Goal: Transaction & Acquisition: Purchase product/service

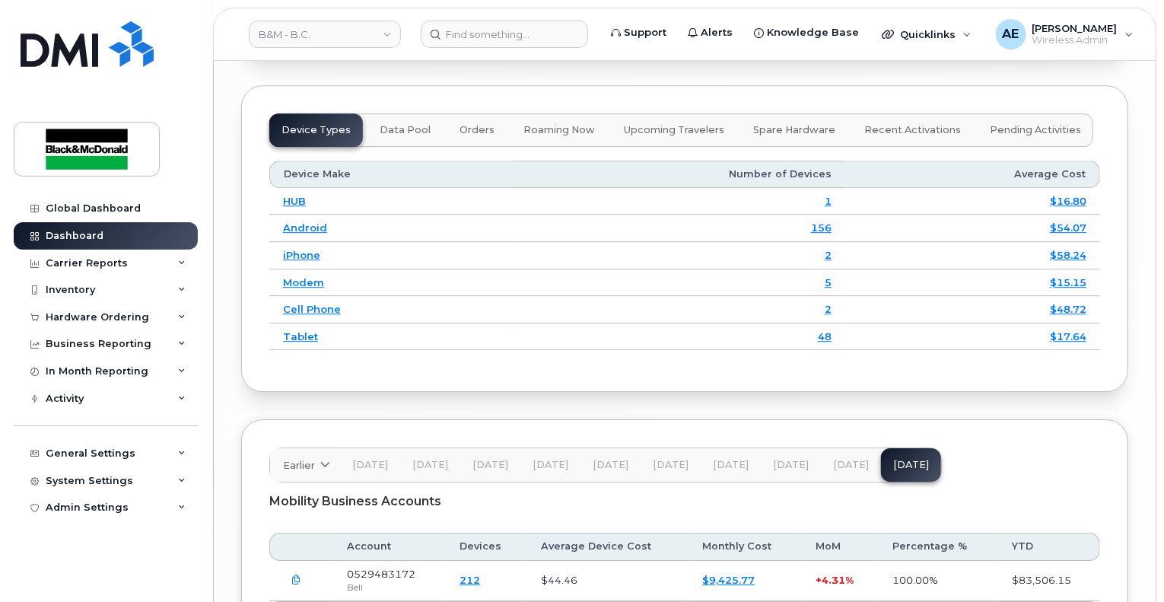
scroll to position [2130, 0]
click at [102, 313] on div "Hardware Ordering" at bounding box center [97, 317] width 103 height 12
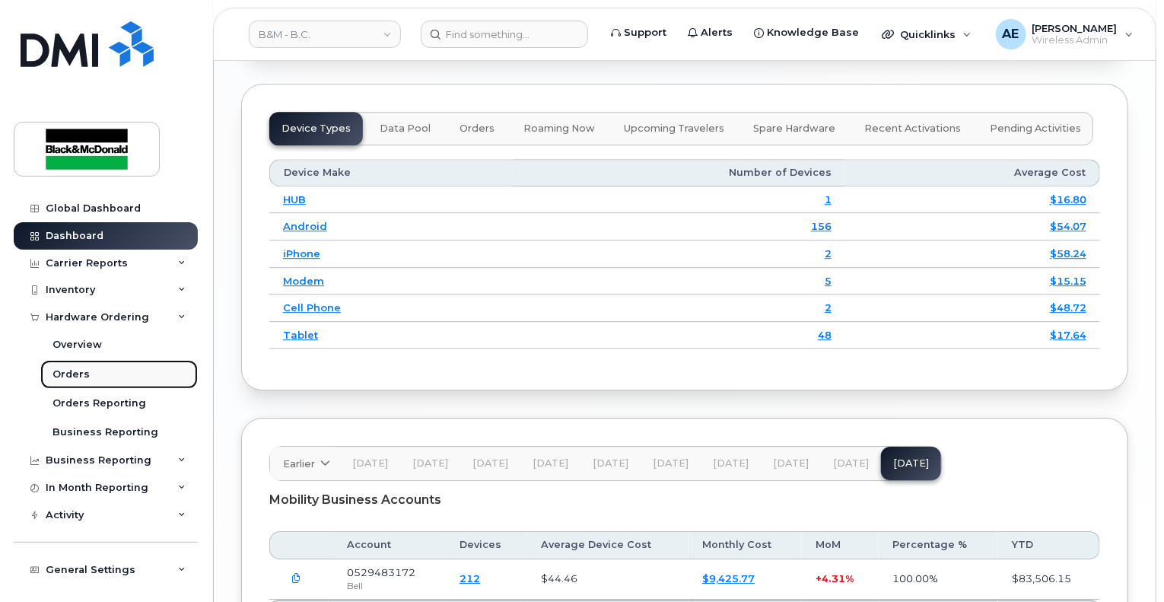
click at [100, 371] on link "Orders" at bounding box center [118, 374] width 157 height 29
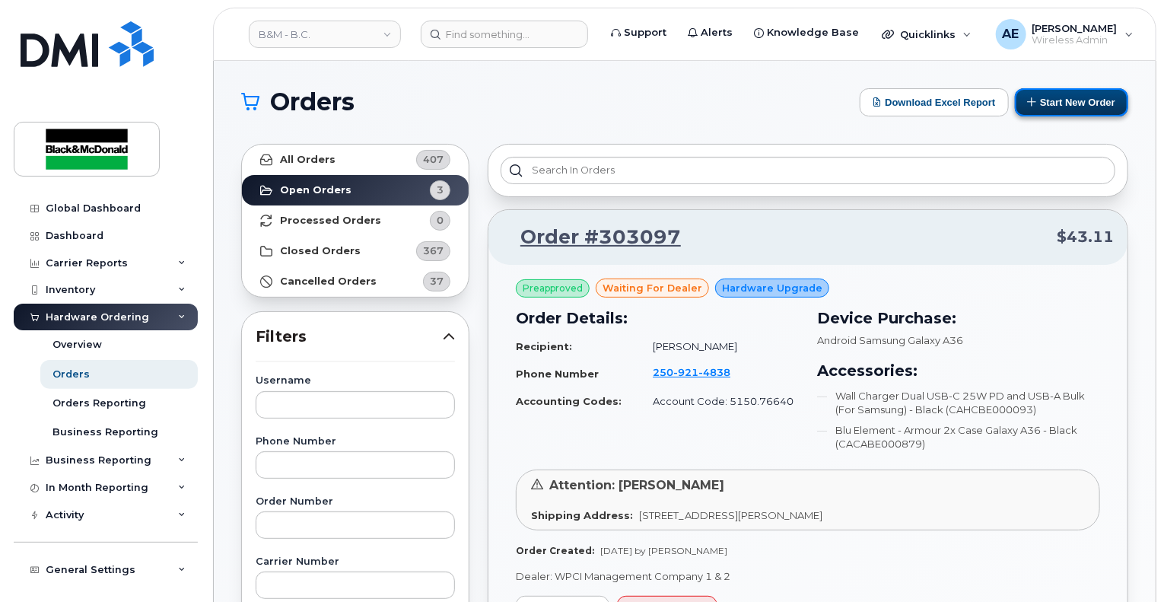
click at [1062, 114] on button "Start New Order" at bounding box center [1071, 102] width 113 height 28
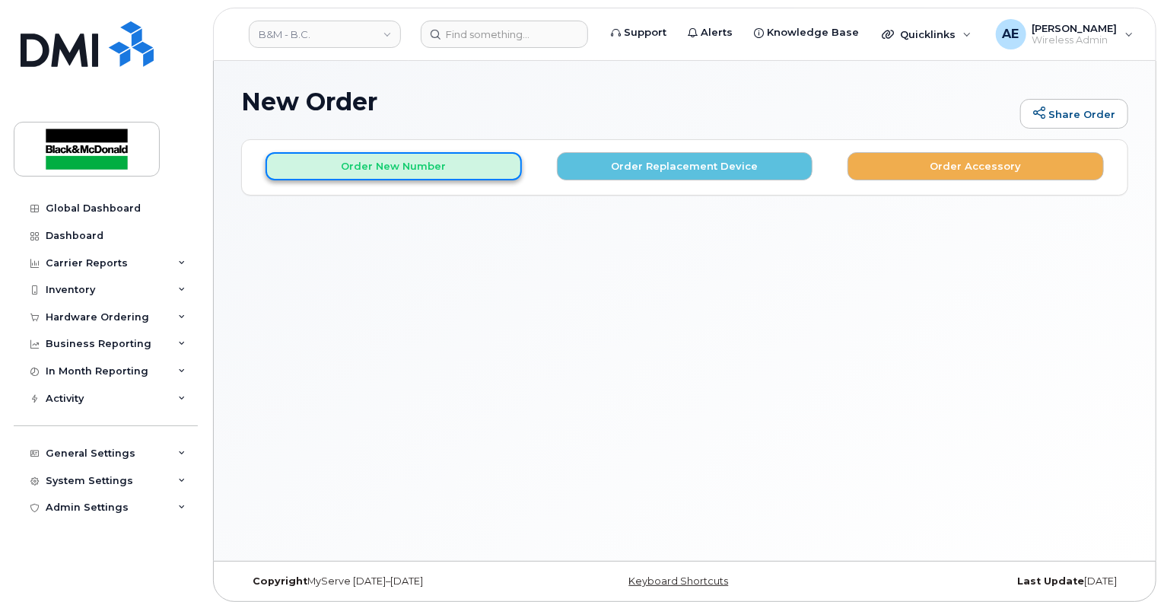
click at [393, 172] on button "Order New Number" at bounding box center [393, 166] width 256 height 28
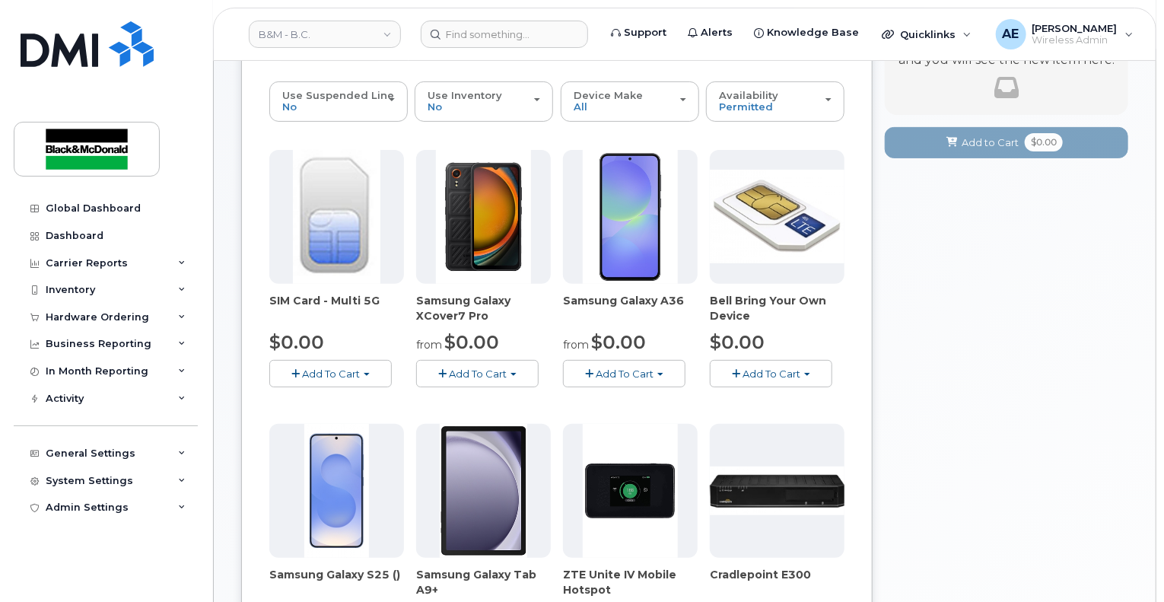
scroll to position [228, 0]
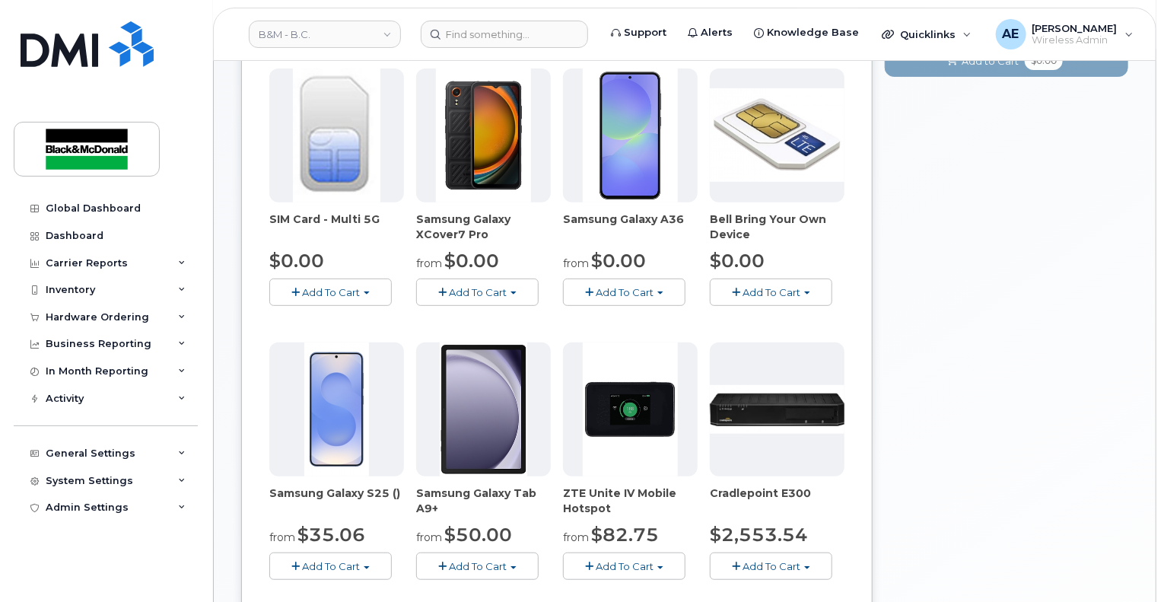
click at [631, 298] on button "Add To Cart" at bounding box center [624, 291] width 122 height 27
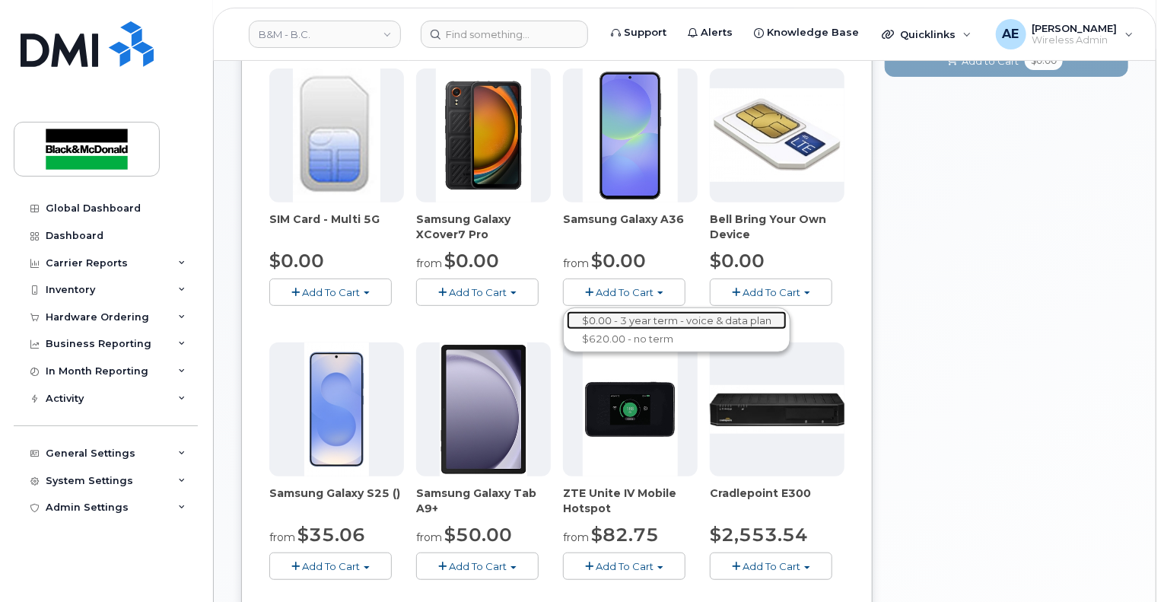
click at [631, 316] on link "$0.00 - 3 year term - voice & data plan" at bounding box center [677, 320] width 220 height 19
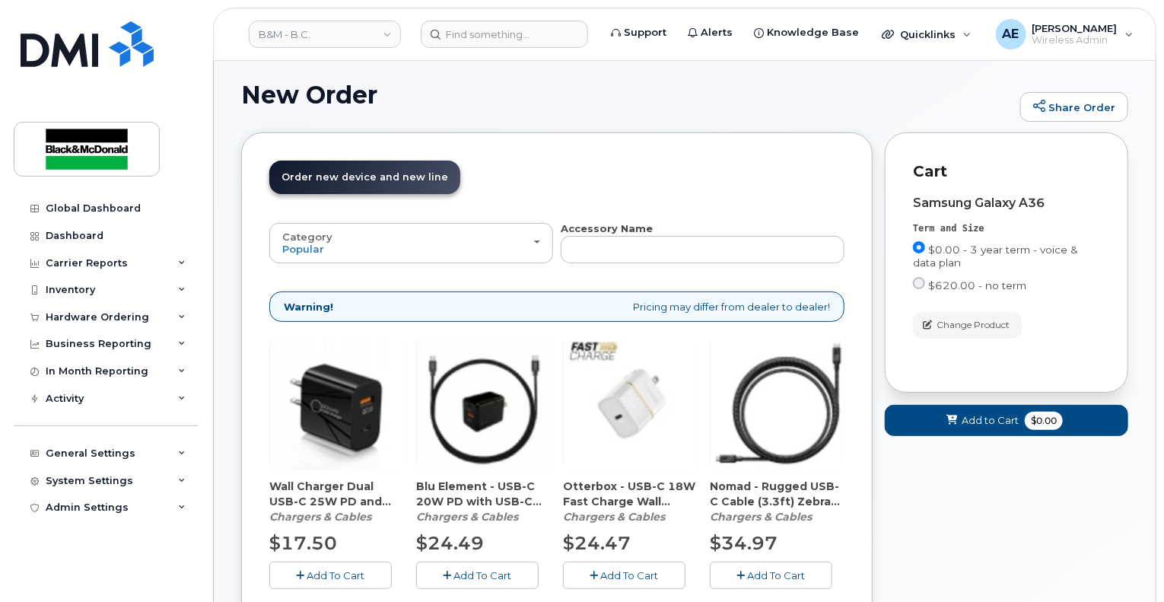
scroll to position [97, 0]
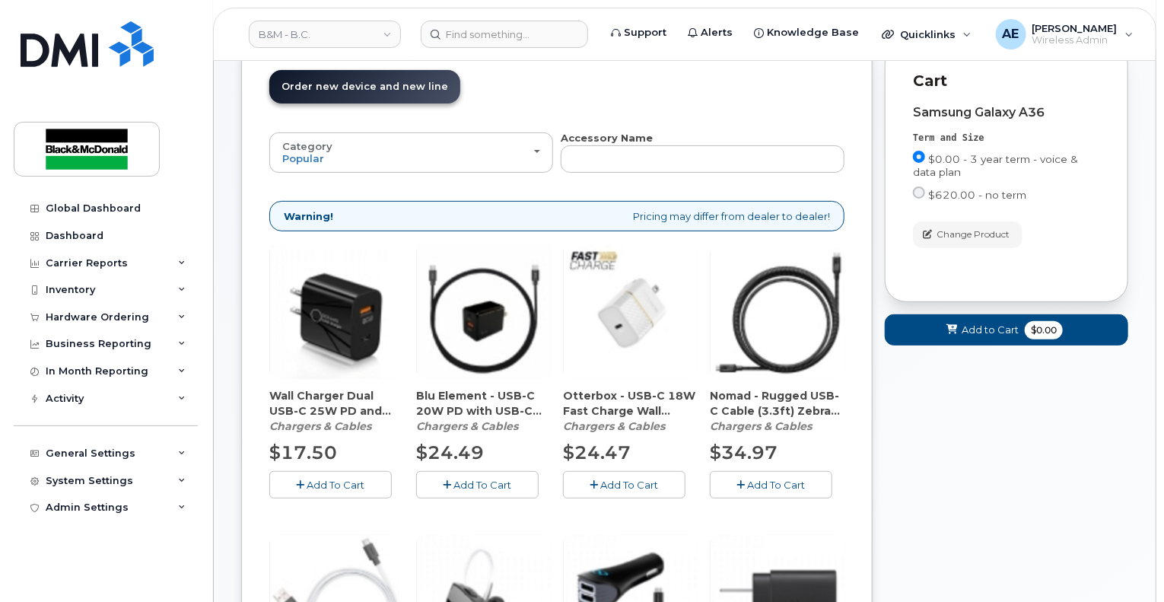
click at [438, 480] on button "Add To Cart" at bounding box center [477, 484] width 122 height 27
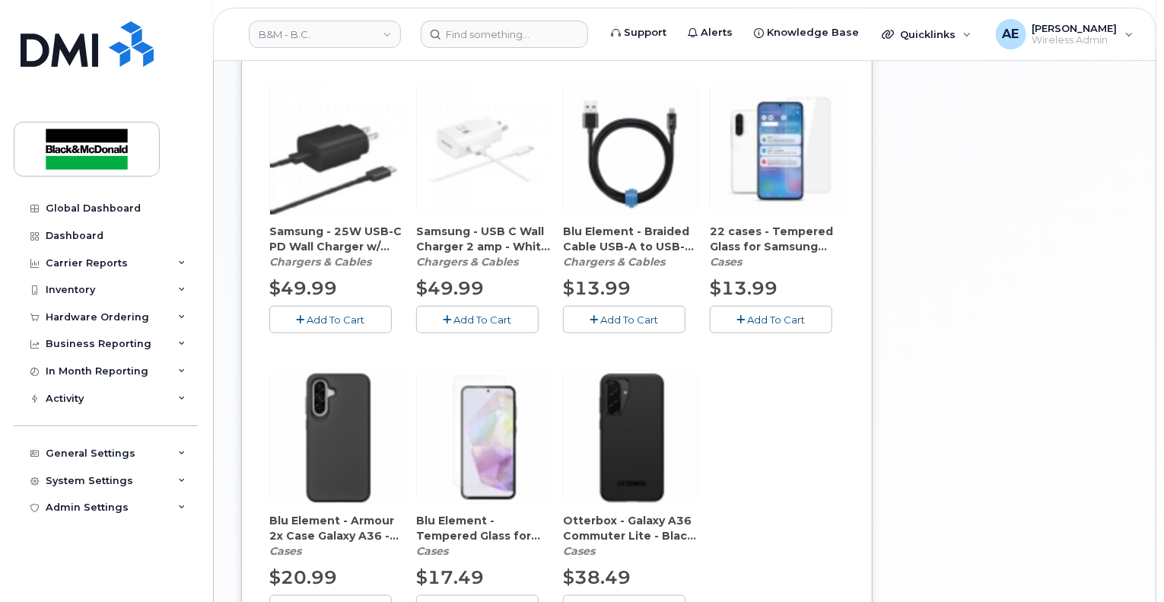
scroll to position [934, 0]
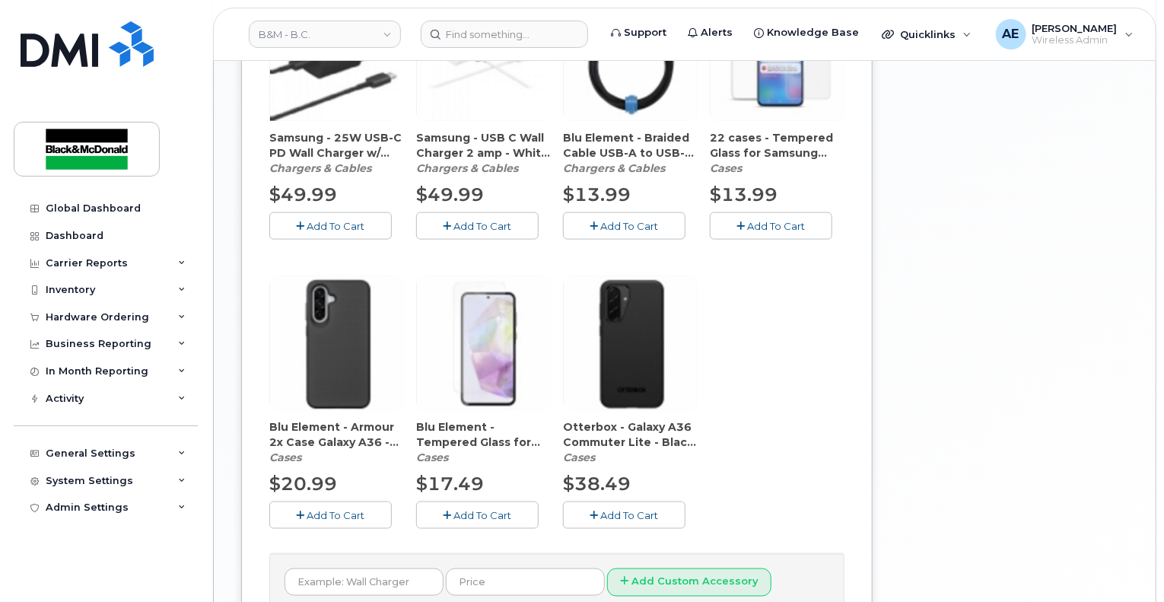
click at [335, 510] on span "Add To Cart" at bounding box center [336, 515] width 58 height 12
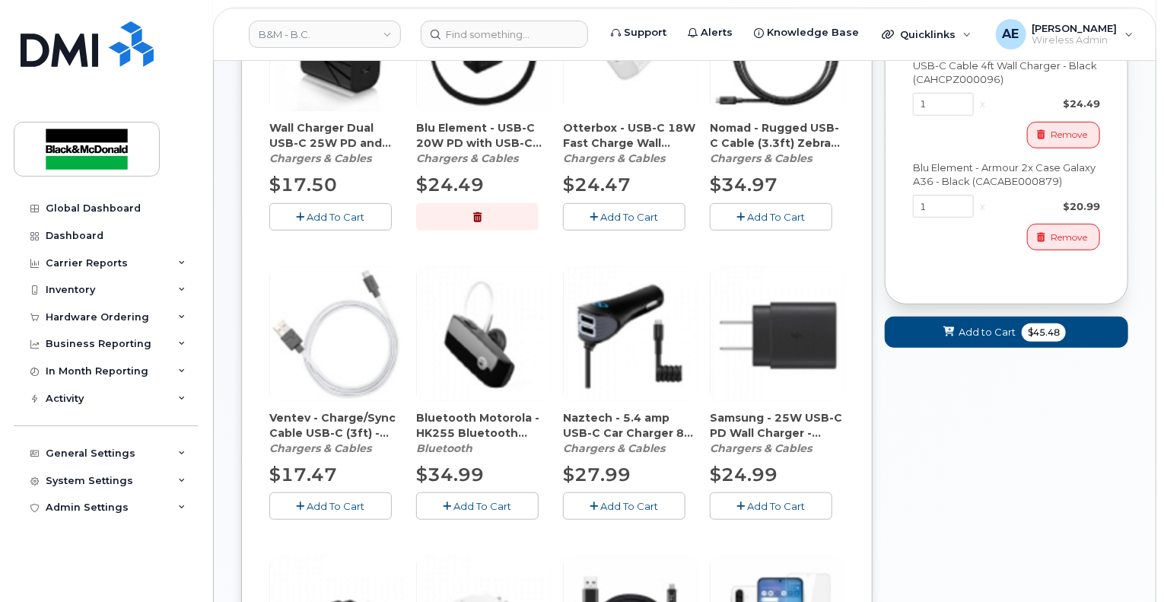
scroll to position [380, 0]
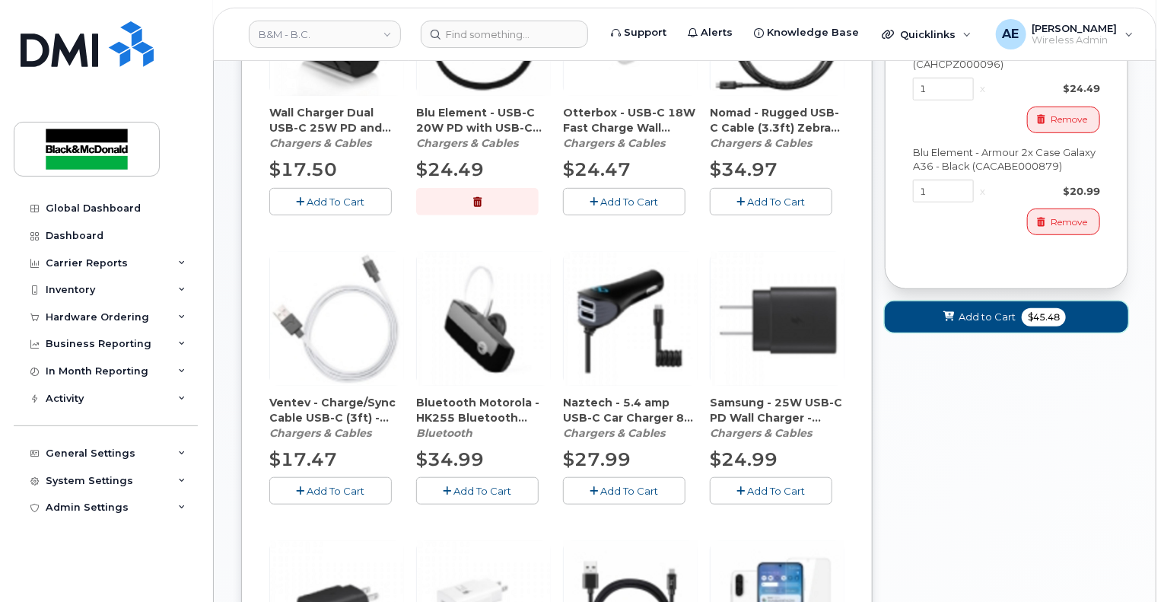
click at [954, 314] on icon at bounding box center [948, 317] width 11 height 10
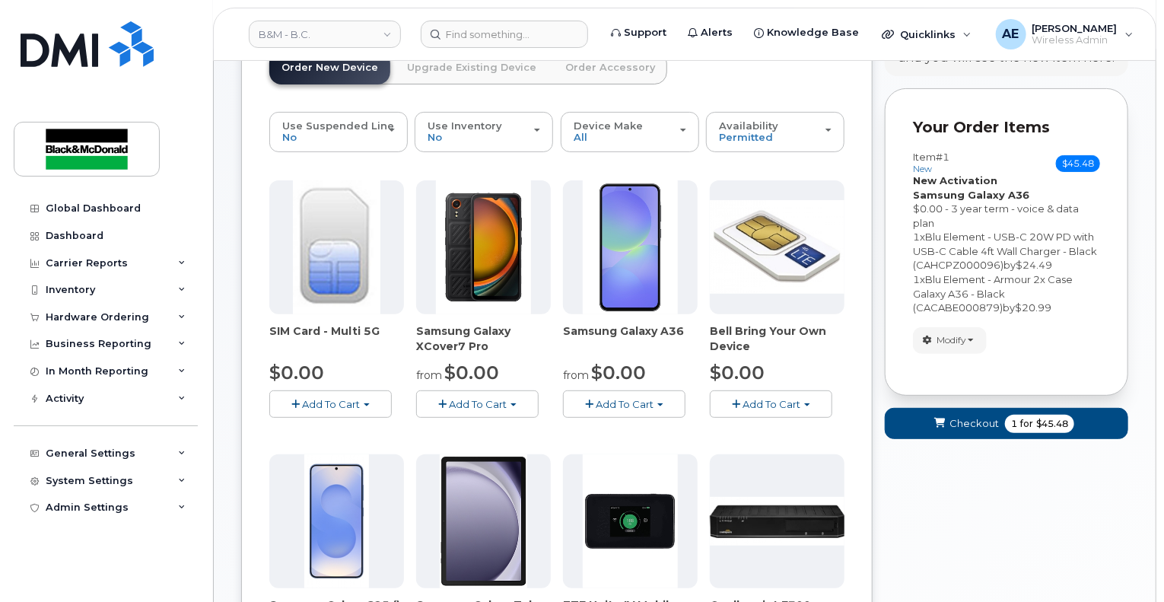
scroll to position [69, 0]
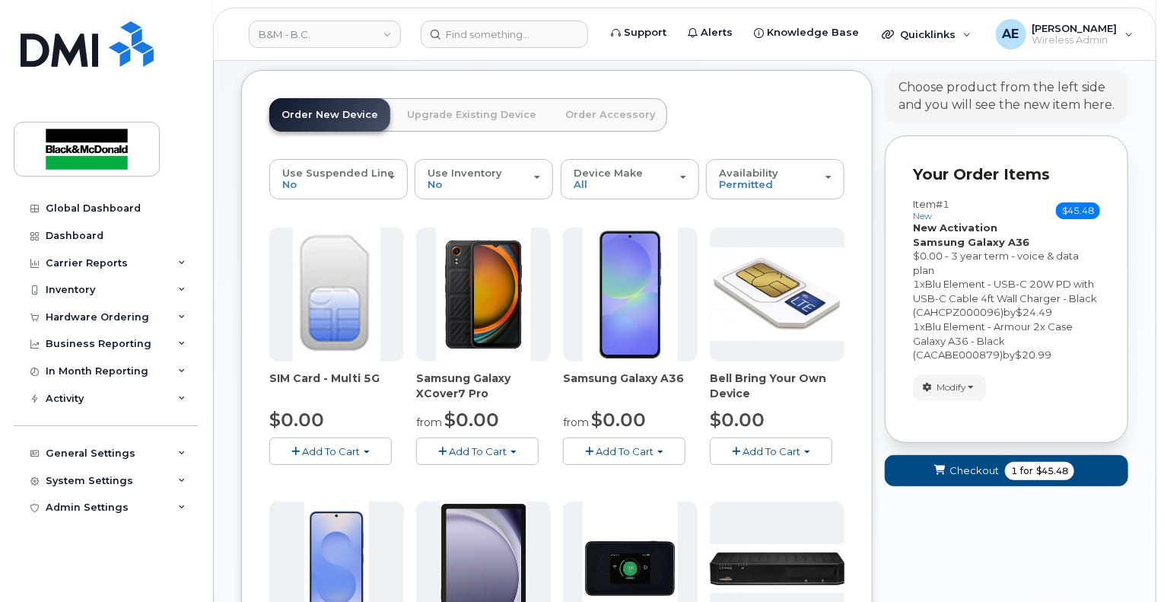
click at [631, 453] on span "Add To Cart" at bounding box center [625, 451] width 58 height 12
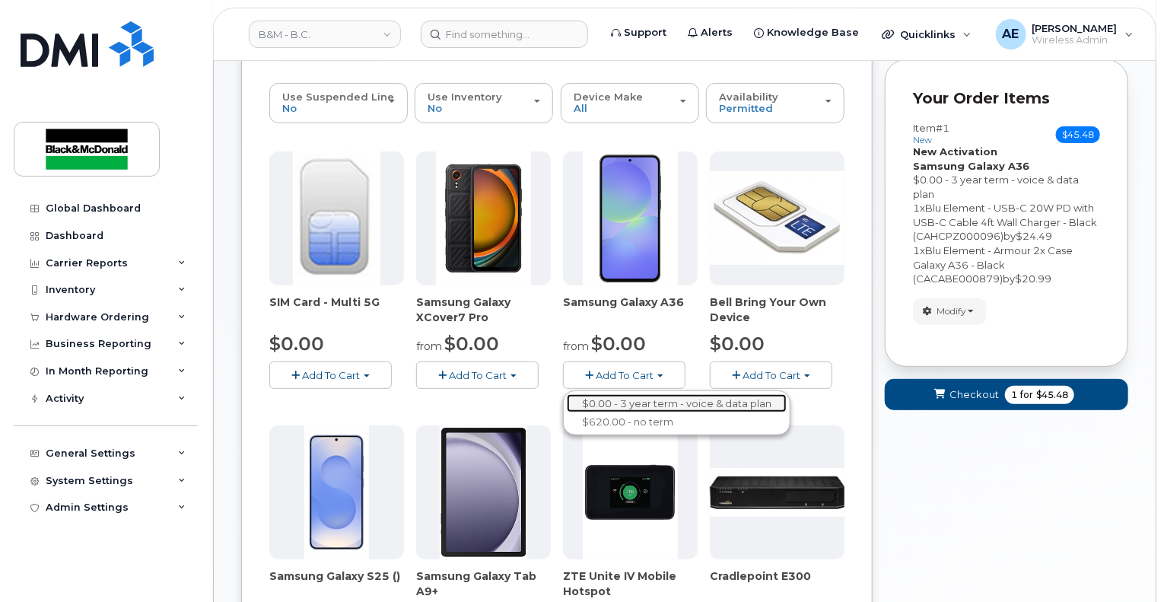
click at [654, 400] on link "$0.00 - 3 year term - voice & data plan" at bounding box center [677, 403] width 220 height 19
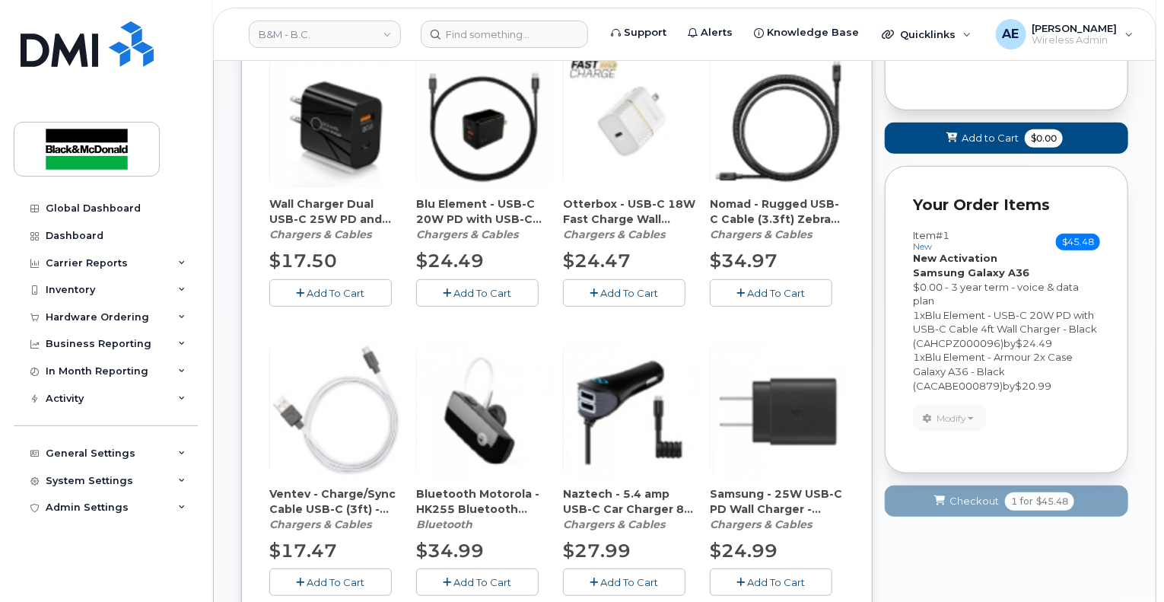
scroll to position [304, 0]
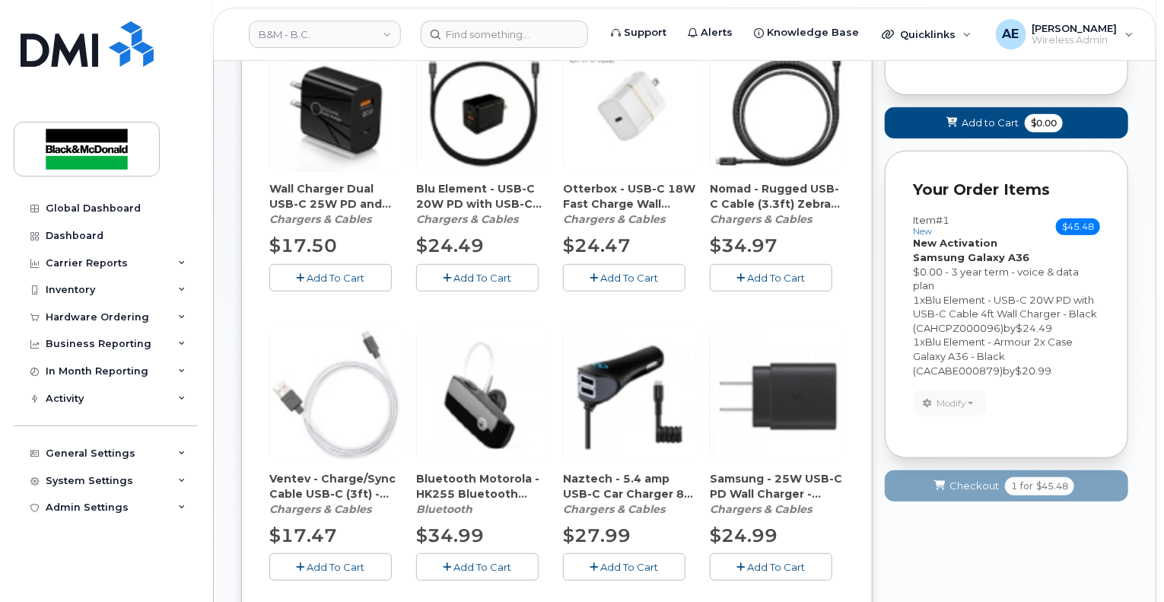
click at [455, 278] on span "Add To Cart" at bounding box center [483, 278] width 58 height 12
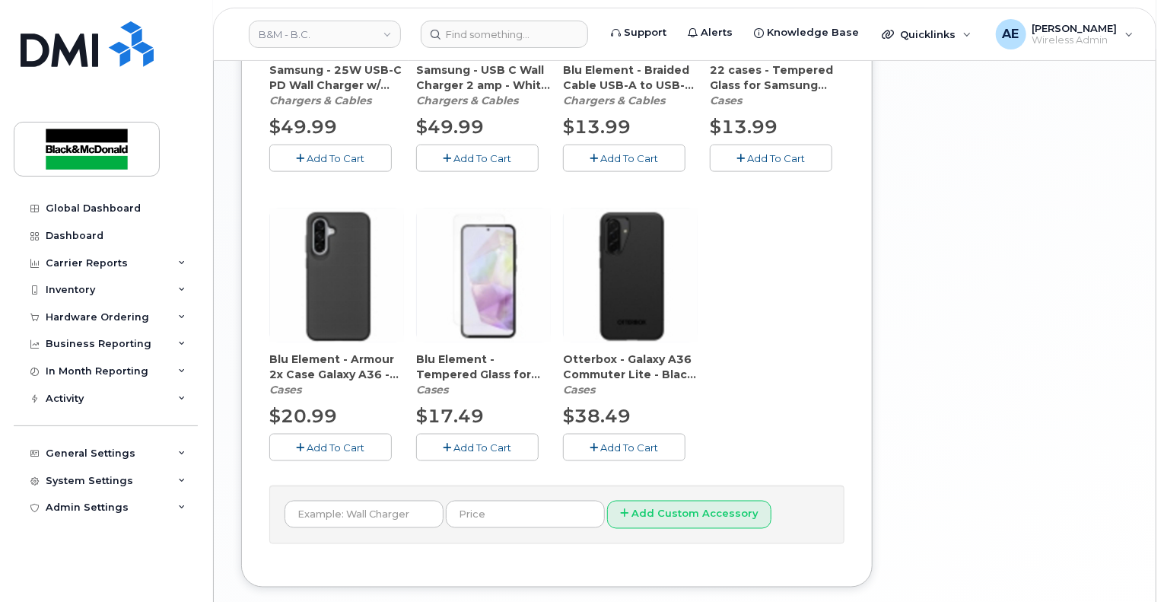
scroll to position [1083, 0]
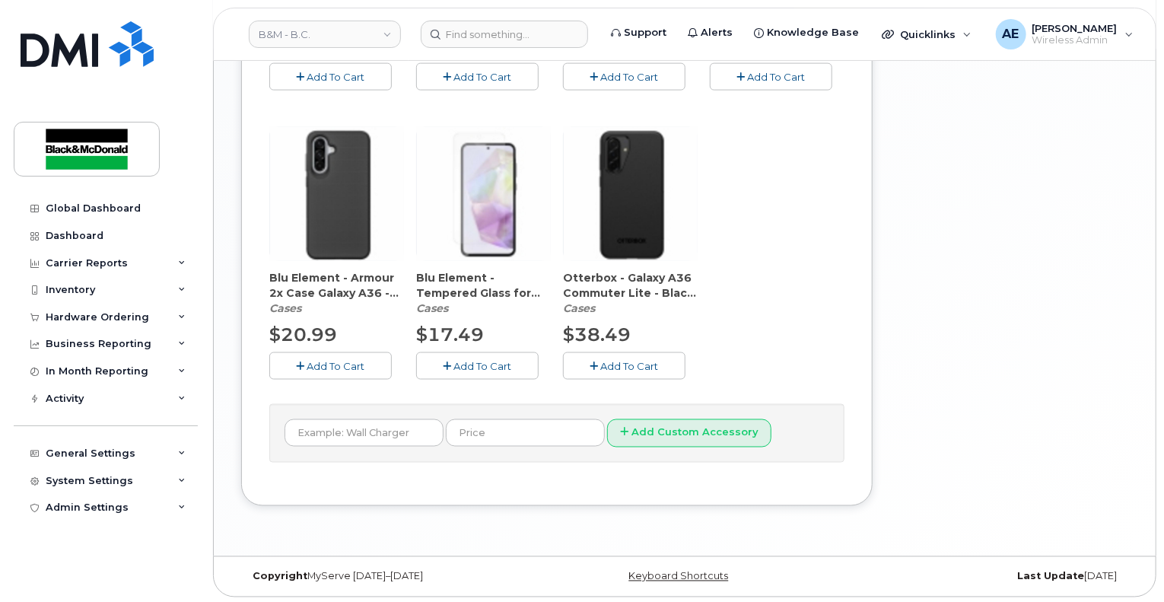
click at [327, 371] on button "Add To Cart" at bounding box center [330, 365] width 122 height 27
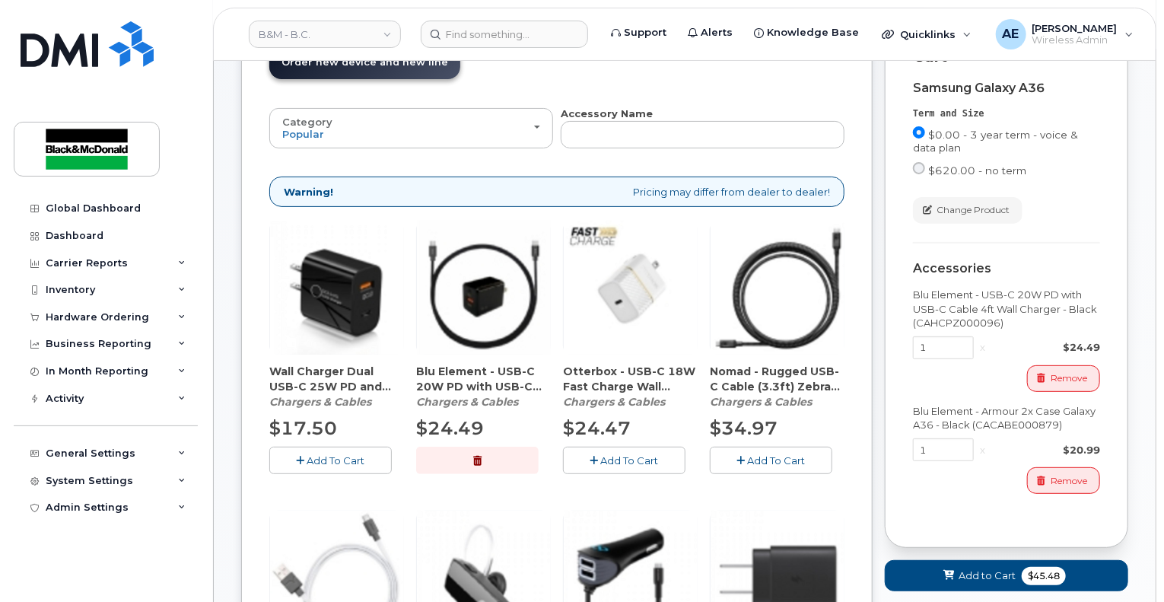
scroll to position [304, 0]
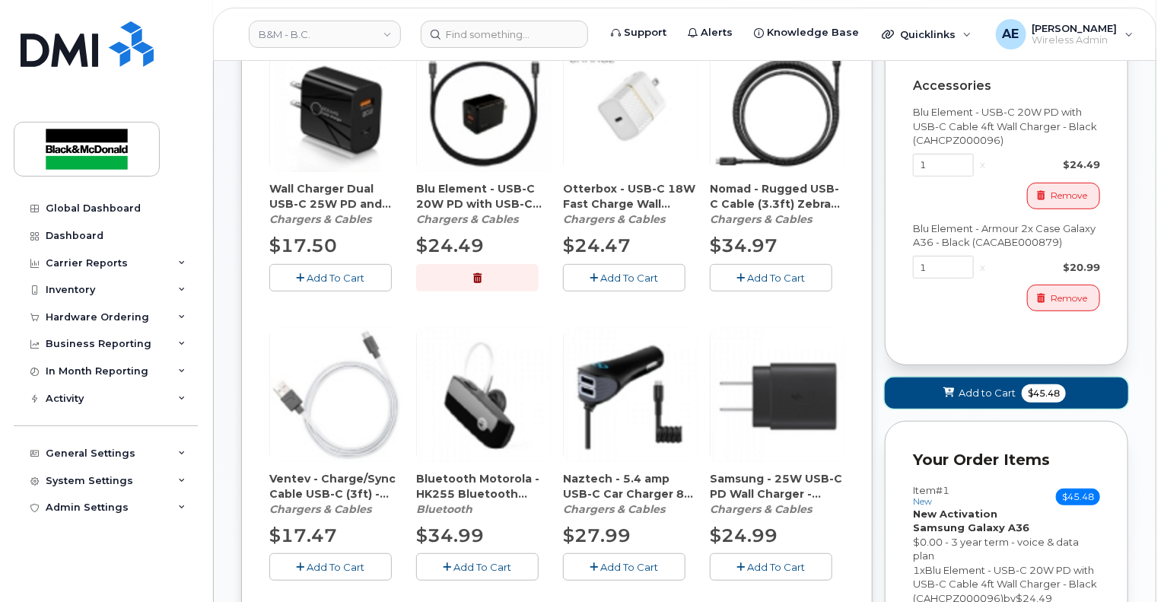
click at [983, 384] on button "Add to Cart $45.48" at bounding box center [1006, 392] width 243 height 31
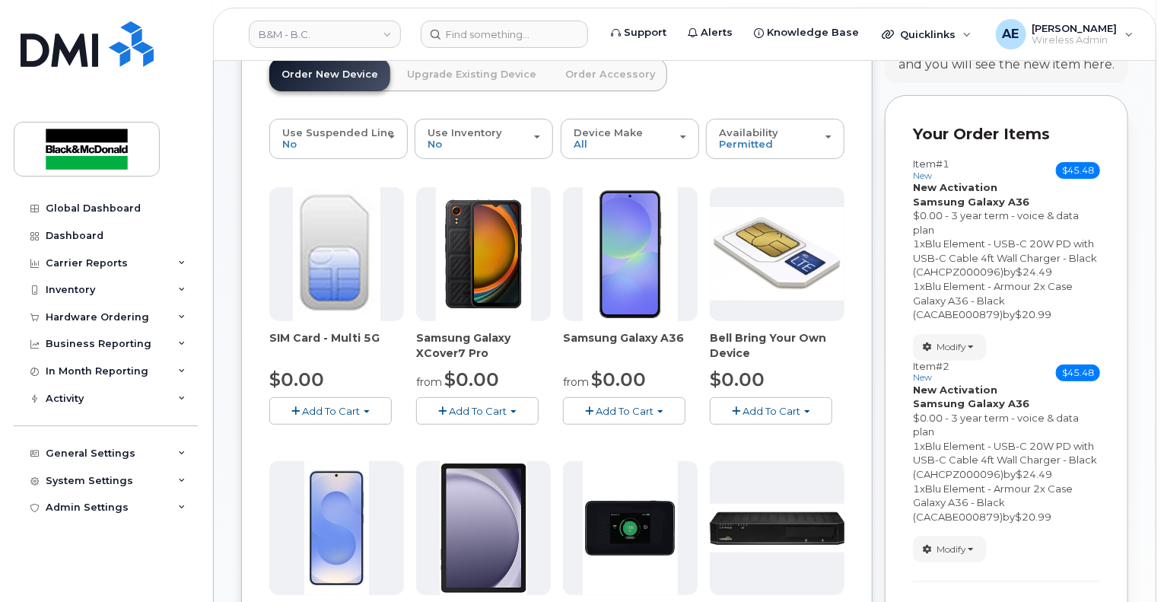
scroll to position [0, 0]
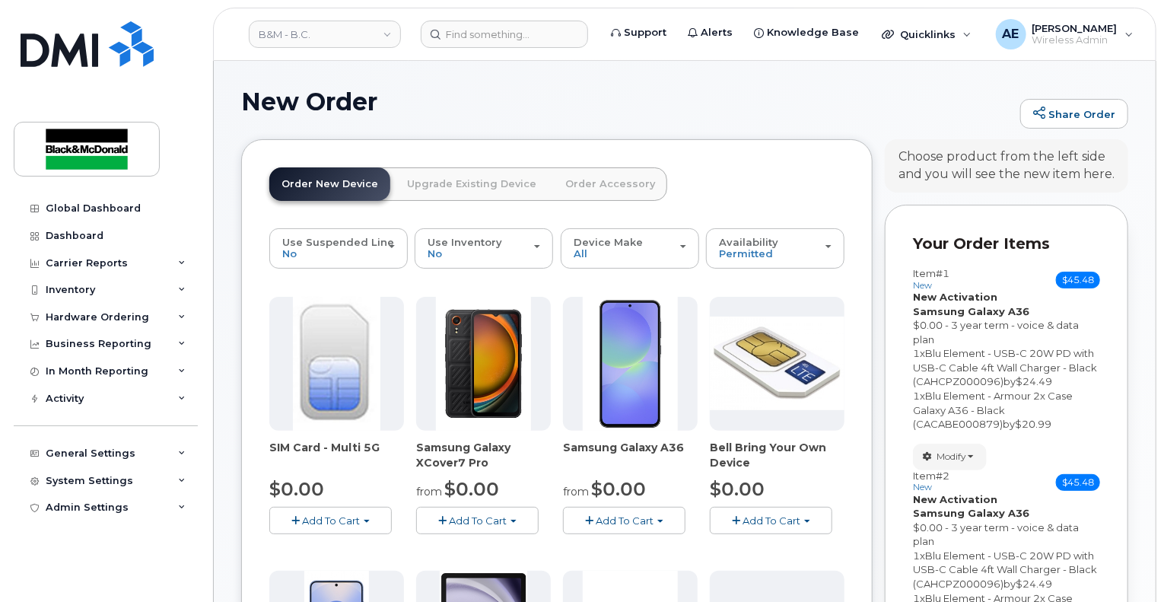
click at [593, 526] on button "Add To Cart" at bounding box center [624, 520] width 122 height 27
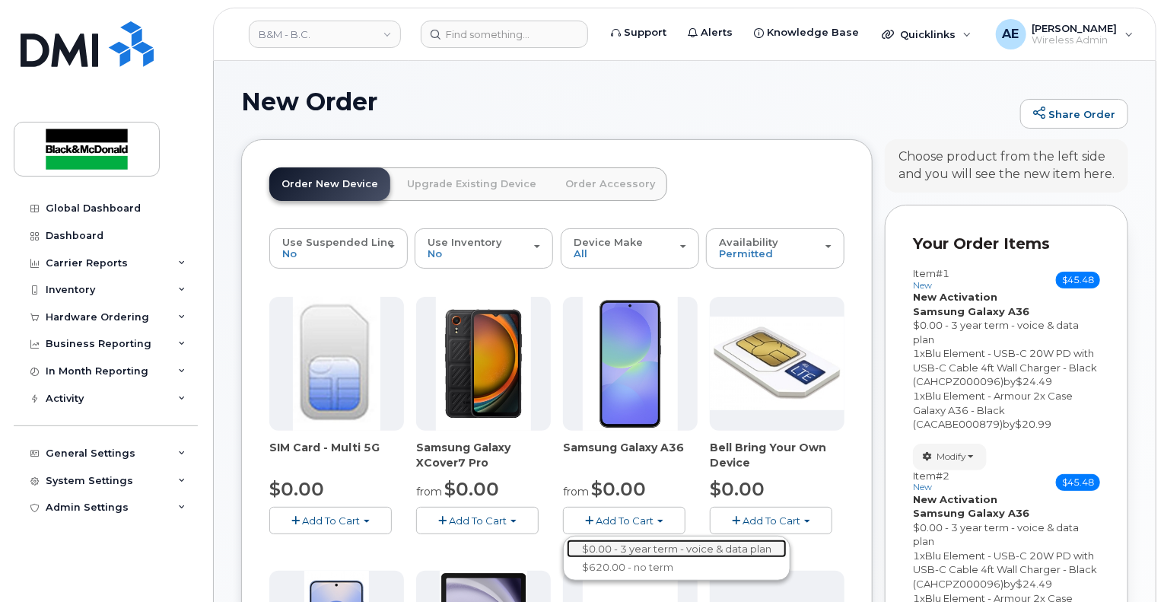
click at [618, 541] on link "$0.00 - 3 year term - voice & data plan" at bounding box center [677, 548] width 220 height 19
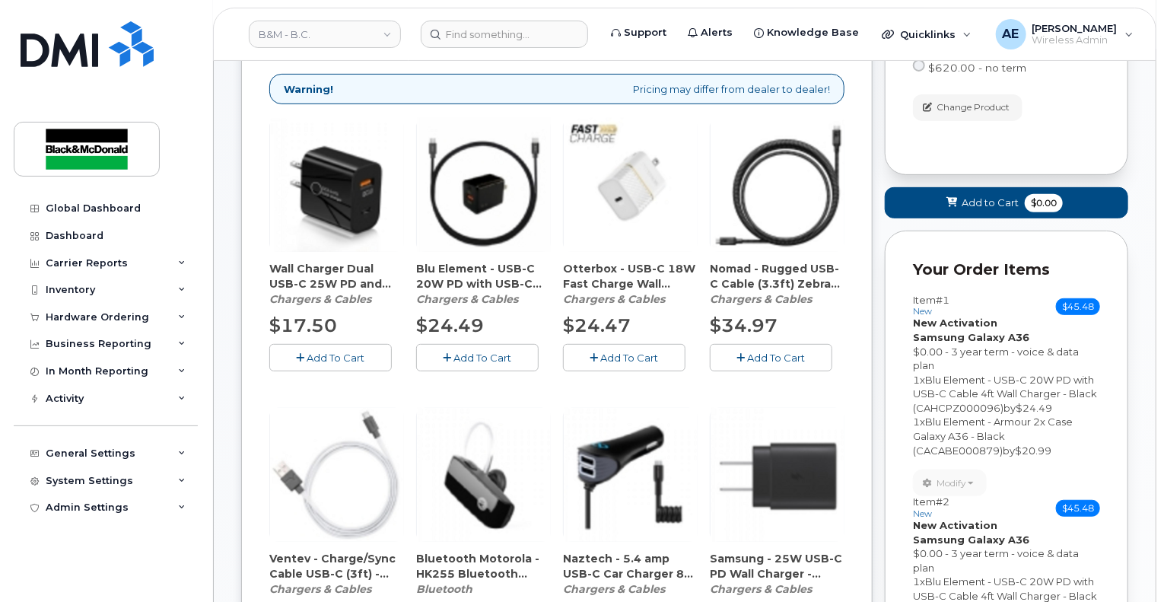
scroll to position [228, 0]
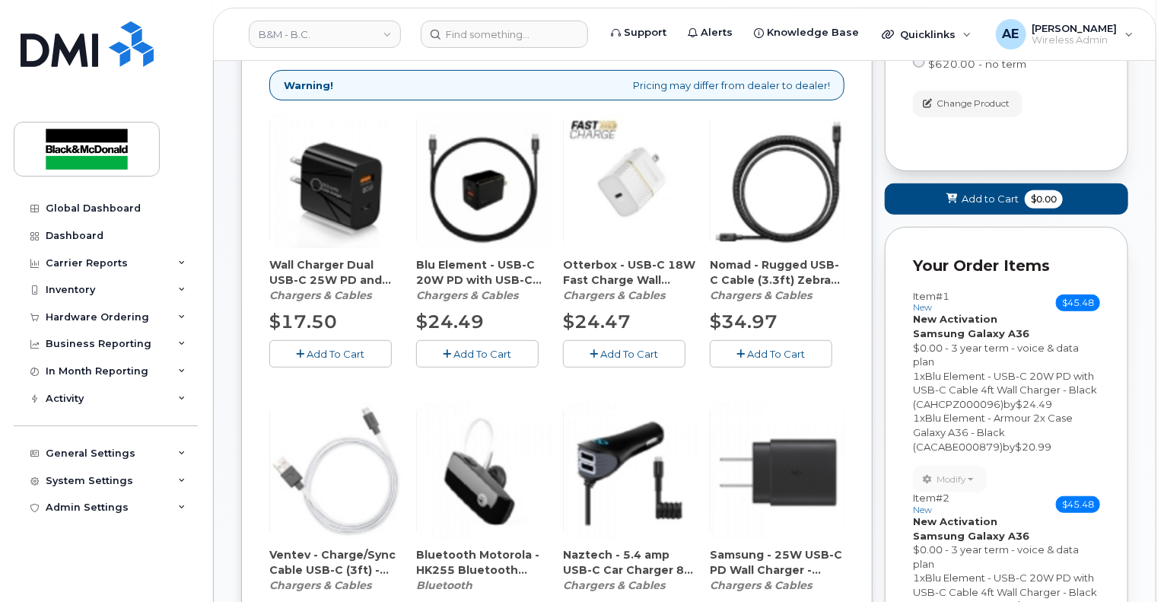
click at [451, 350] on button "Add To Cart" at bounding box center [477, 353] width 122 height 27
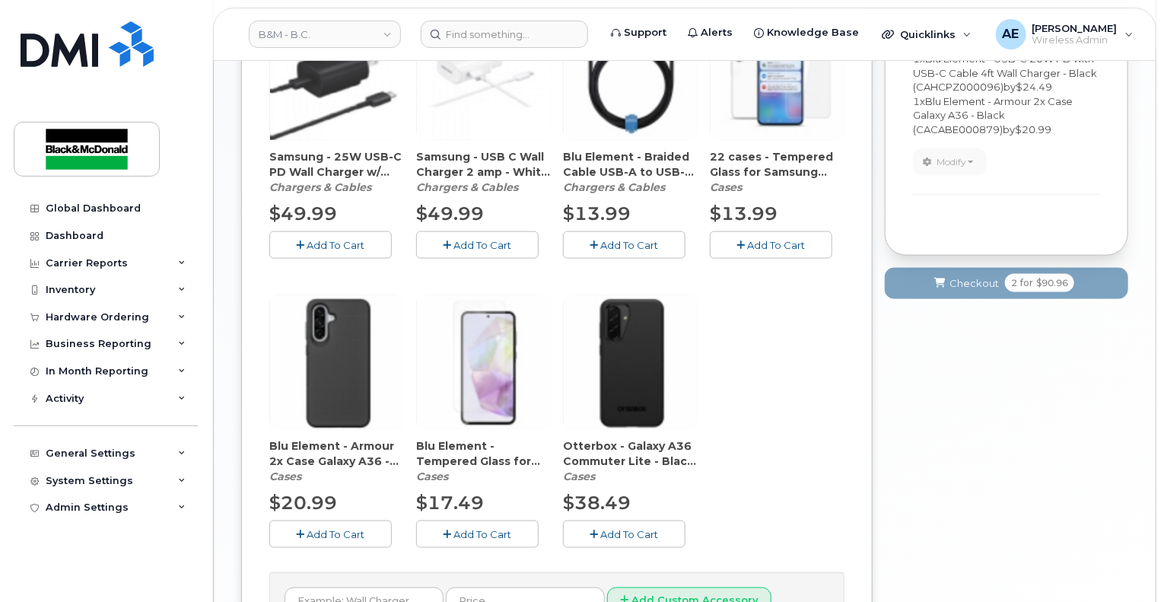
scroll to position [989, 0]
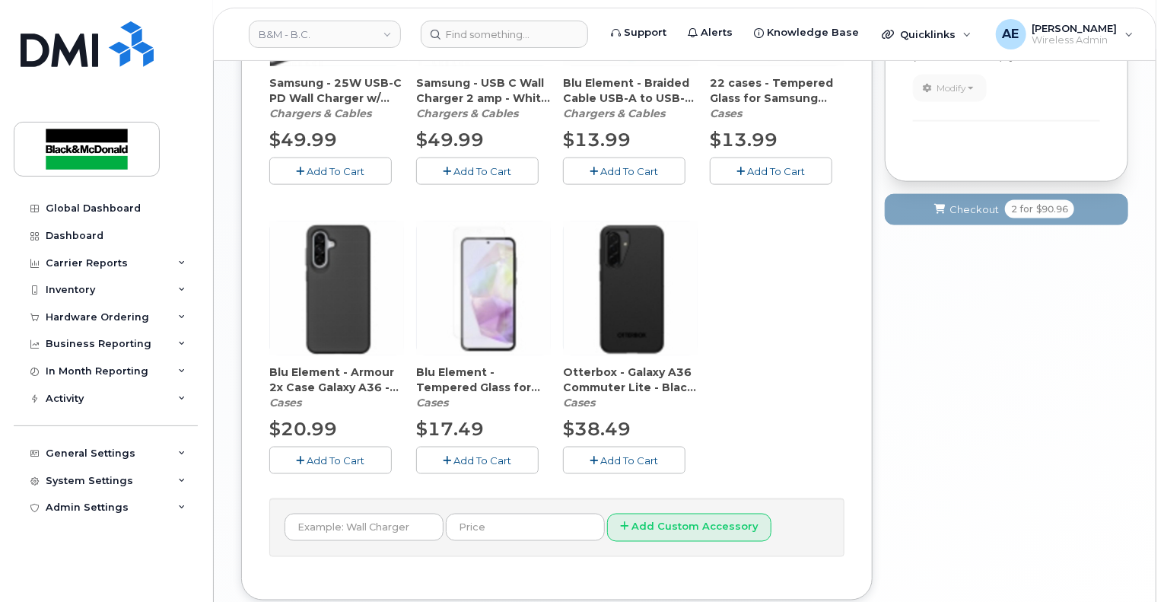
click at [294, 461] on button "Add To Cart" at bounding box center [330, 459] width 122 height 27
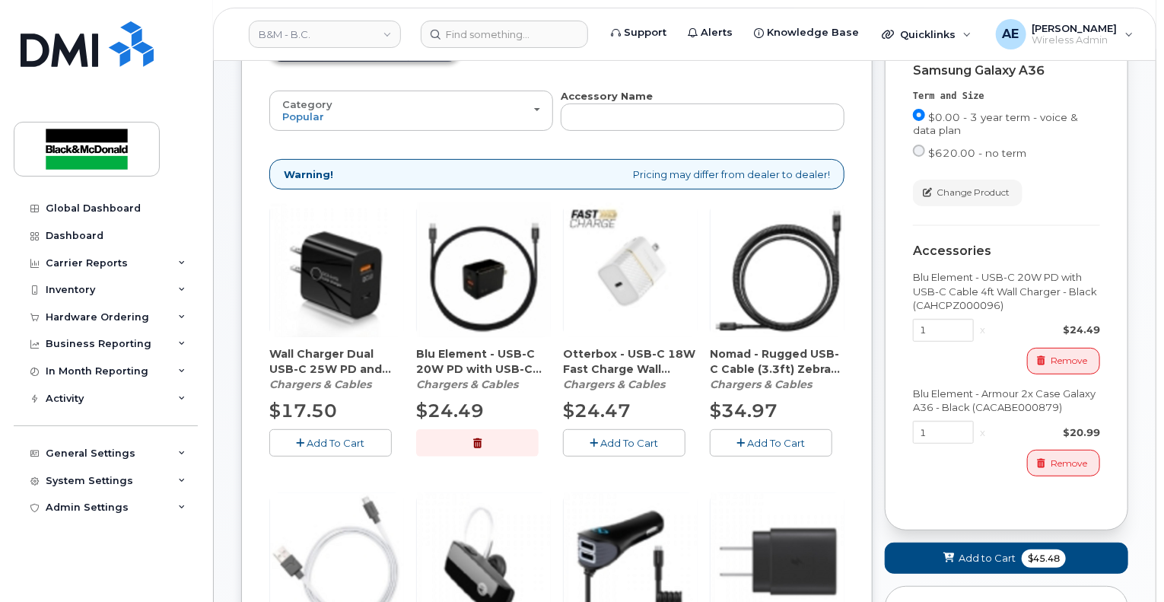
scroll to position [0, 0]
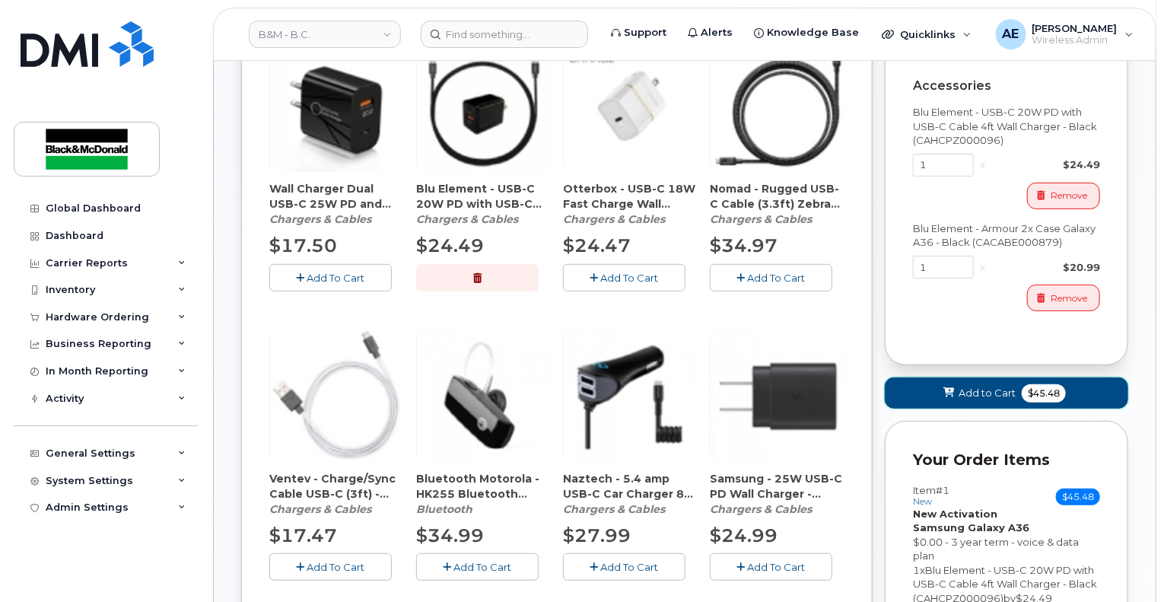
click at [992, 390] on span "Add to Cart" at bounding box center [986, 393] width 57 height 14
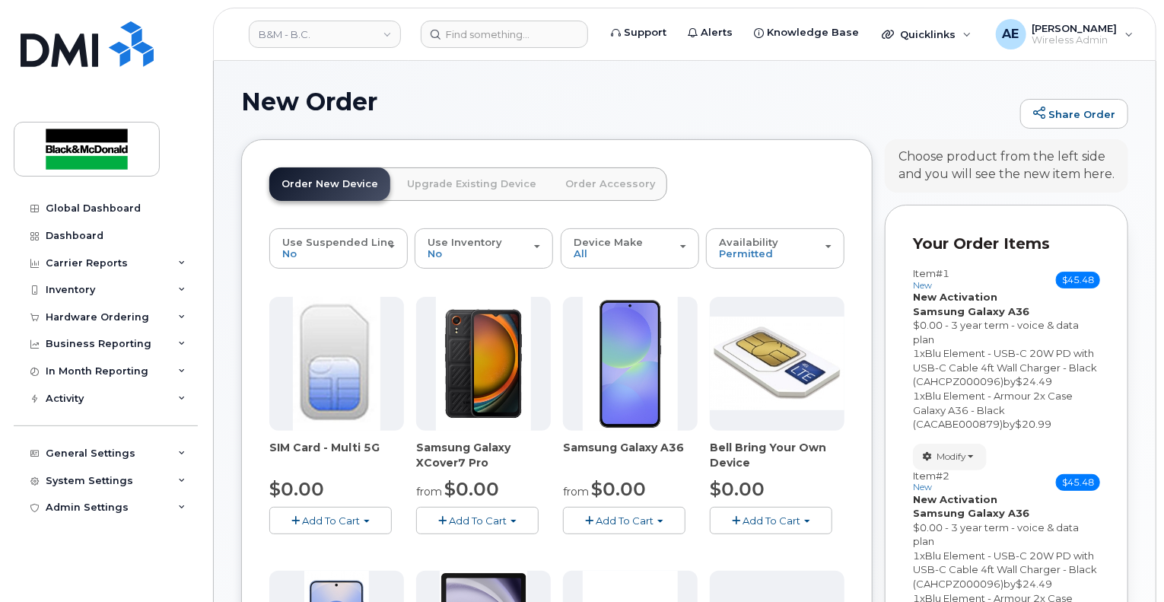
click at [595, 519] on button "Add To Cart" at bounding box center [624, 520] width 122 height 27
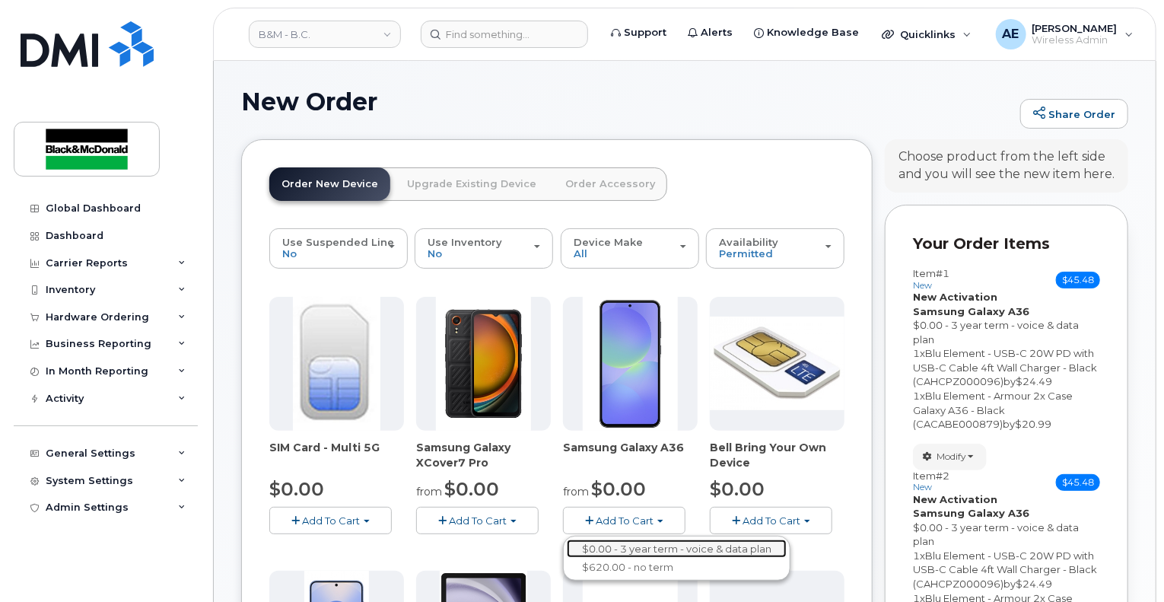
click at [592, 546] on link "$0.00 - 3 year term - voice & data plan" at bounding box center [677, 548] width 220 height 19
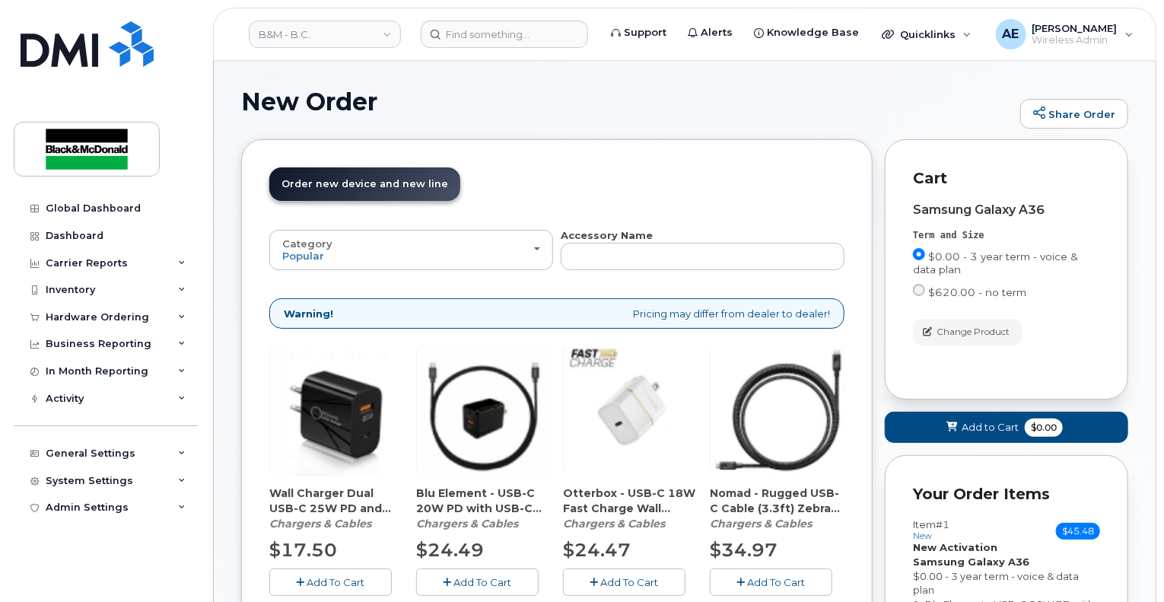
scroll to position [304, 0]
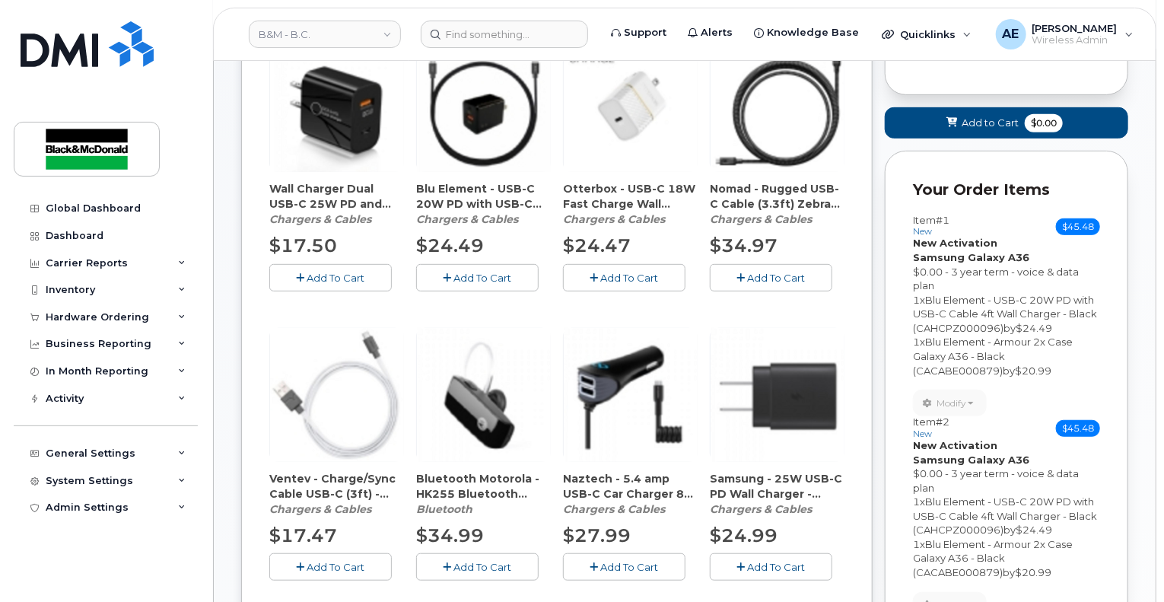
click at [443, 281] on button "Add To Cart" at bounding box center [477, 277] width 122 height 27
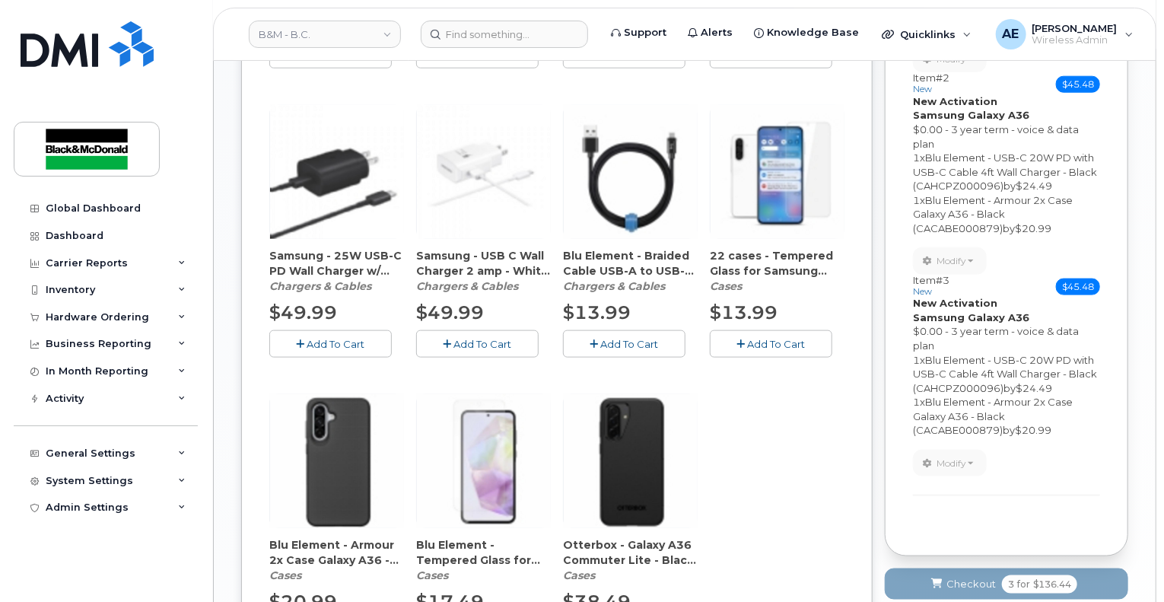
scroll to position [913, 0]
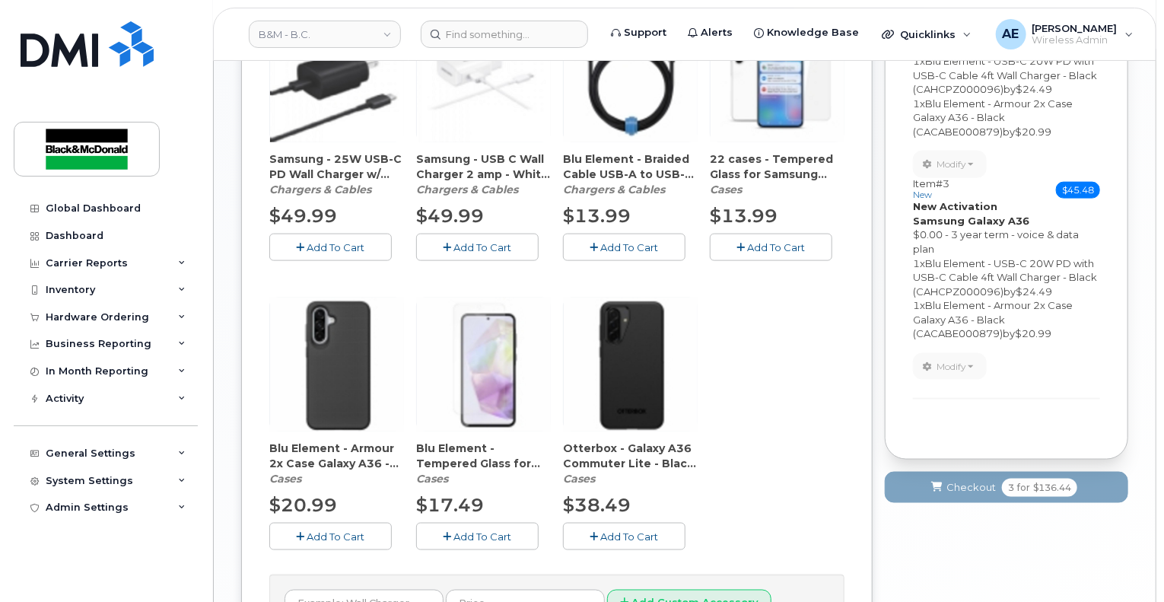
drag, startPoint x: 307, startPoint y: 531, endPoint x: 316, endPoint y: 519, distance: 15.2
click at [307, 530] on span "Add To Cart" at bounding box center [336, 536] width 58 height 12
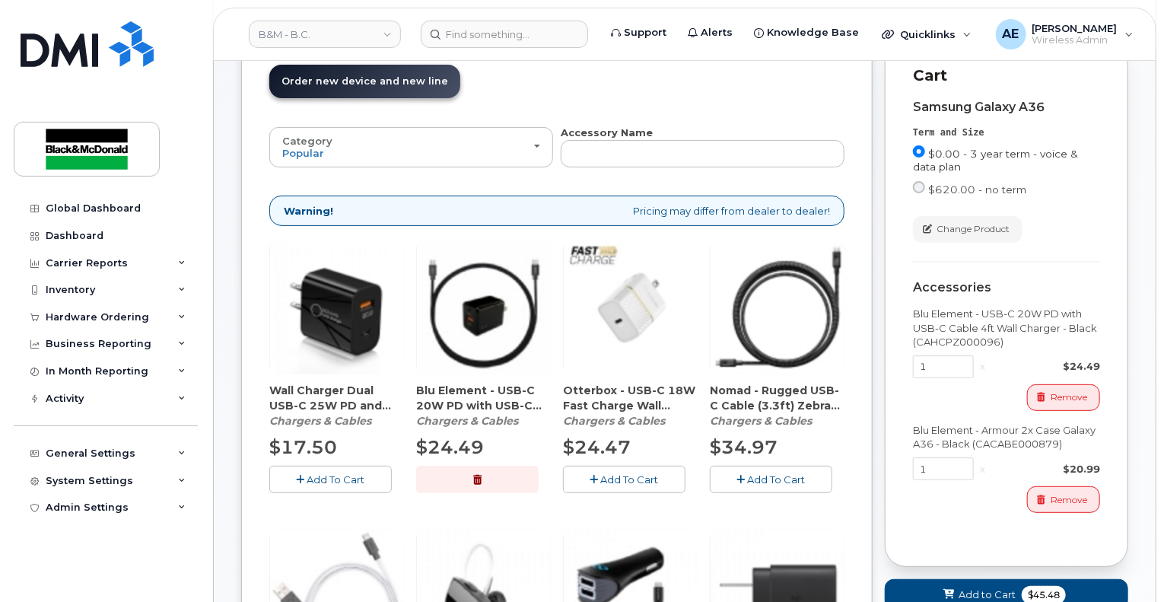
scroll to position [152, 0]
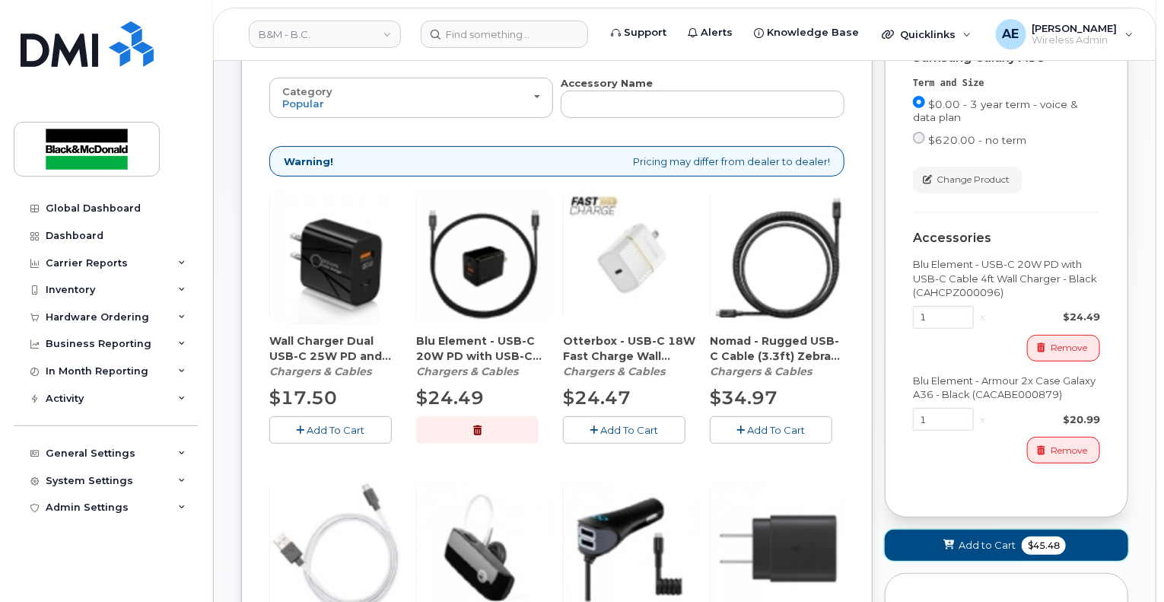
click at [954, 550] on span at bounding box center [949, 545] width 14 height 14
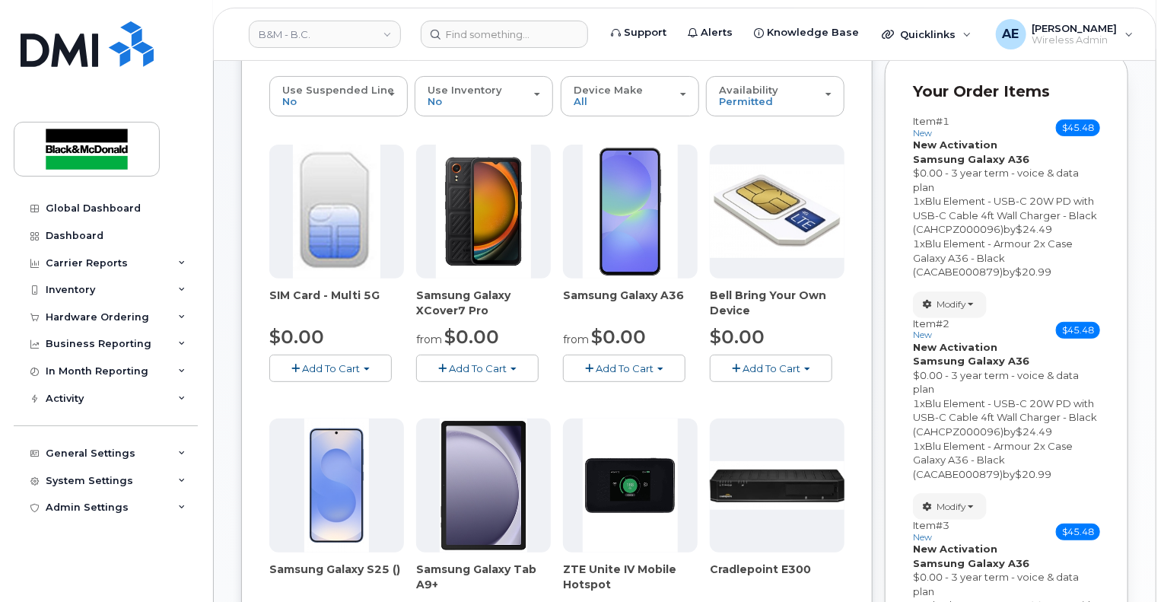
scroll to position [0, 0]
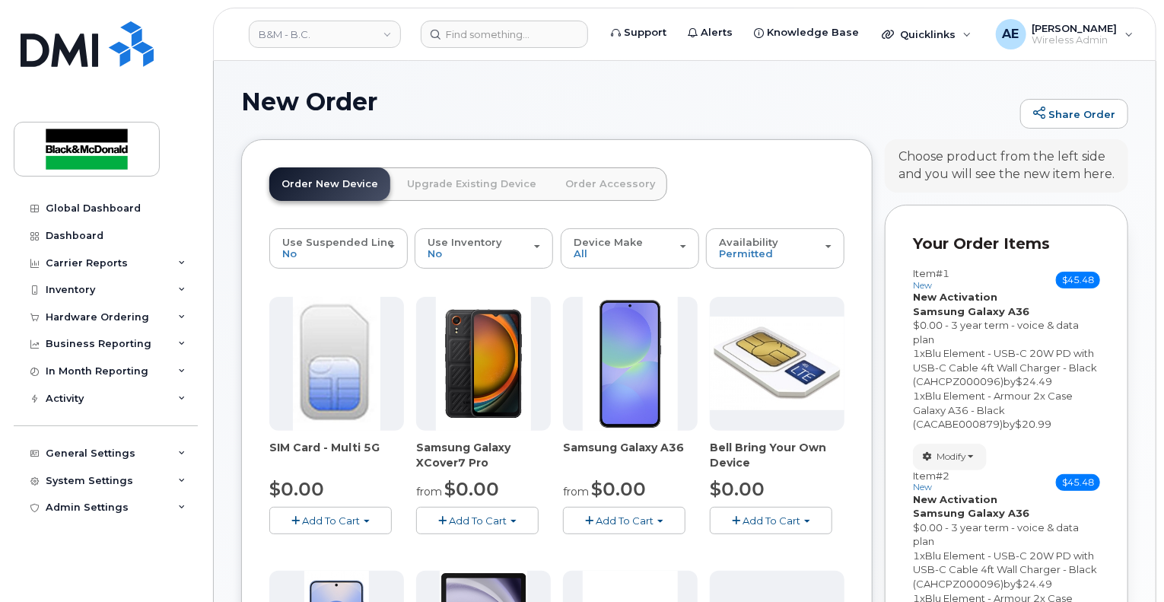
click at [587, 518] on span "button" at bounding box center [589, 521] width 8 height 10
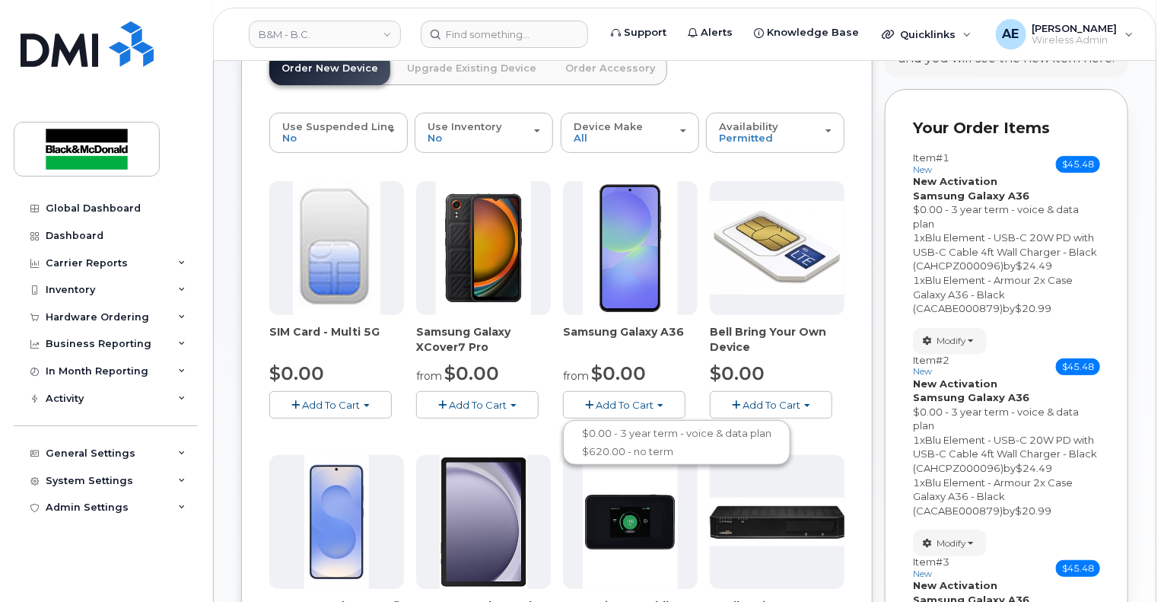
scroll to position [152, 0]
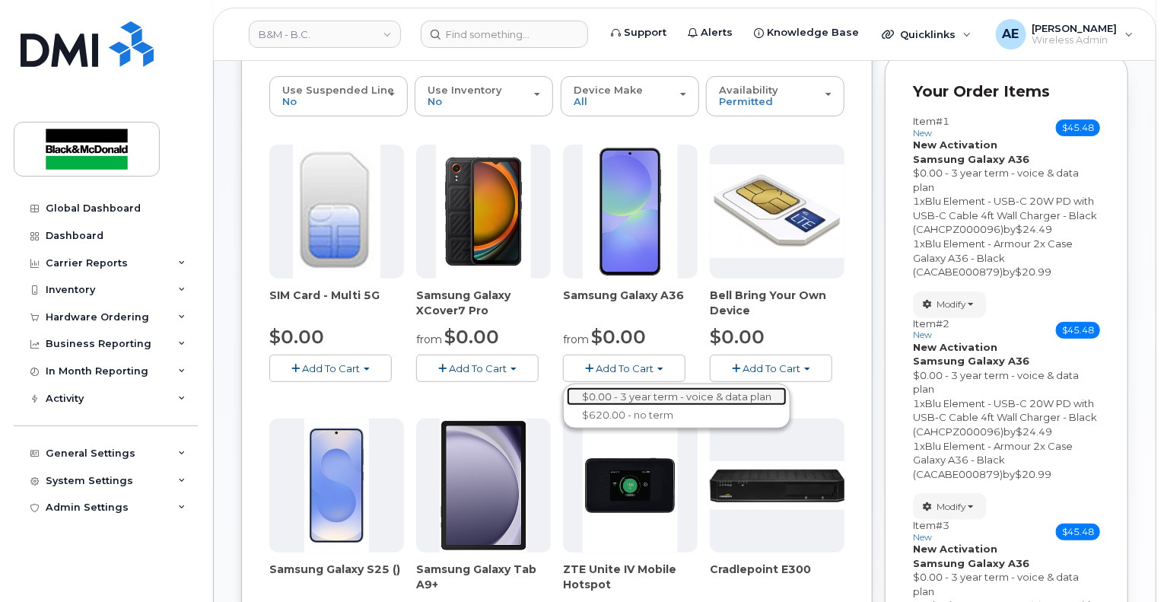
click at [604, 392] on link "$0.00 - 3 year term - voice & data plan" at bounding box center [677, 396] width 220 height 19
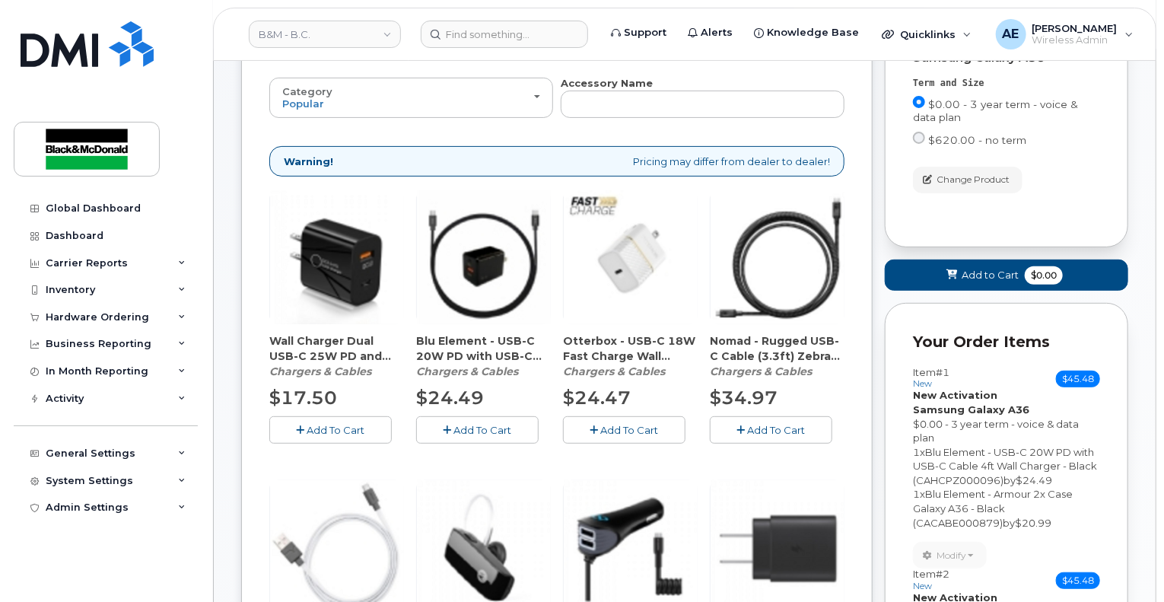
click at [455, 434] on span "Add To Cart" at bounding box center [483, 430] width 58 height 12
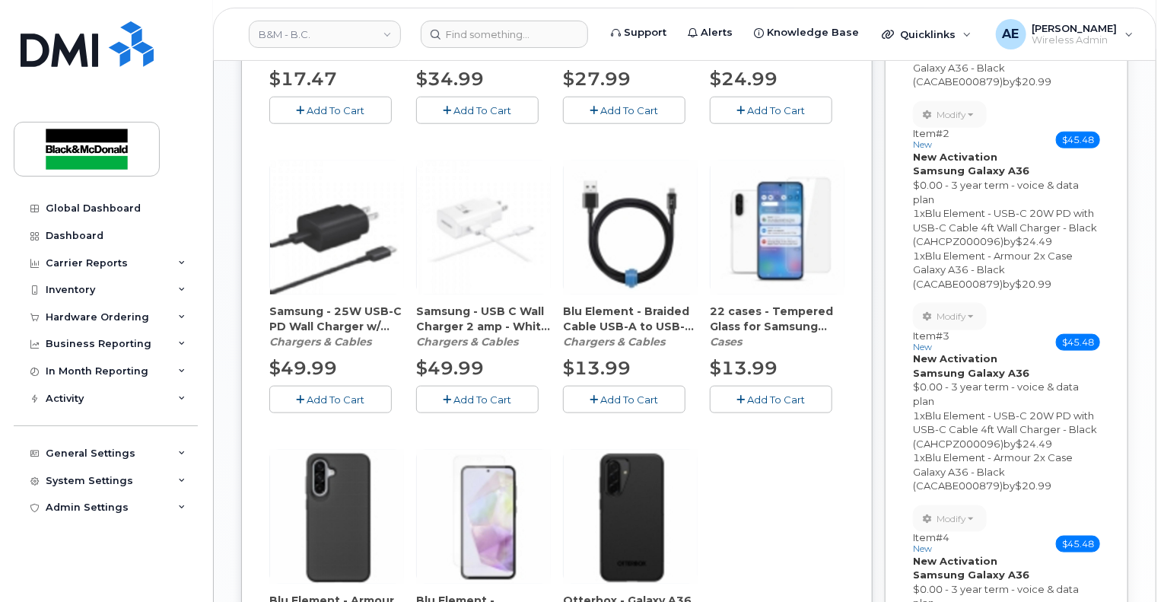
scroll to position [1065, 0]
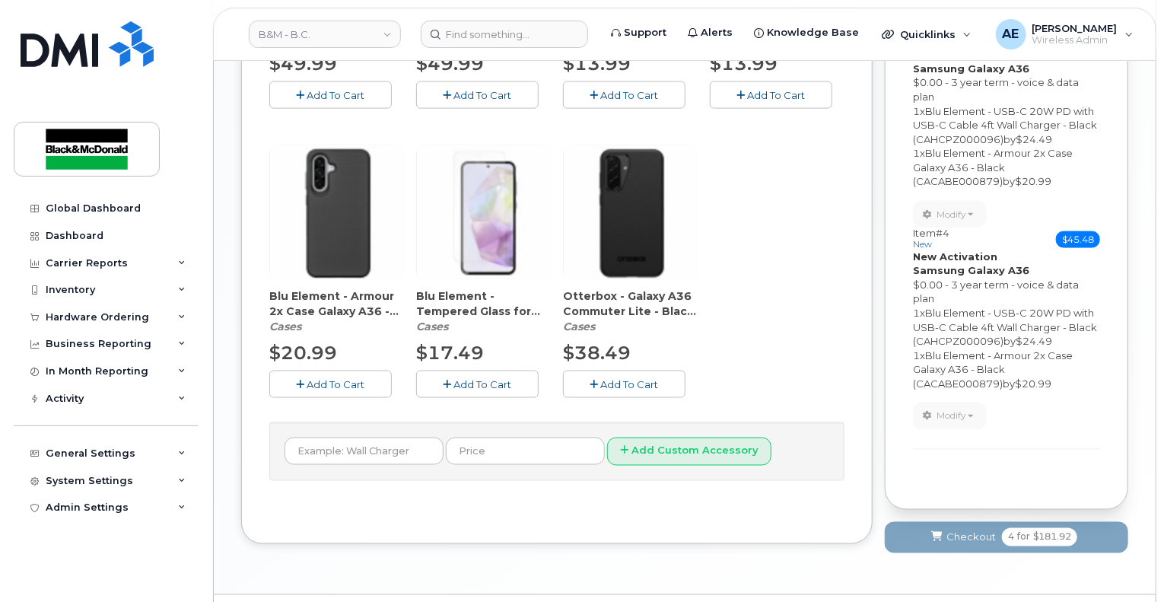
click at [333, 379] on span "Add To Cart" at bounding box center [336, 384] width 58 height 12
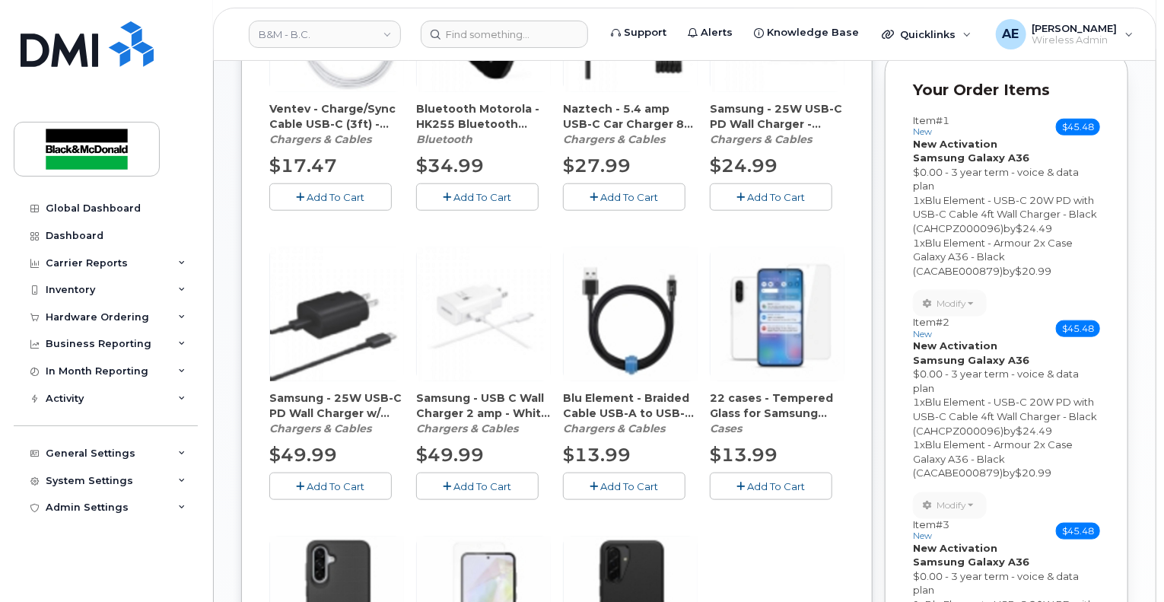
scroll to position [304, 0]
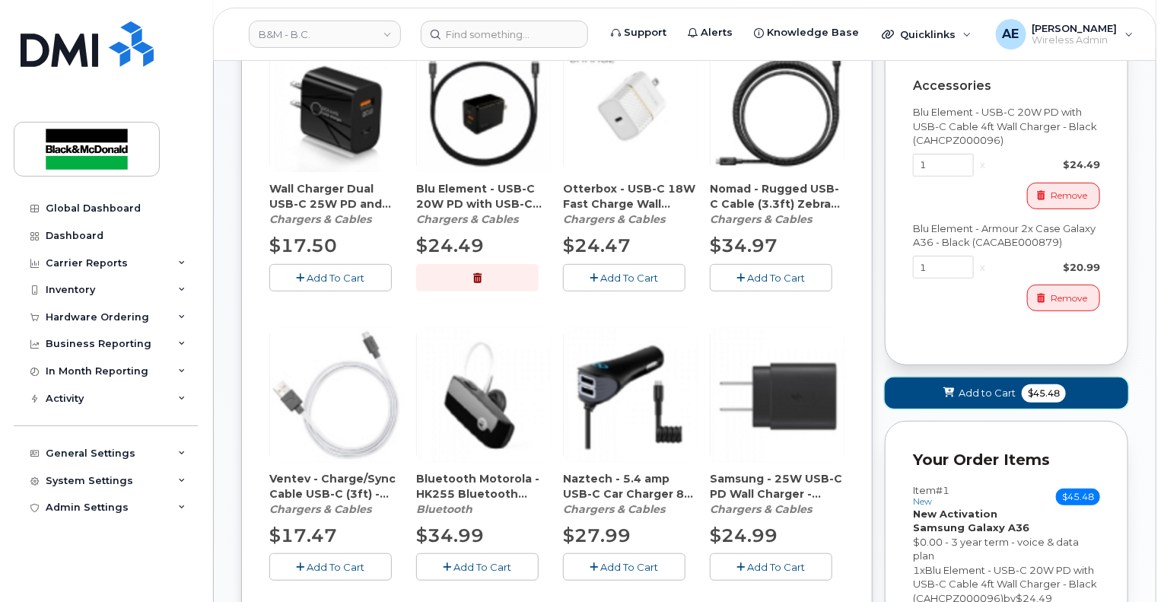
click at [997, 404] on button "Add to Cart $45.48" at bounding box center [1006, 392] width 243 height 31
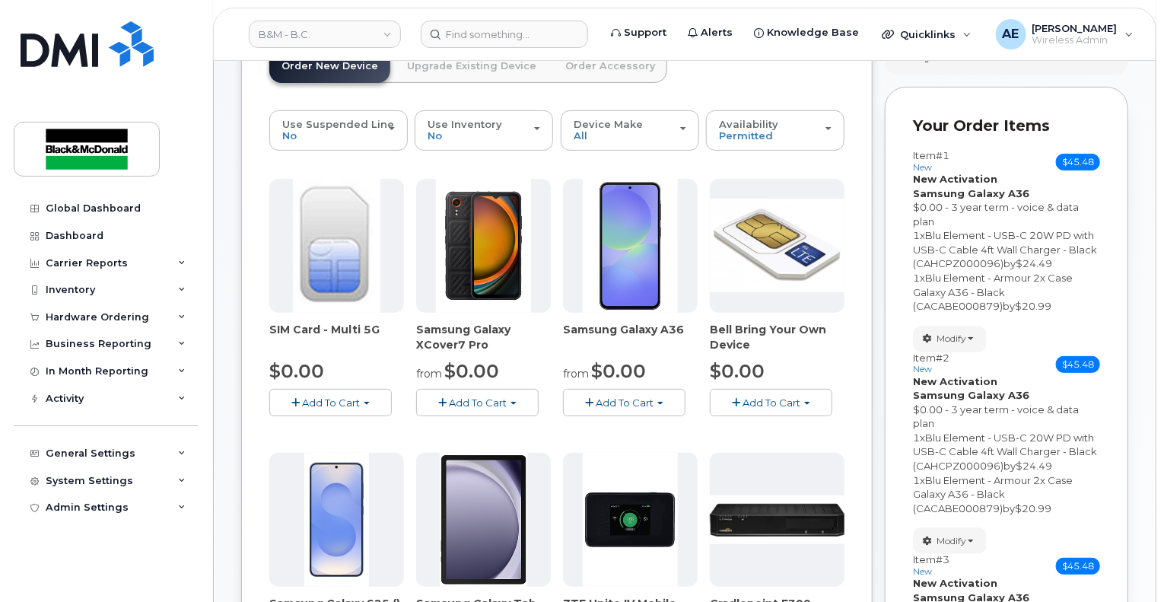
scroll to position [0, 0]
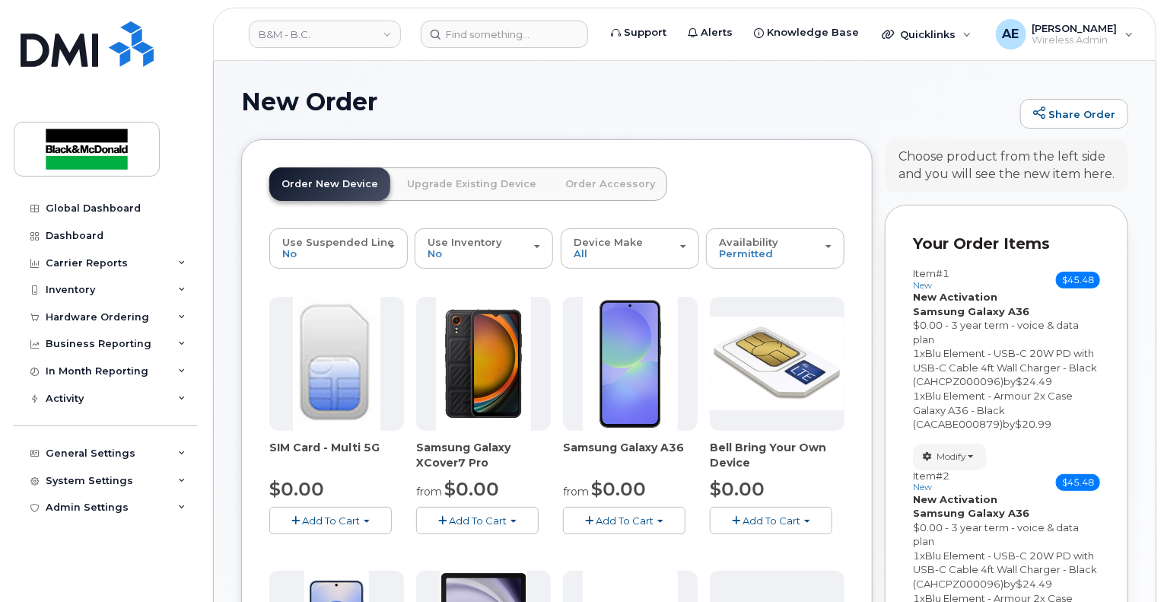
click at [633, 516] on span "Add To Cart" at bounding box center [625, 520] width 58 height 12
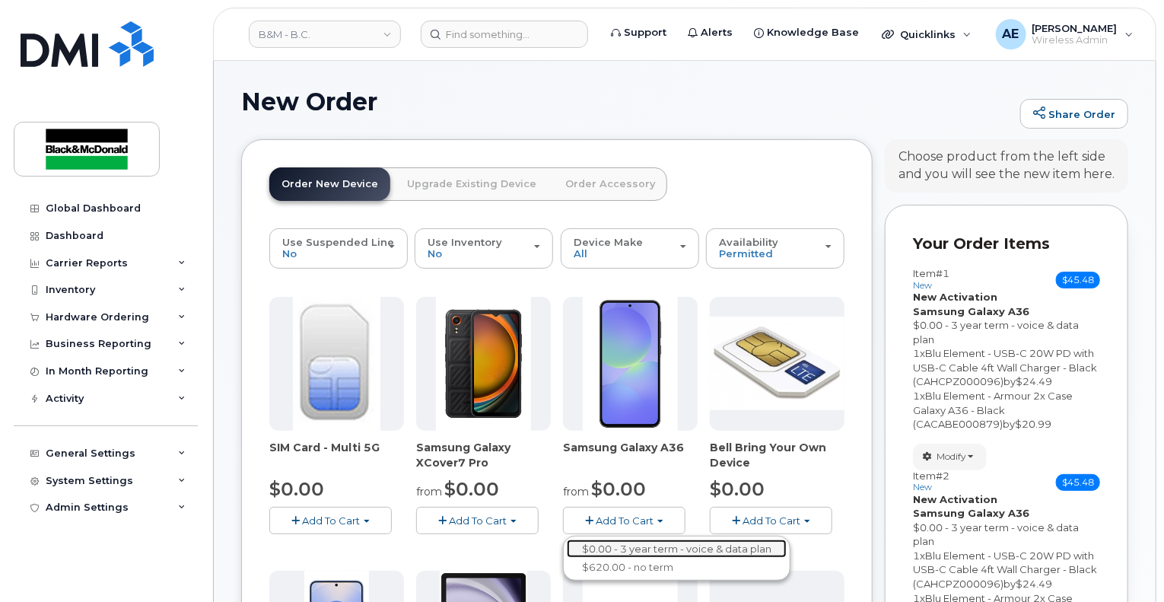
click at [633, 546] on link "$0.00 - 3 year term - voice & data plan" at bounding box center [677, 548] width 220 height 19
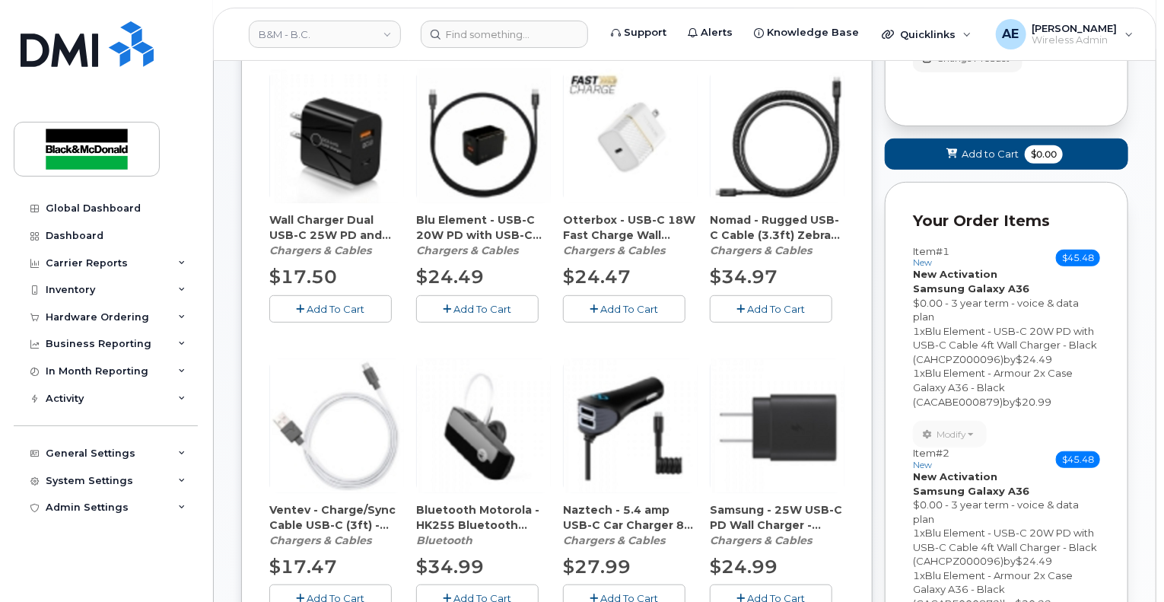
scroll to position [304, 0]
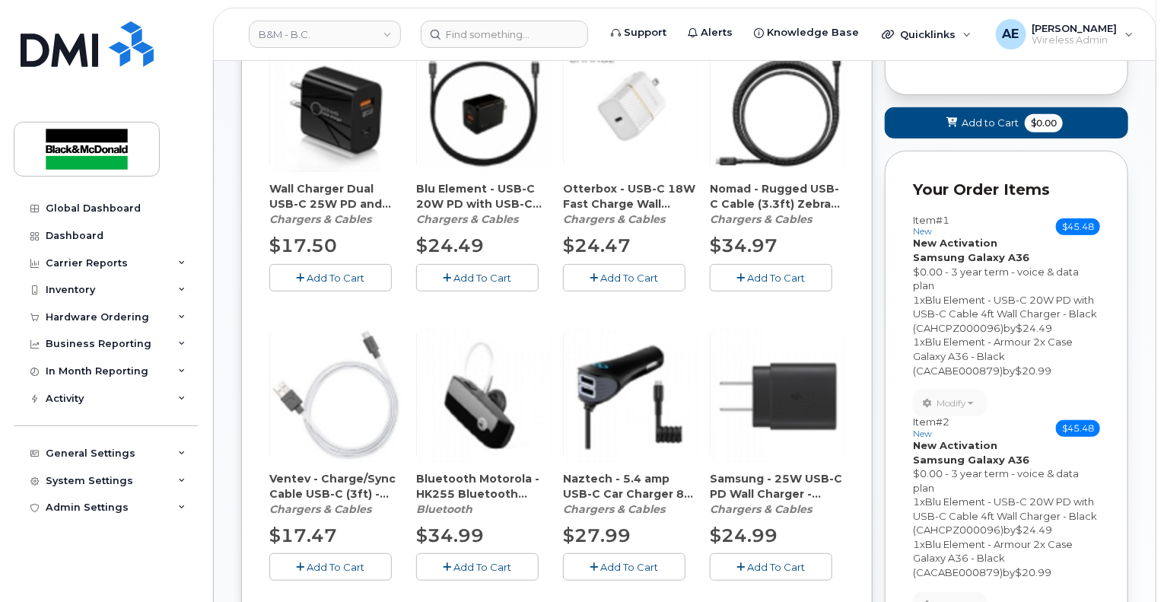
click at [468, 272] on span "Add To Cart" at bounding box center [483, 278] width 58 height 12
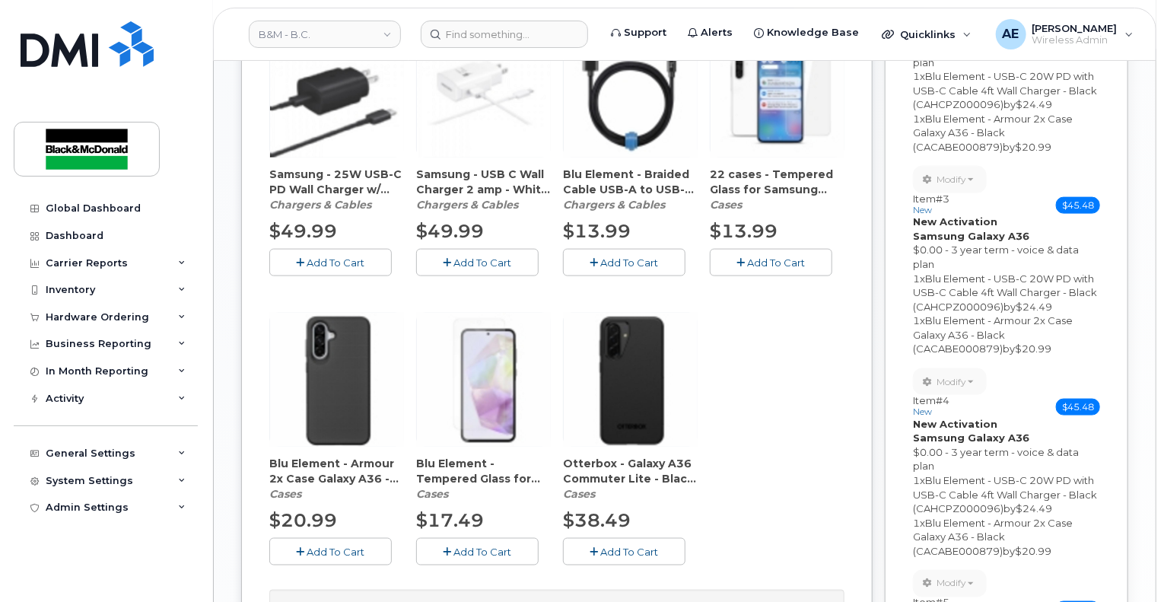
scroll to position [913, 0]
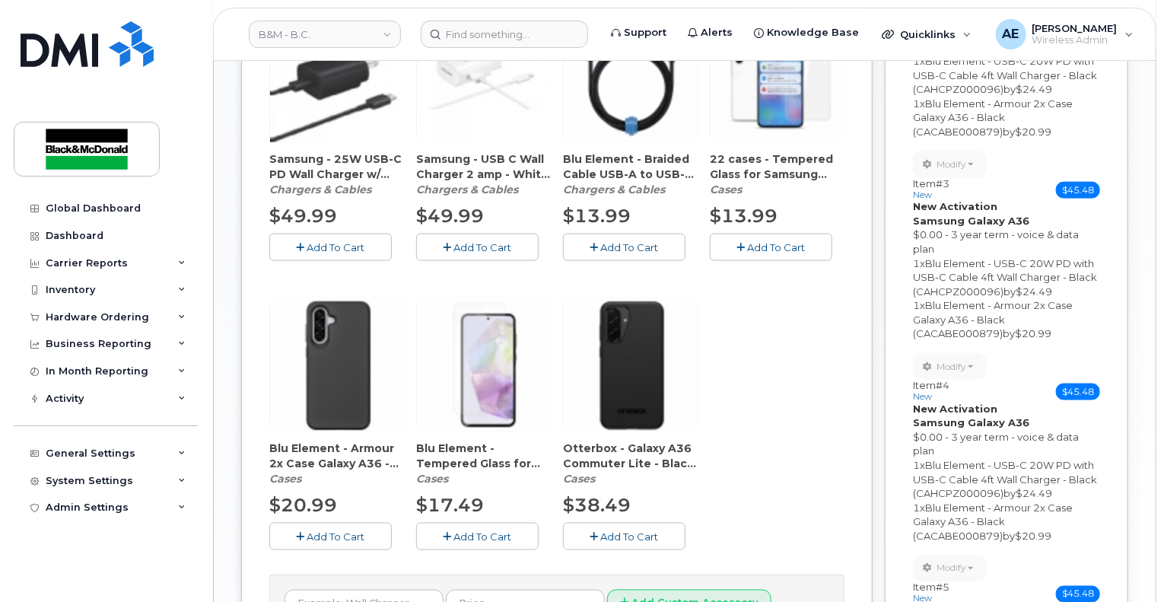
click at [322, 537] on span "Add To Cart" at bounding box center [336, 536] width 58 height 12
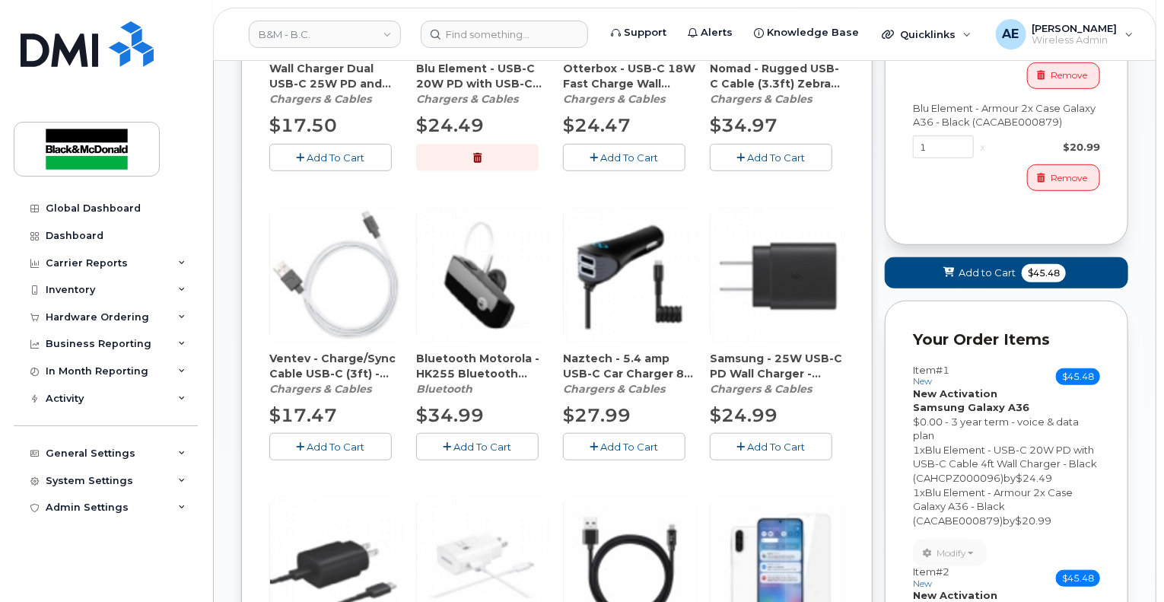
scroll to position [189, 0]
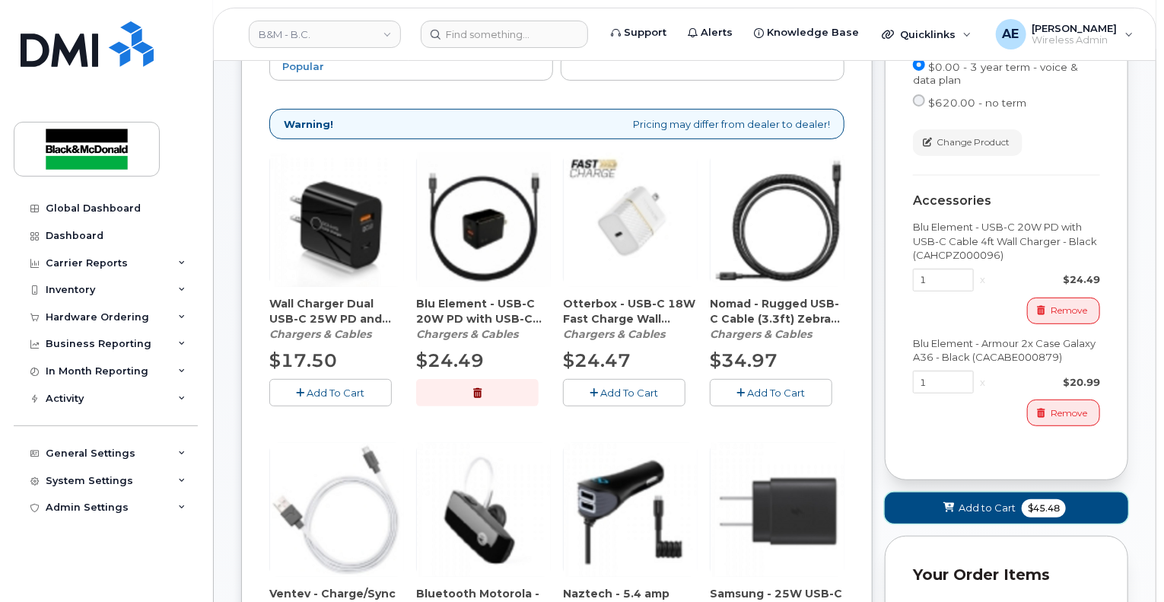
click at [967, 512] on span "Add to Cart" at bounding box center [986, 507] width 57 height 14
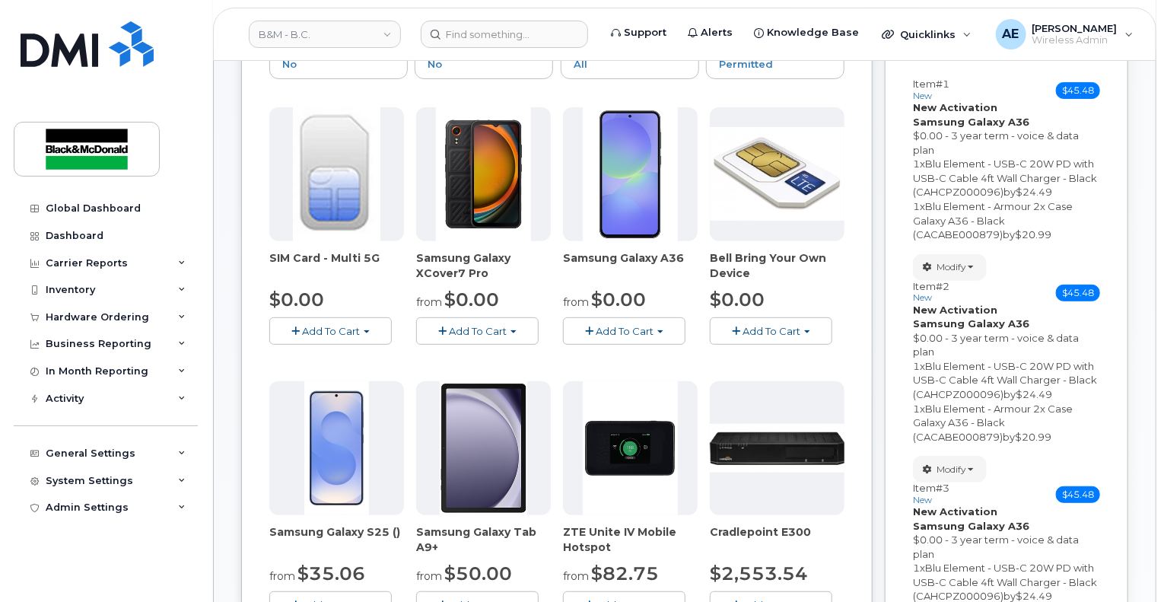
click at [599, 332] on span "Add To Cart" at bounding box center [625, 331] width 58 height 12
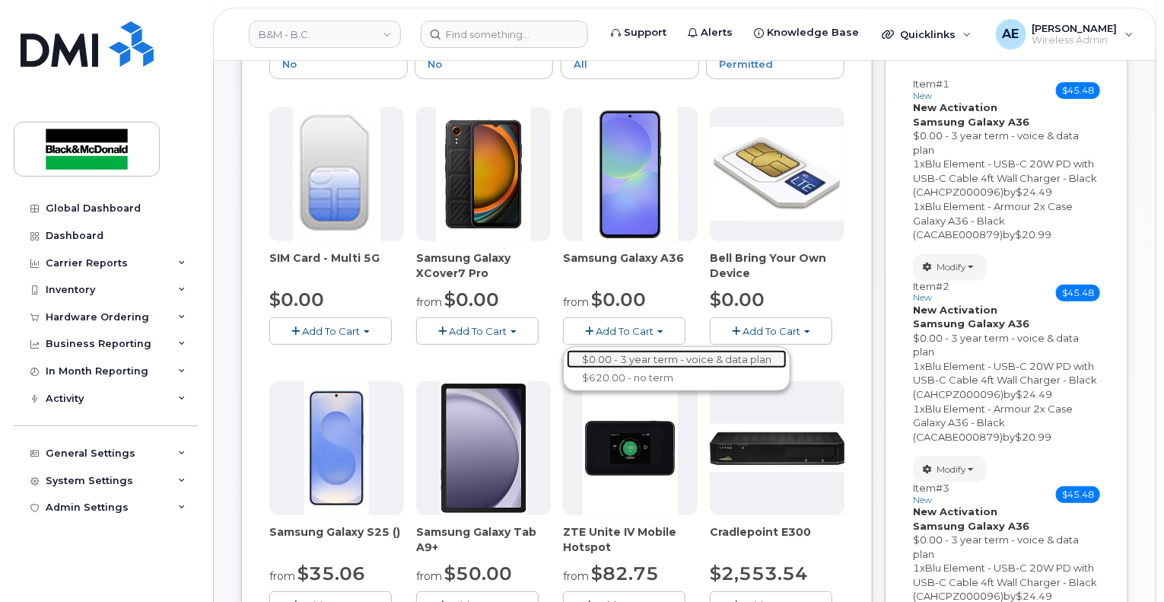
click at [599, 350] on link "$0.00 - 3 year term - voice & data plan" at bounding box center [677, 359] width 220 height 19
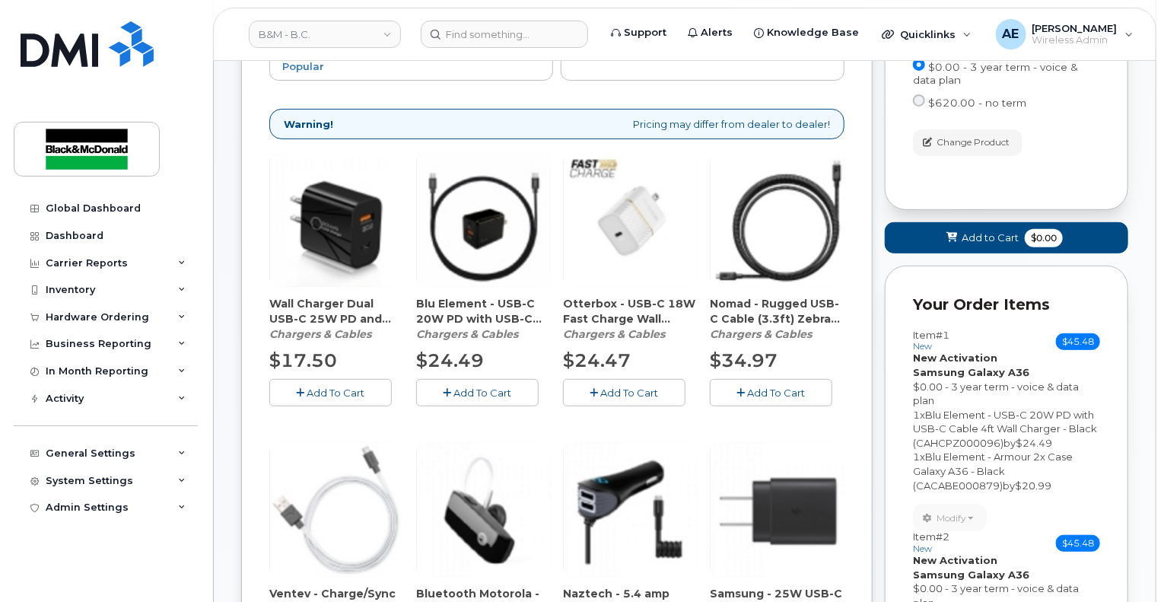
click at [450, 399] on button "Add To Cart" at bounding box center [477, 392] width 122 height 27
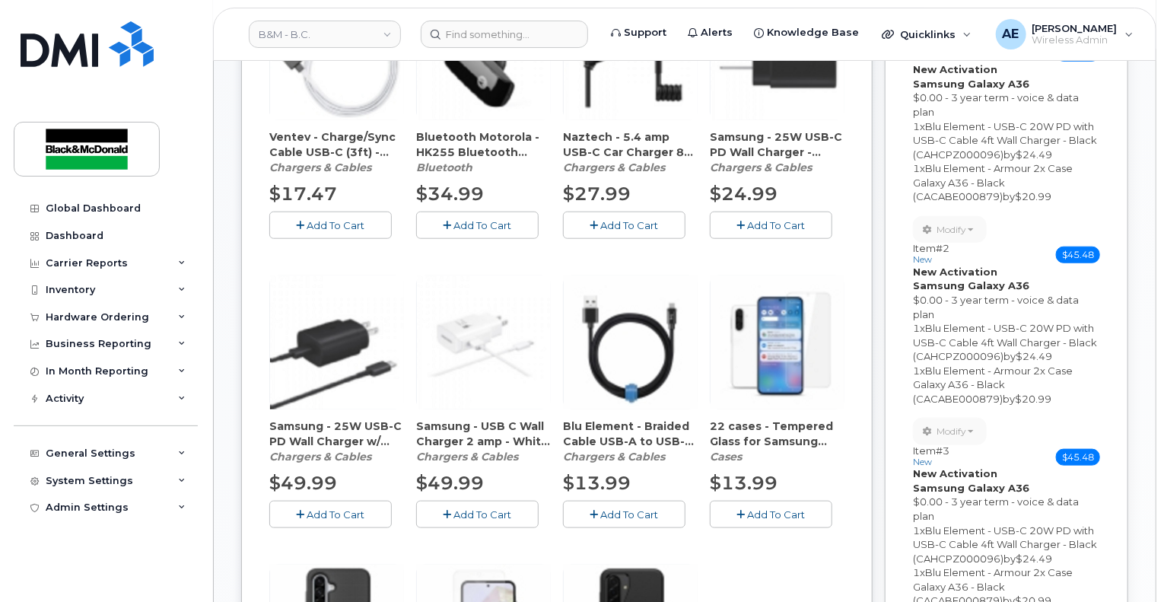
scroll to position [950, 0]
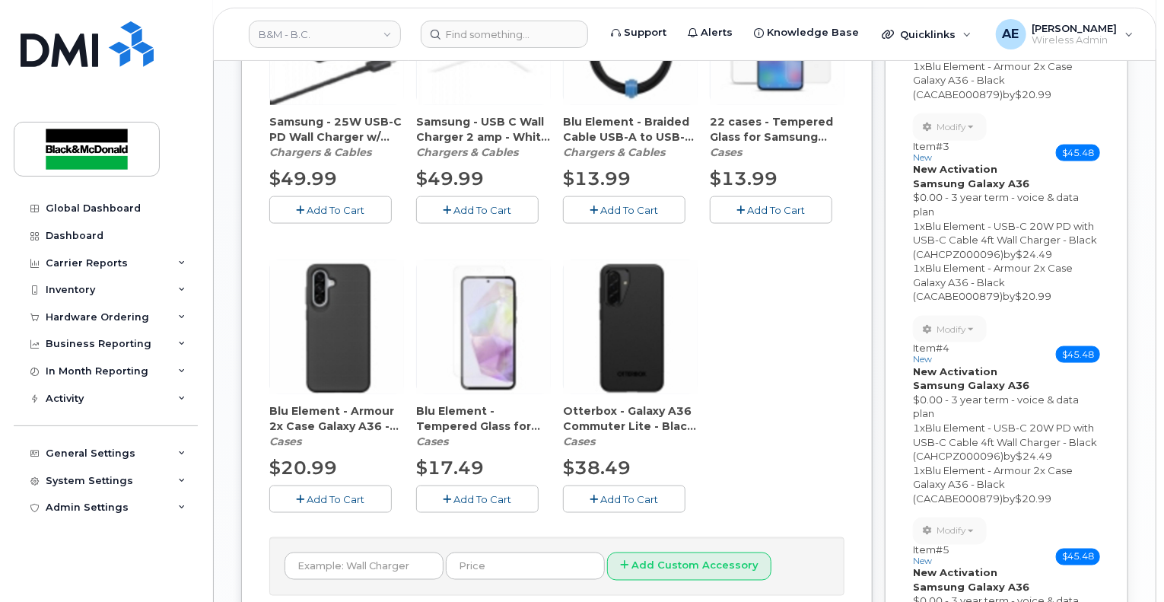
click at [294, 493] on button "Add To Cart" at bounding box center [330, 498] width 122 height 27
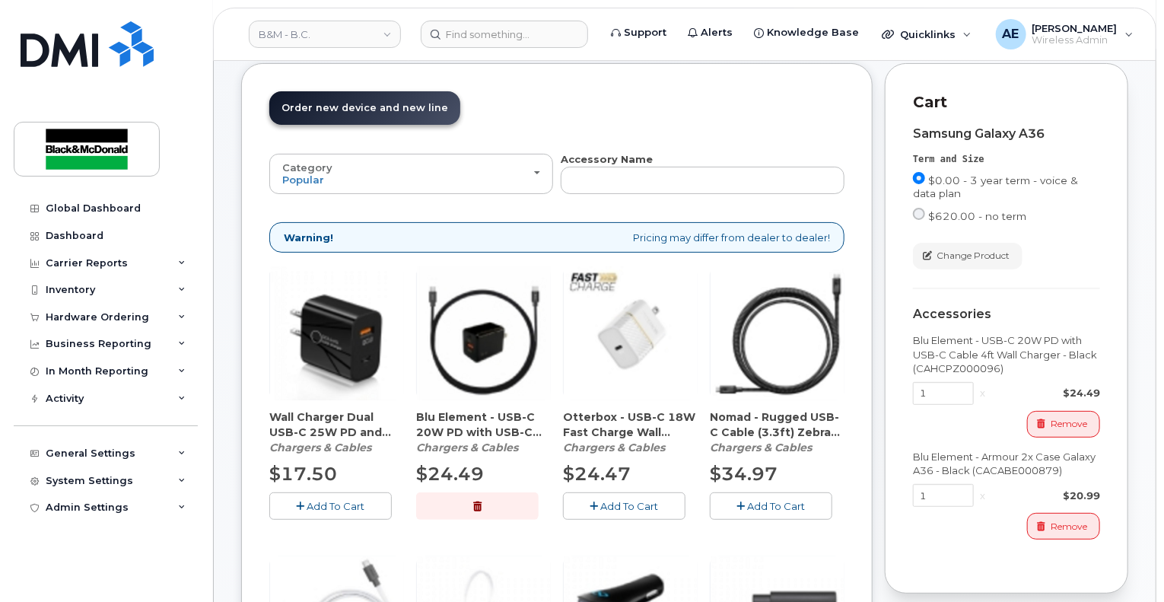
scroll to position [239, 0]
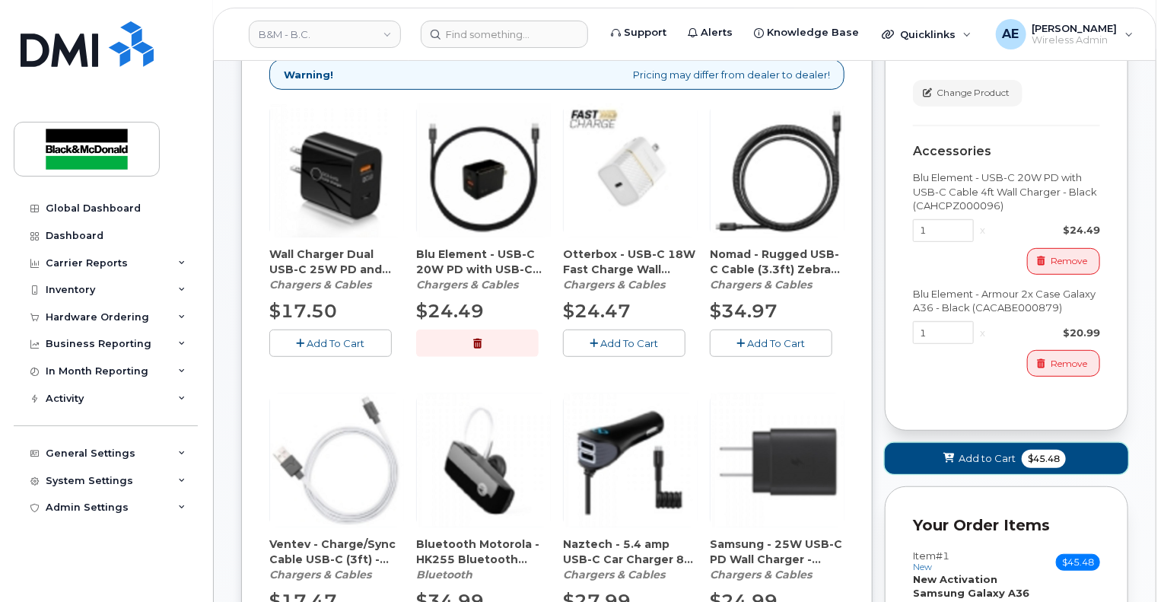
click at [952, 465] on button "Add to Cart $45.48" at bounding box center [1006, 458] width 243 height 31
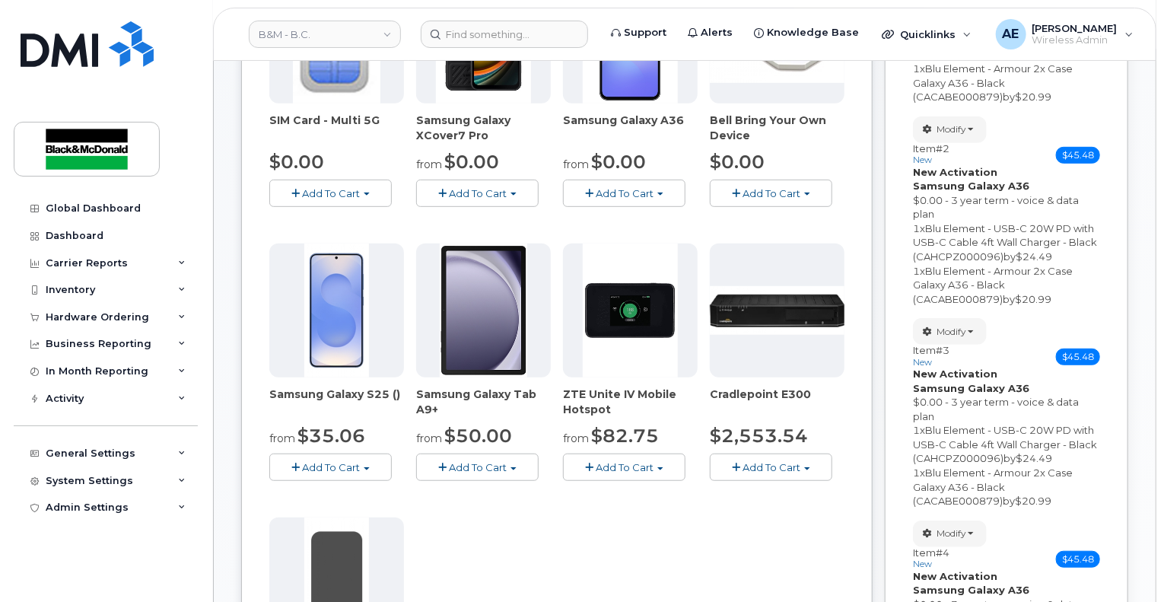
scroll to position [0, 0]
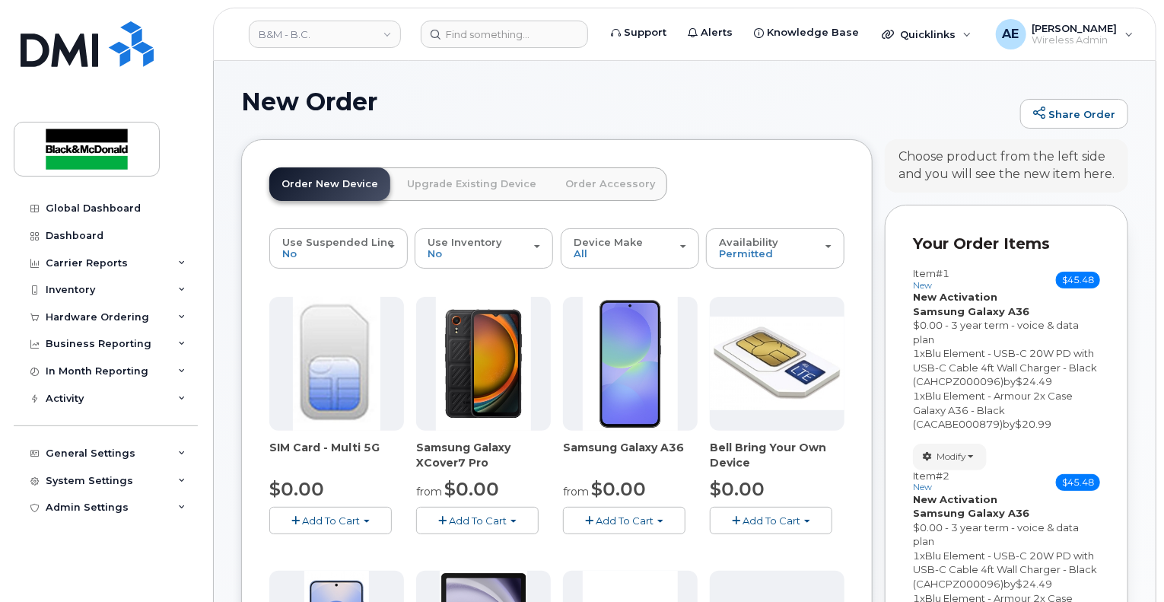
click at [610, 514] on span "Add To Cart" at bounding box center [625, 520] width 58 height 12
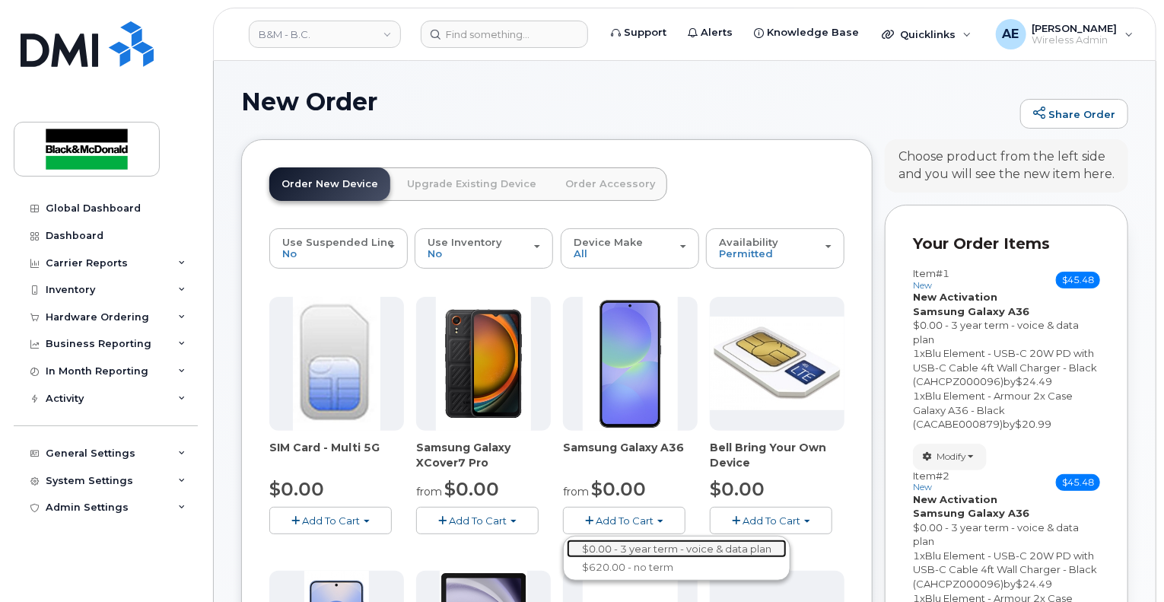
click at [621, 539] on link "$0.00 - 3 year term - voice & data plan" at bounding box center [677, 548] width 220 height 19
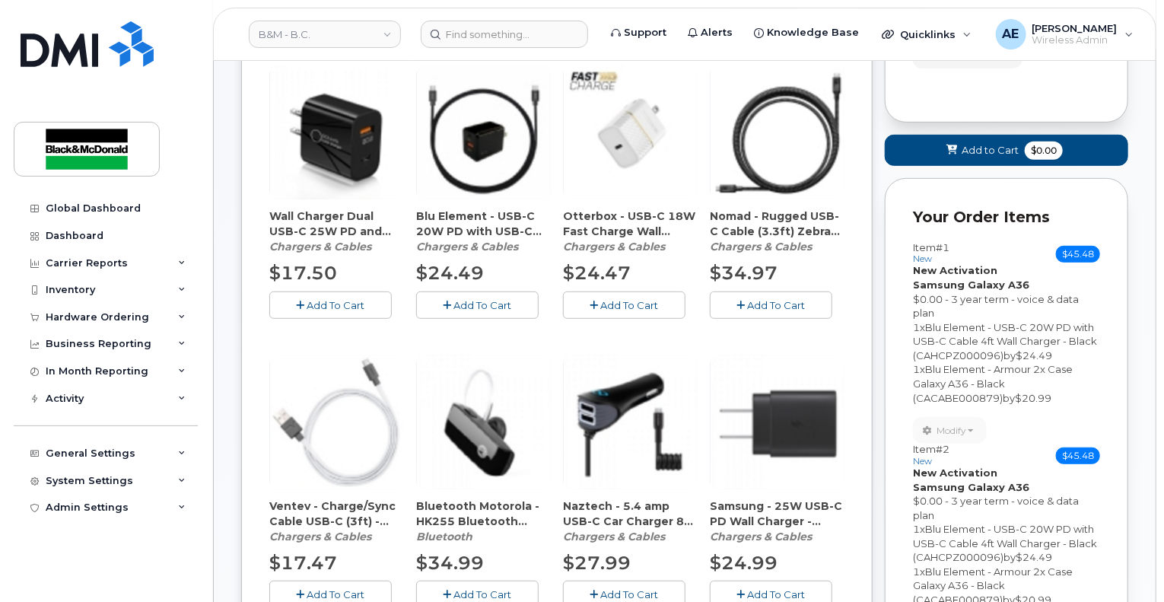
scroll to position [304, 0]
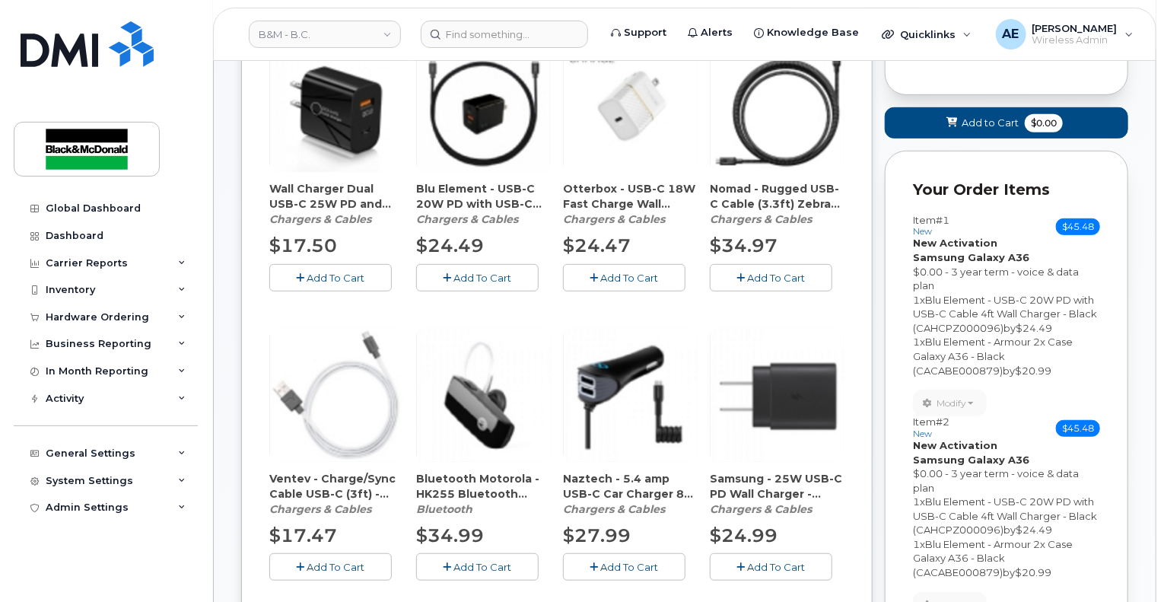
click at [456, 282] on button "Add To Cart" at bounding box center [477, 277] width 122 height 27
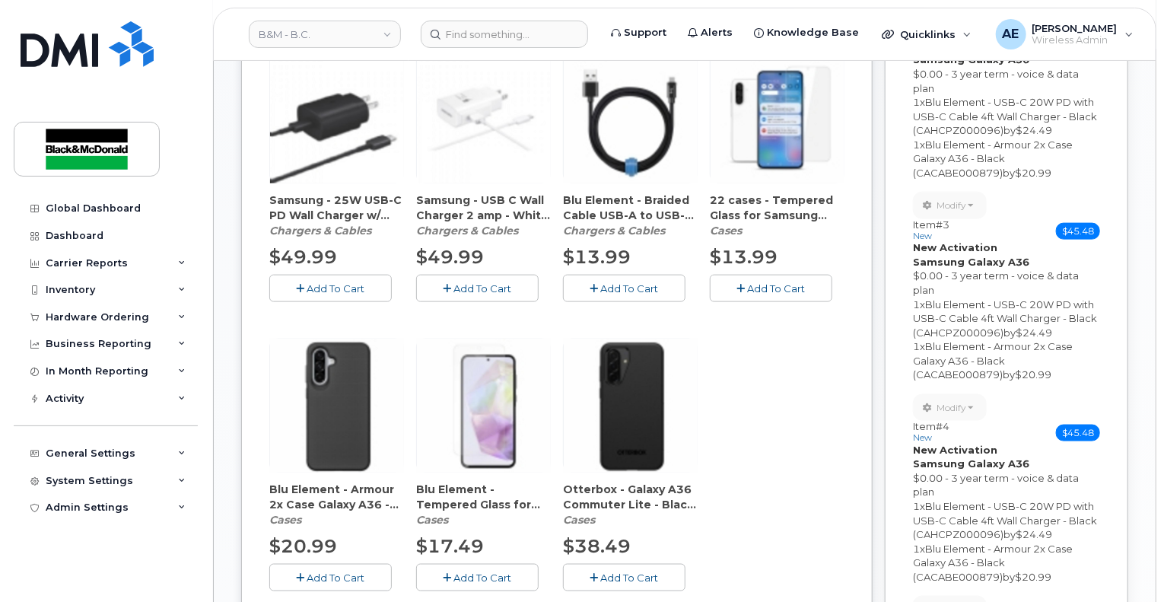
scroll to position [989, 0]
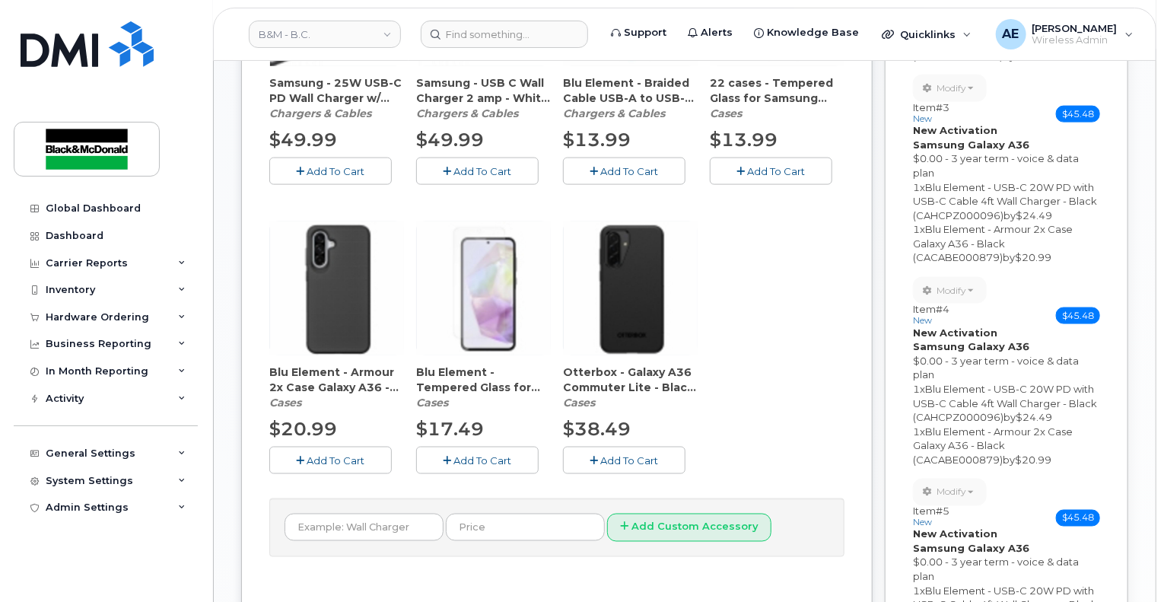
click at [299, 463] on button "Add To Cart" at bounding box center [330, 459] width 122 height 27
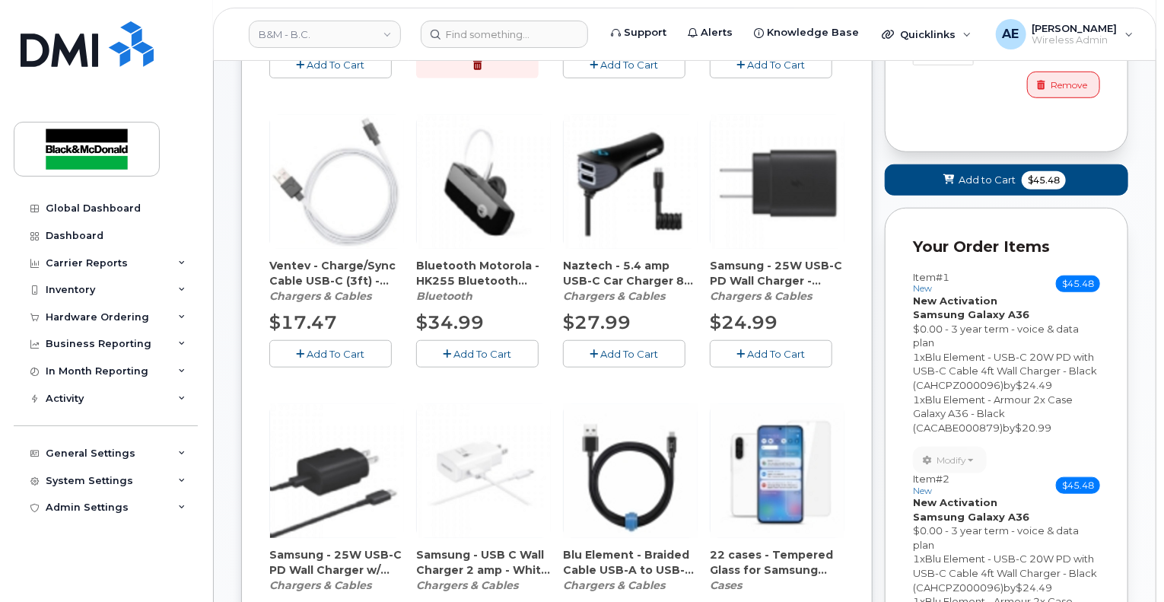
scroll to position [213, 0]
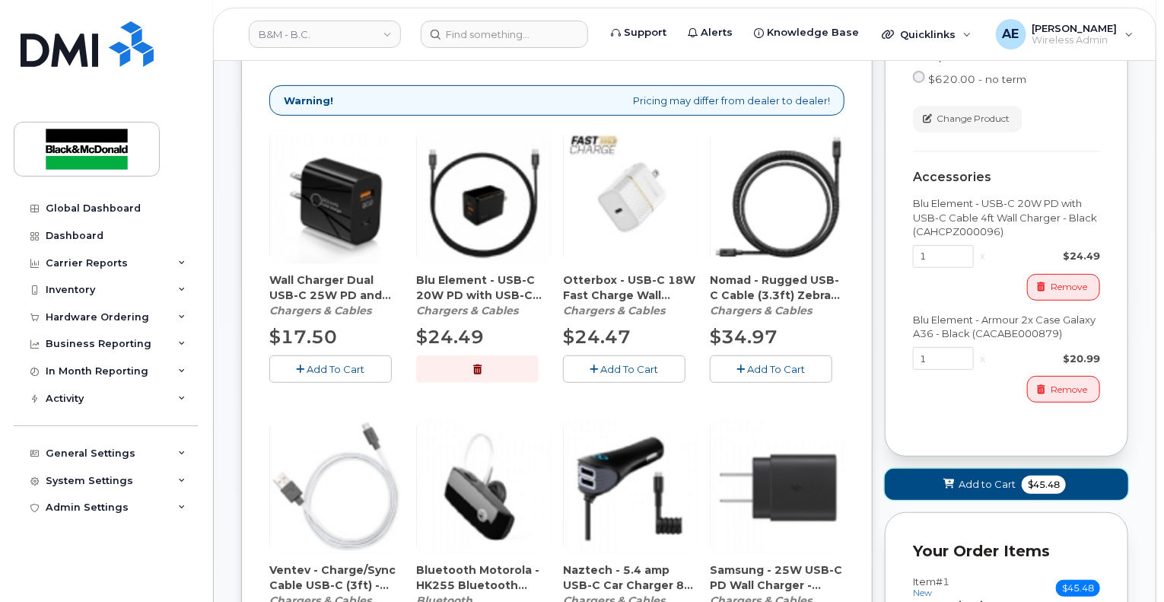
click at [1010, 477] on span "Add to Cart" at bounding box center [986, 484] width 57 height 14
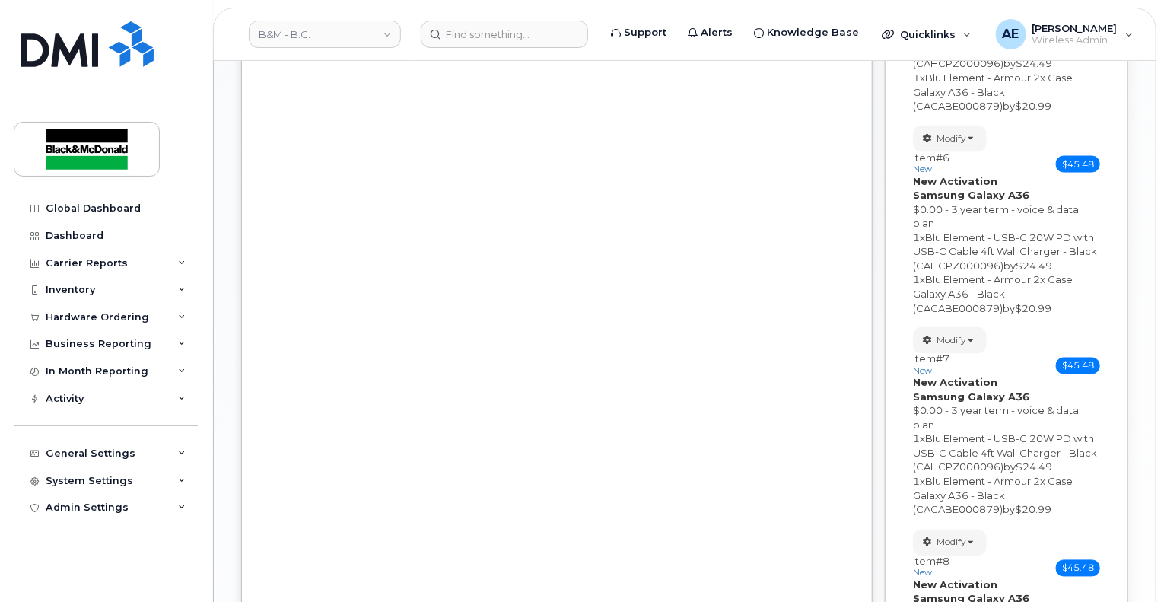
scroll to position [1491, 0]
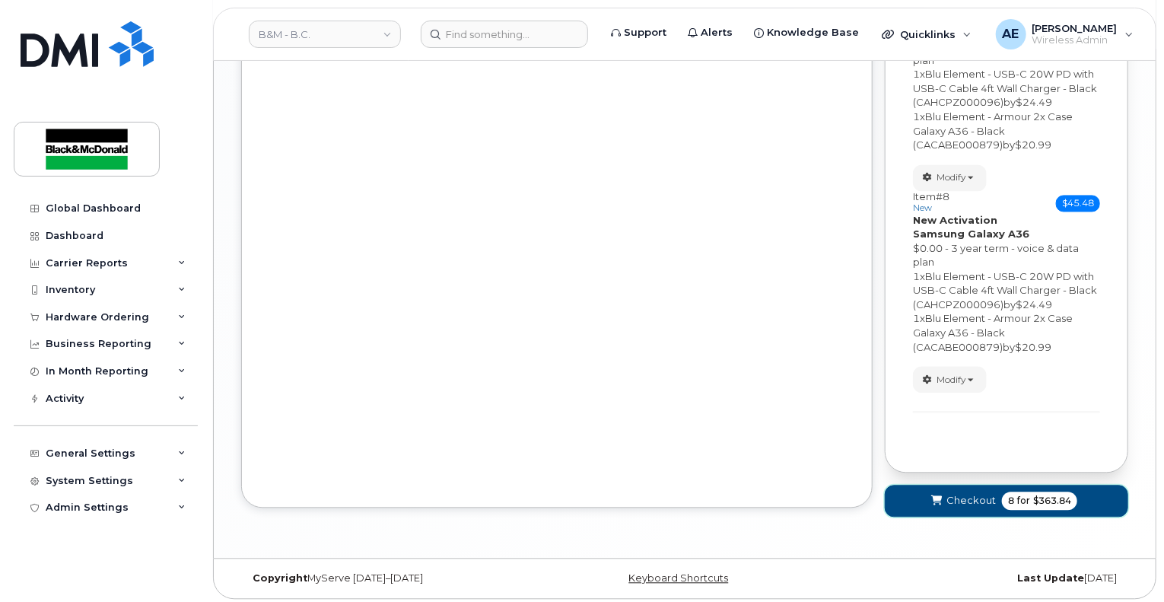
click at [977, 501] on span "Checkout" at bounding box center [970, 500] width 49 height 14
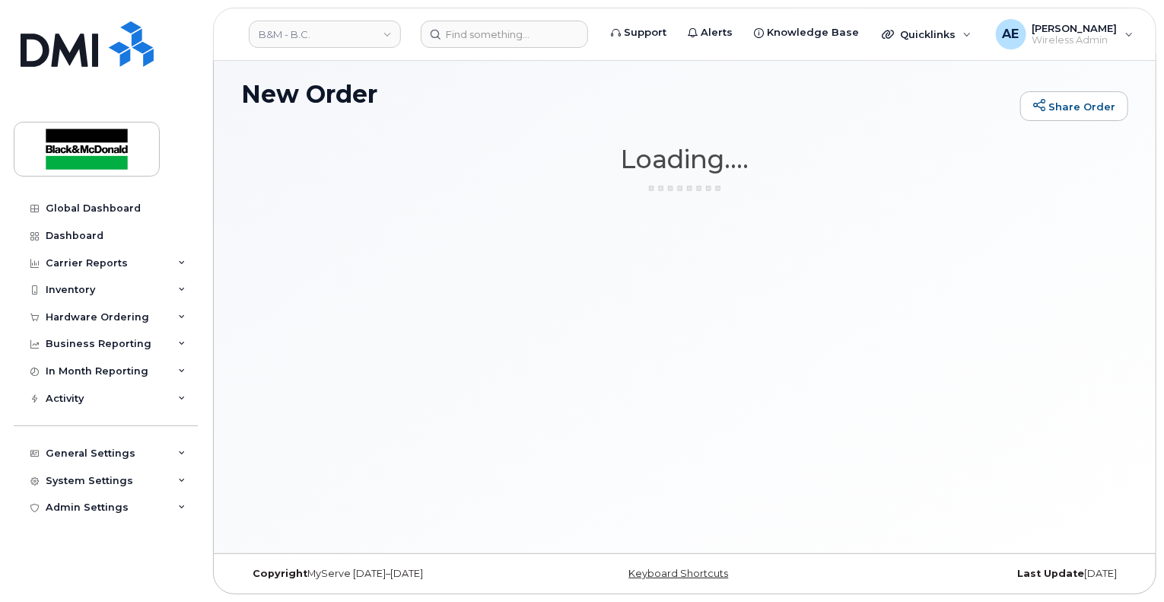
scroll to position [7, 0]
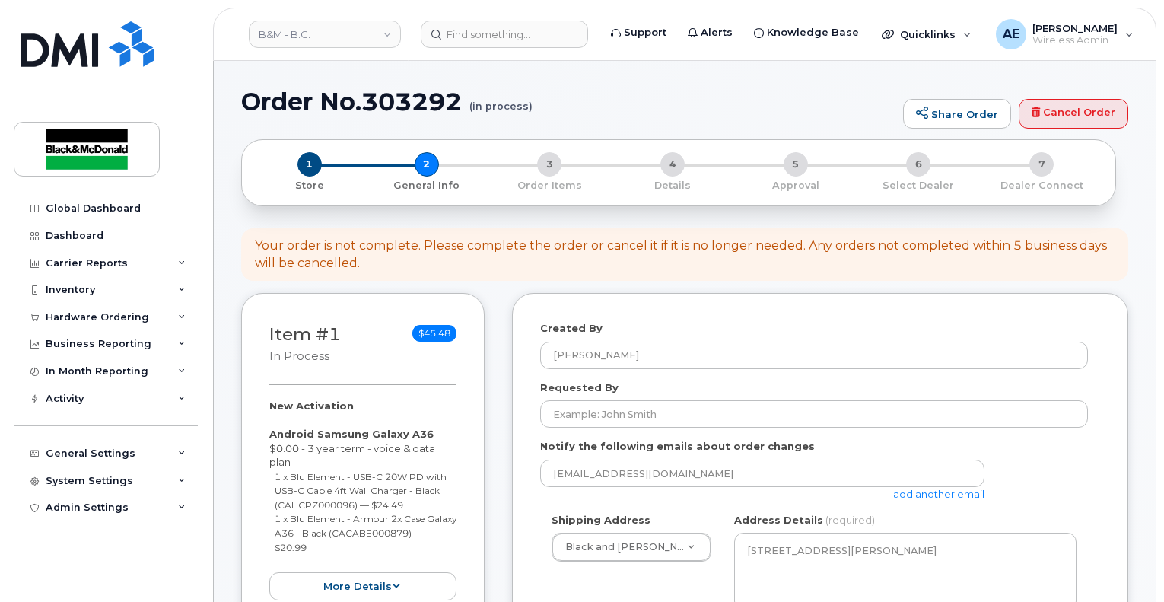
select select
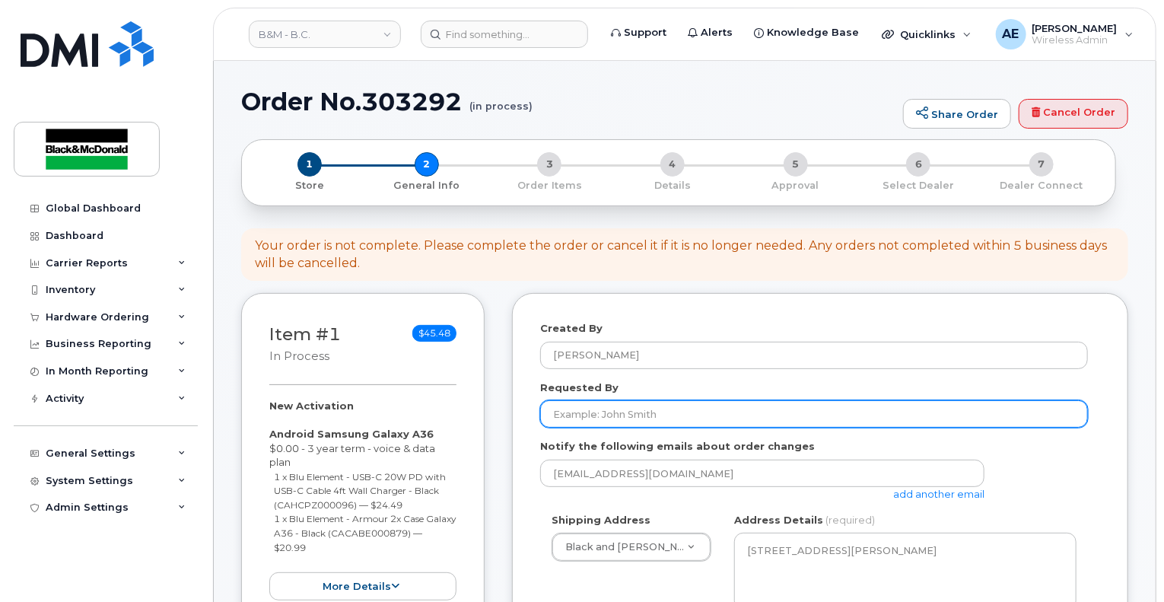
type input "[PERSON_NAME]"
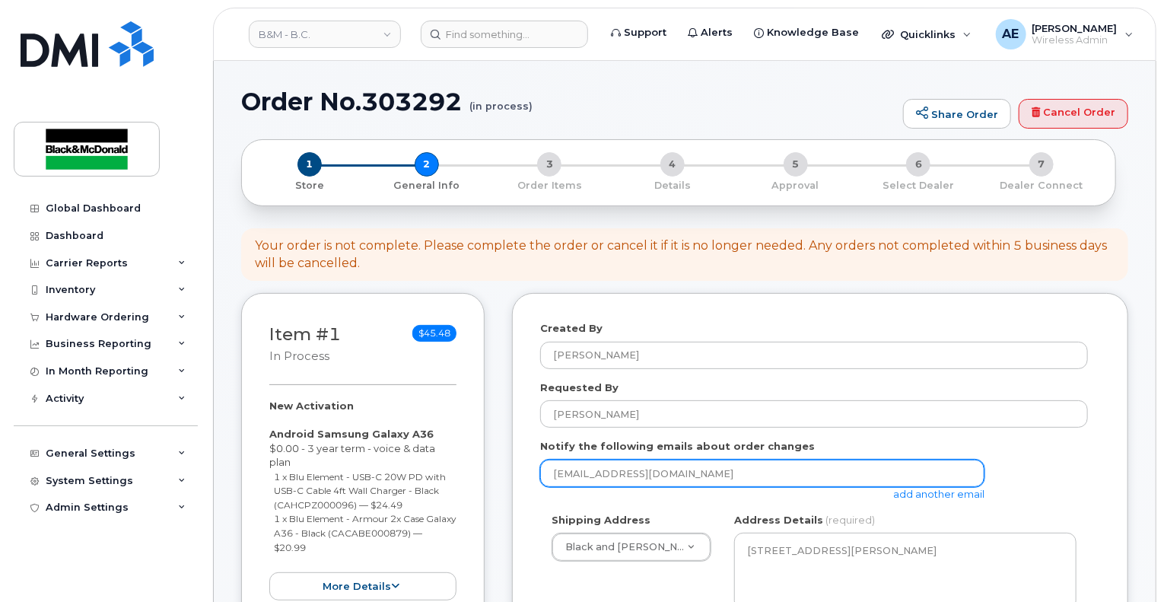
click at [751, 475] on input "aemnacen@blackandmcdonald.com" at bounding box center [762, 472] width 444 height 27
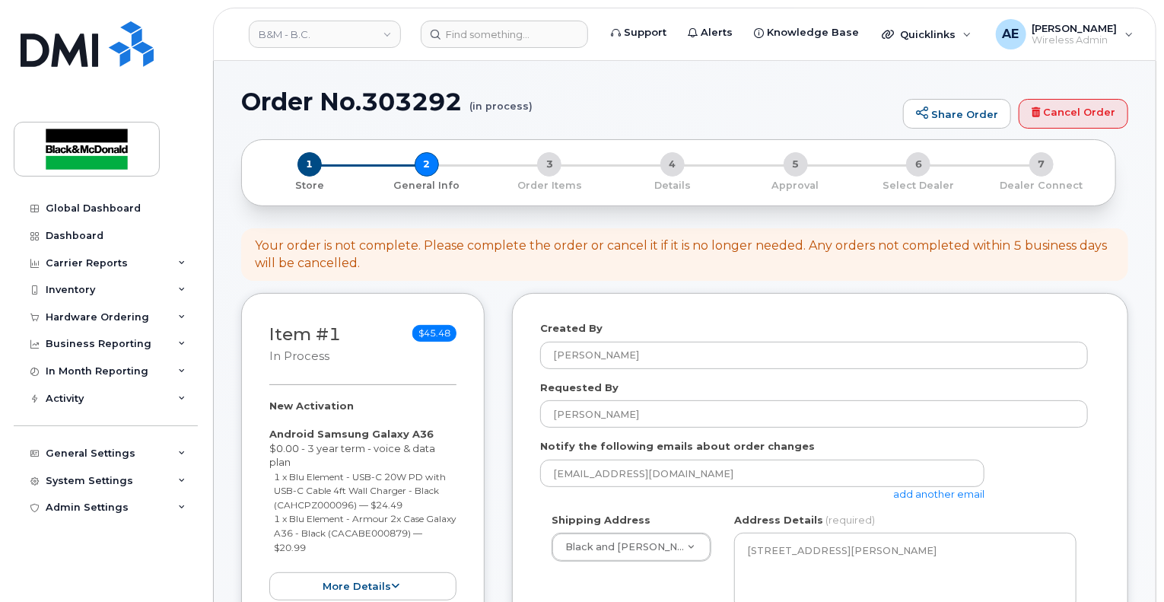
click at [914, 491] on link "add another email" at bounding box center [938, 494] width 91 height 12
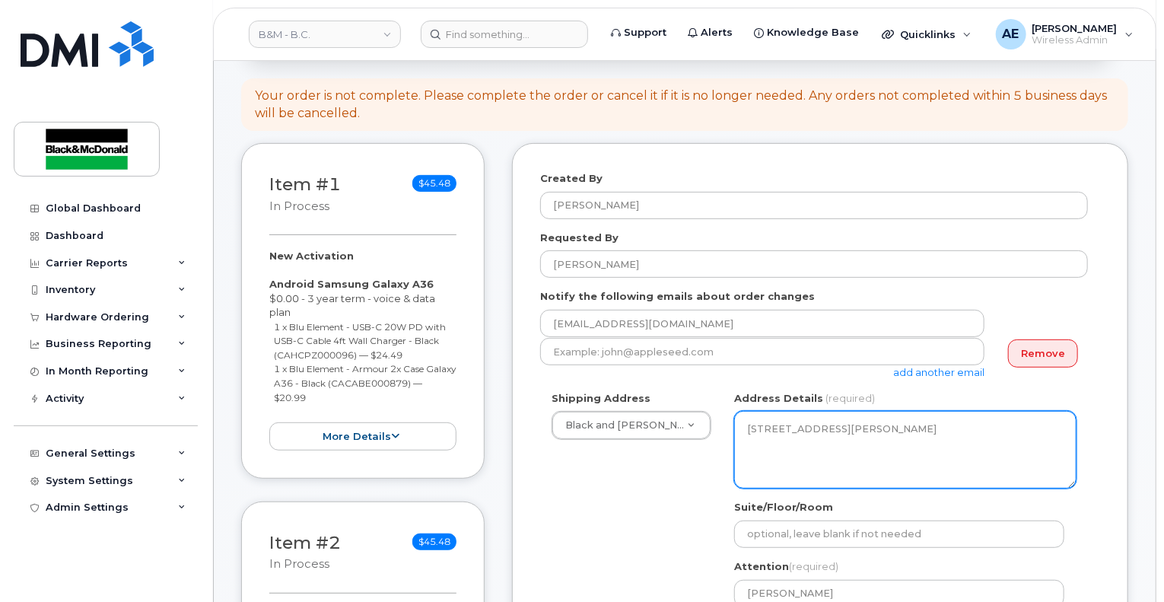
scroll to position [152, 0]
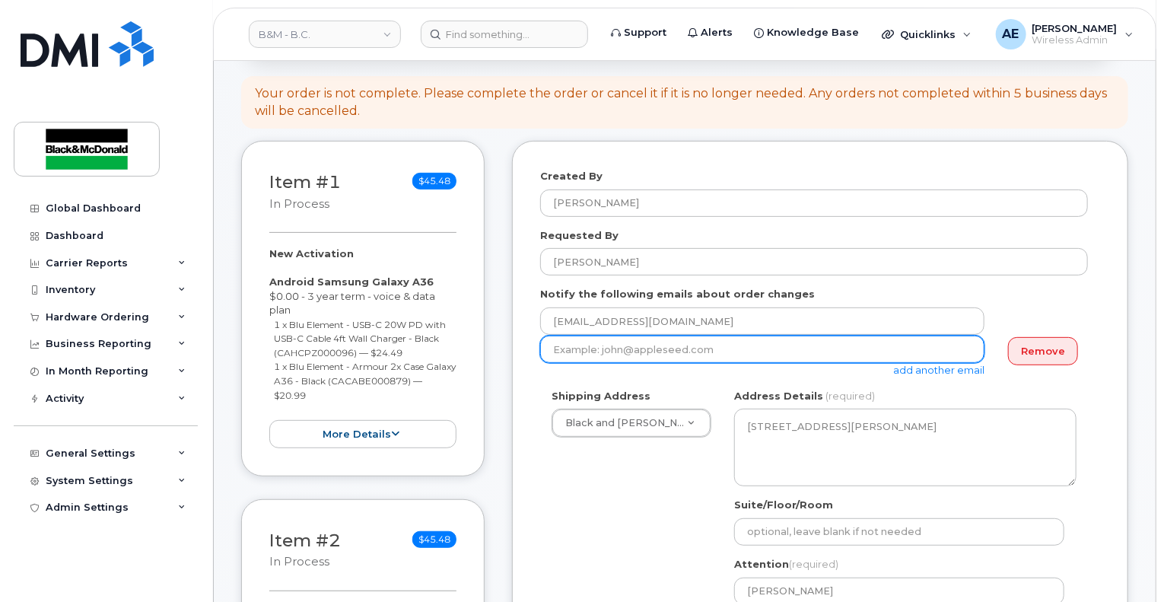
click at [715, 358] on input "email" at bounding box center [762, 348] width 444 height 27
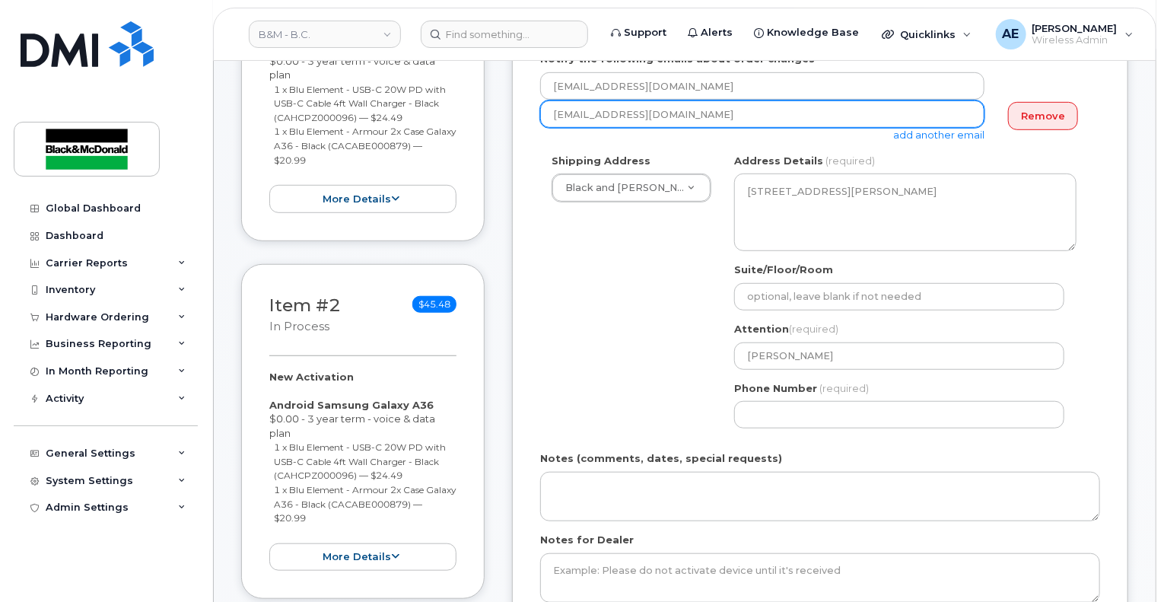
scroll to position [456, 0]
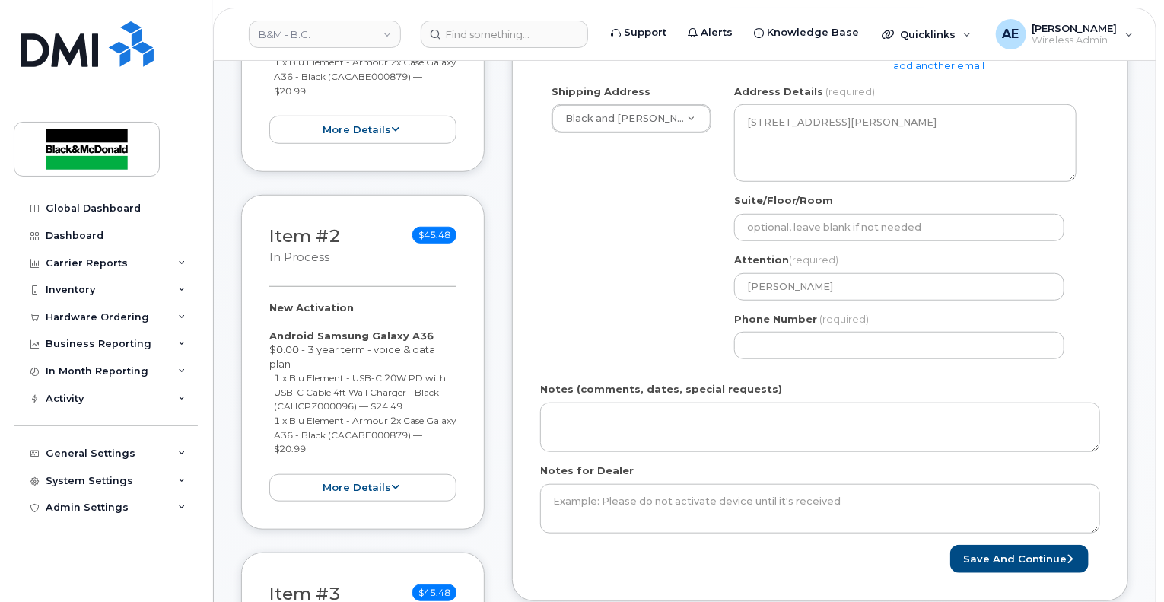
type input "cleung@blackandmcdonald.com"
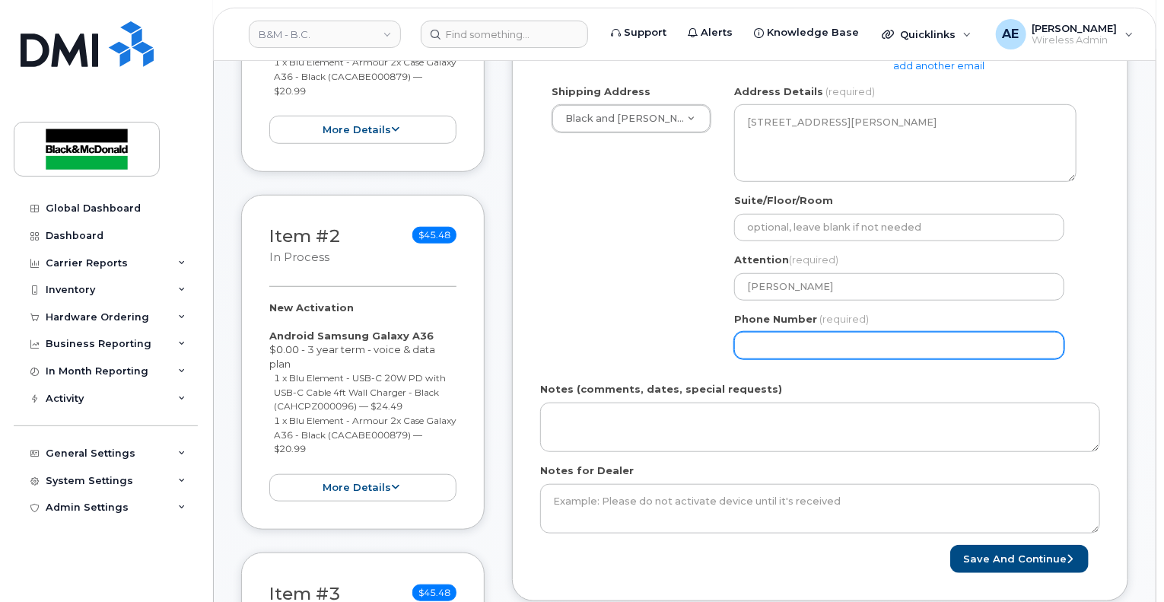
click at [822, 349] on input "Phone Number" at bounding box center [899, 345] width 330 height 27
select select
type input "604301241"
select select
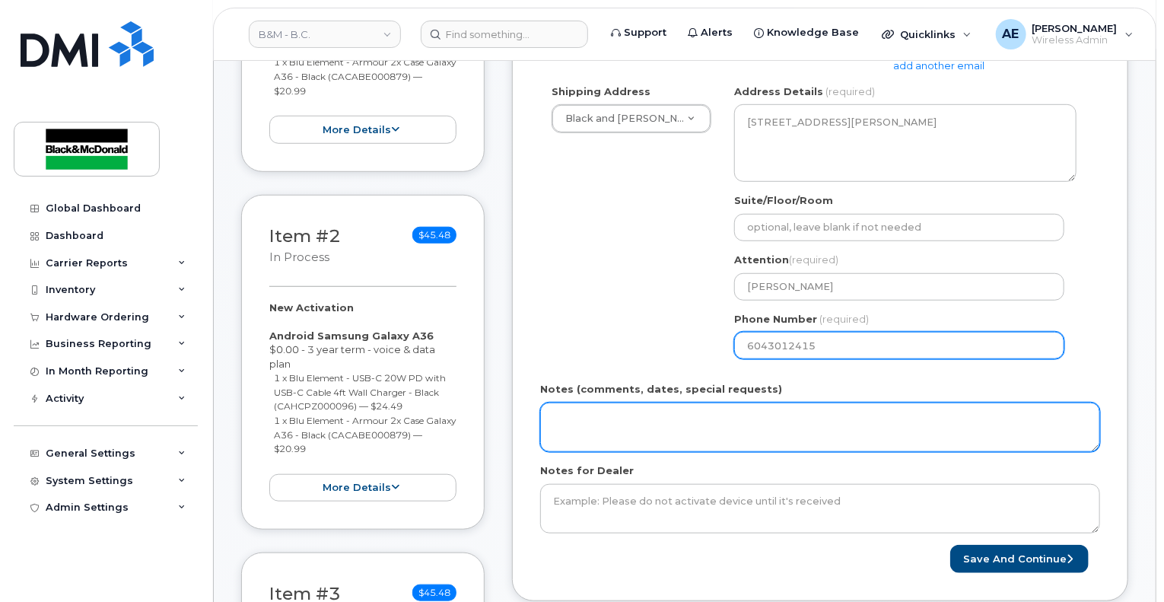
type input "6043012415"
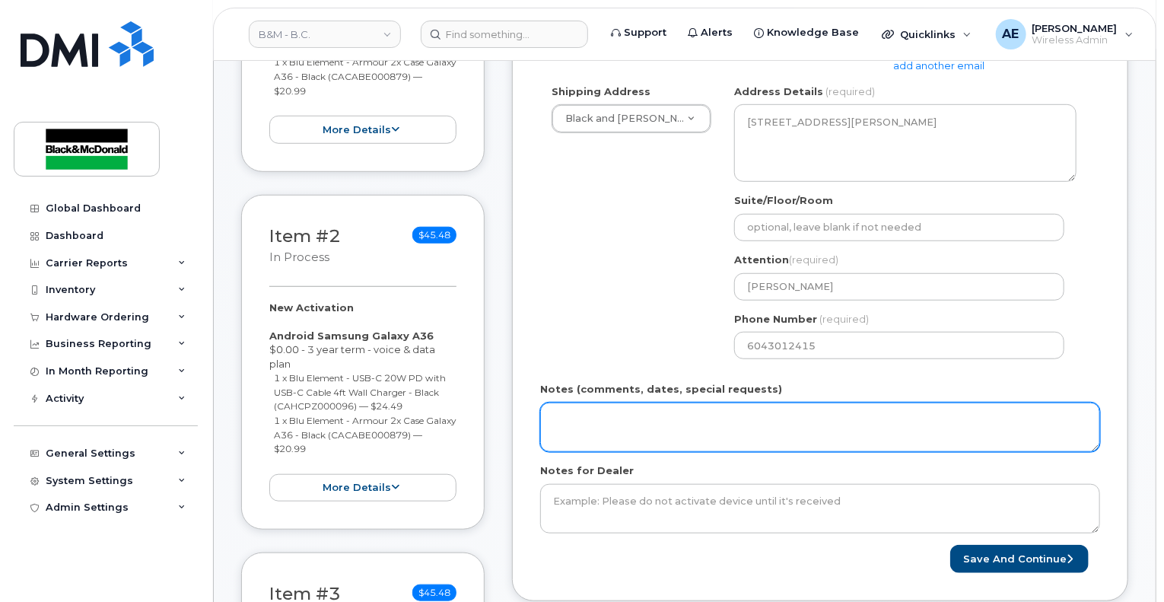
click at [636, 422] on textarea "Notes (comments, dates, special requests)" at bounding box center [820, 427] width 560 height 50
click at [639, 438] on textarea "Notes (comments, dates, special requests)" at bounding box center [820, 427] width 560 height 50
drag, startPoint x: 639, startPoint y: 425, endPoint x: 514, endPoint y: 434, distance: 125.0
click at [514, 434] on div "Created By Angelica Emnacen Requested By Candice Leung Notify the following ema…" at bounding box center [820, 218] width 616 height 764
click at [700, 425] on textarea "Hydro phone order" at bounding box center [820, 427] width 560 height 50
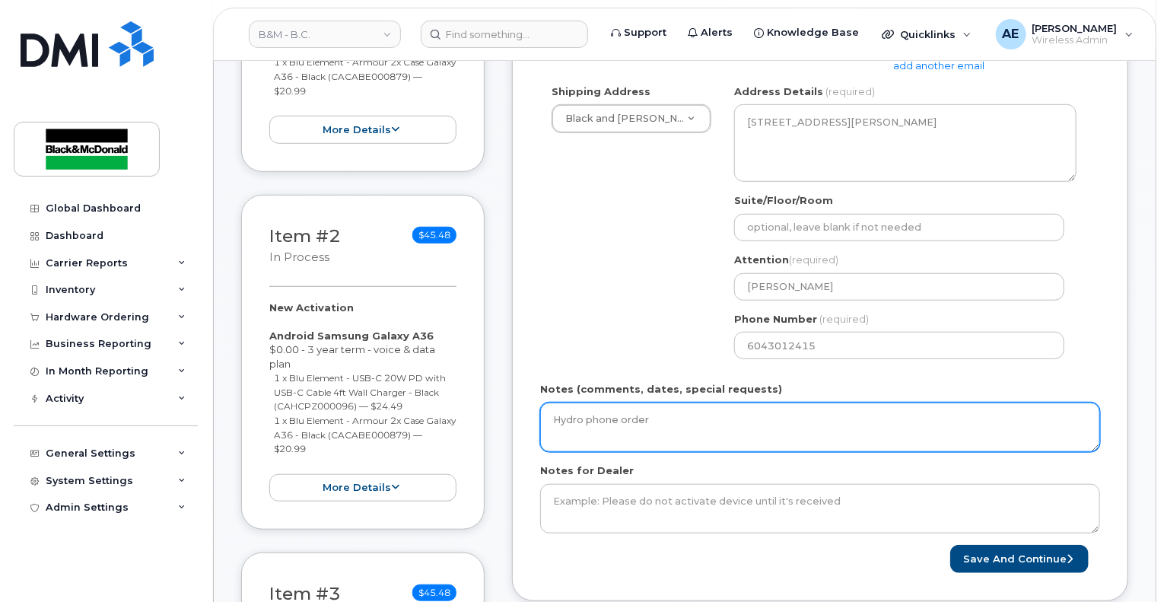
drag, startPoint x: 637, startPoint y: 417, endPoint x: 532, endPoint y: 422, distance: 104.3
click at [532, 422] on div "Created By Angelica Emnacen Requested By Candice Leung Notify the following ema…" at bounding box center [820, 218] width 616 height 764
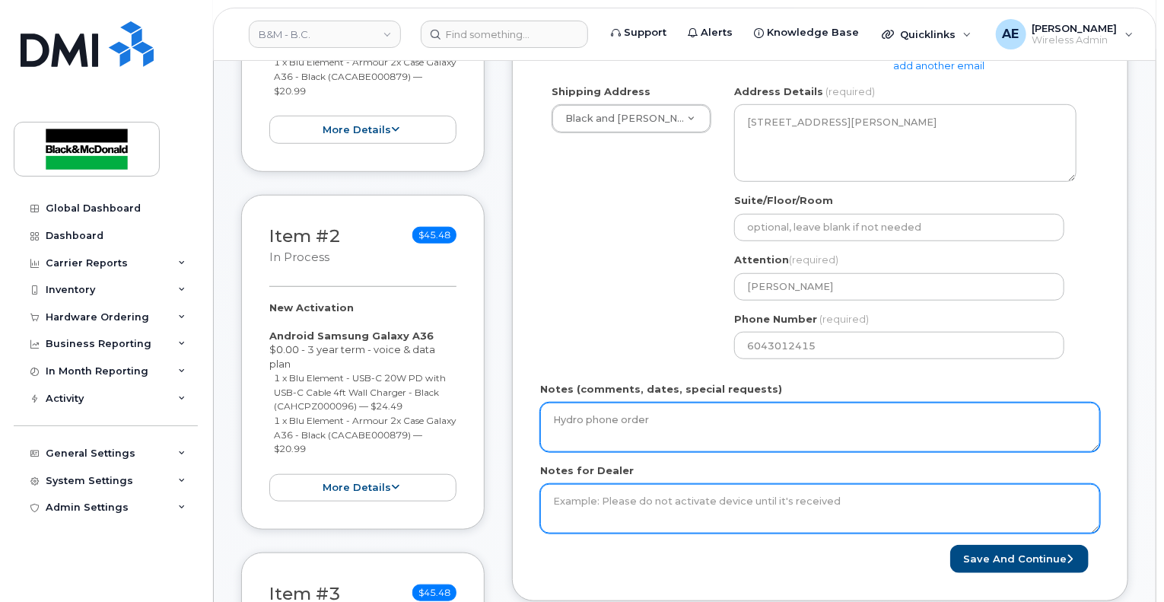
type textarea "Hydro phone order"
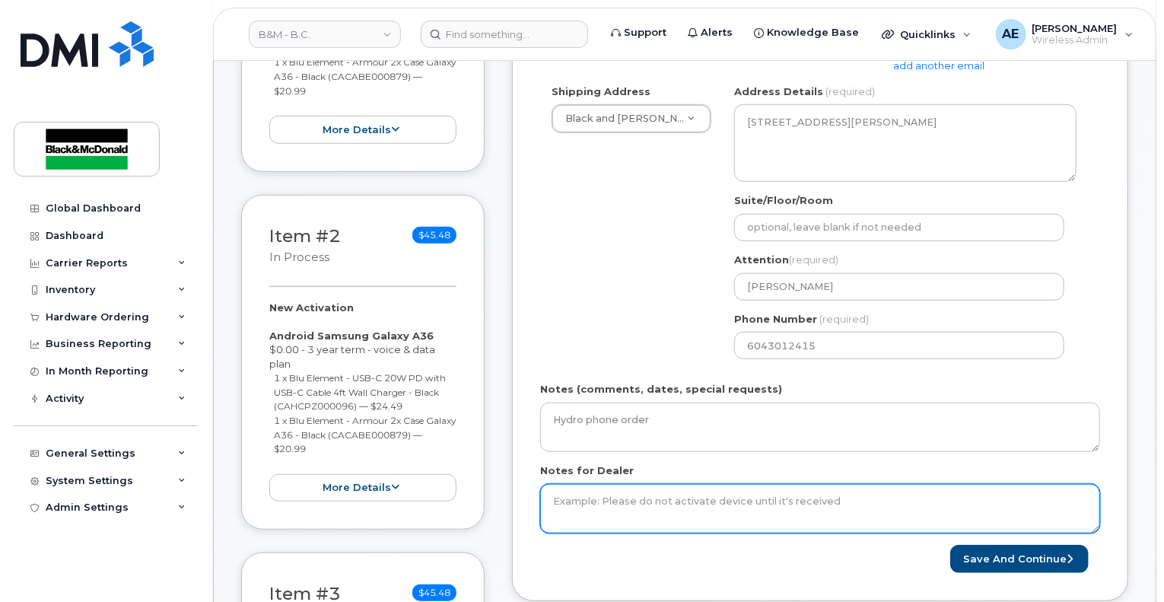
click at [584, 502] on textarea "Notes for Dealer" at bounding box center [820, 509] width 560 height 50
paste textarea "Hydro phone order"
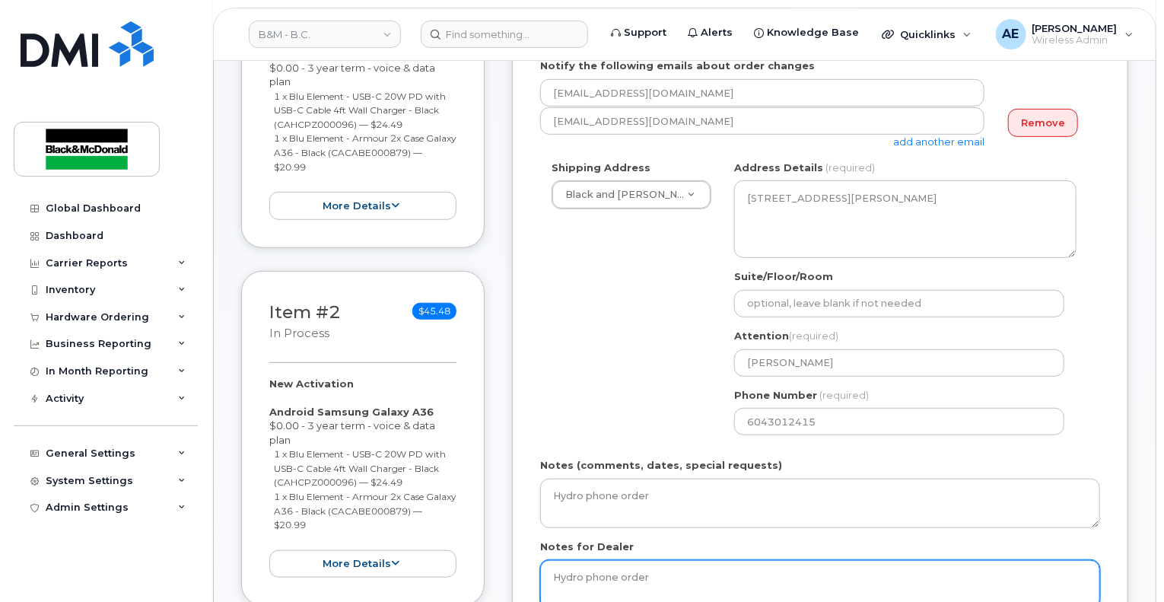
scroll to position [685, 0]
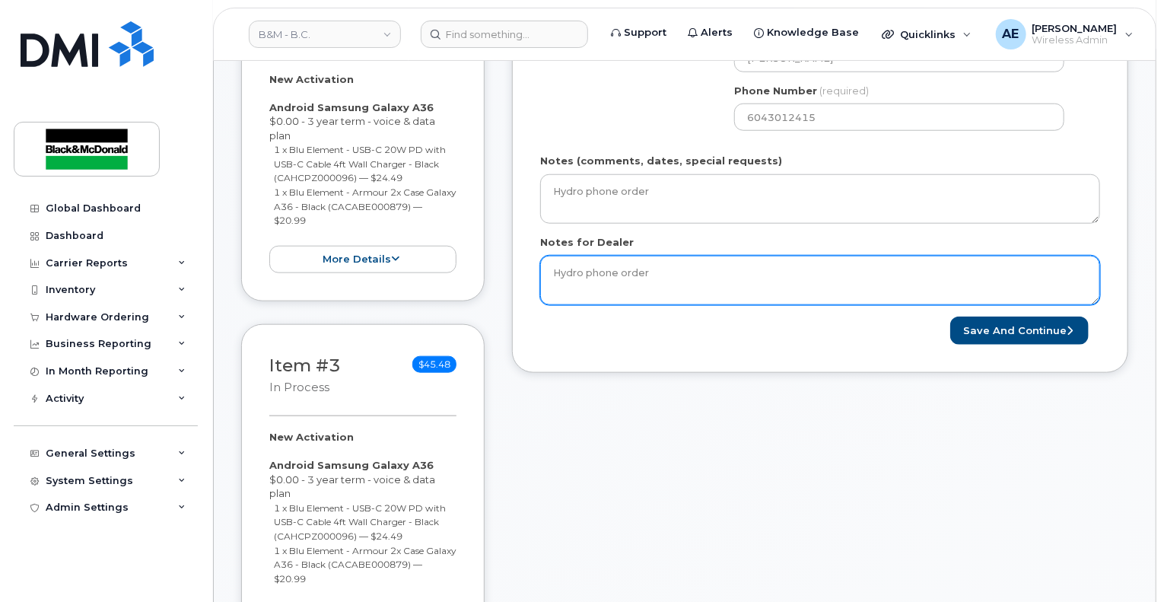
type textarea "Hydro phone order"
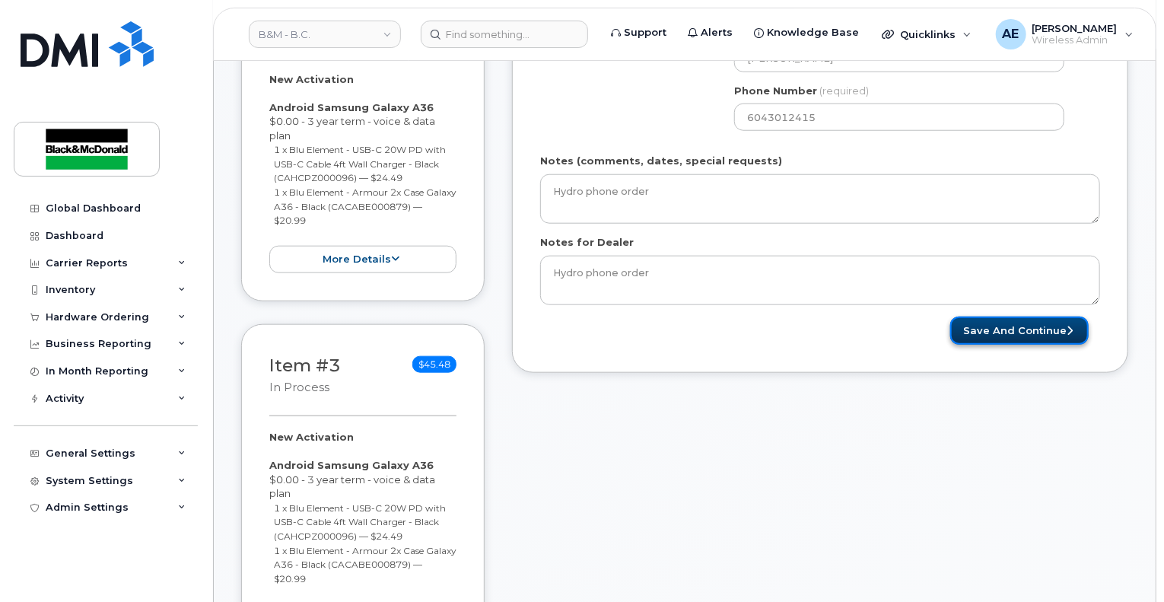
click at [1038, 332] on button "Save and Continue" at bounding box center [1019, 330] width 138 height 28
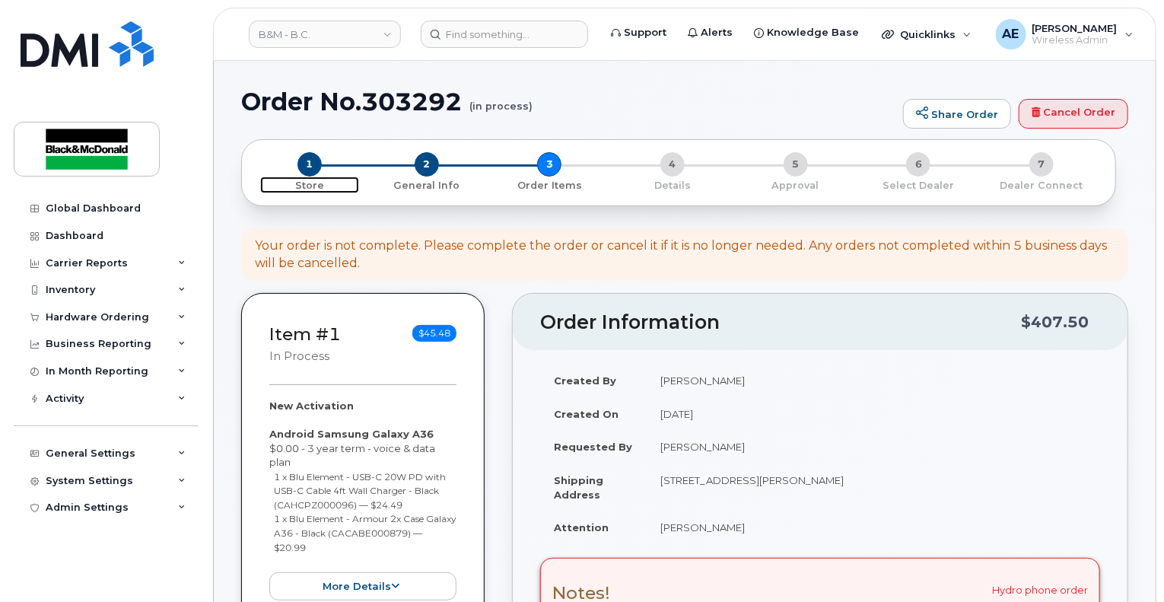
click at [316, 160] on span "1" at bounding box center [309, 164] width 24 height 24
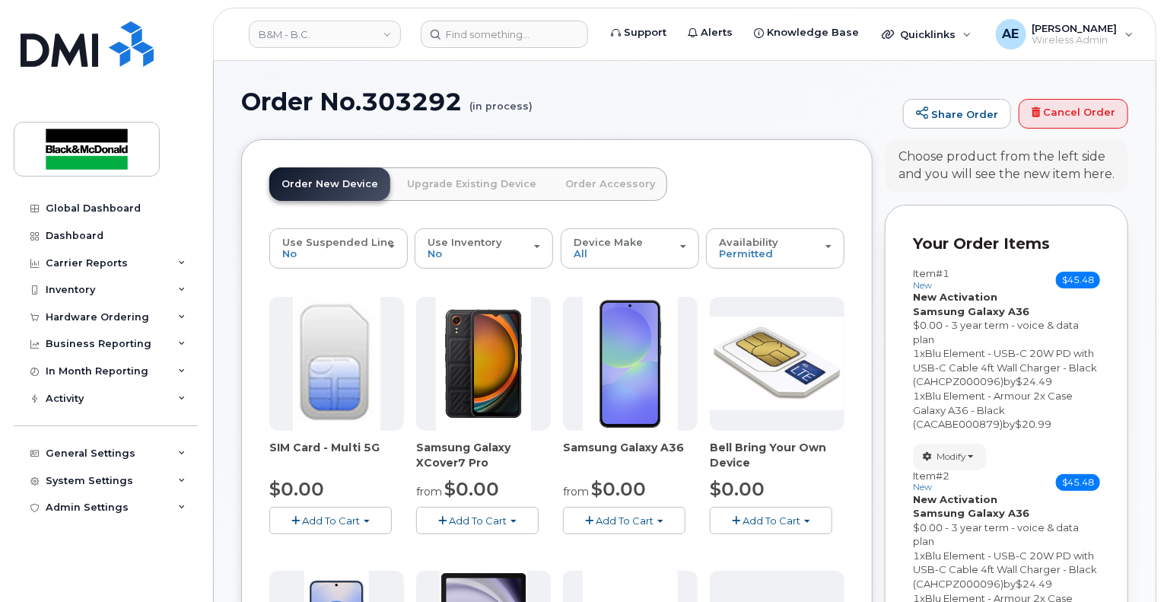
click at [609, 523] on span "Add To Cart" at bounding box center [625, 520] width 58 height 12
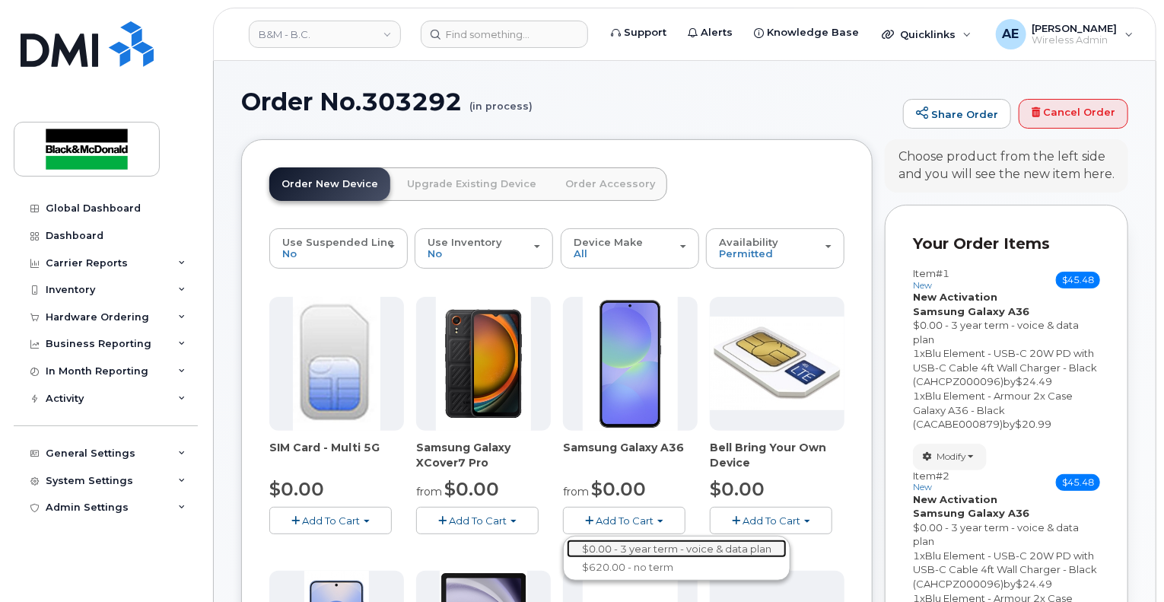
click at [620, 550] on link "$0.00 - 3 year term - voice & data plan" at bounding box center [677, 548] width 220 height 19
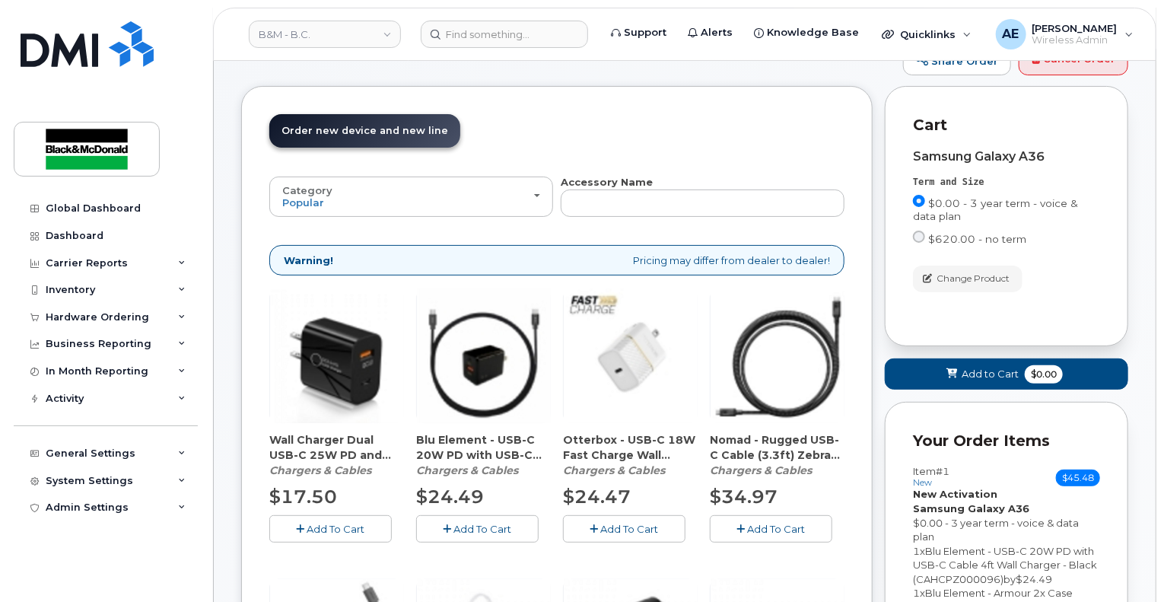
scroll to position [76, 0]
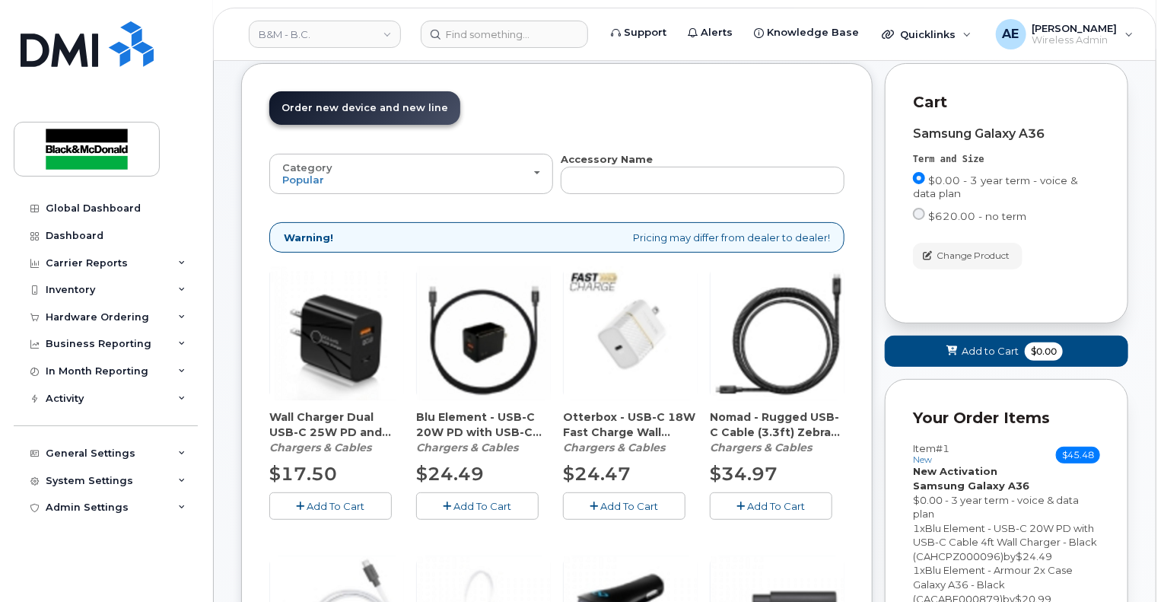
click at [458, 512] on button "Add To Cart" at bounding box center [477, 505] width 122 height 27
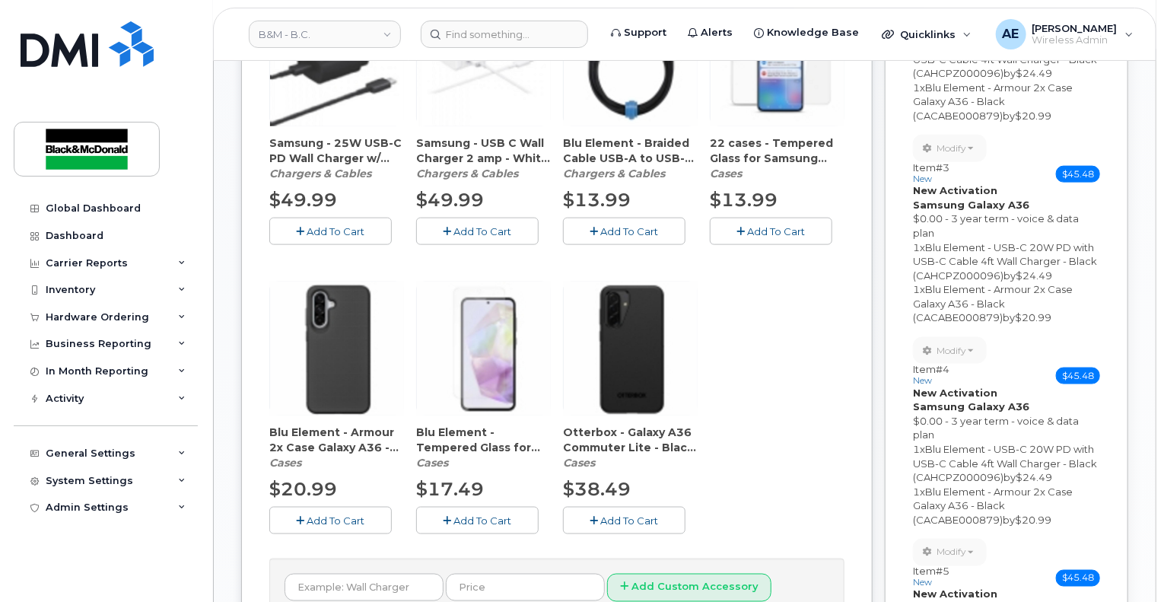
scroll to position [1065, 0]
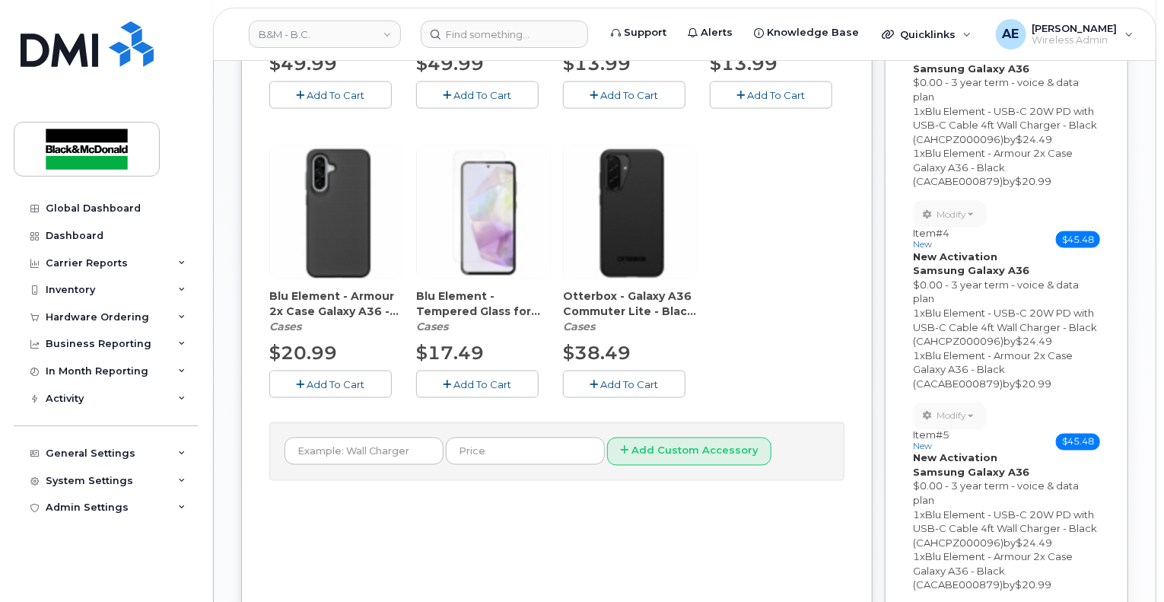
click at [322, 383] on span "Add To Cart" at bounding box center [336, 384] width 58 height 12
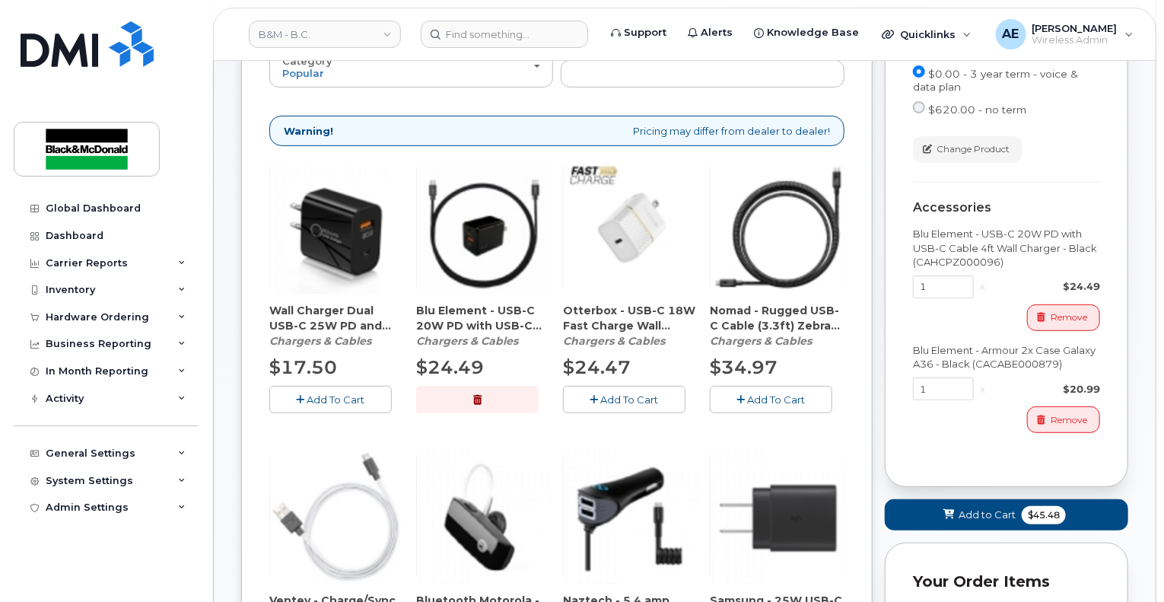
scroll to position [380, 0]
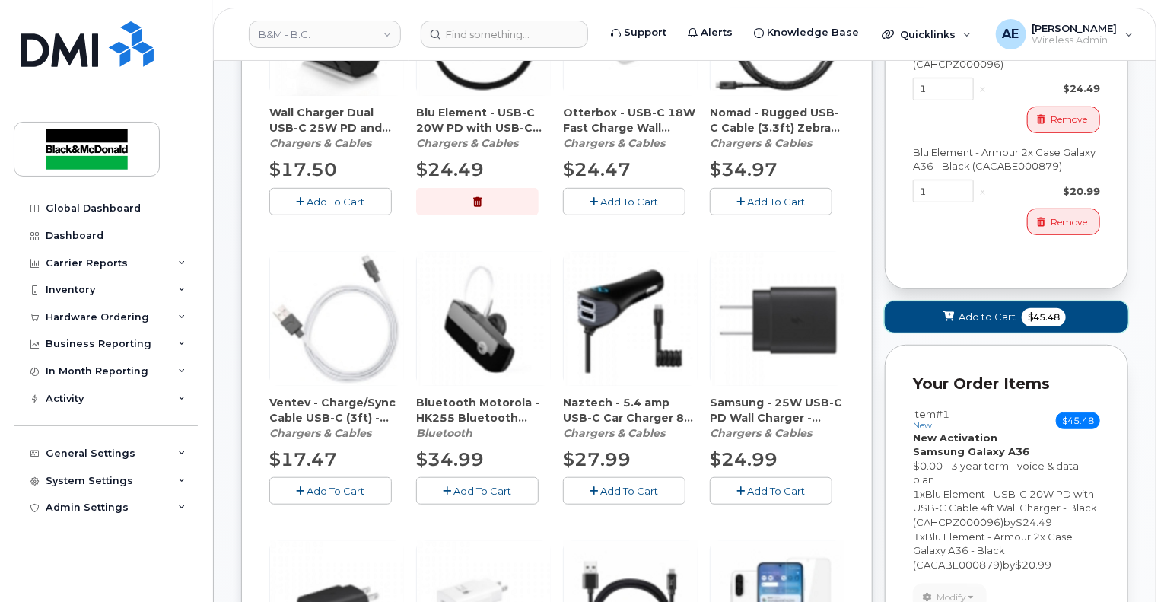
click at [985, 322] on span "Add to Cart" at bounding box center [986, 317] width 57 height 14
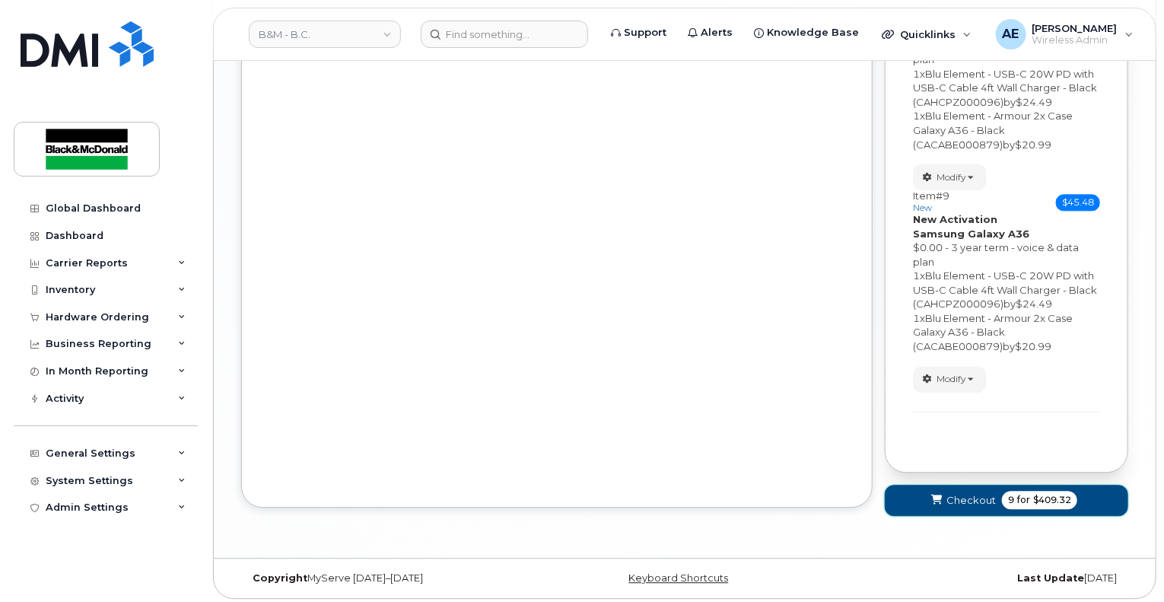
click at [1053, 500] on span "$409.32" at bounding box center [1052, 500] width 38 height 14
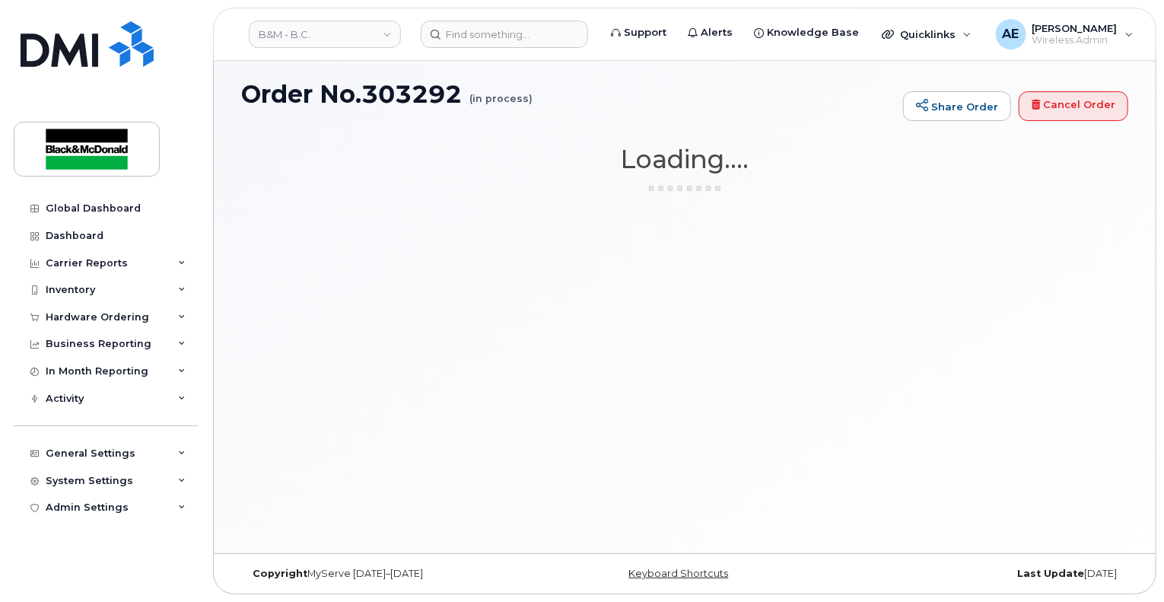
scroll to position [7, 0]
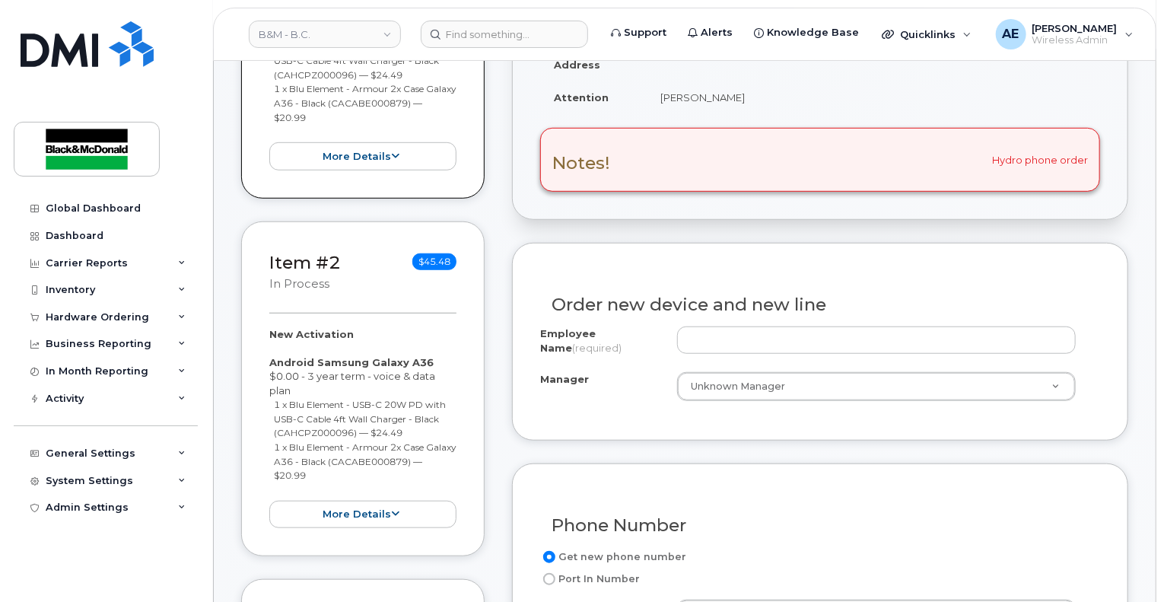
scroll to position [456, 0]
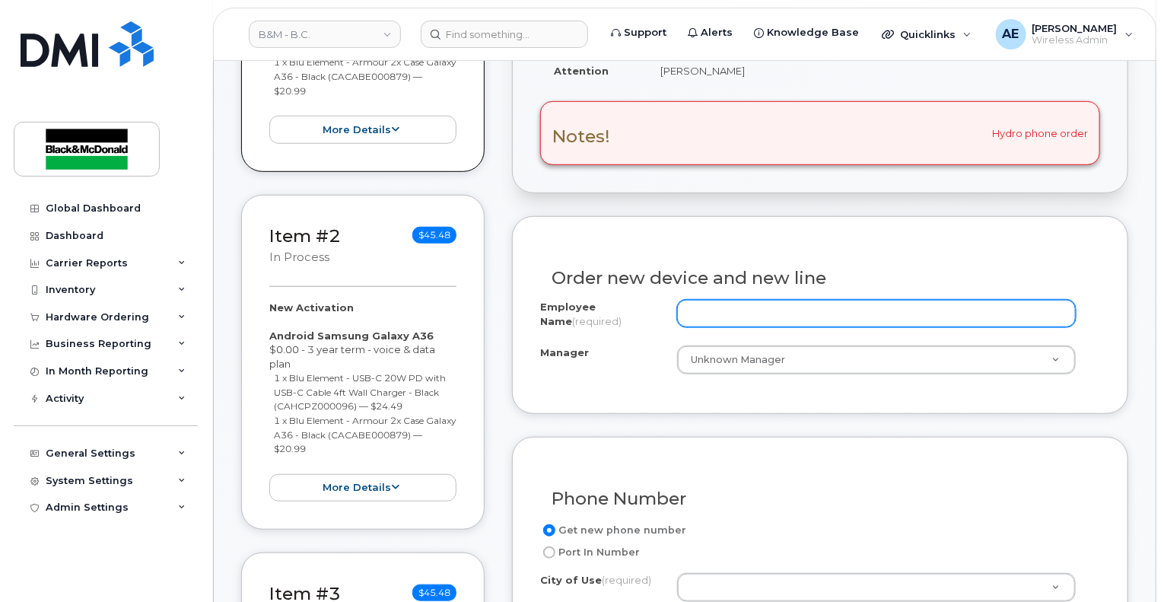
click at [711, 316] on input "Employee Name (required)" at bounding box center [876, 313] width 399 height 27
paste input "[PERSON_NAME]"
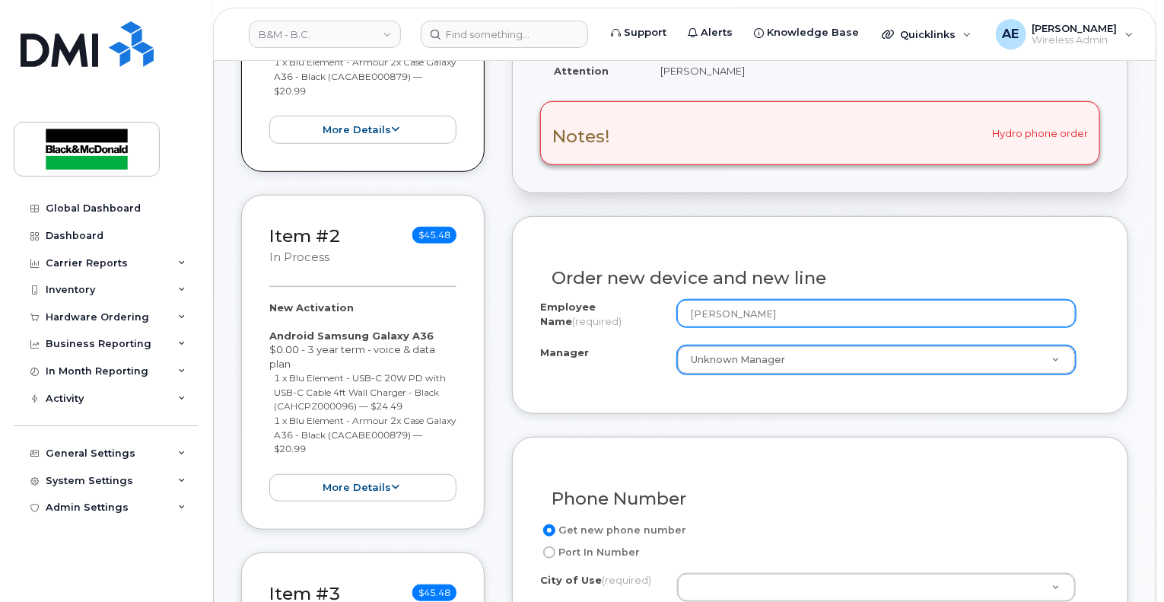
type input "[PERSON_NAME]"
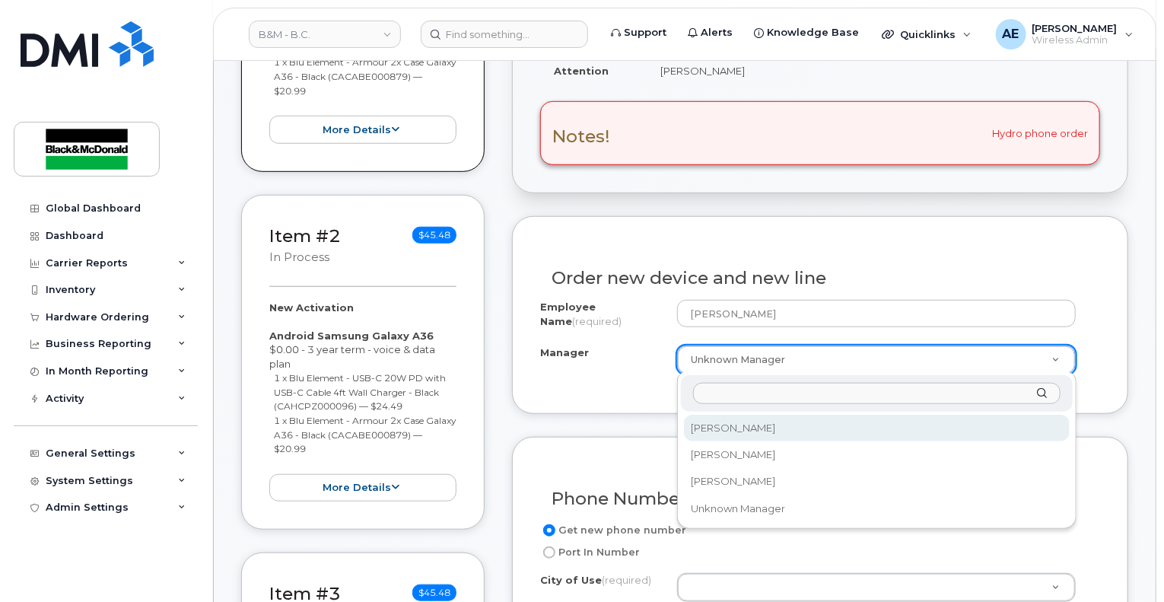
select select "2998200"
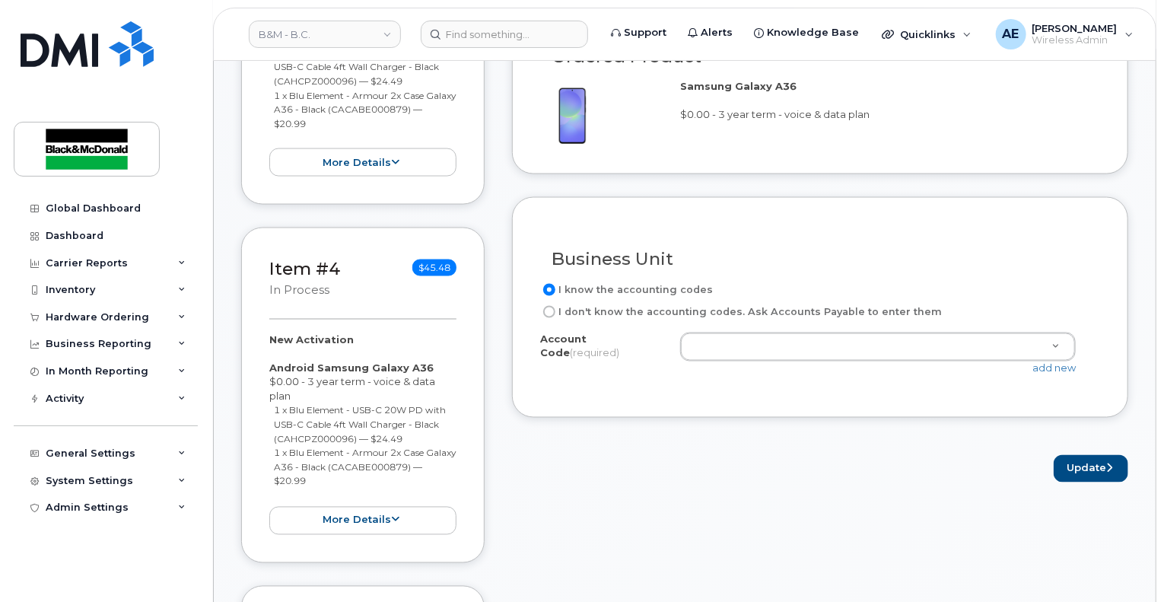
scroll to position [1141, 0]
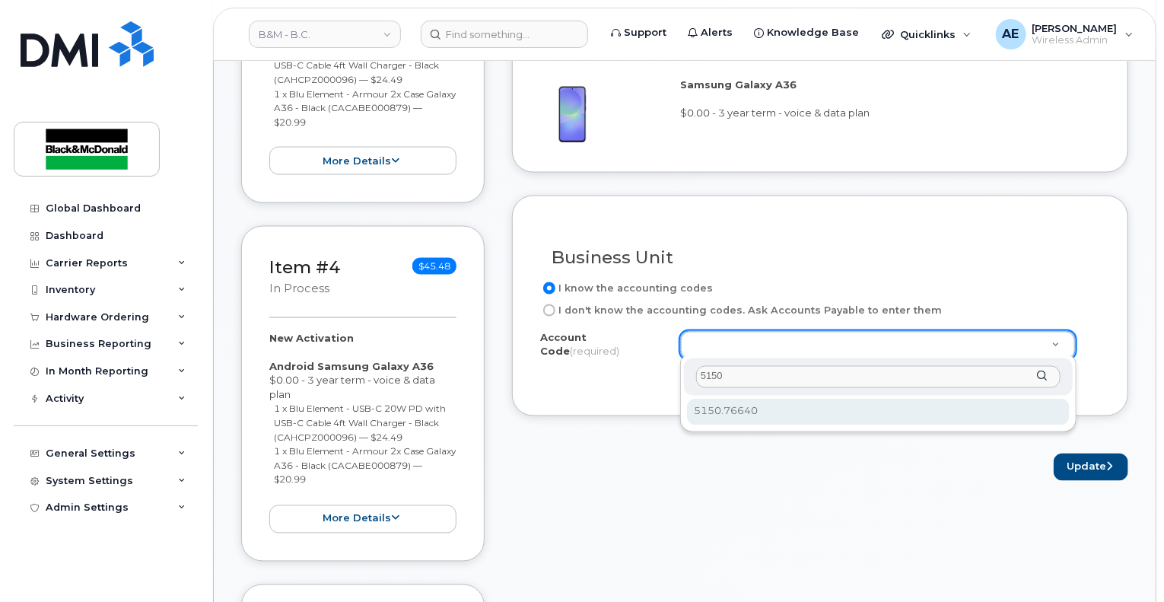
type input "5150"
select select "5150.76640"
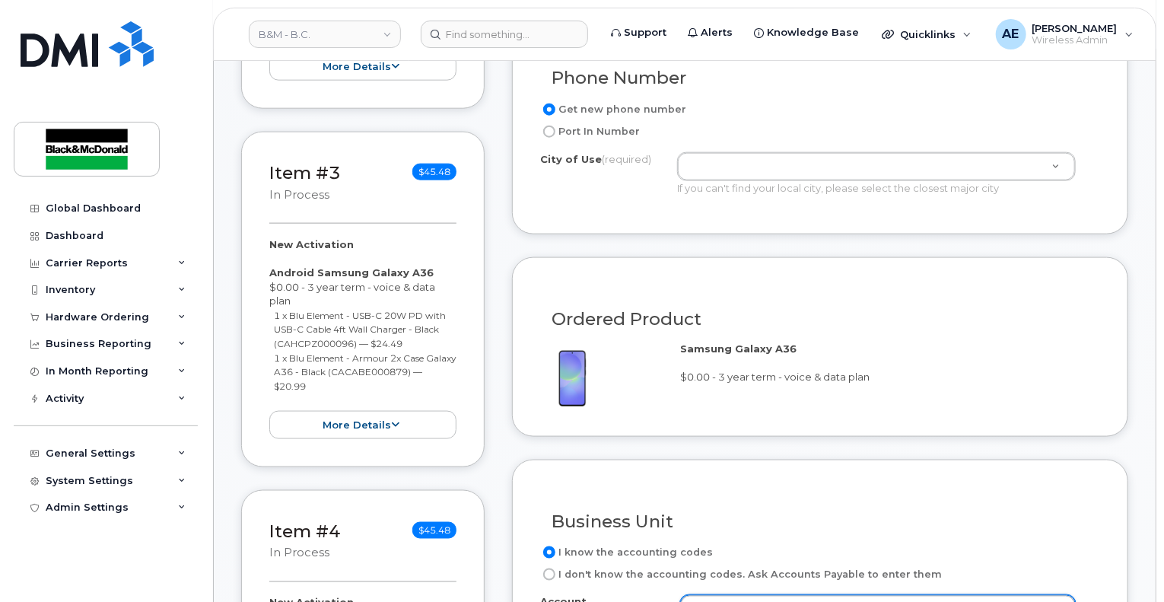
scroll to position [913, 0]
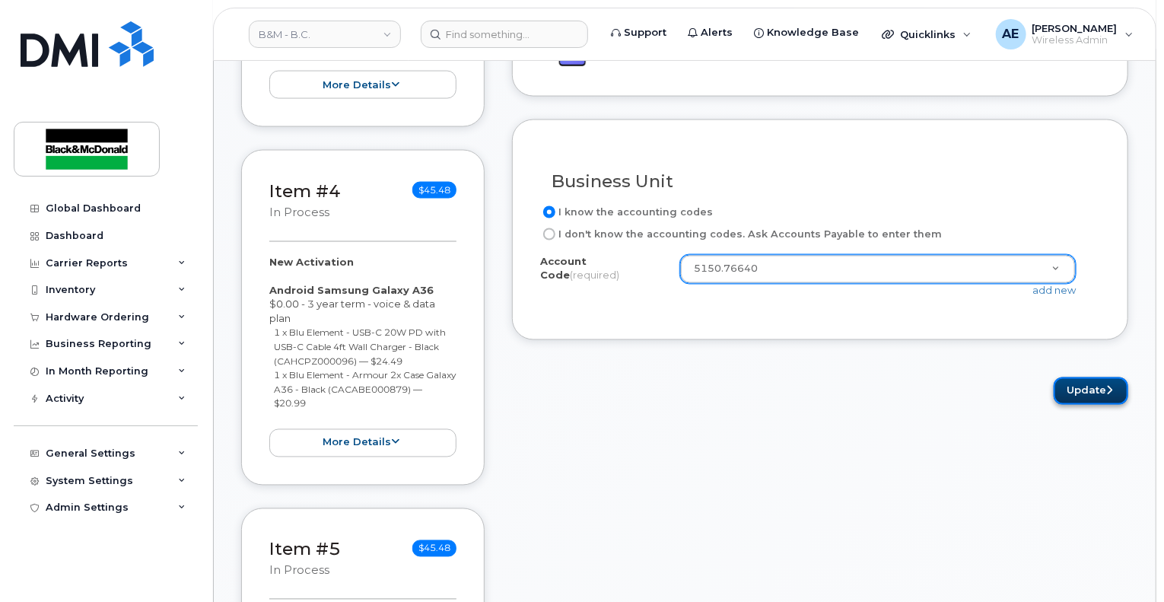
click at [1117, 395] on button "Update" at bounding box center [1090, 391] width 75 height 28
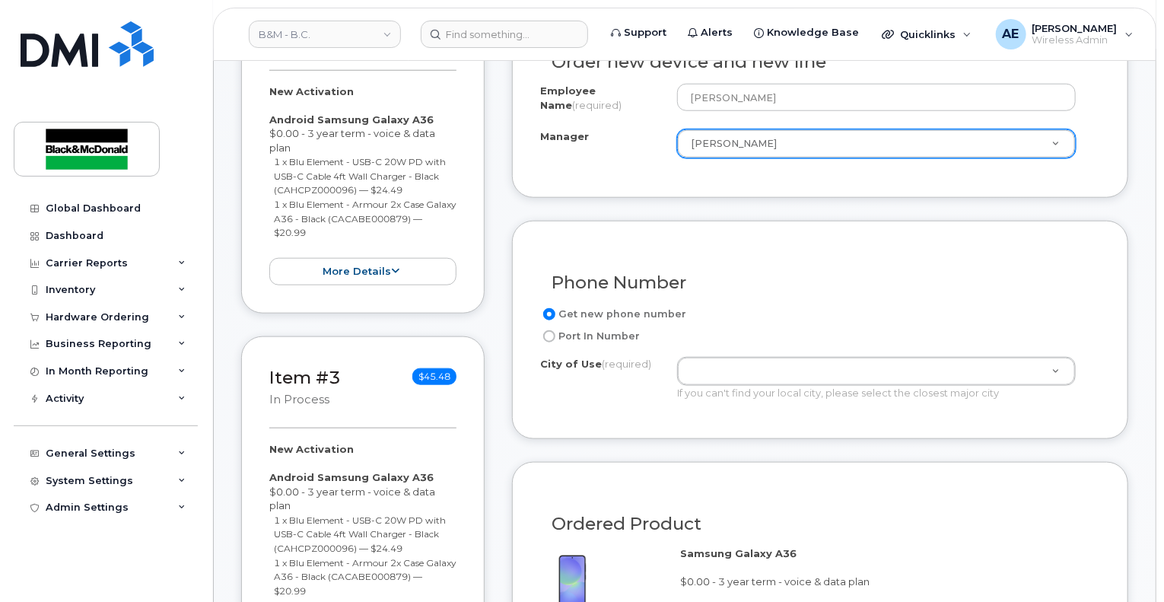
scroll to position [488, 0]
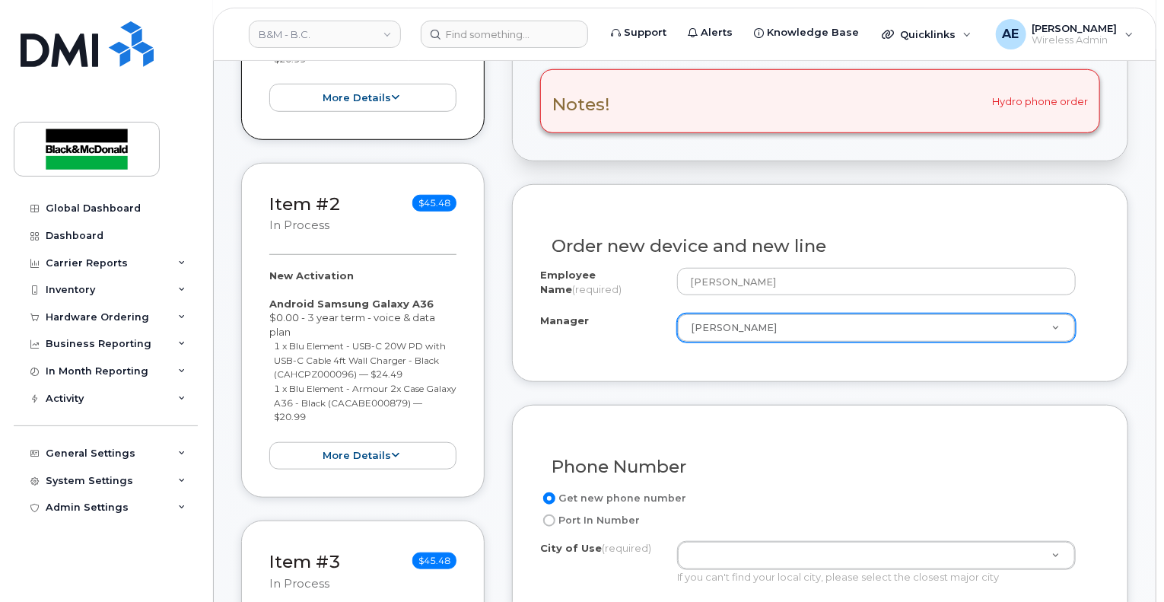
click at [788, 425] on div "Phone Number Get new phone number Port In Number City of Use (required) If you …" at bounding box center [820, 514] width 616 height 218
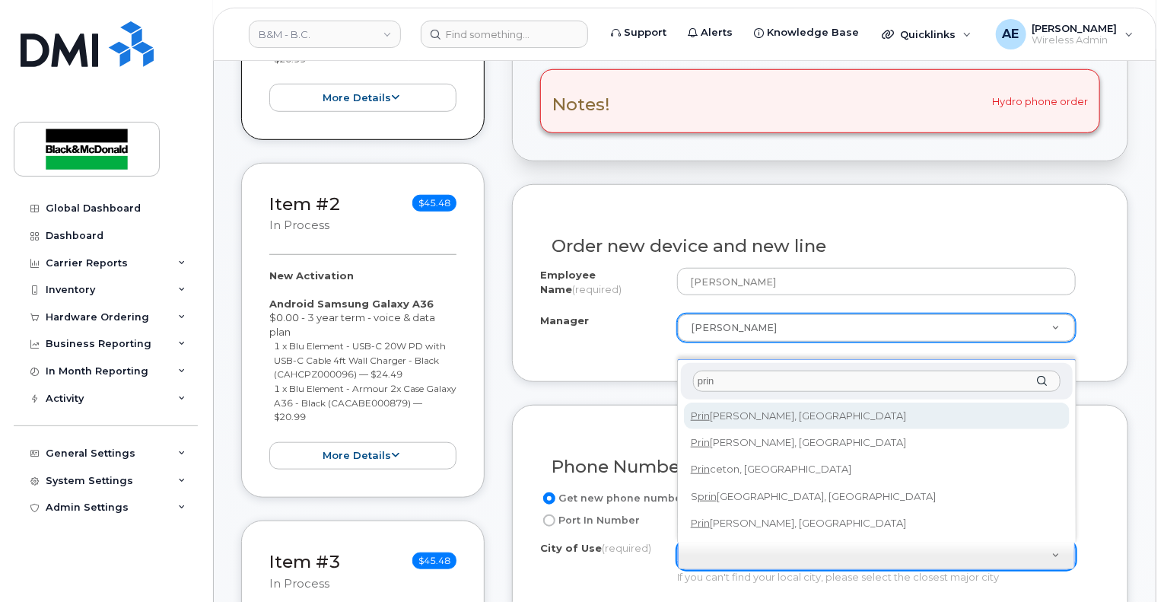
type input "prin"
type input "867"
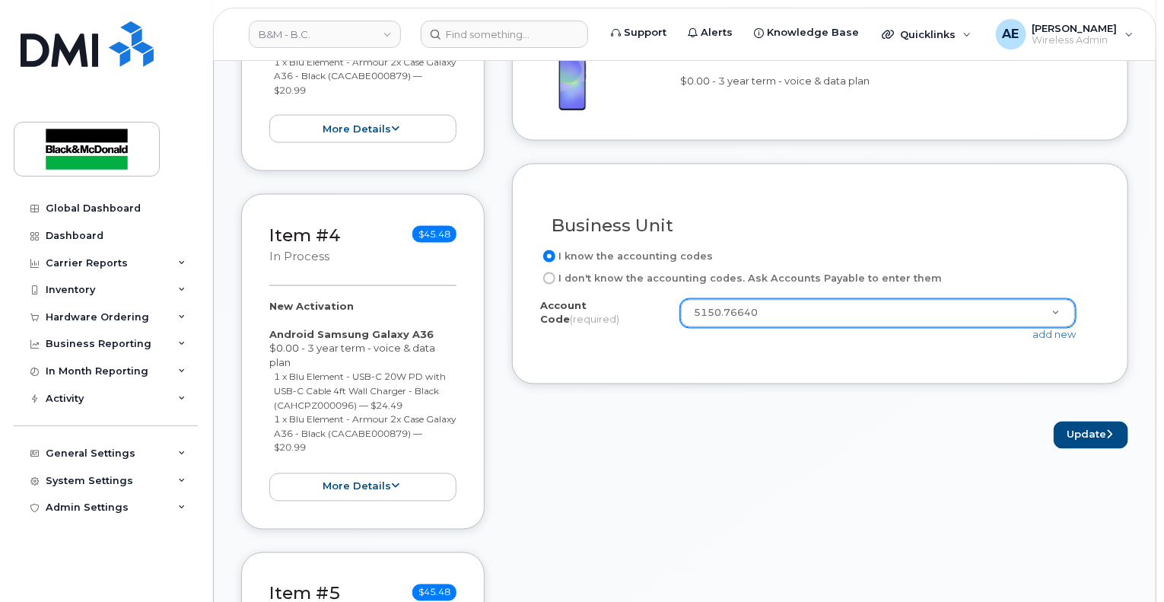
scroll to position [1477, 0]
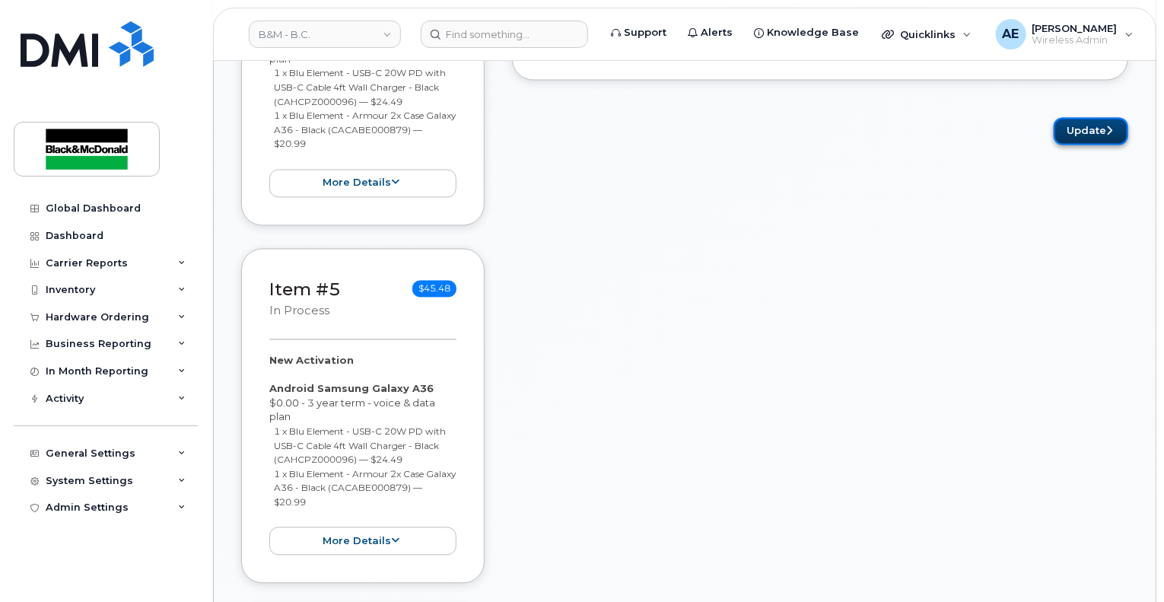
click at [1088, 126] on button "Update" at bounding box center [1090, 131] width 75 height 28
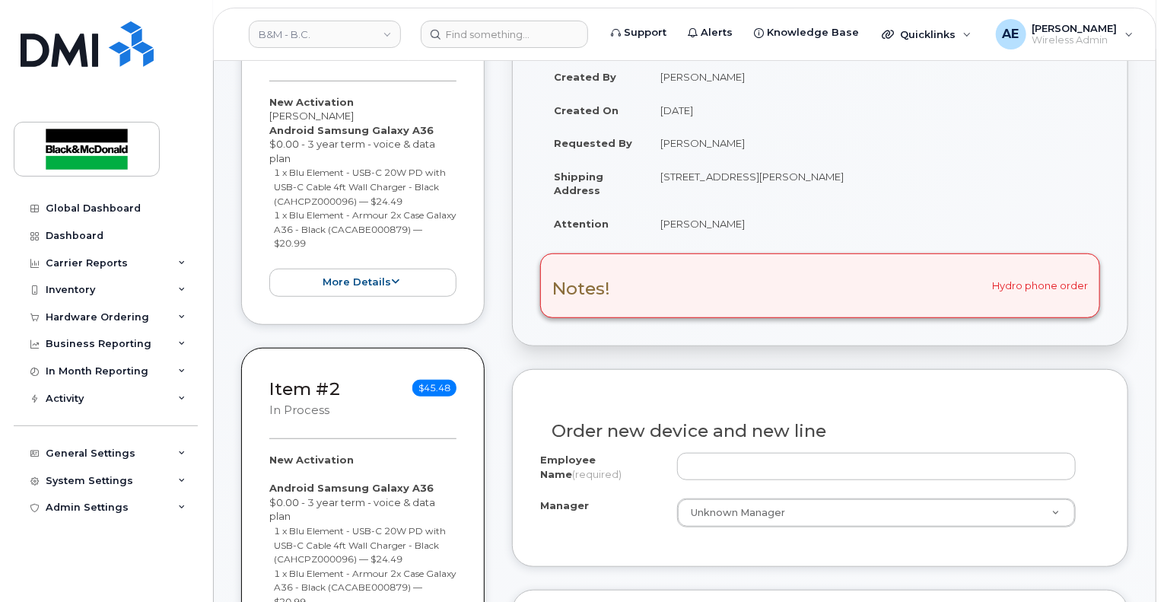
scroll to position [456, 0]
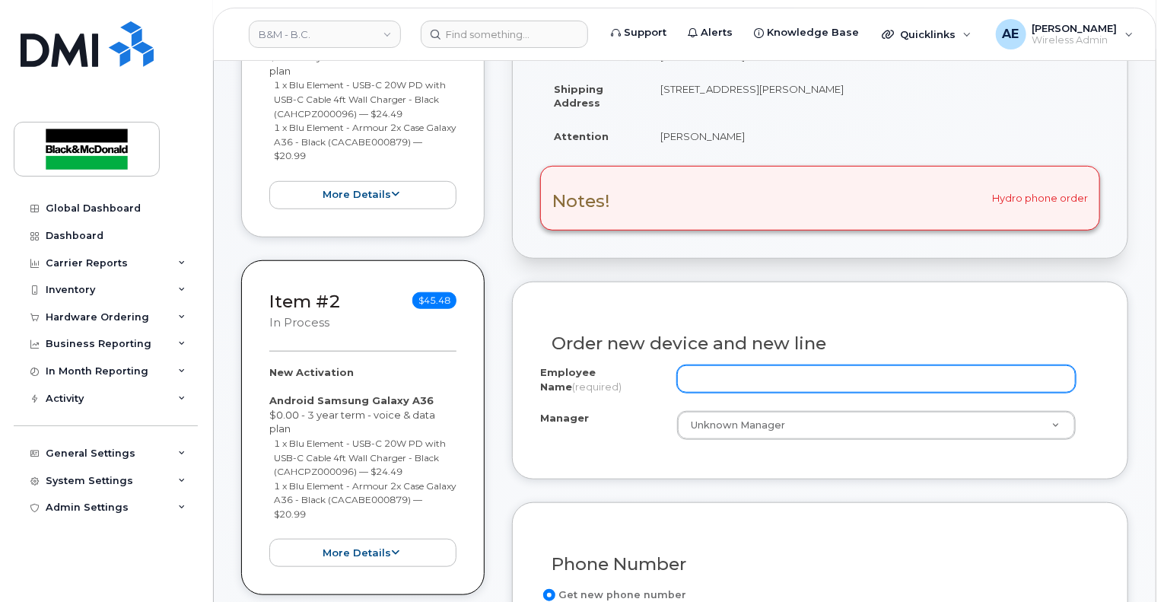
click at [769, 379] on input "Employee Name (required)" at bounding box center [876, 378] width 399 height 27
paste input "Wentao Li"
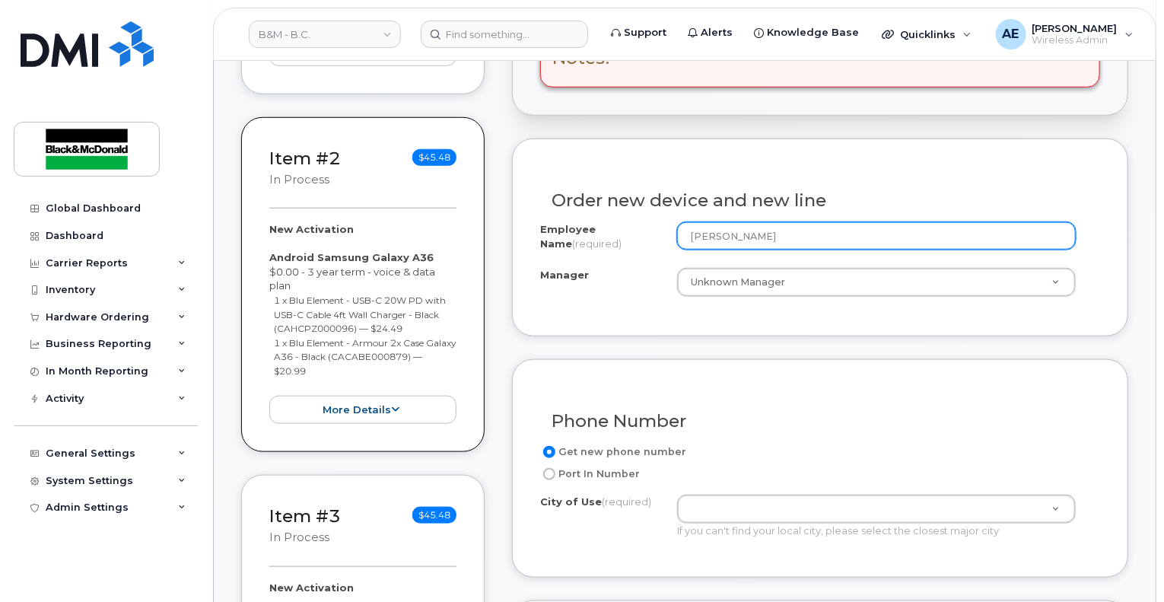
scroll to position [608, 0]
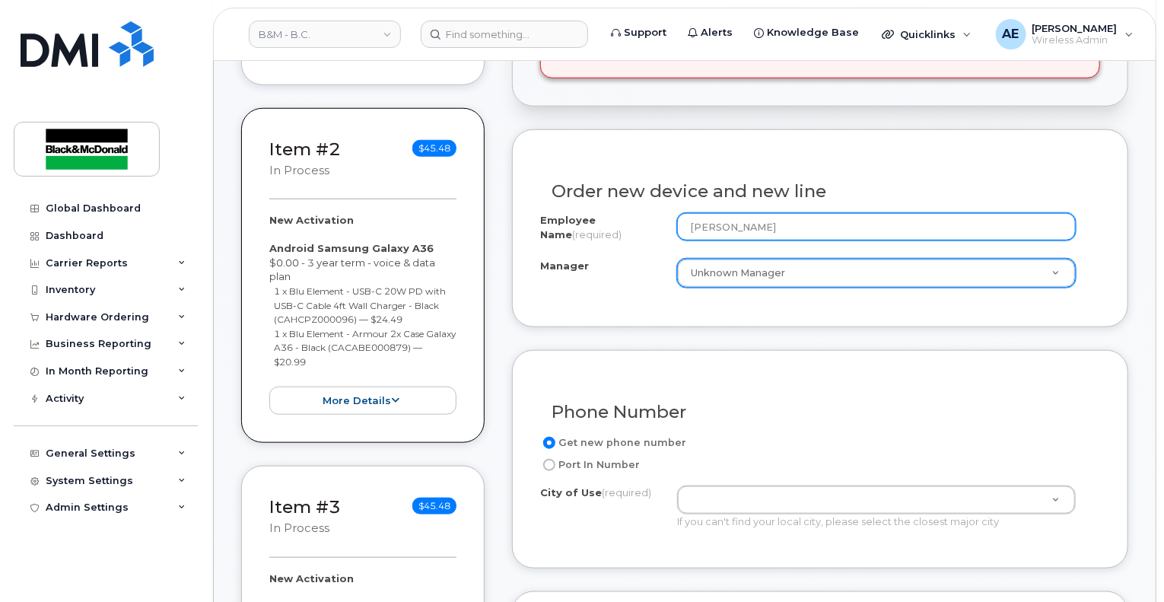
type input "Wentao Li"
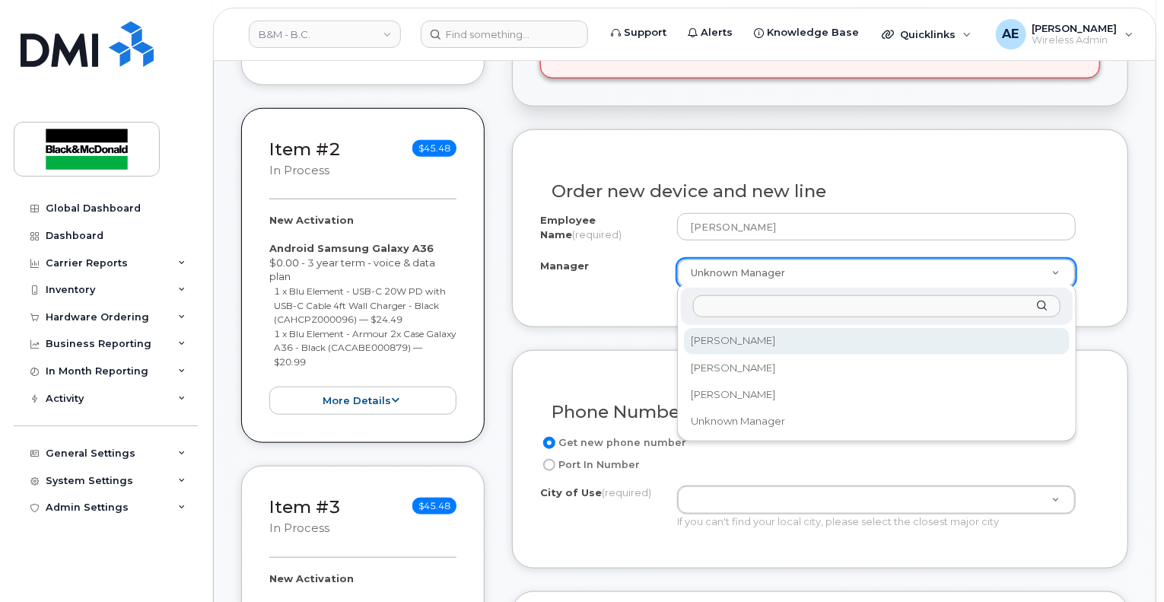
select select "2998200"
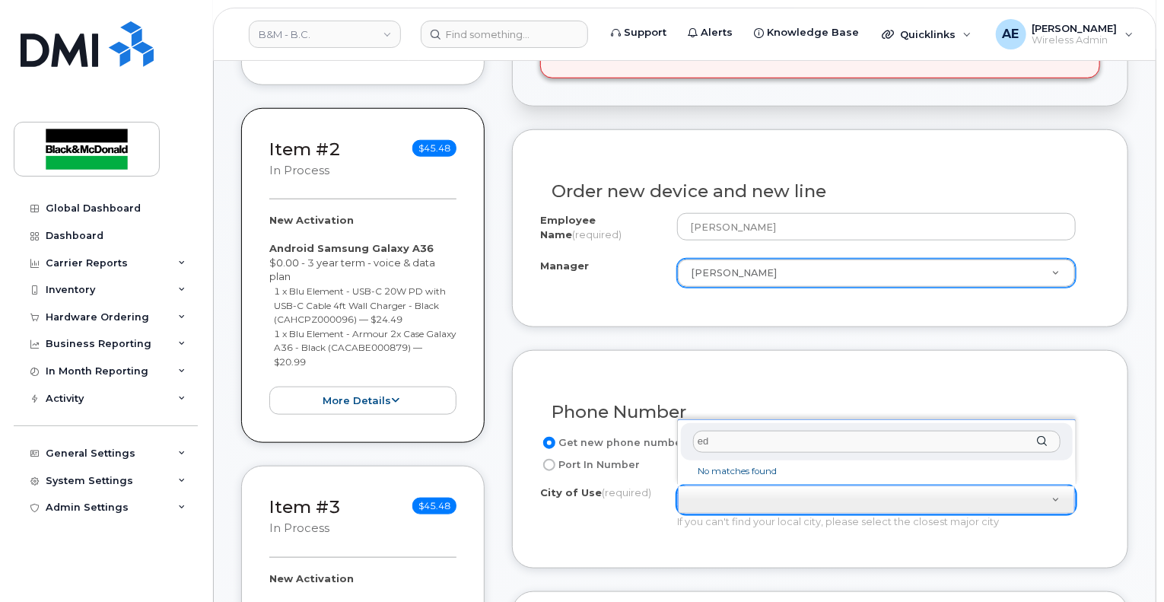
type input "e"
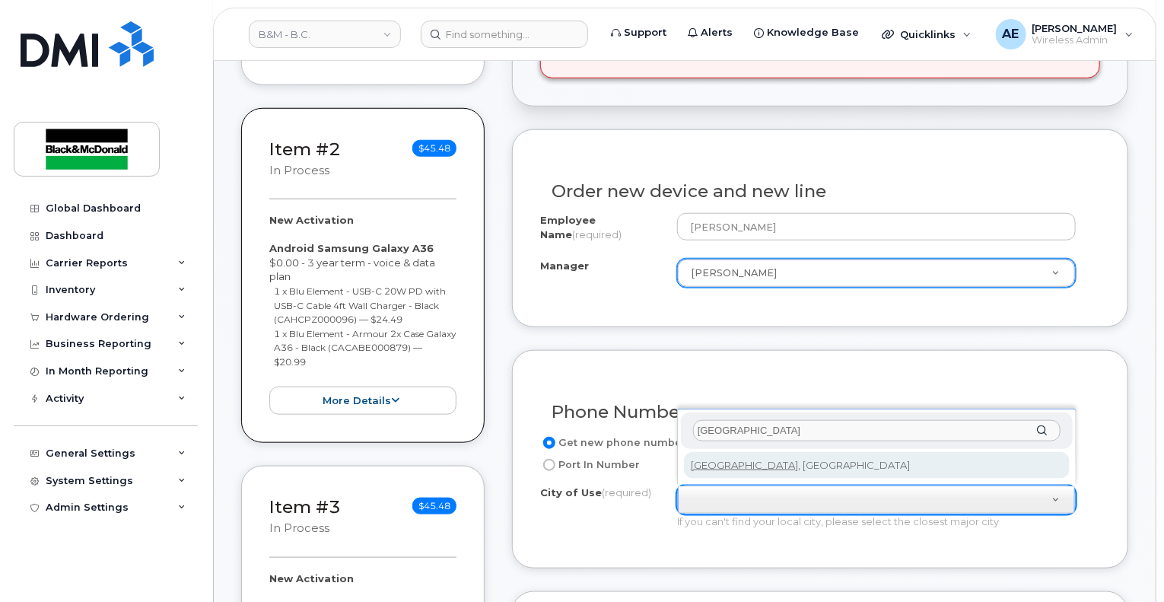
type input "vancouver"
type input "964"
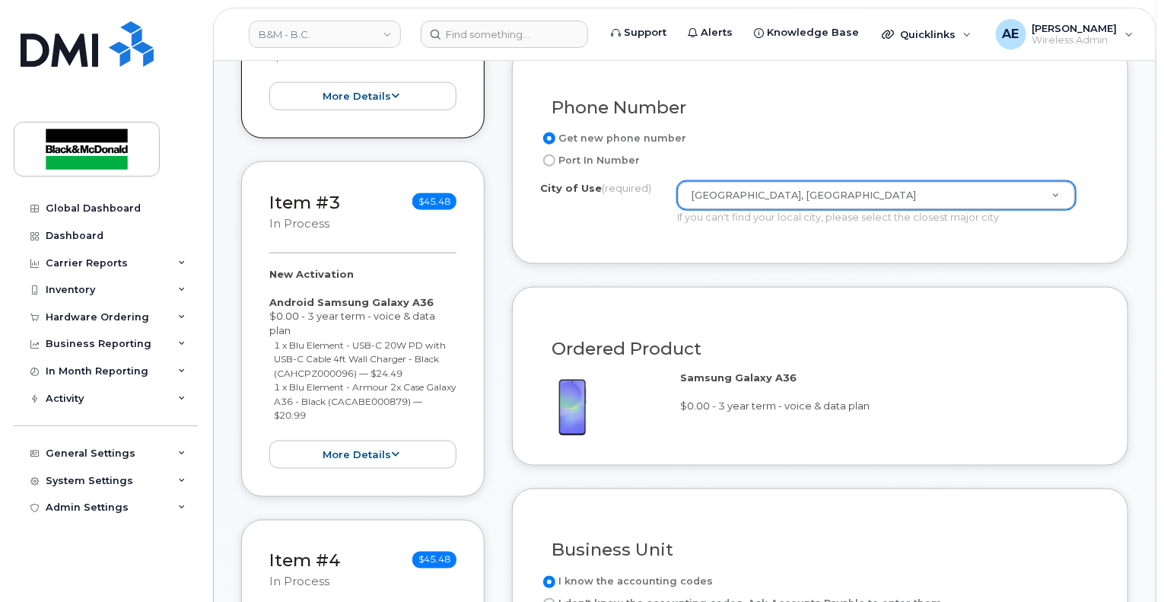
scroll to position [1141, 0]
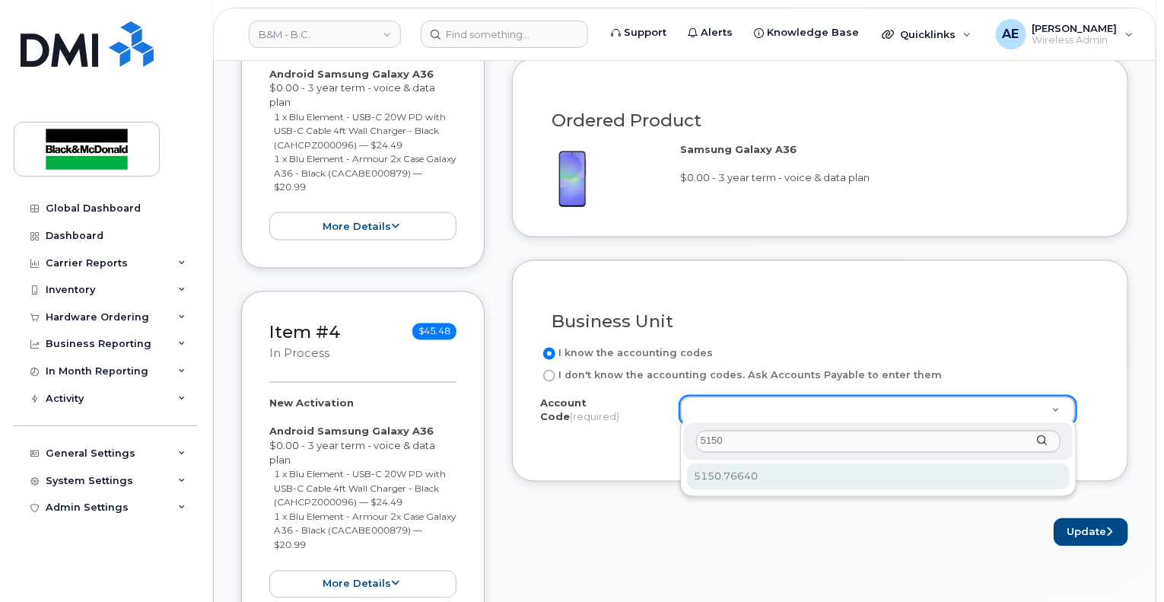
type input "5150"
select select "5150.76640"
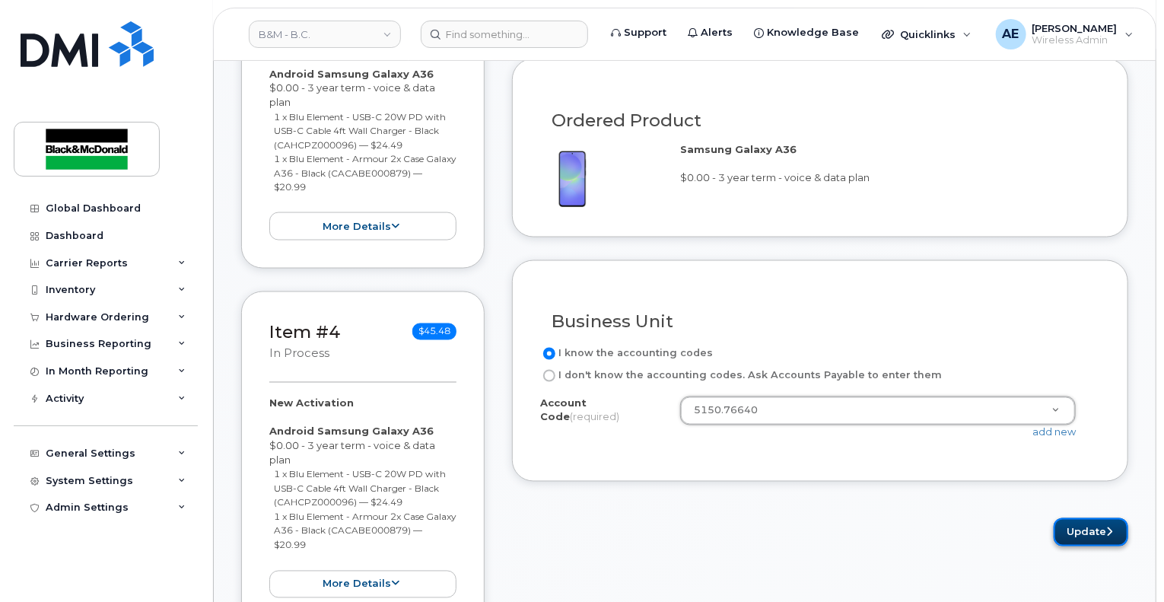
click at [1093, 519] on button "Update" at bounding box center [1090, 532] width 75 height 28
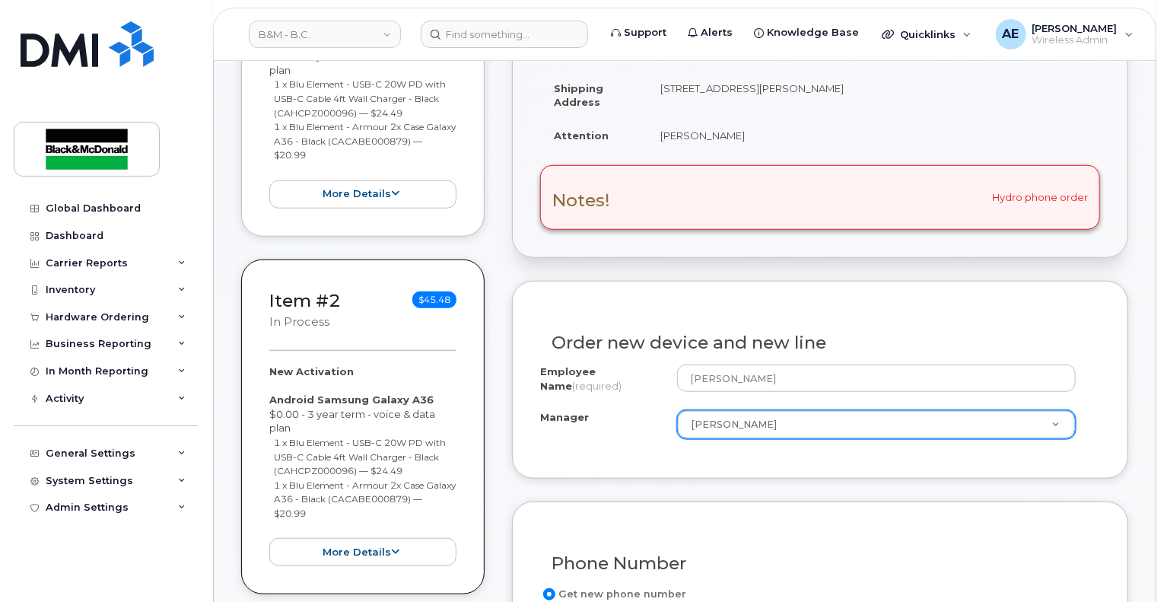
scroll to position [456, 0]
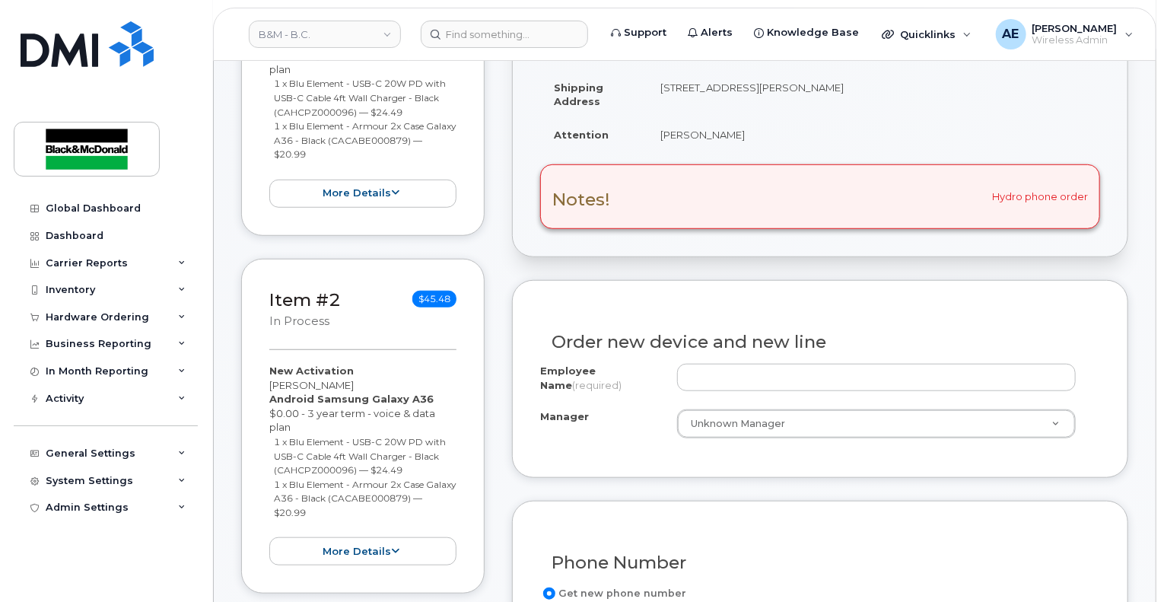
scroll to position [532, 0]
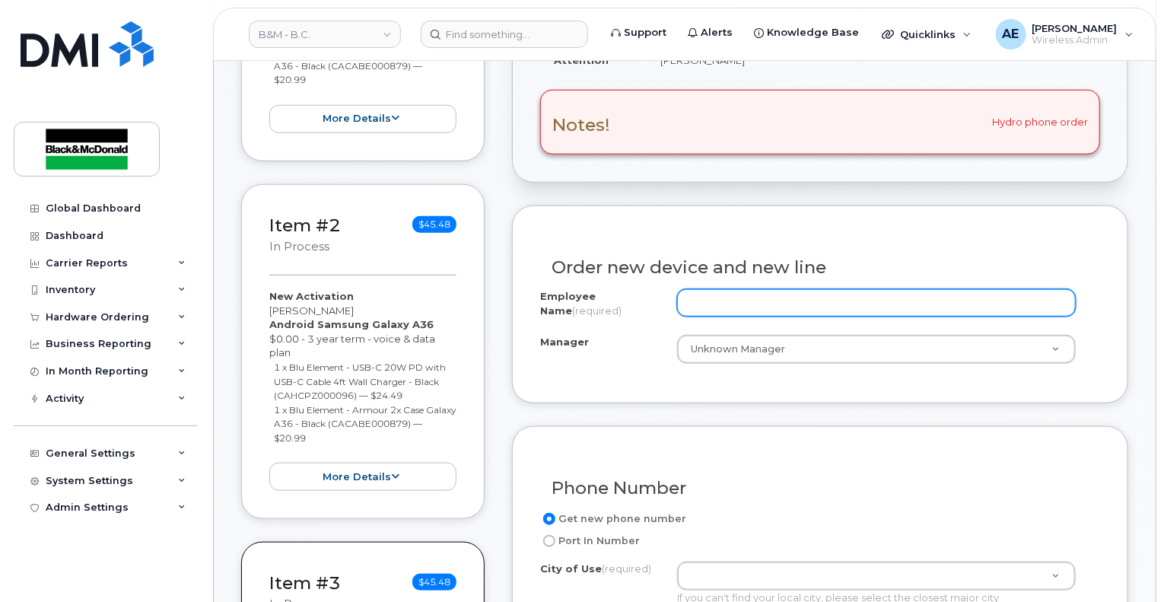
click at [730, 297] on input "Employee Name (required)" at bounding box center [876, 302] width 399 height 27
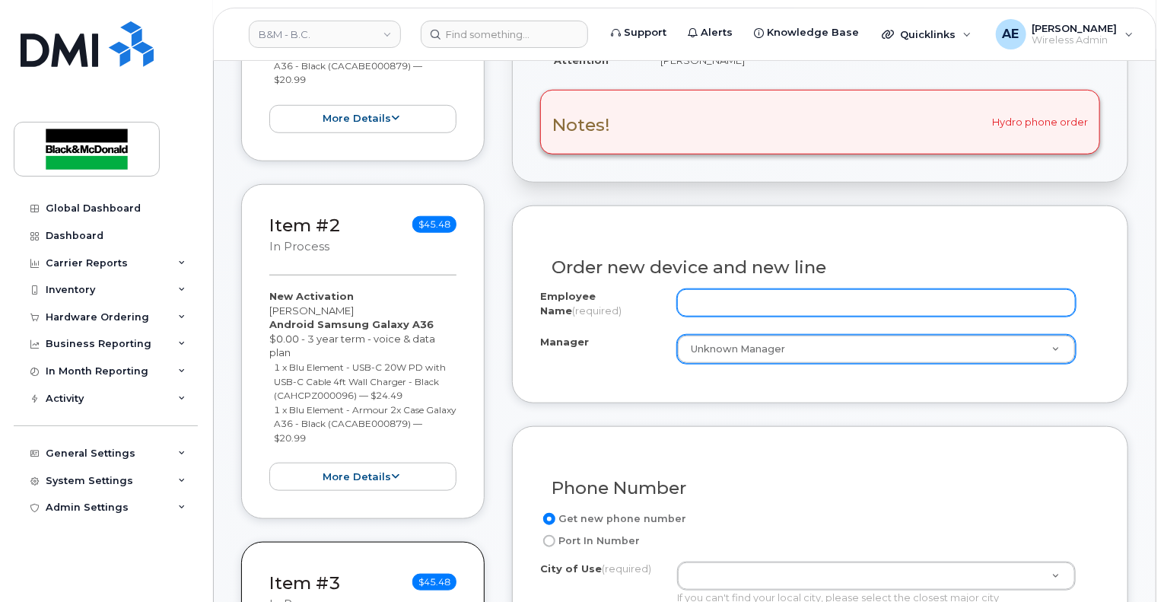
paste input "[PERSON_NAME]"
type input "[PERSON_NAME]"
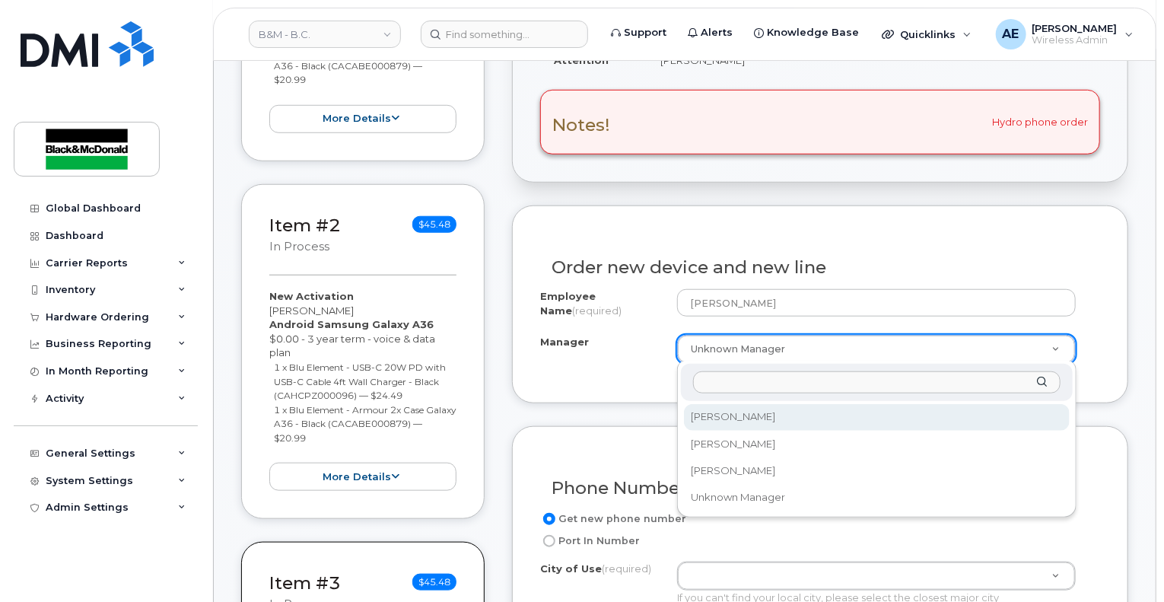
select select "2998200"
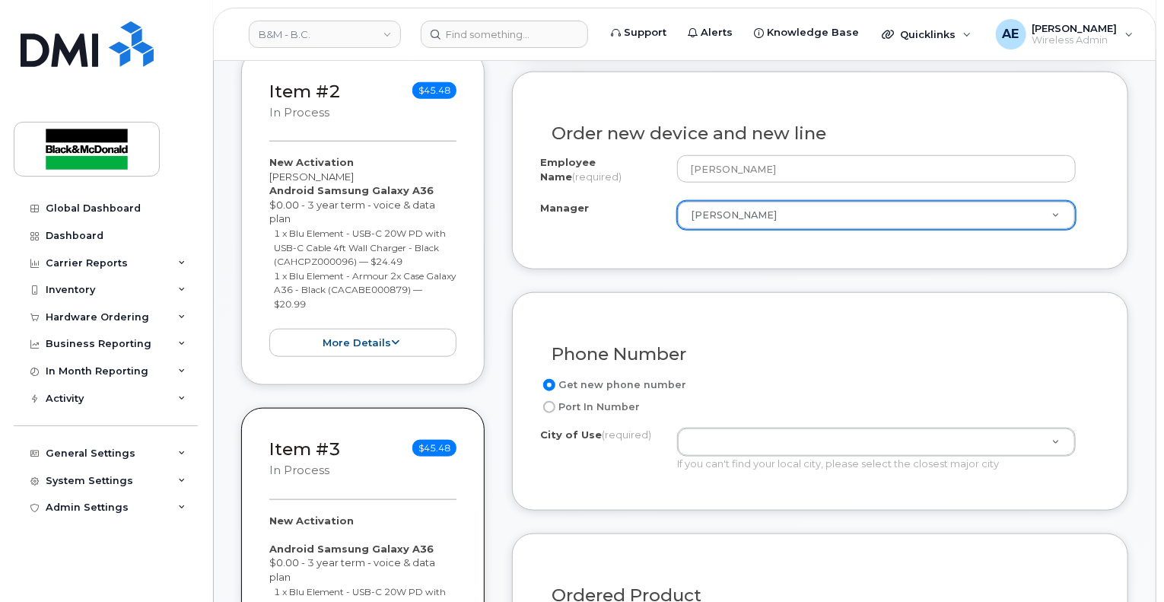
scroll to position [837, 0]
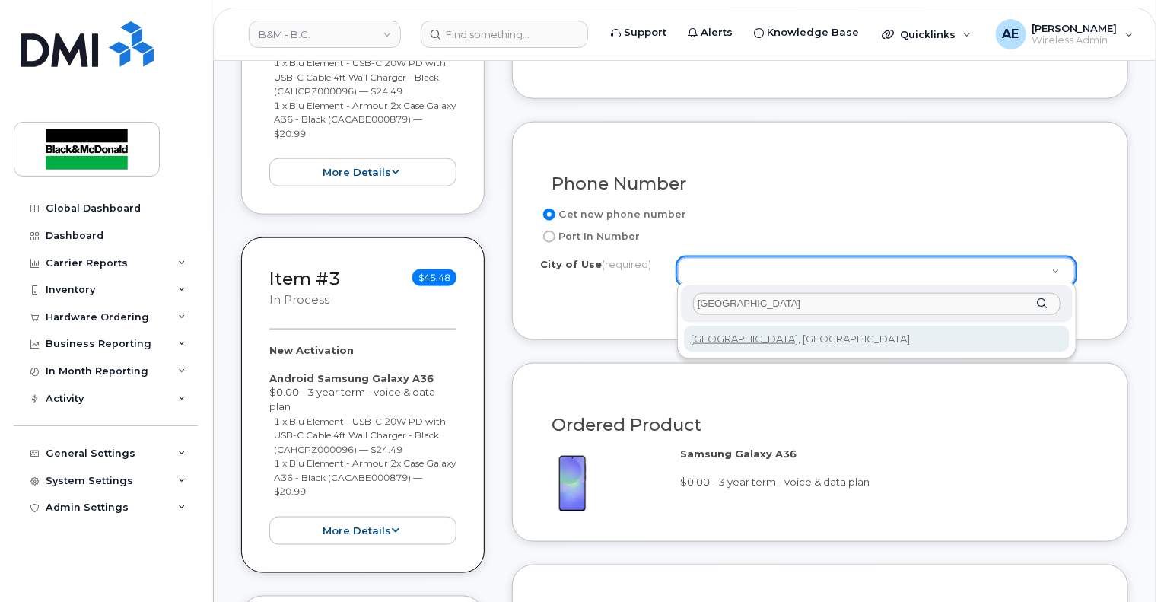
type input "vancouver"
type input "964"
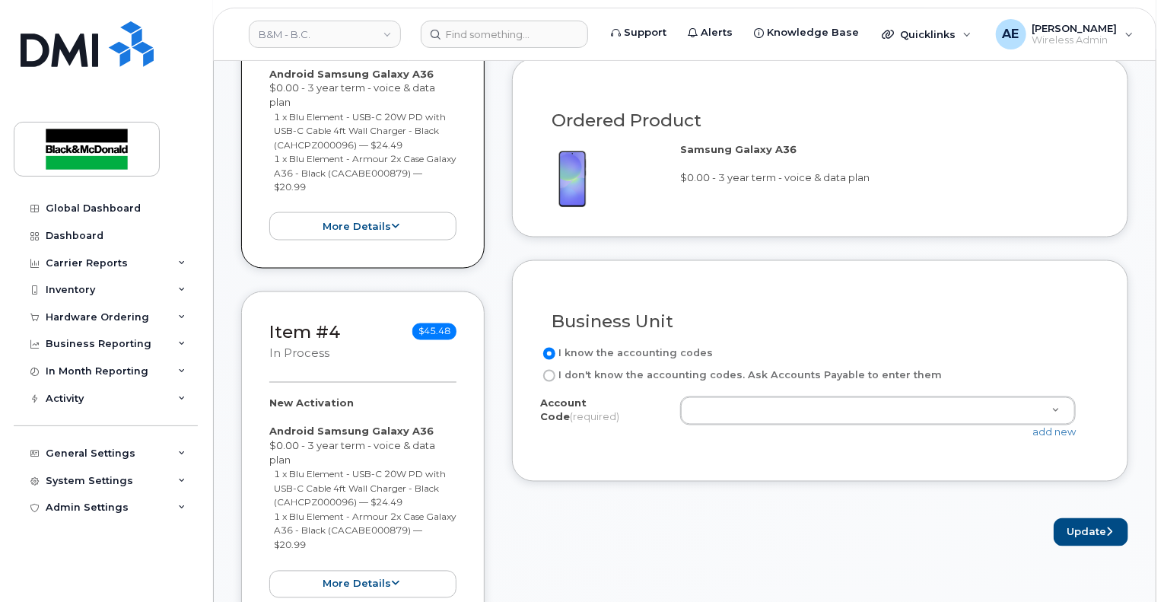
scroll to position [1217, 0]
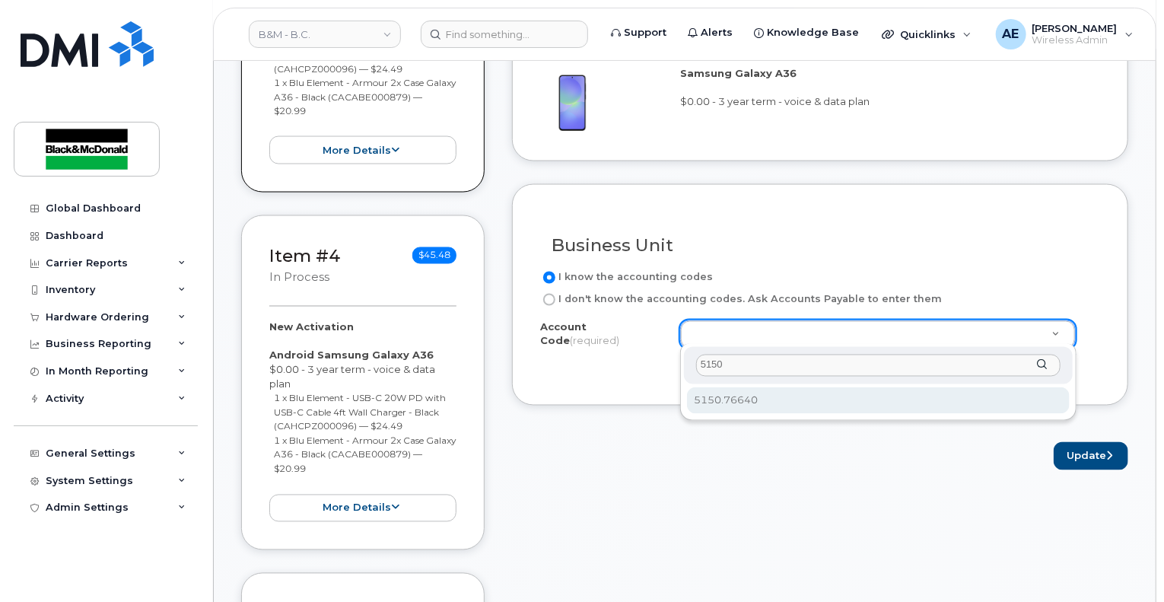
type input "5150"
select select "5150.76640"
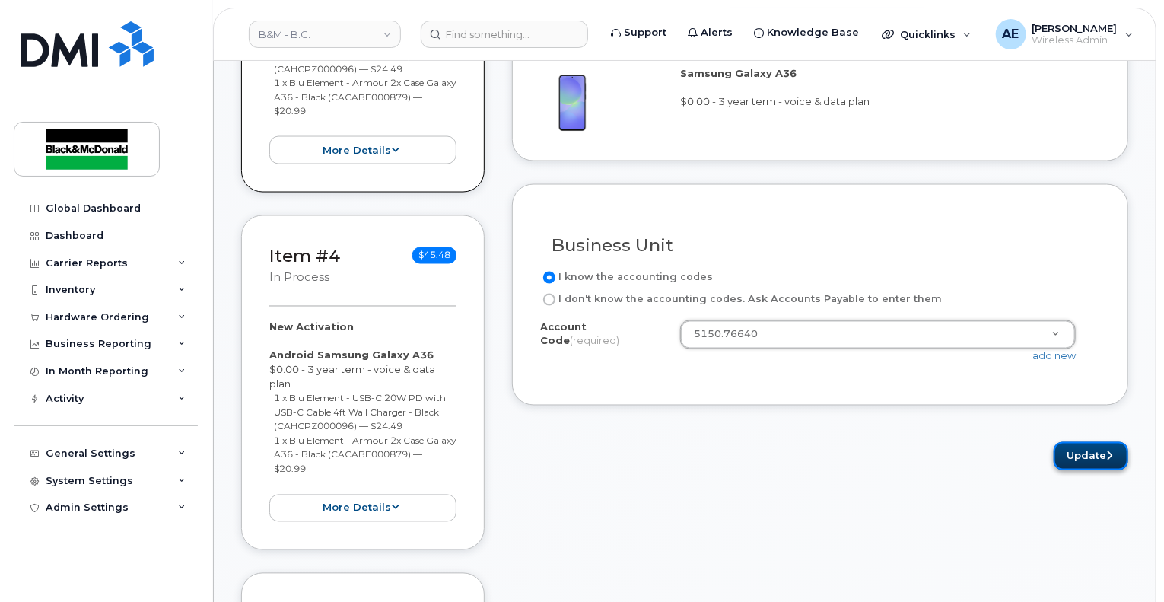
click at [1112, 453] on icon "submit" at bounding box center [1109, 456] width 6 height 10
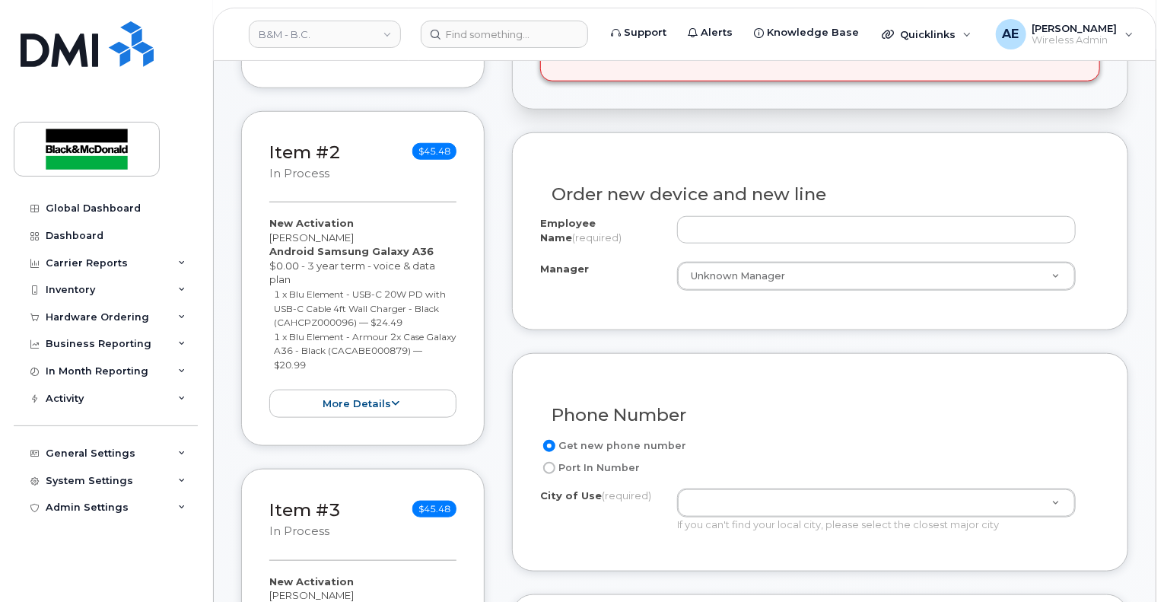
scroll to position [608, 0]
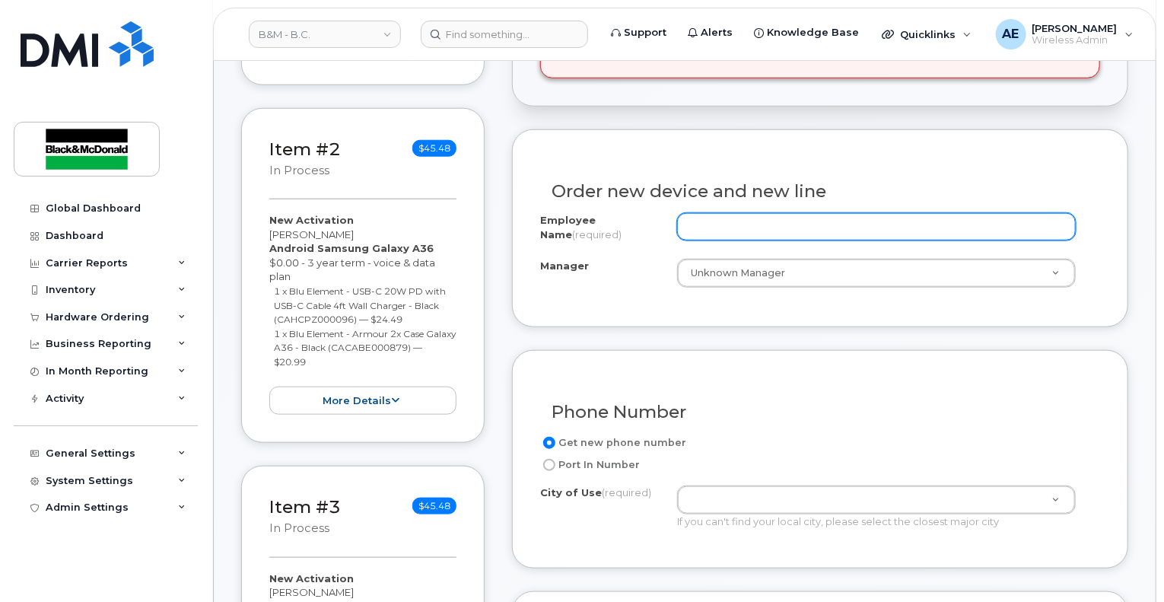
click at [866, 233] on input "Employee Name (required)" at bounding box center [876, 226] width 399 height 27
paste input "[PERSON_NAME]"
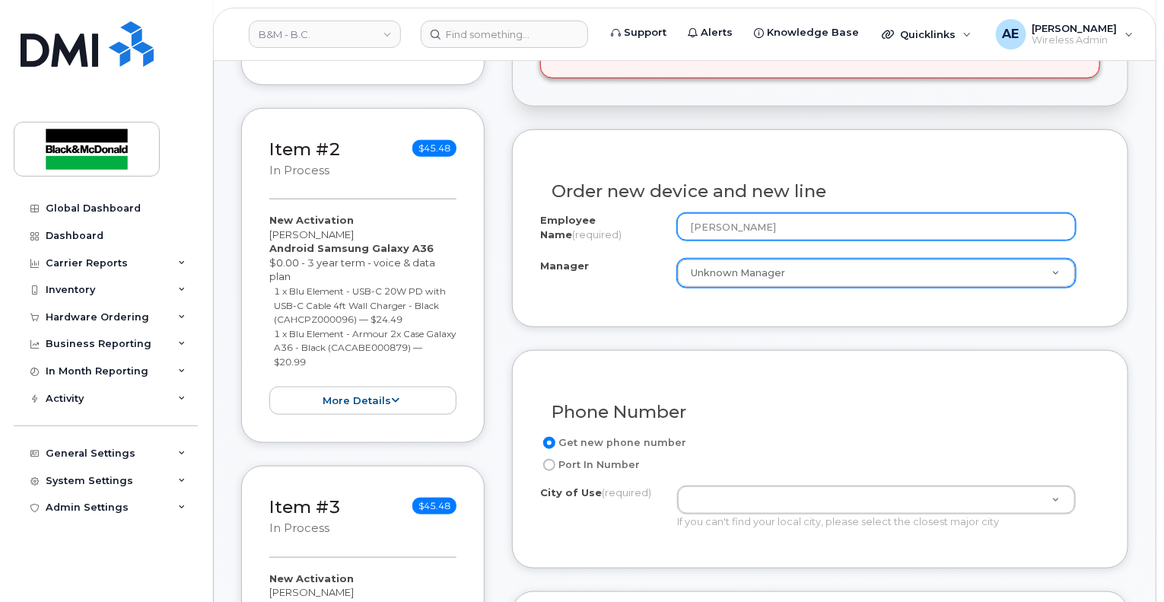
type input "[PERSON_NAME]"
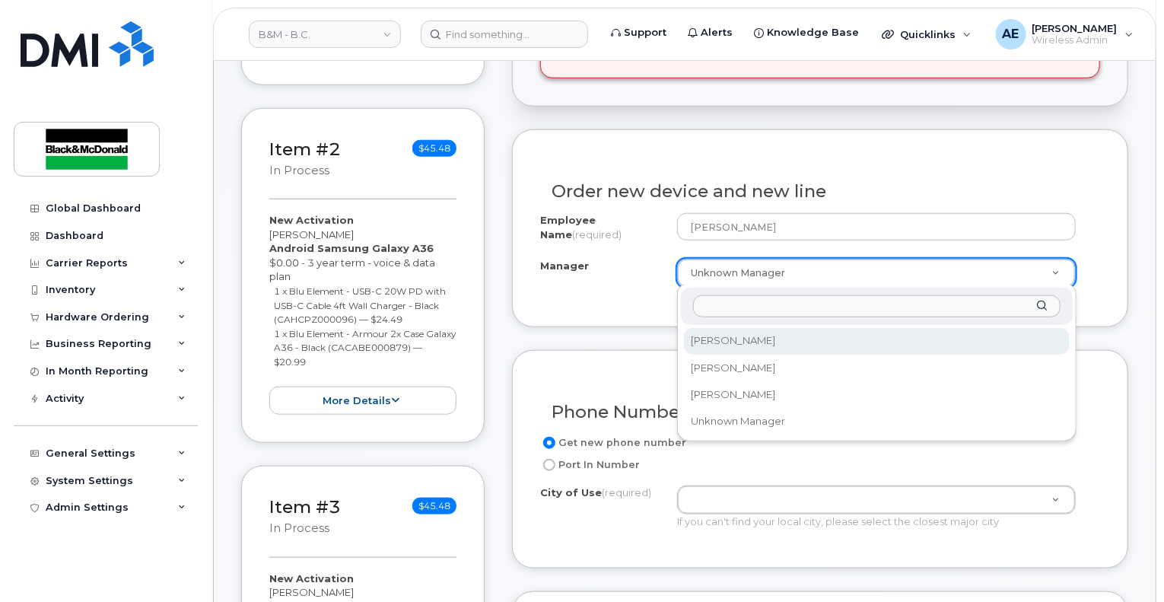
select select "2998200"
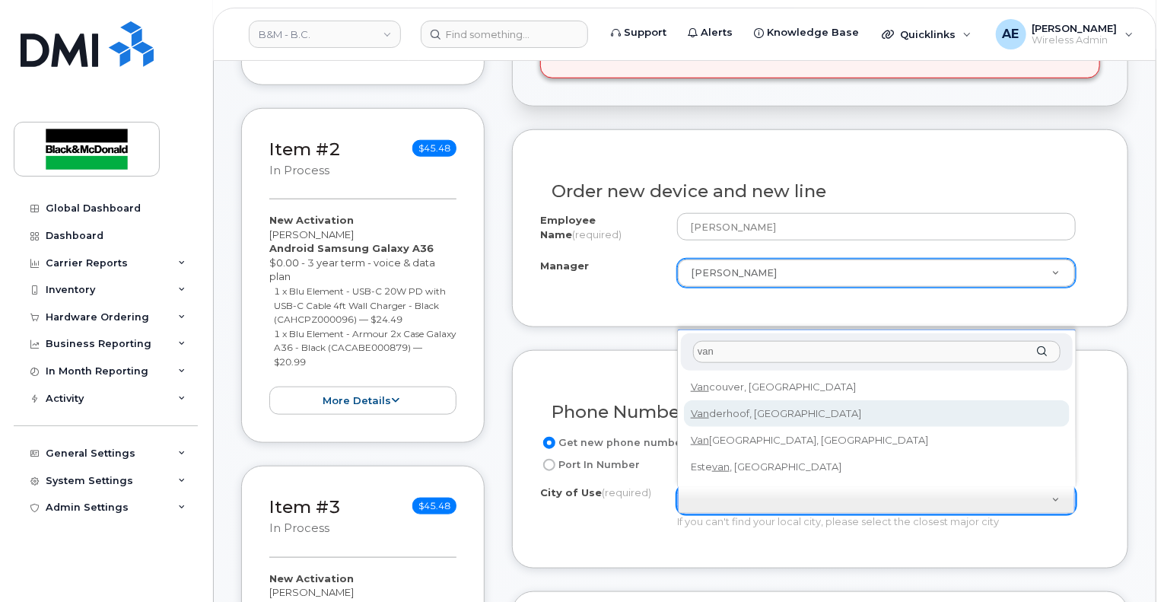
type input "van"
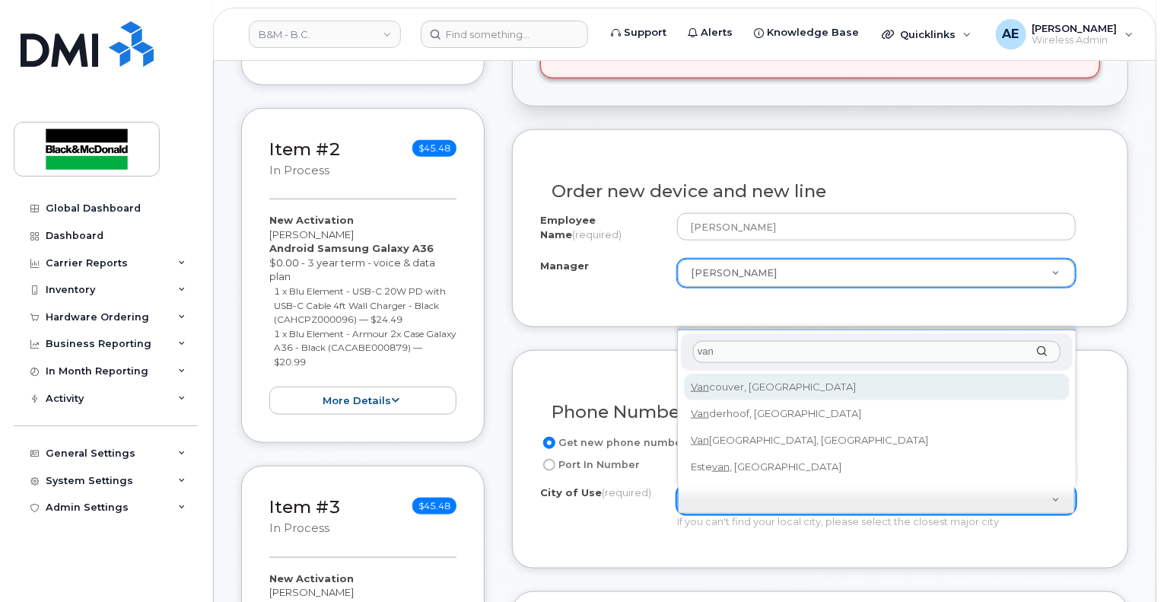
type input "964"
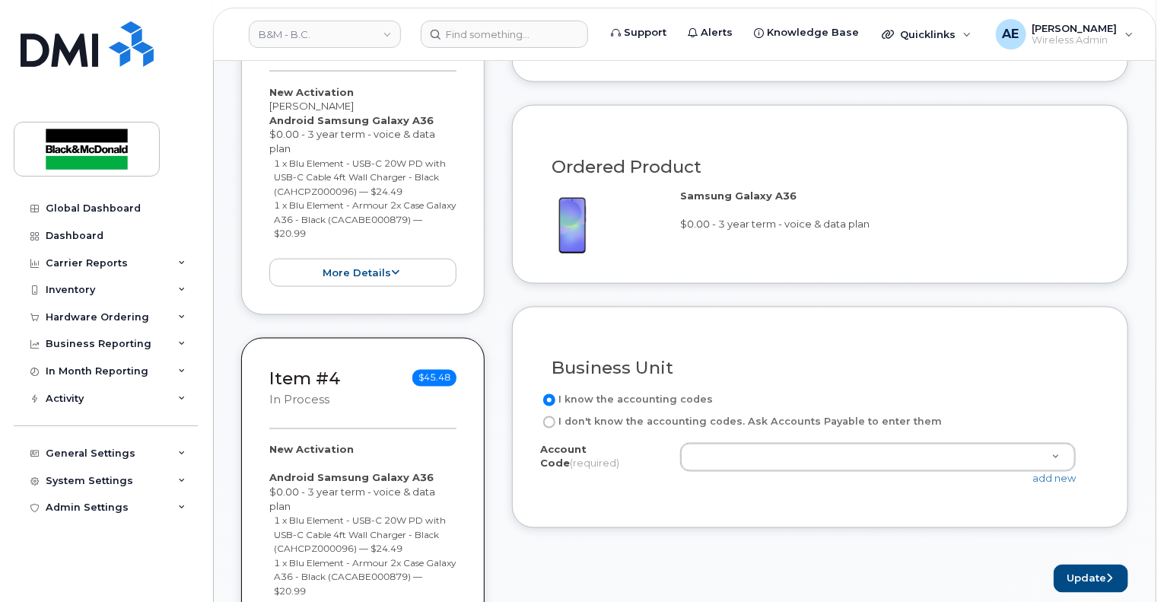
scroll to position [1217, 0]
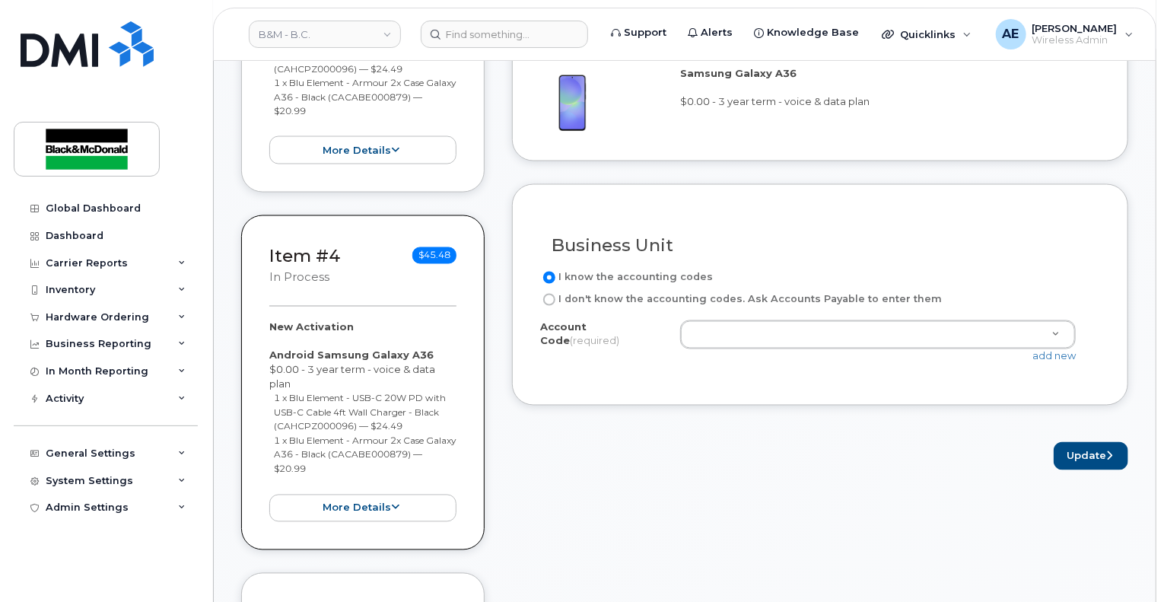
drag, startPoint x: 770, startPoint y: 335, endPoint x: 751, endPoint y: 339, distance: 18.6
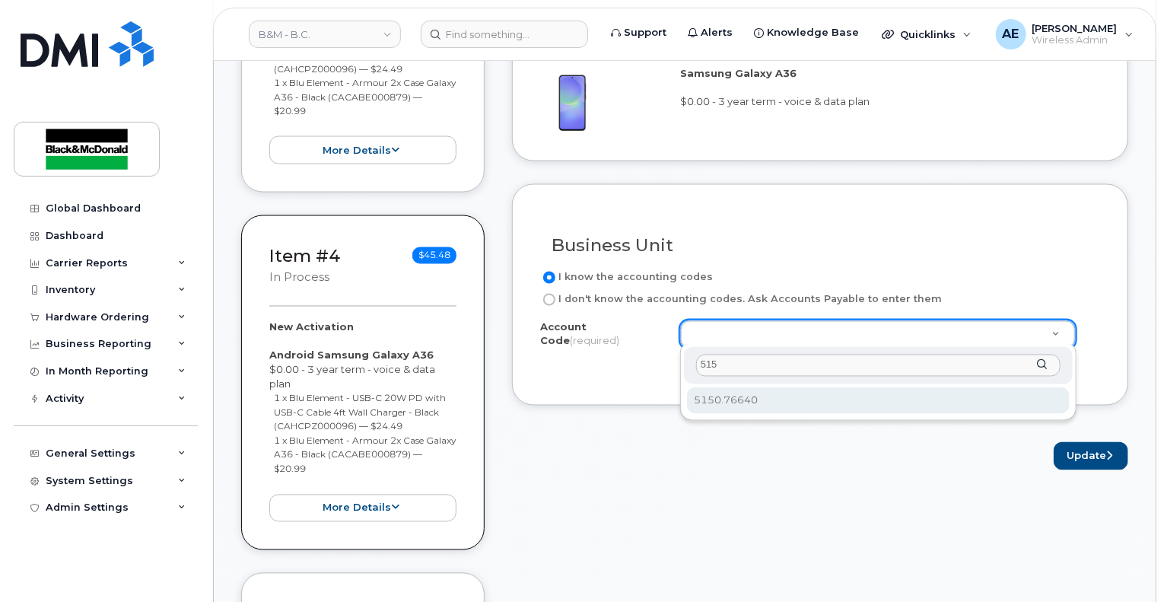
type input "515"
select select "5150.76640"
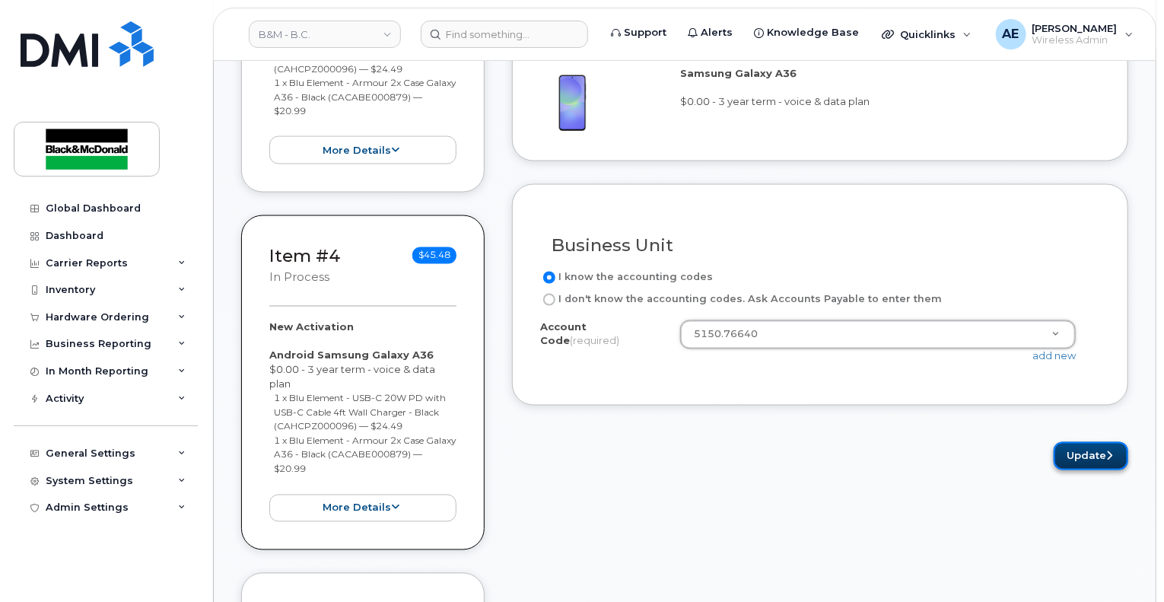
click at [1088, 450] on button "Update" at bounding box center [1090, 456] width 75 height 28
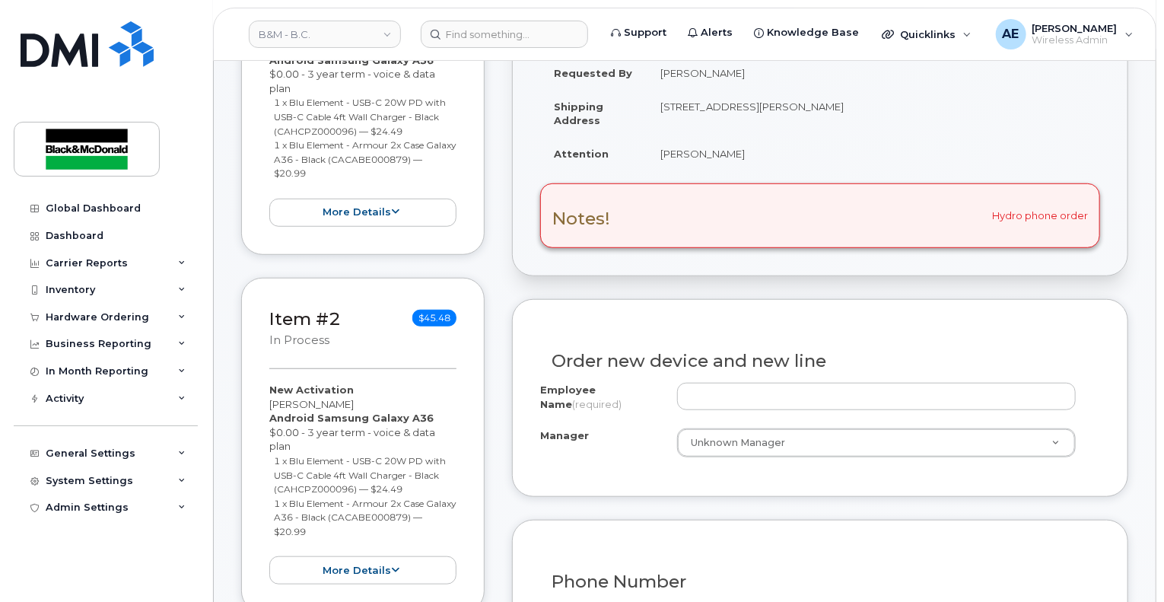
scroll to position [608, 0]
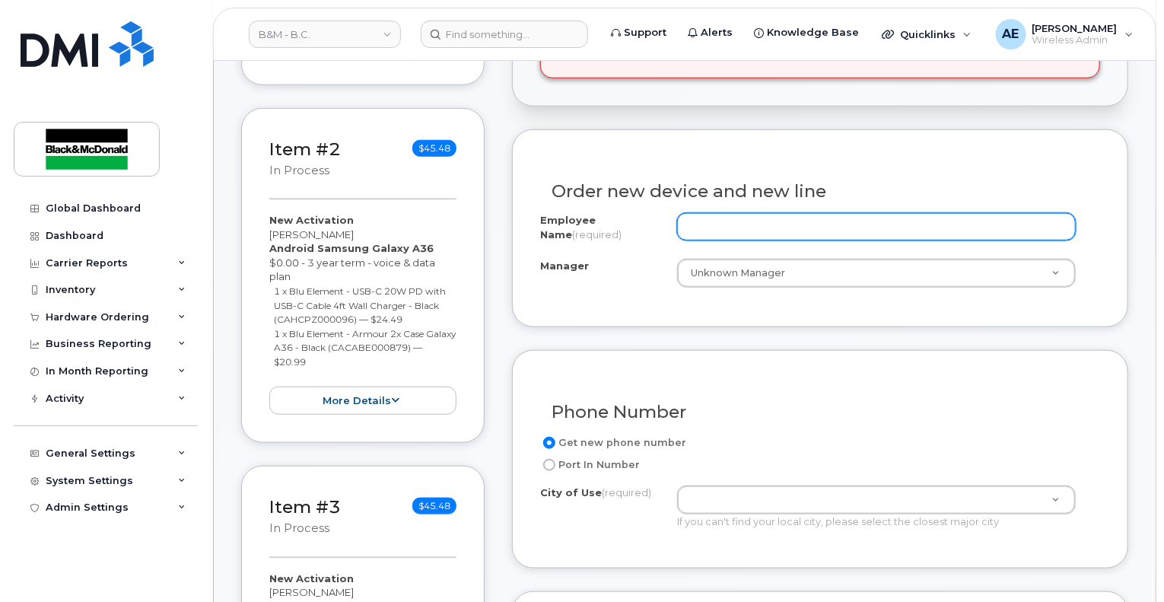
click at [734, 237] on input "Employee Name (required)" at bounding box center [876, 226] width 399 height 27
paste input "[PERSON_NAME]"
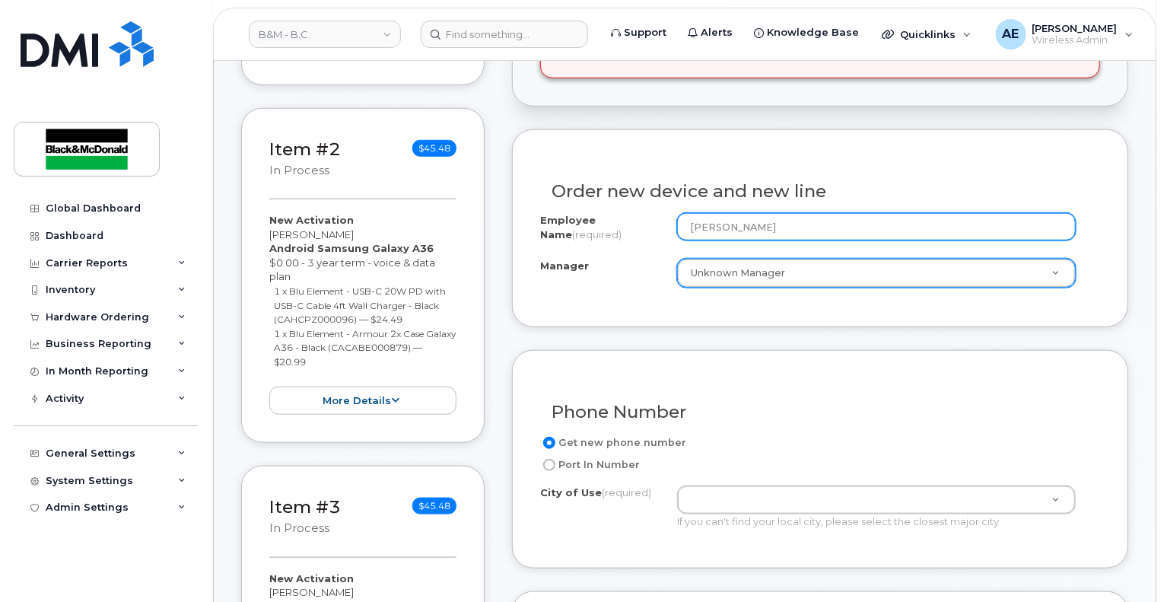
type input "[PERSON_NAME]"
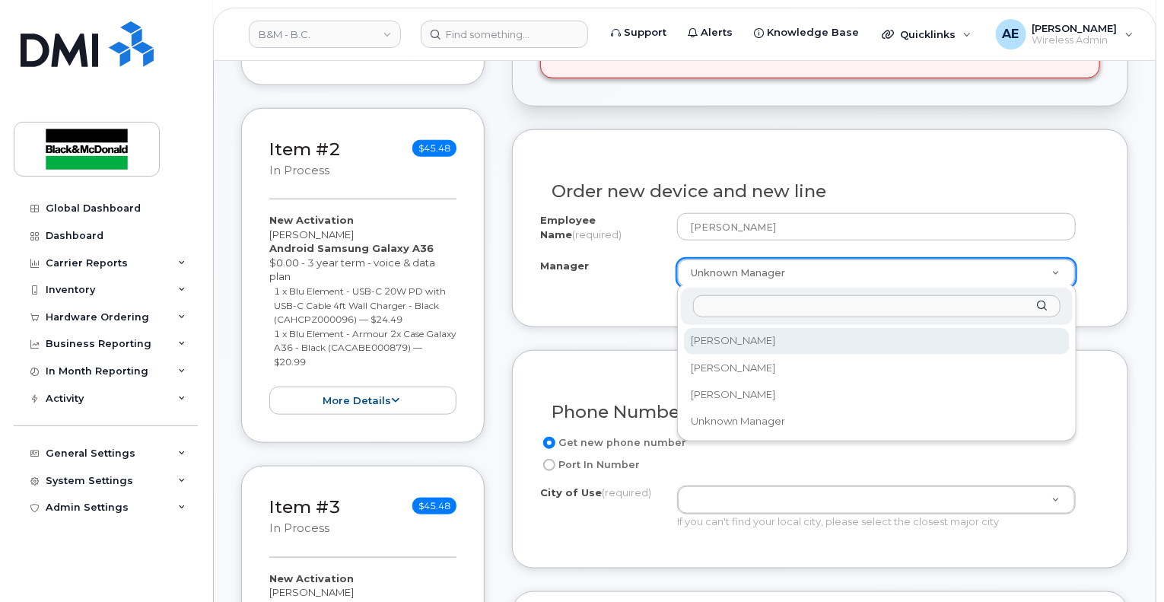
select select "2998200"
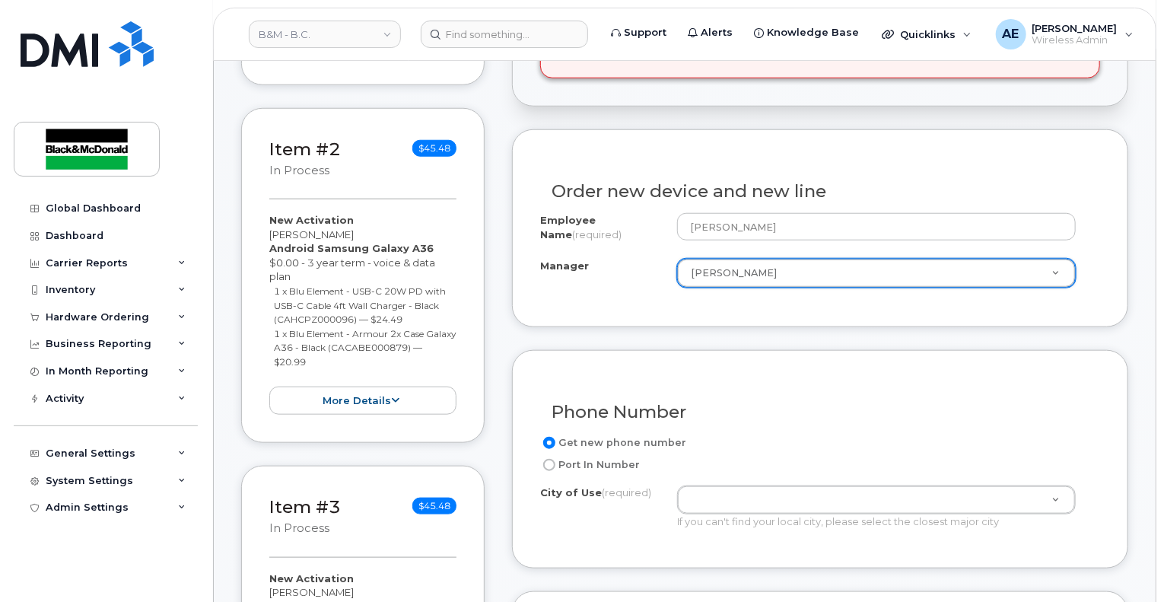
scroll to position [837, 0]
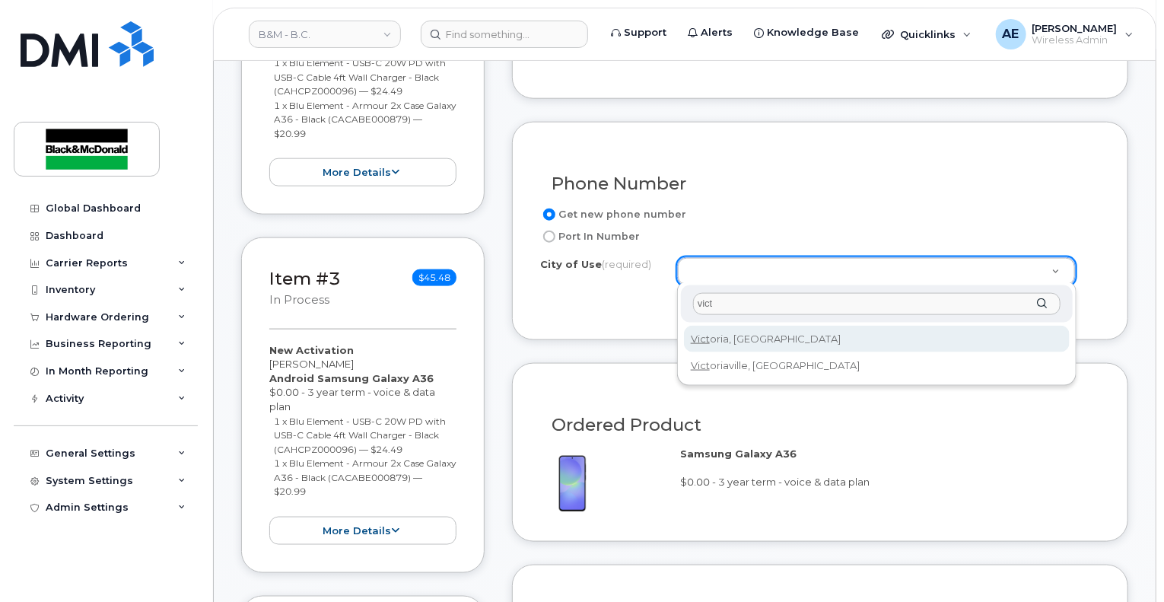
type input "vict"
type input "968"
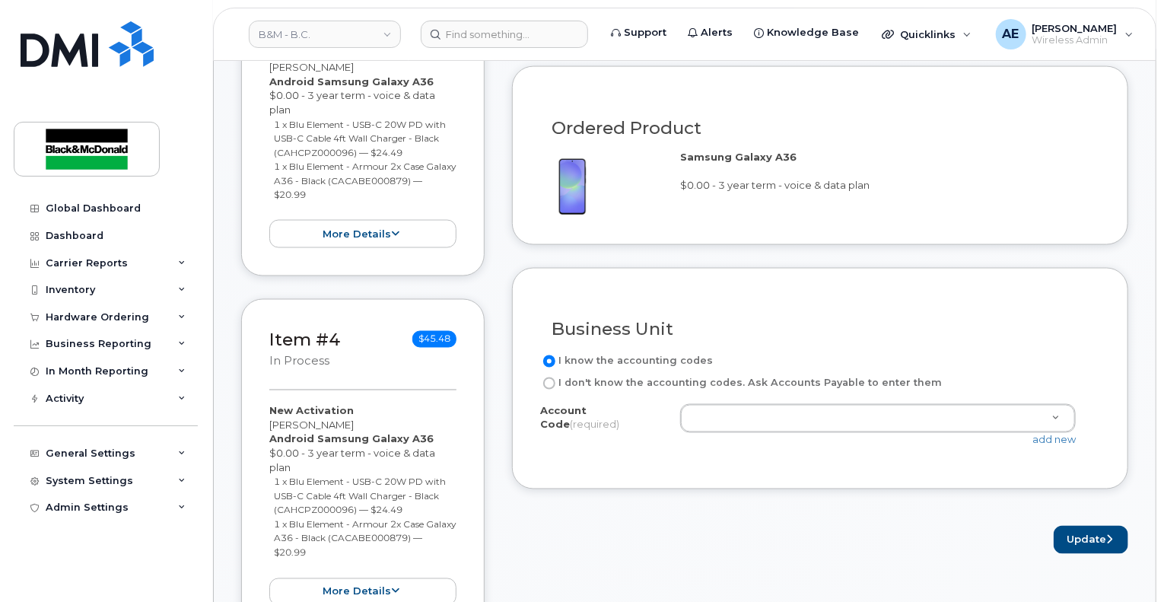
scroll to position [1141, 0]
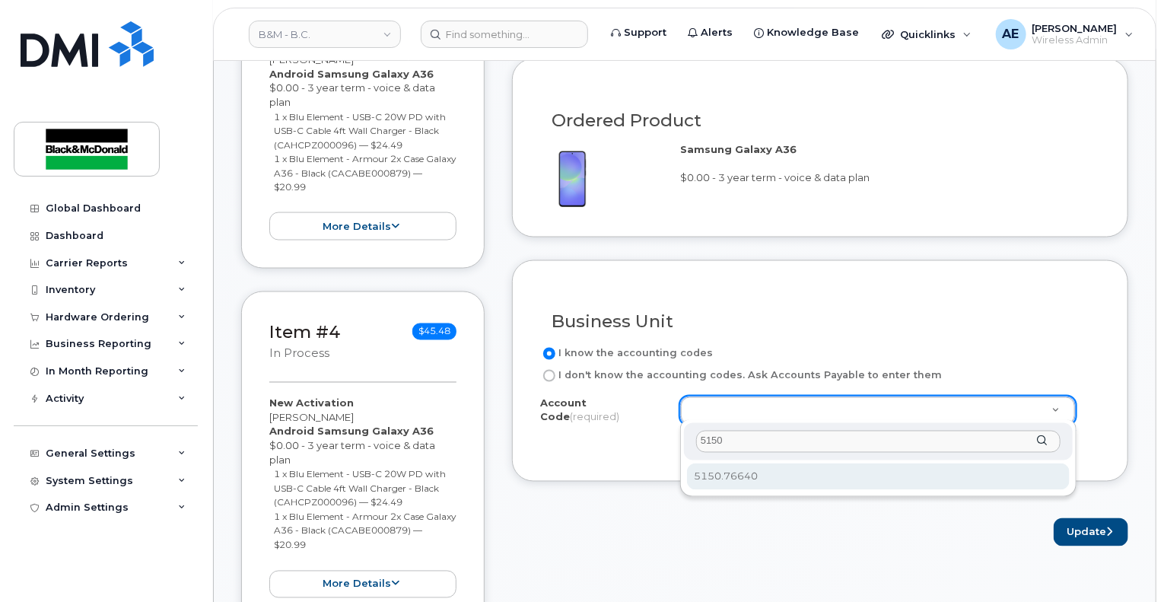
type input "5150"
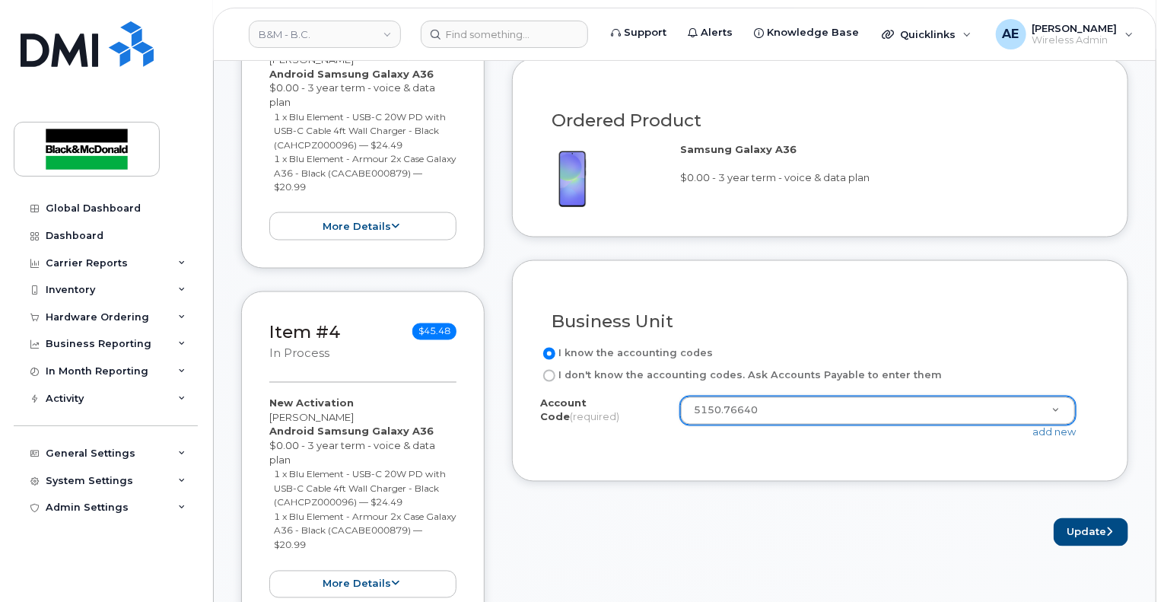
select select "5150.76640"
click at [1081, 526] on button "Update" at bounding box center [1090, 532] width 75 height 28
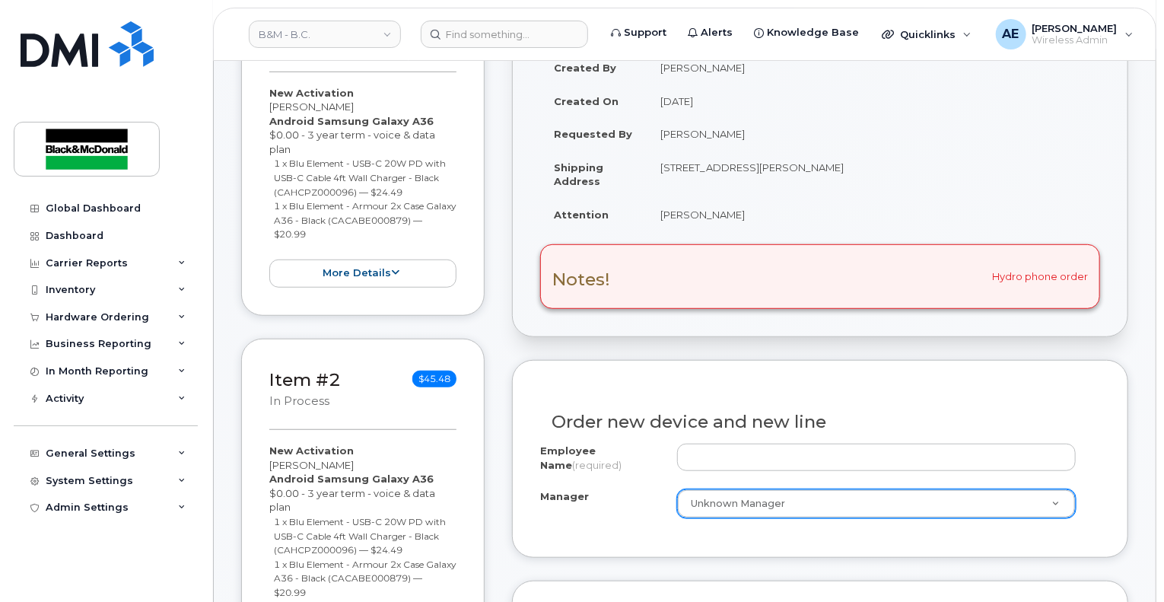
scroll to position [456, 0]
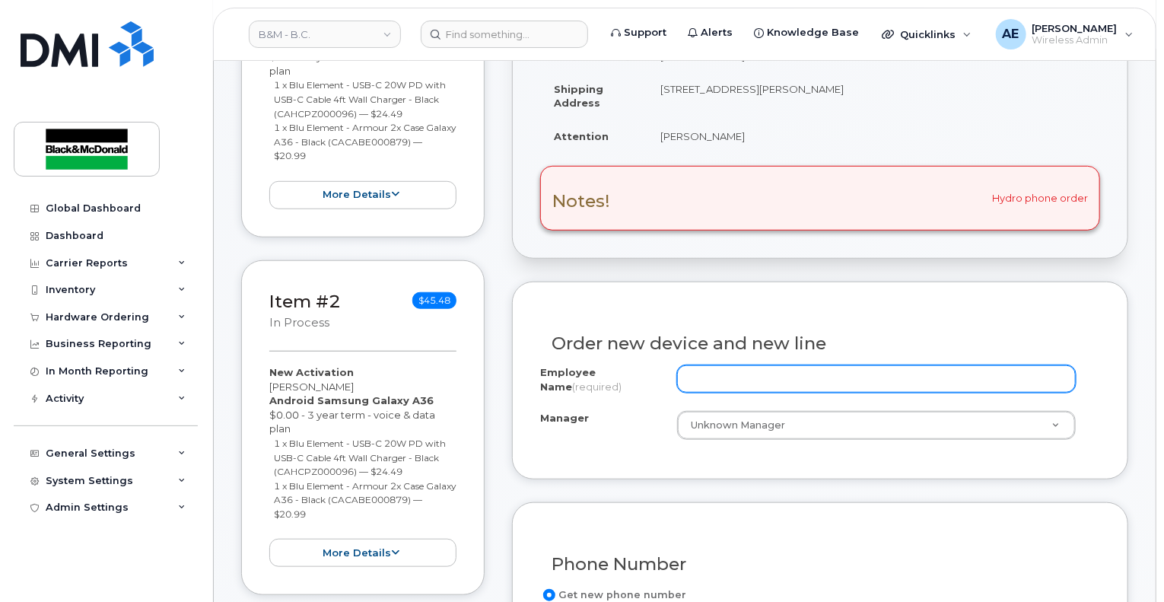
click at [761, 380] on input "Employee Name (required)" at bounding box center [876, 378] width 399 height 27
paste input "[PERSON_NAME]"
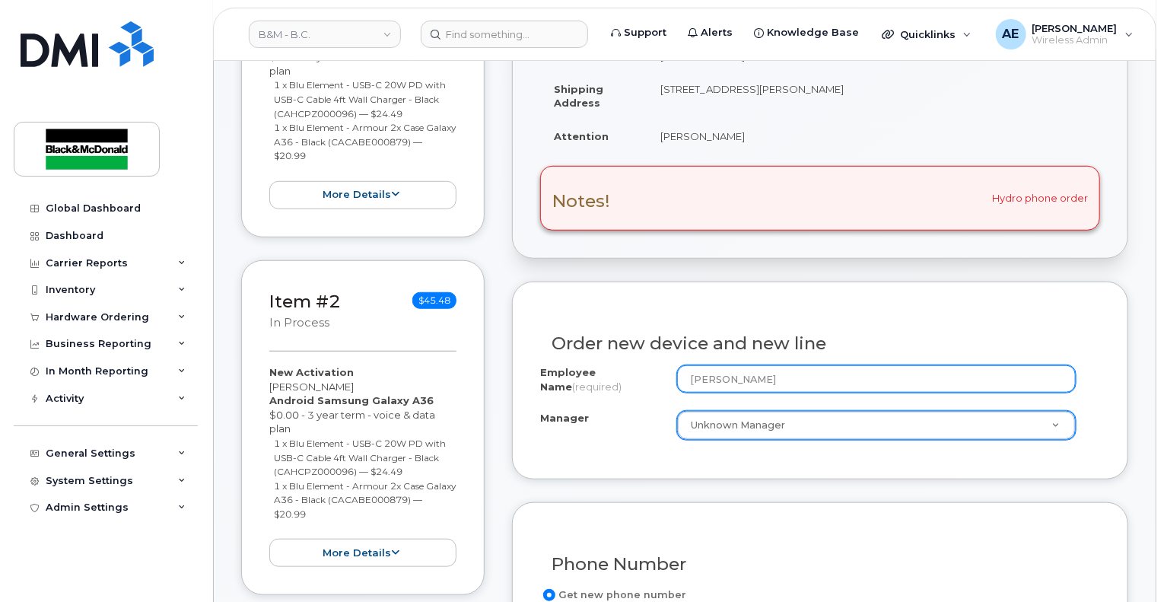
type input "[PERSON_NAME]"
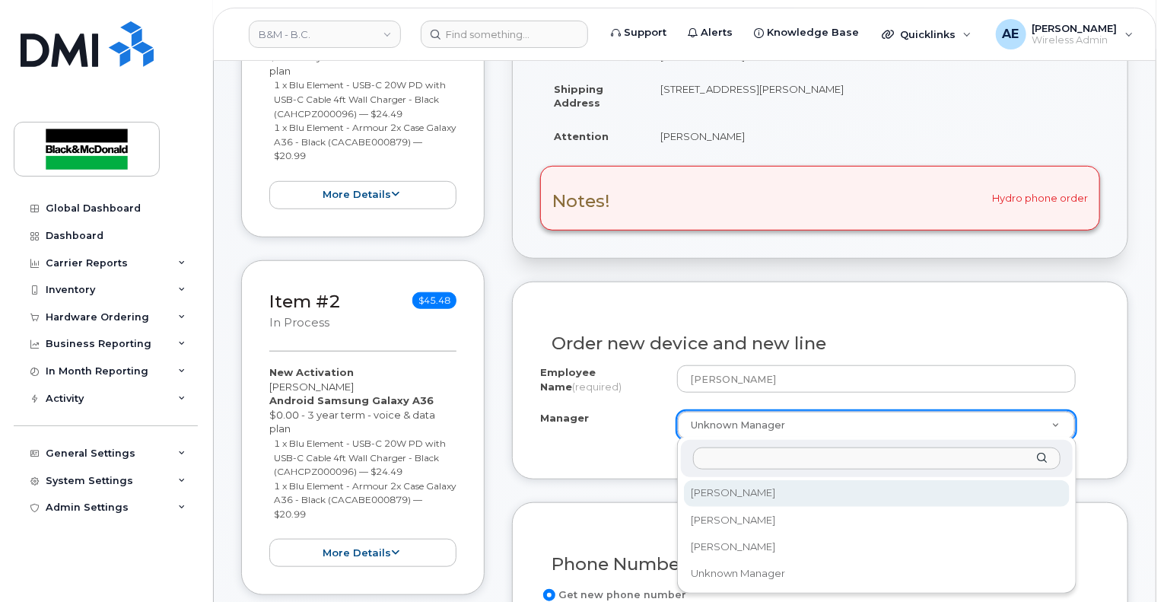
select select "2998200"
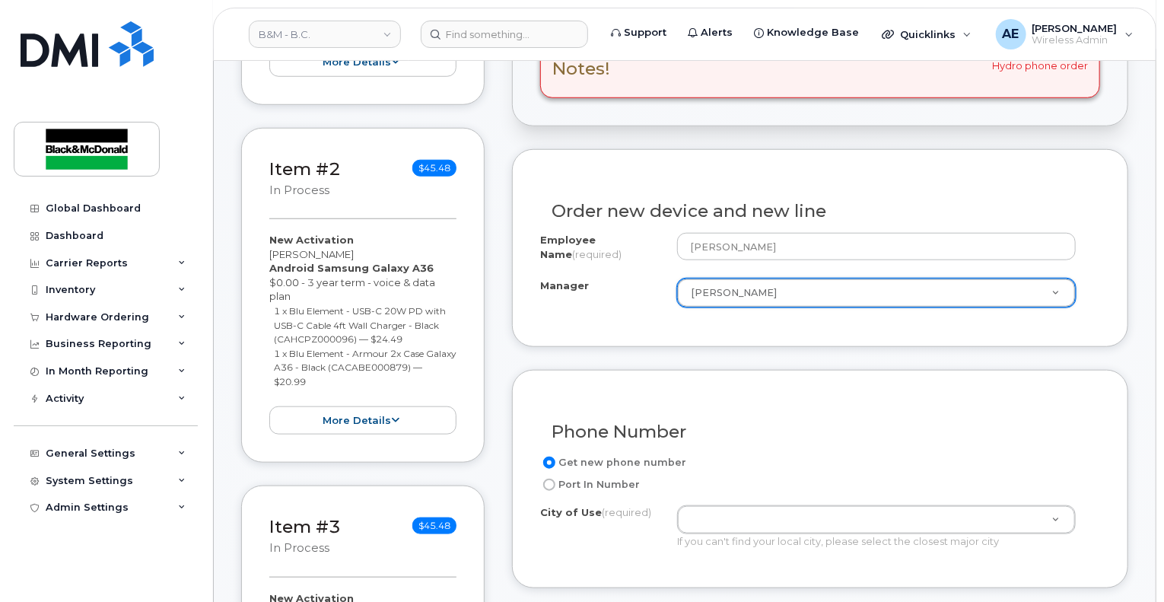
scroll to position [761, 0]
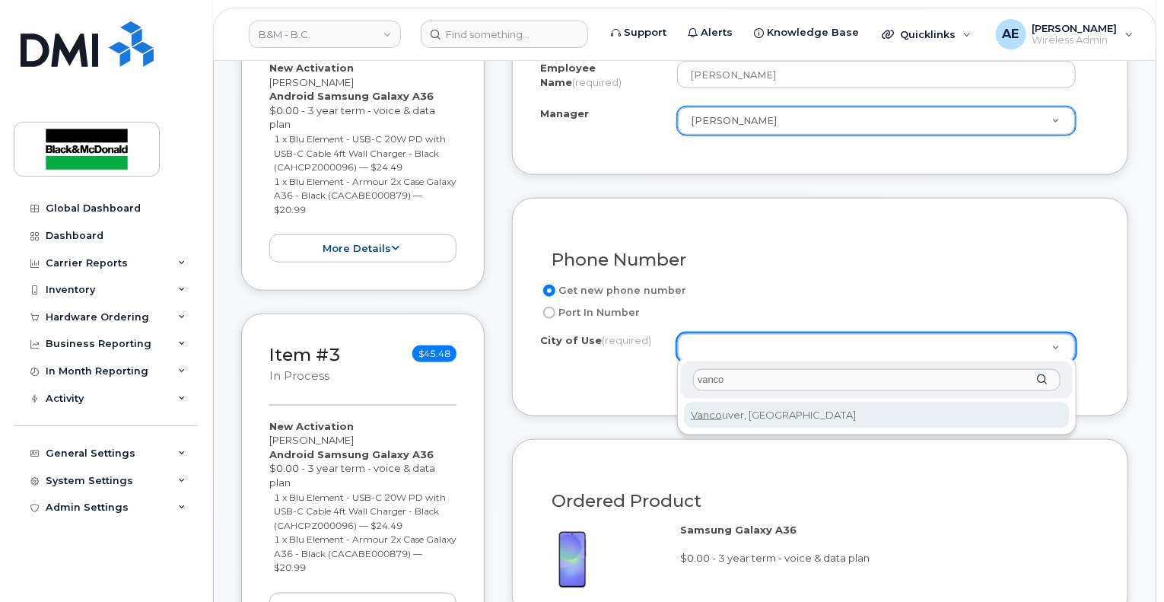
type input "vanco"
type input "964"
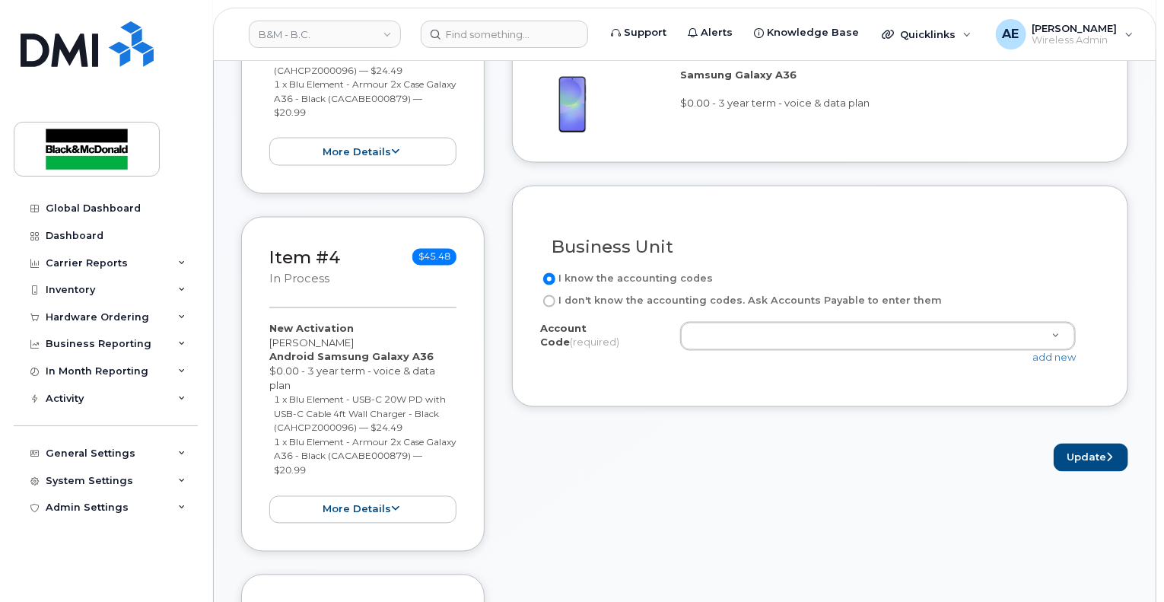
scroll to position [1217, 0]
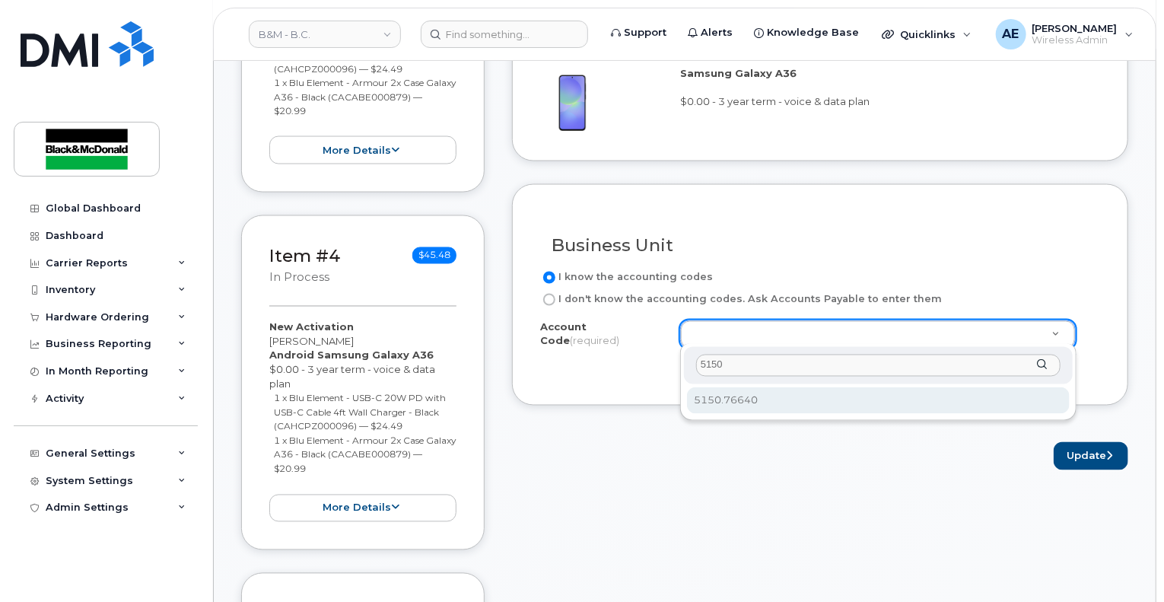
type input "5150"
select select "5150.76640"
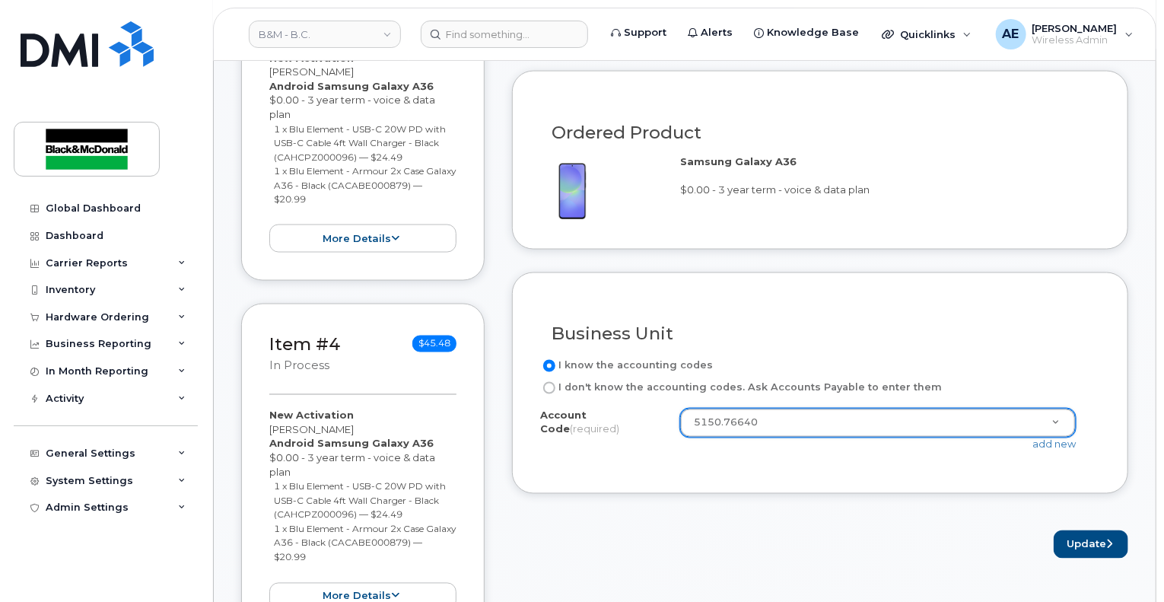
scroll to position [1141, 0]
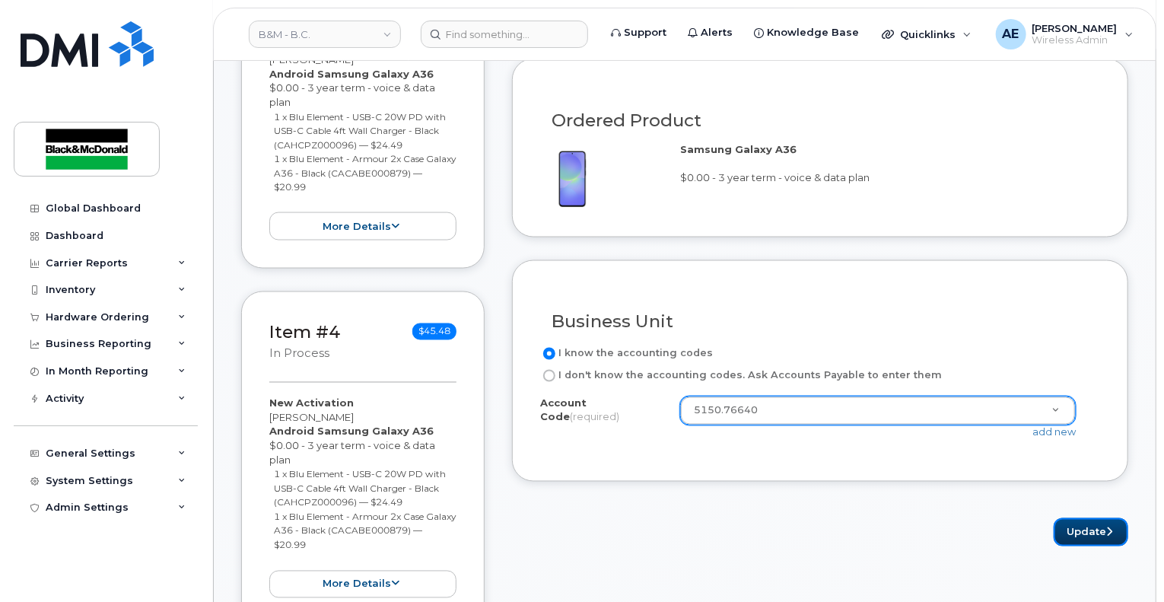
drag, startPoint x: 1074, startPoint y: 537, endPoint x: 905, endPoint y: 532, distance: 168.9
click at [1066, 539] on button "Update" at bounding box center [1090, 532] width 75 height 28
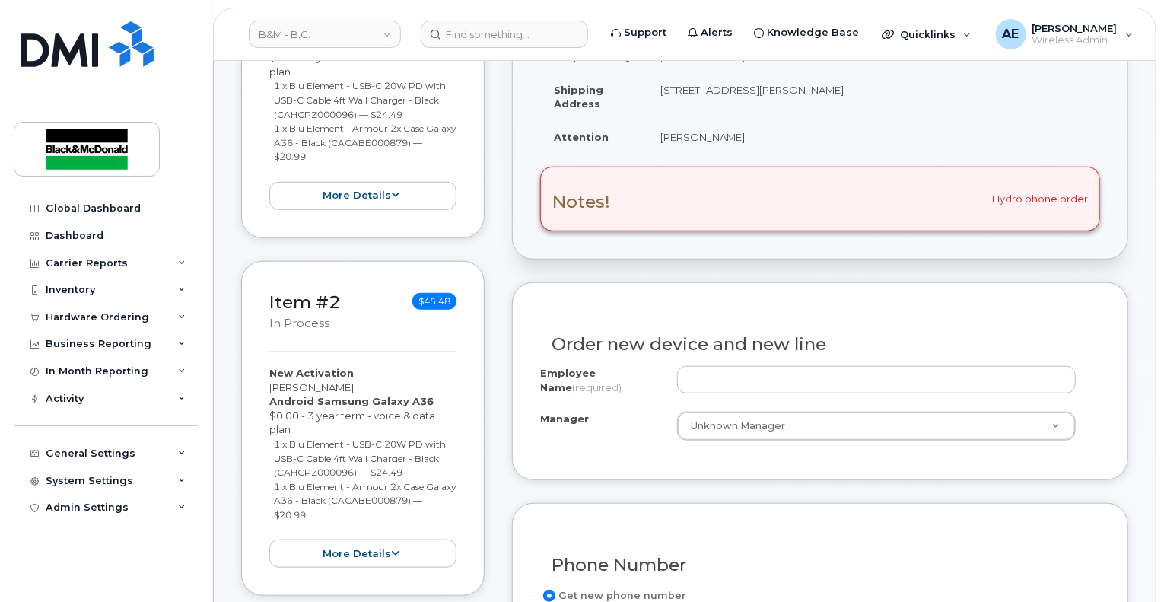
scroll to position [456, 0]
click at [761, 372] on input "Employee Name (required)" at bounding box center [876, 378] width 399 height 27
click at [735, 377] on input "Employee Name (required)" at bounding box center [876, 378] width 399 height 27
paste input "[PERSON_NAME]"
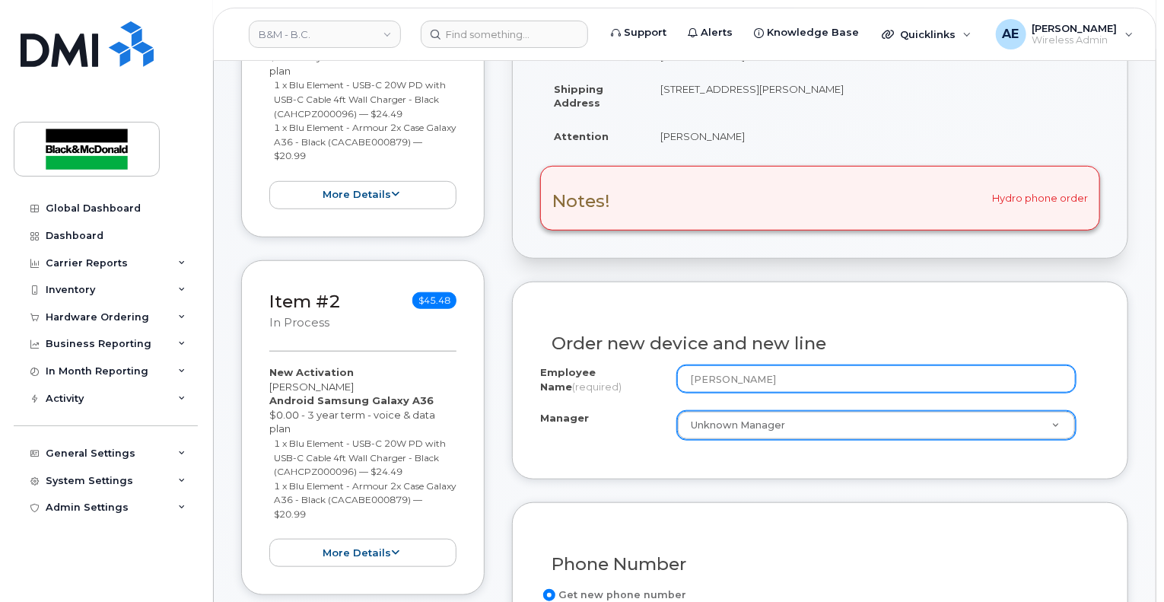
type input "[PERSON_NAME]"
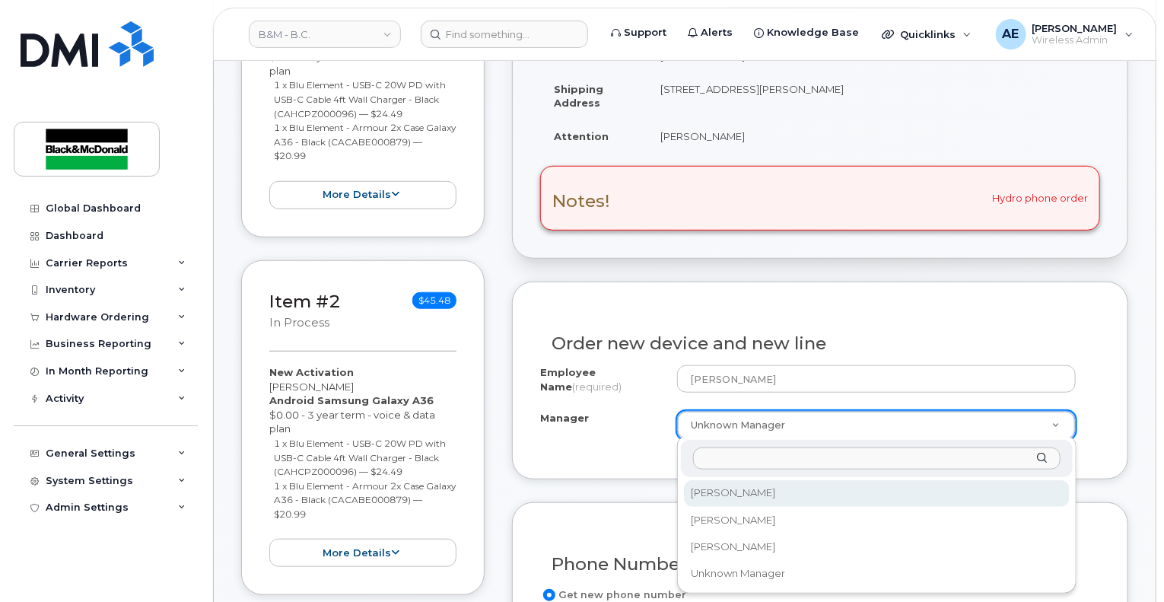
select select "2998200"
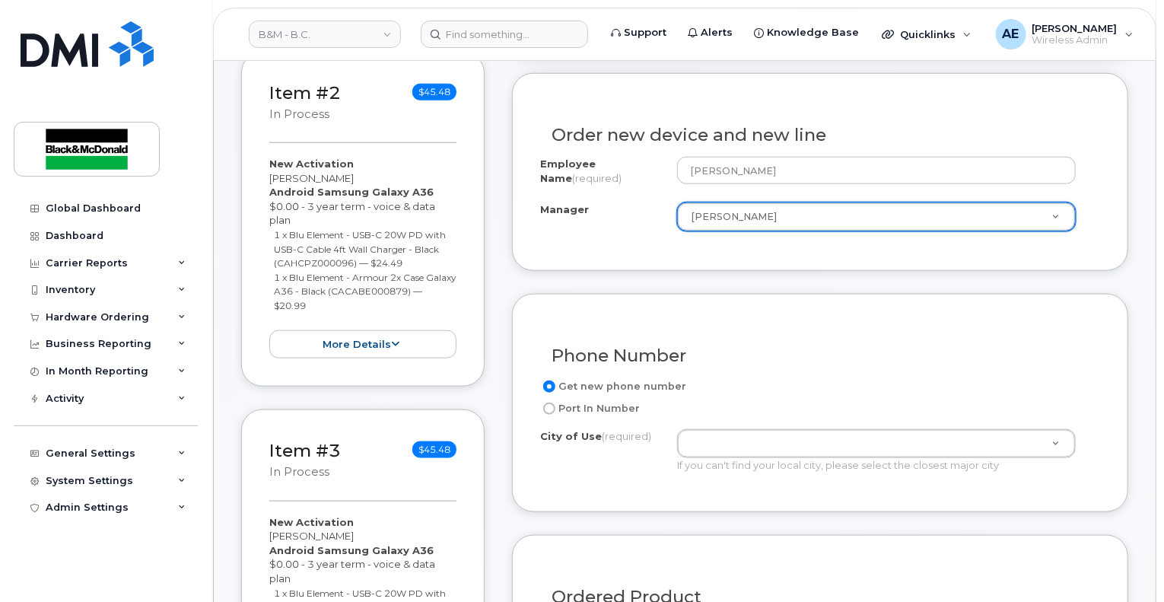
scroll to position [685, 0]
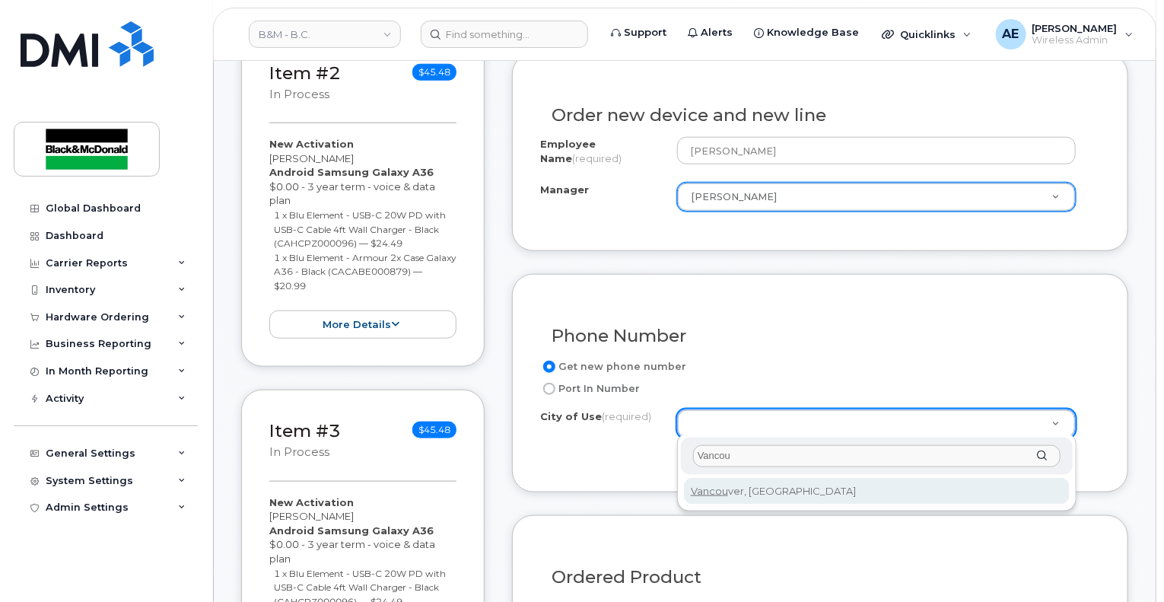
type input "Vancou"
type input "964"
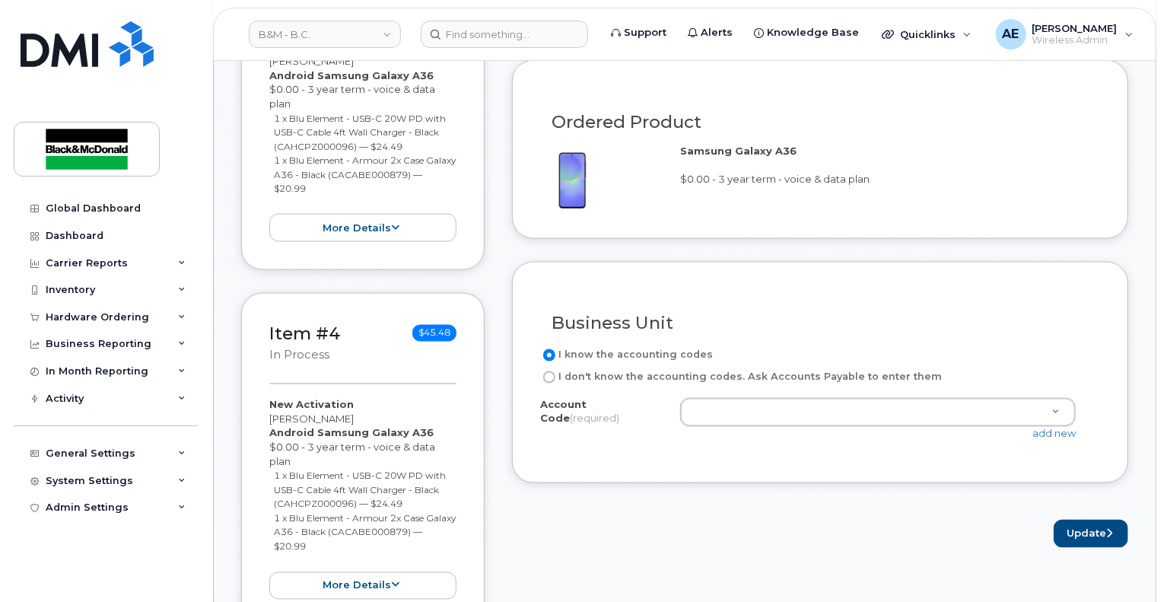
scroll to position [1141, 0]
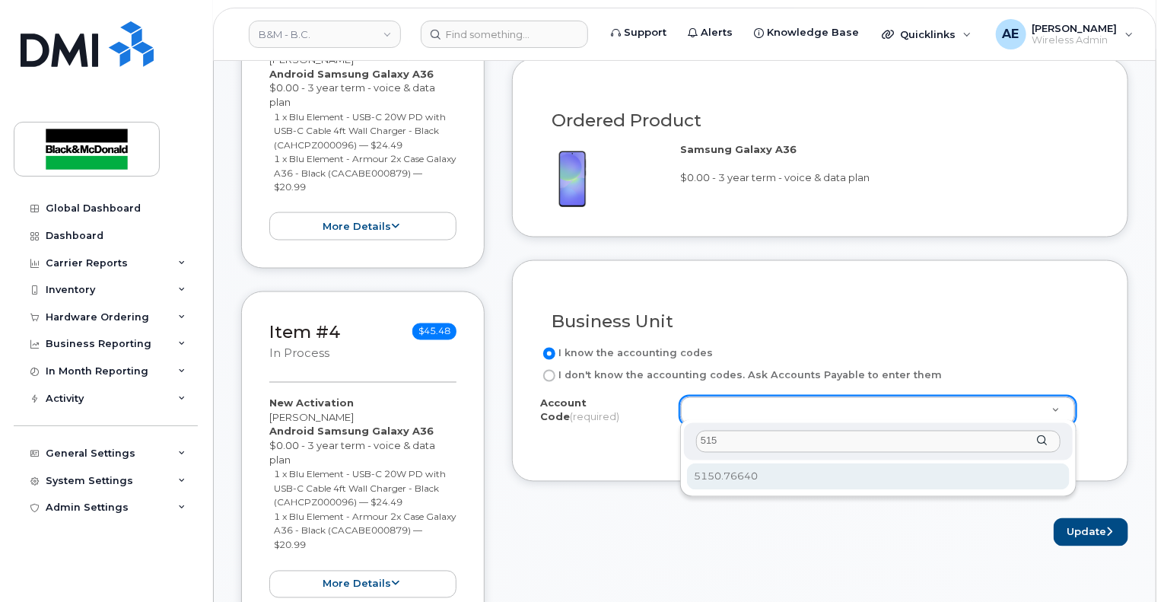
type input "515"
select select "5150.76640"
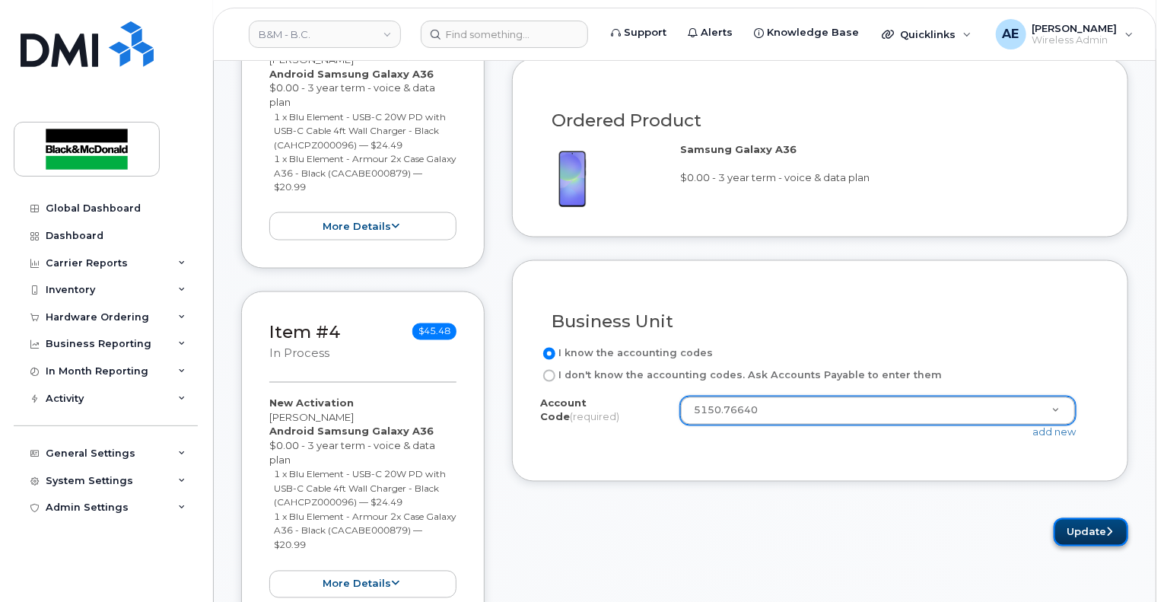
click at [1078, 530] on button "Update" at bounding box center [1090, 532] width 75 height 28
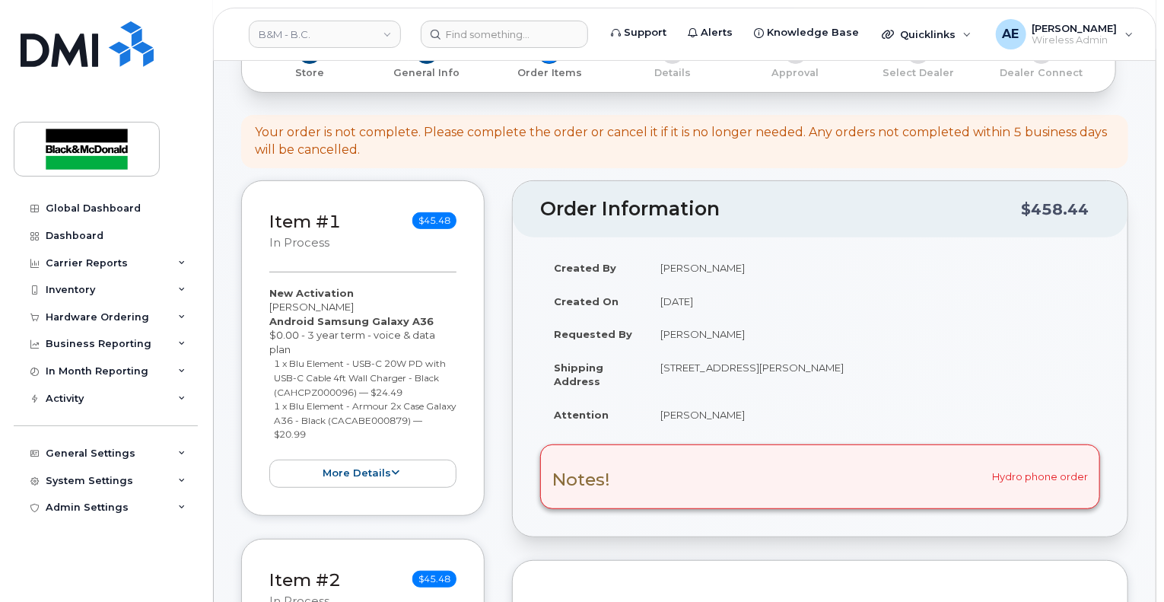
scroll to position [380, 0]
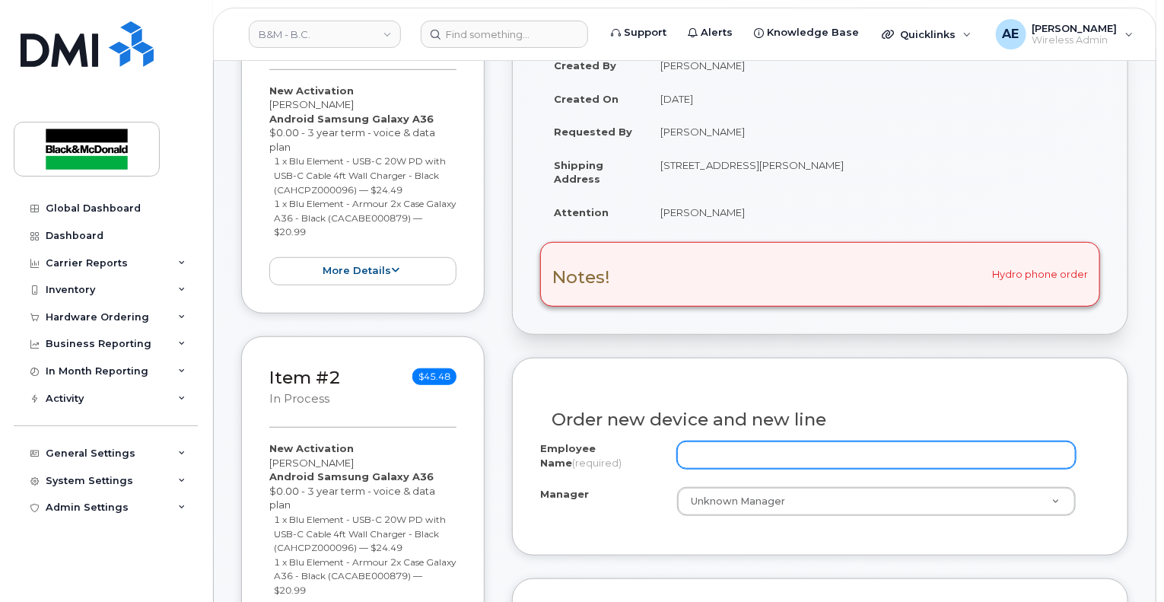
click at [770, 446] on input "Employee Name (required)" at bounding box center [876, 454] width 399 height 27
paste input "[PERSON_NAME]"
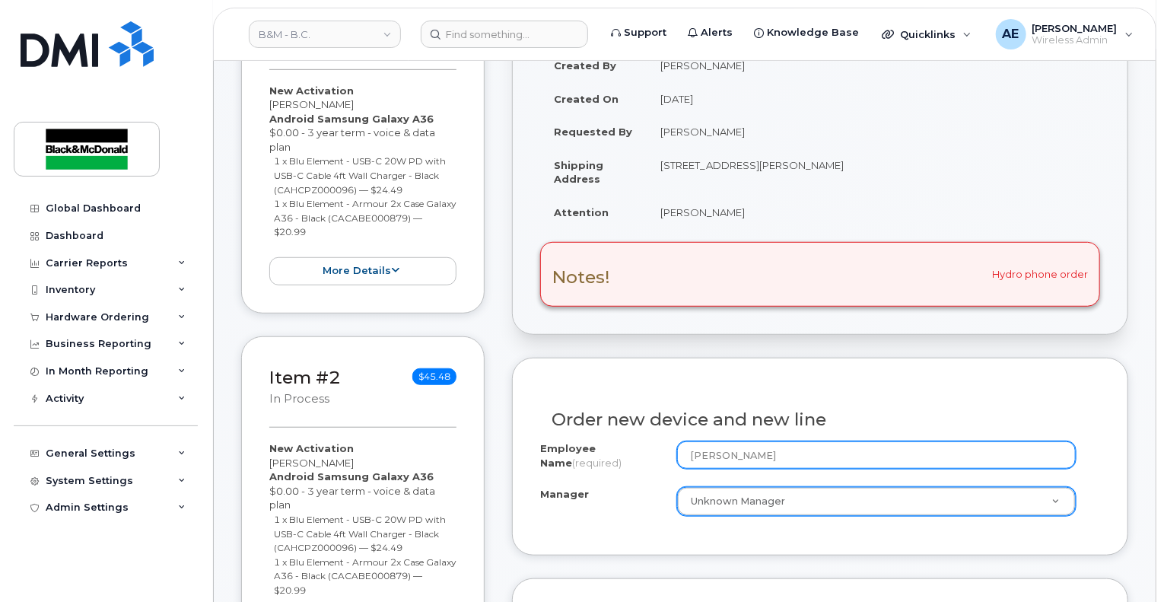
type input "[PERSON_NAME]"
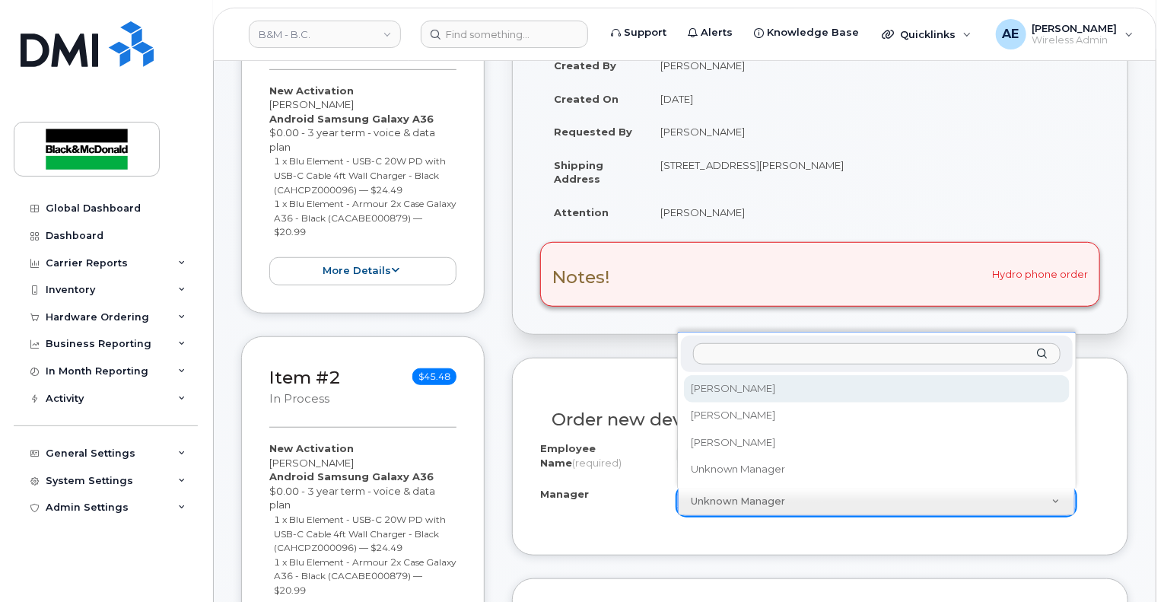
select select "2998200"
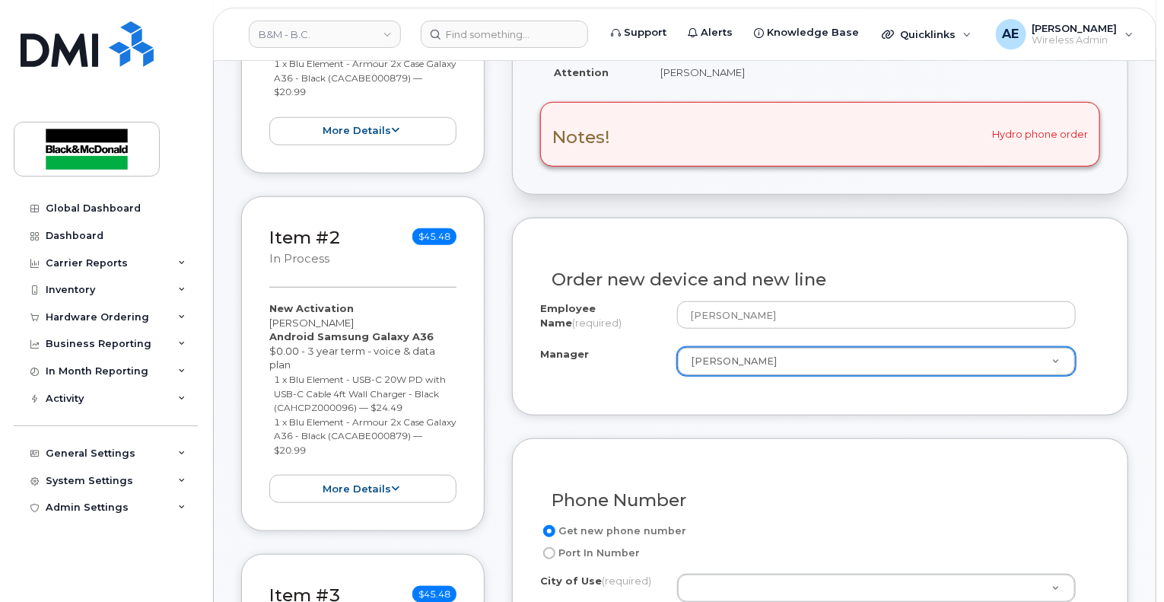
scroll to position [685, 0]
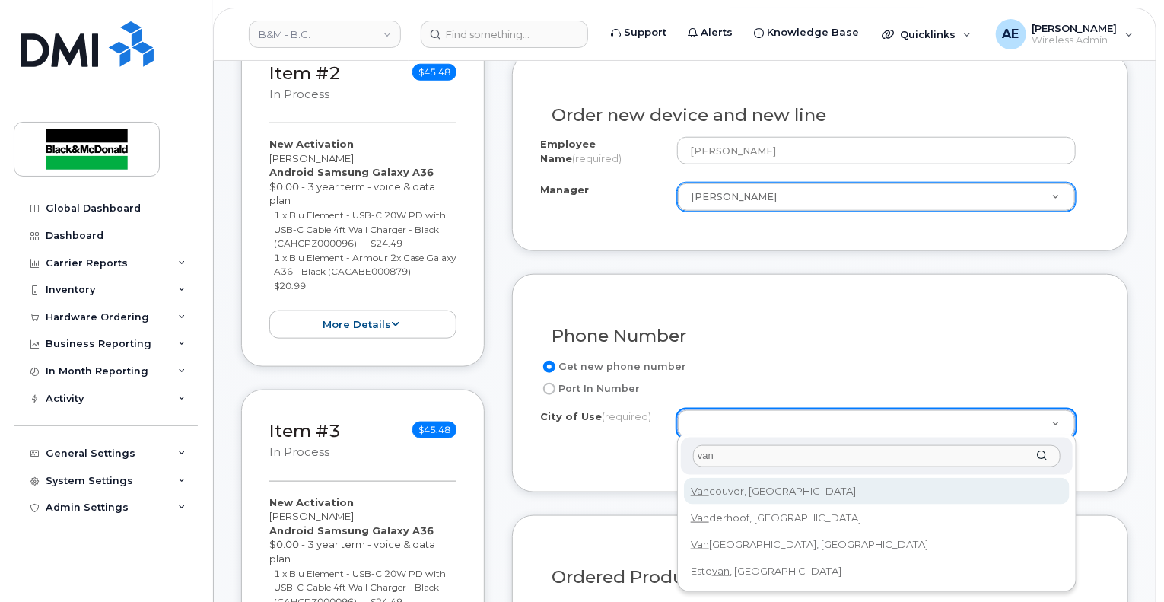
type input "van"
type input "964"
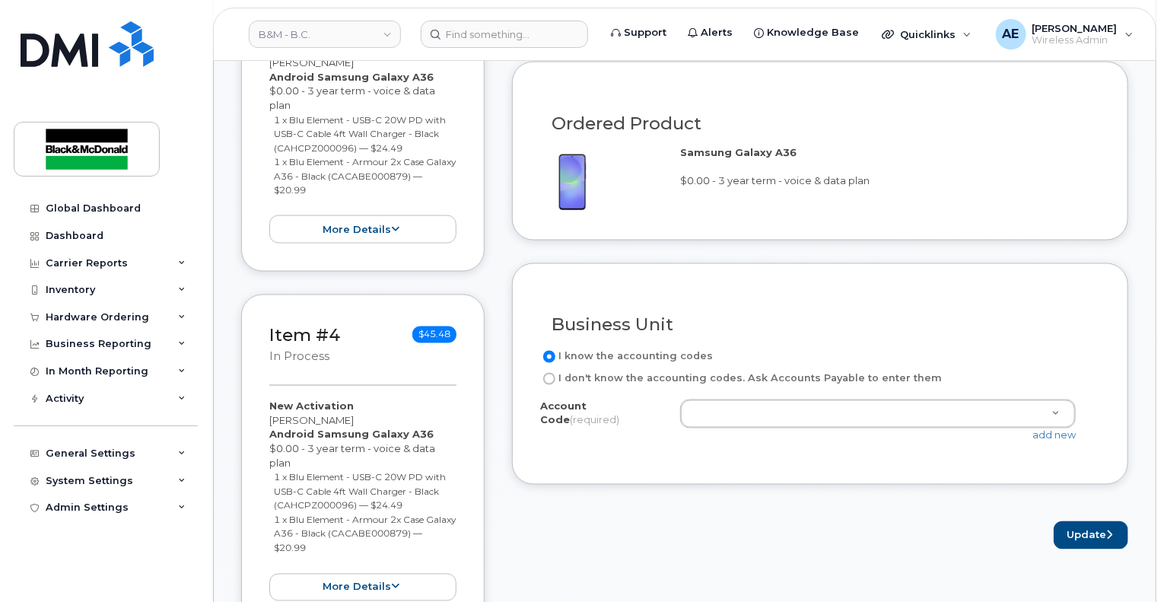
scroll to position [1141, 0]
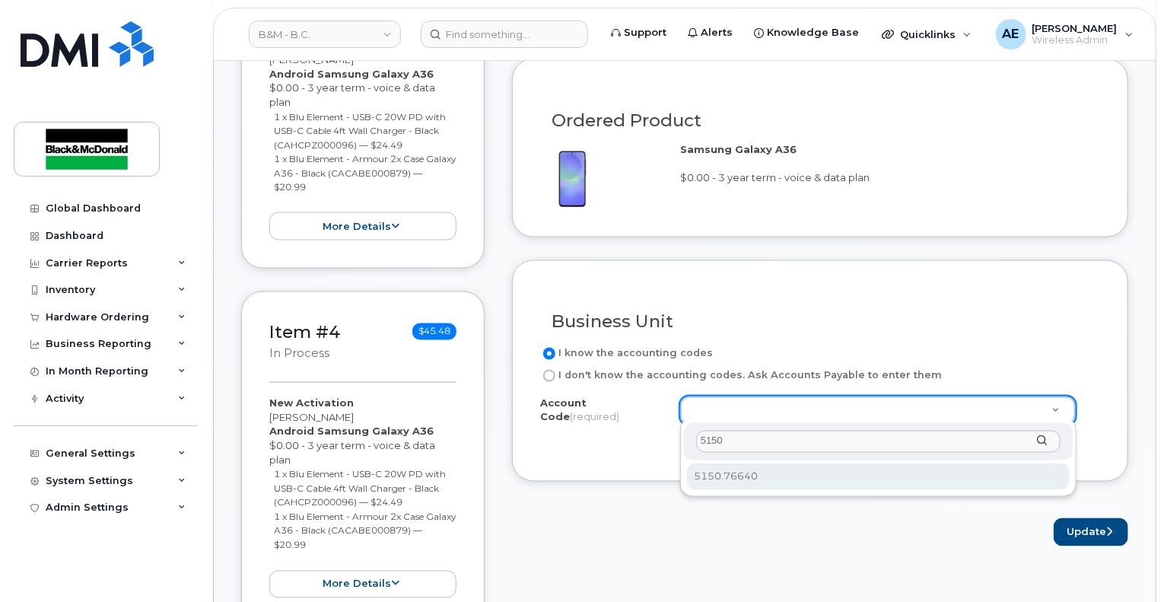
type input "5150"
select select "5150.76640"
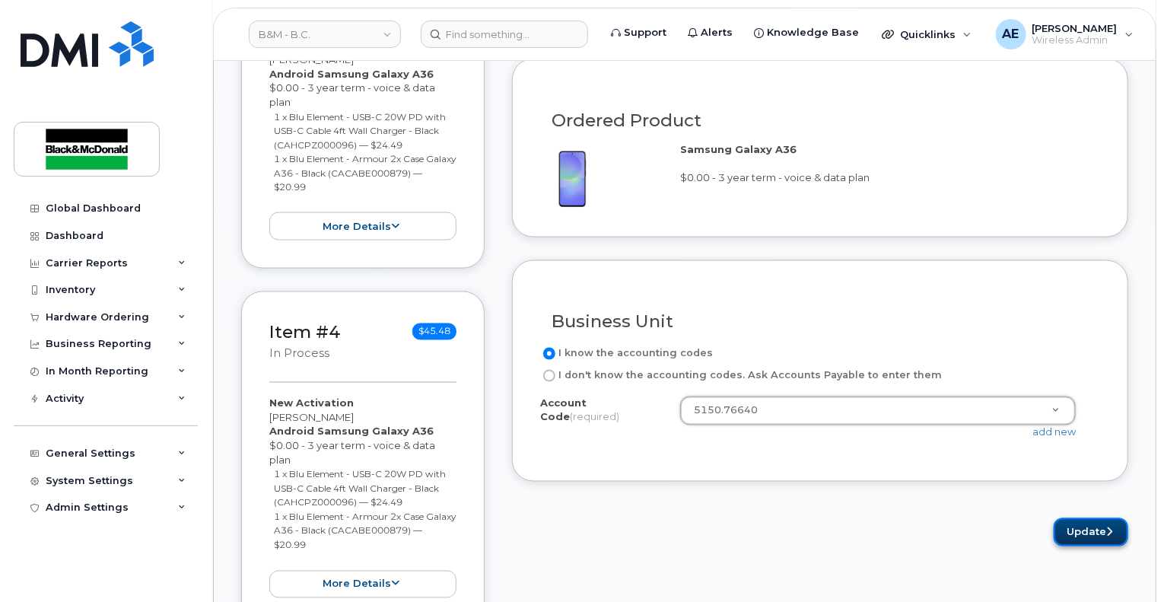
click at [1065, 520] on button "Update" at bounding box center [1090, 532] width 75 height 28
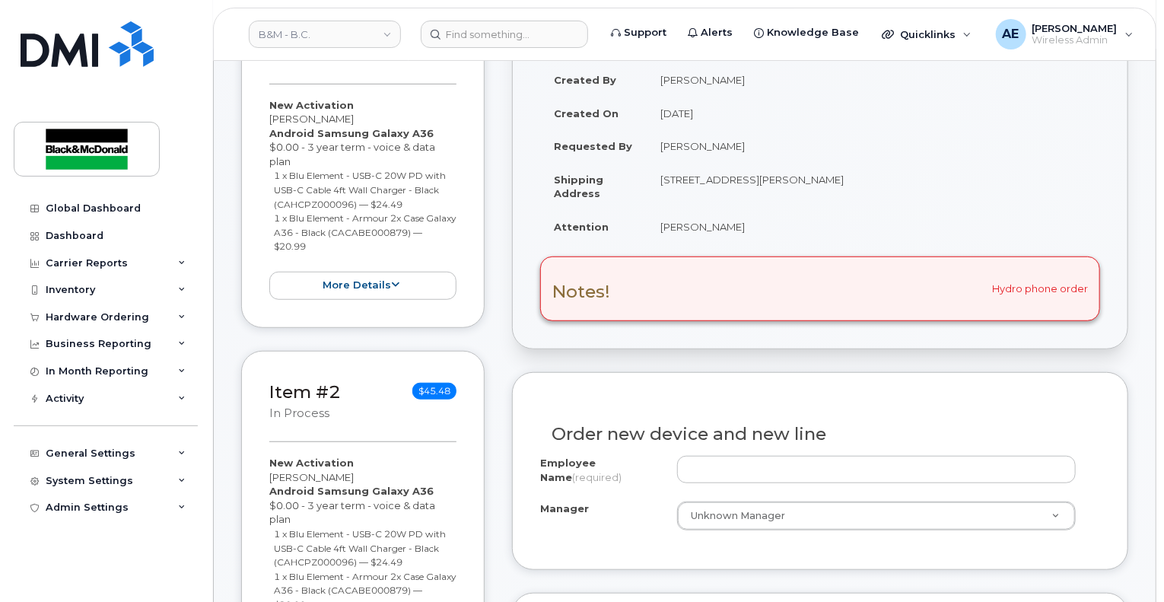
scroll to position [532, 0]
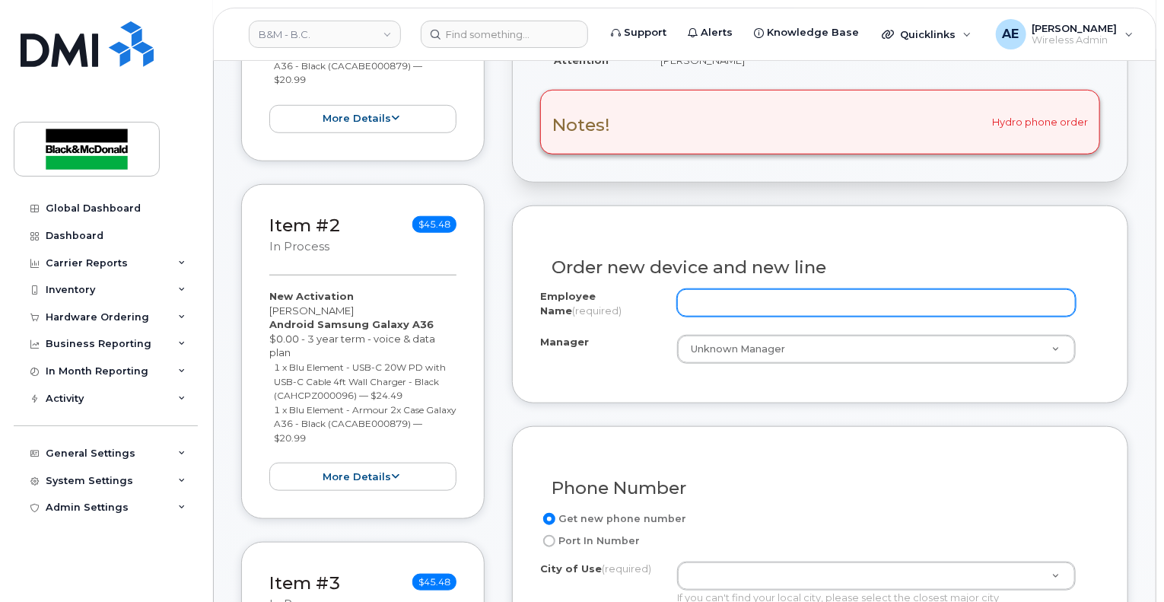
click at [838, 308] on input "Employee Name (required)" at bounding box center [876, 302] width 399 height 27
paste input "[PERSON_NAME]"
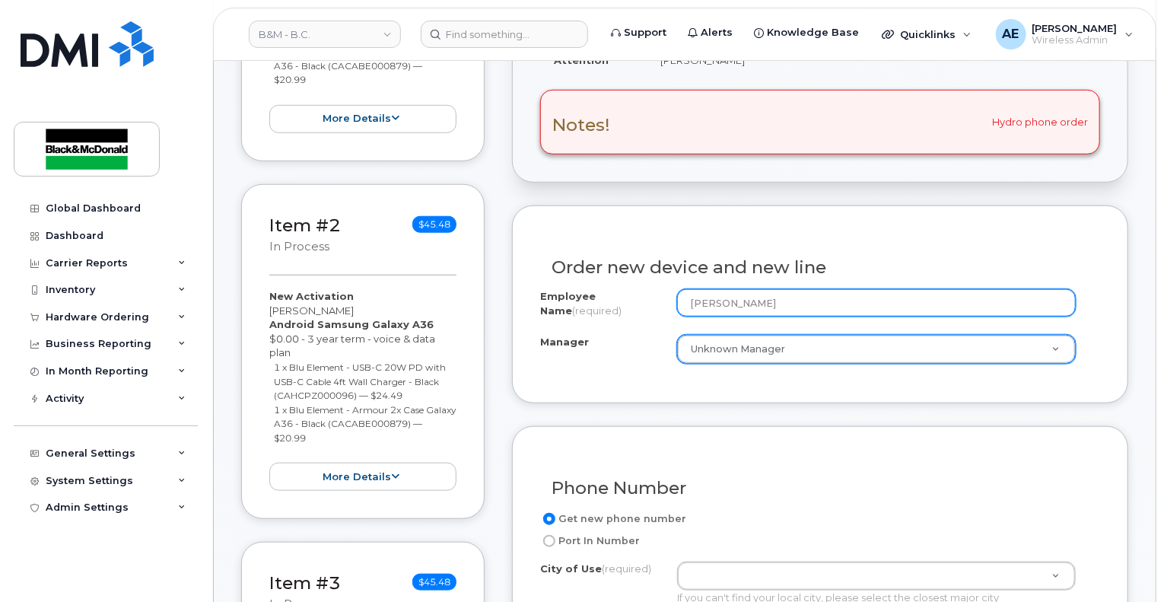
type input "[PERSON_NAME]"
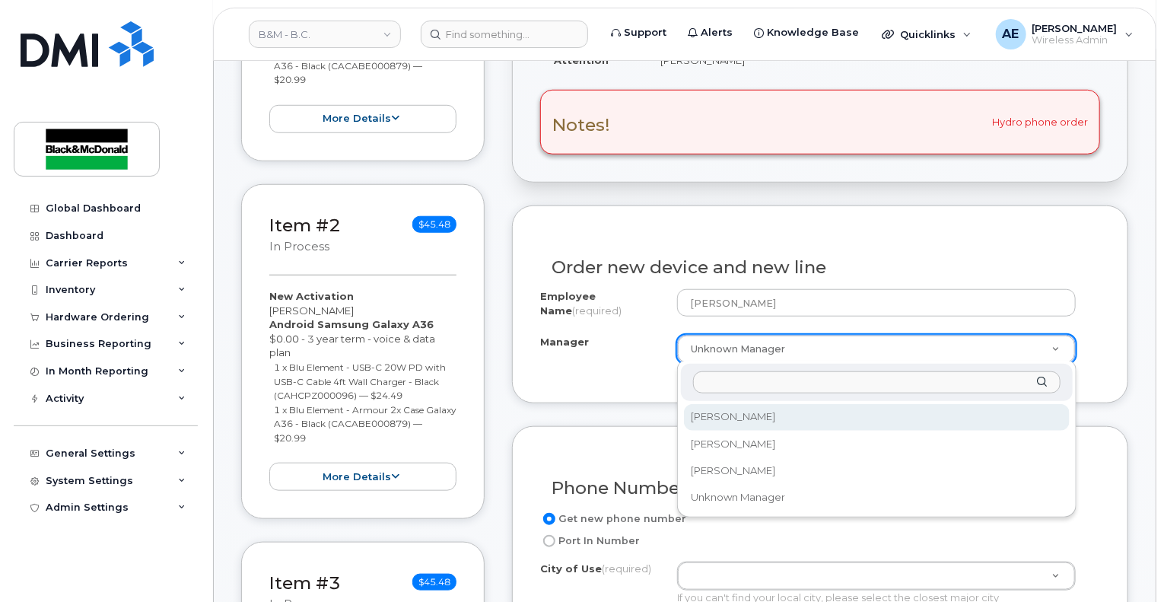
select select "2998200"
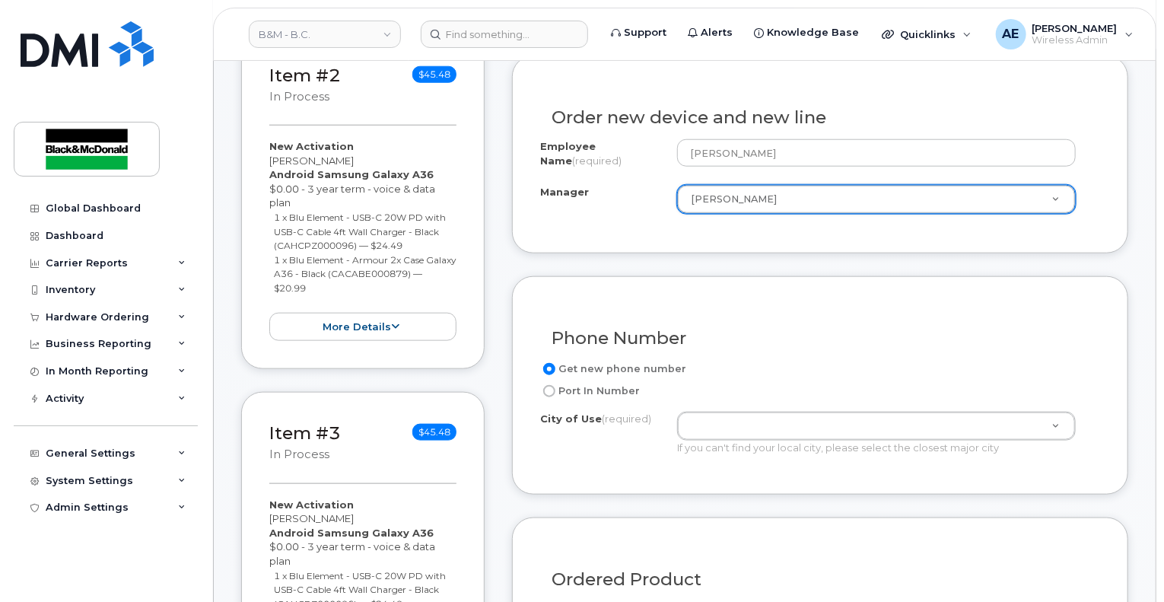
scroll to position [761, 0]
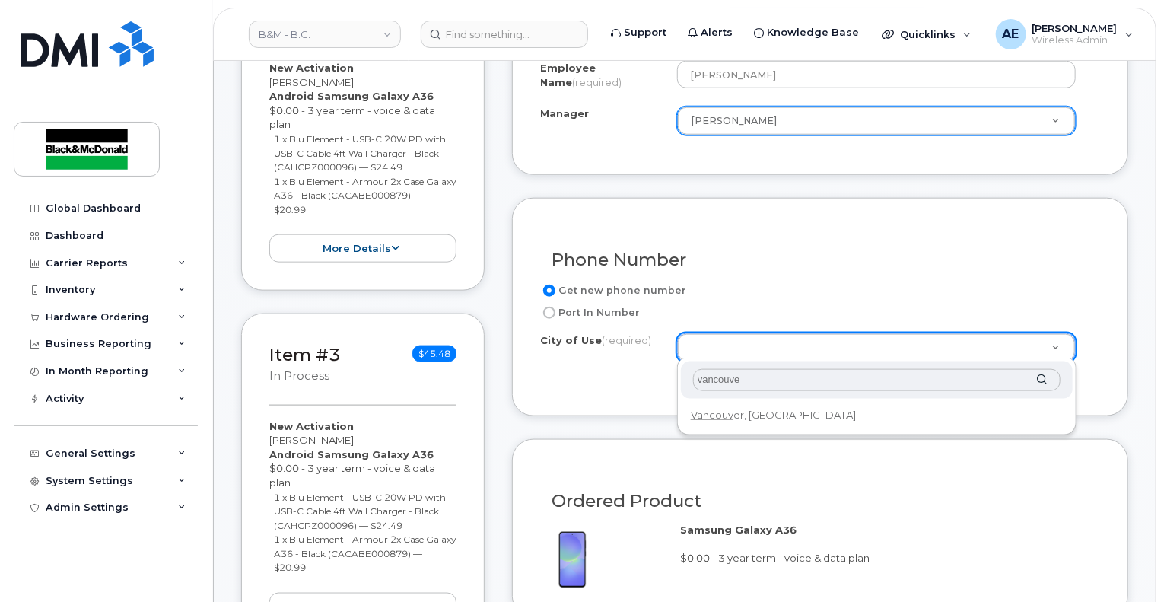
type input "vancouver"
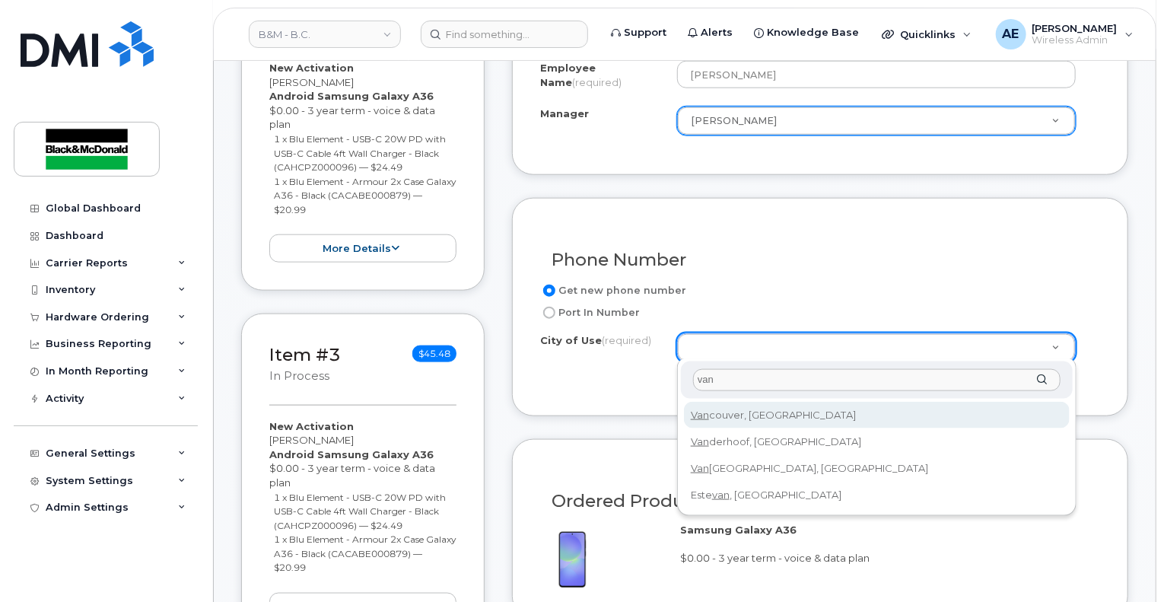
type input "van"
type input "964"
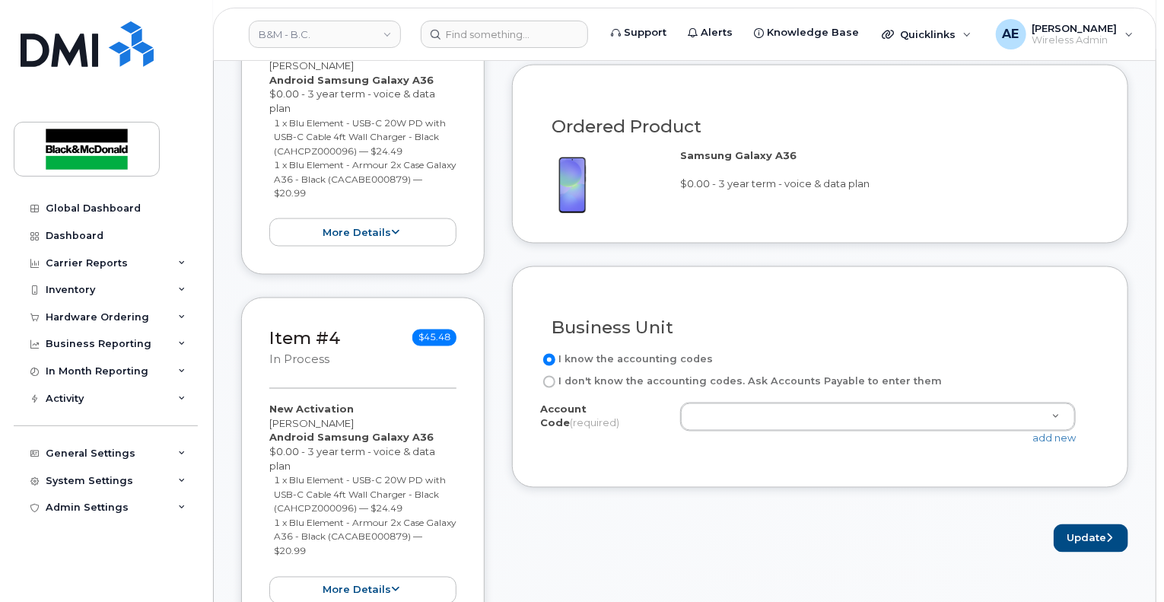
scroll to position [1141, 0]
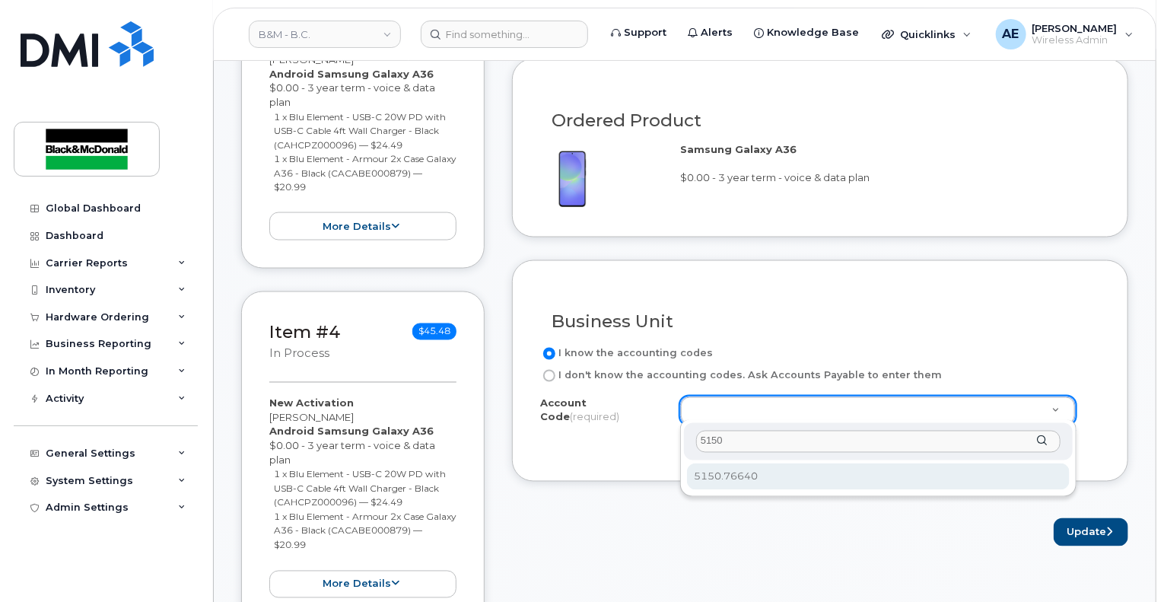
type input "5150"
select select "5150.76640"
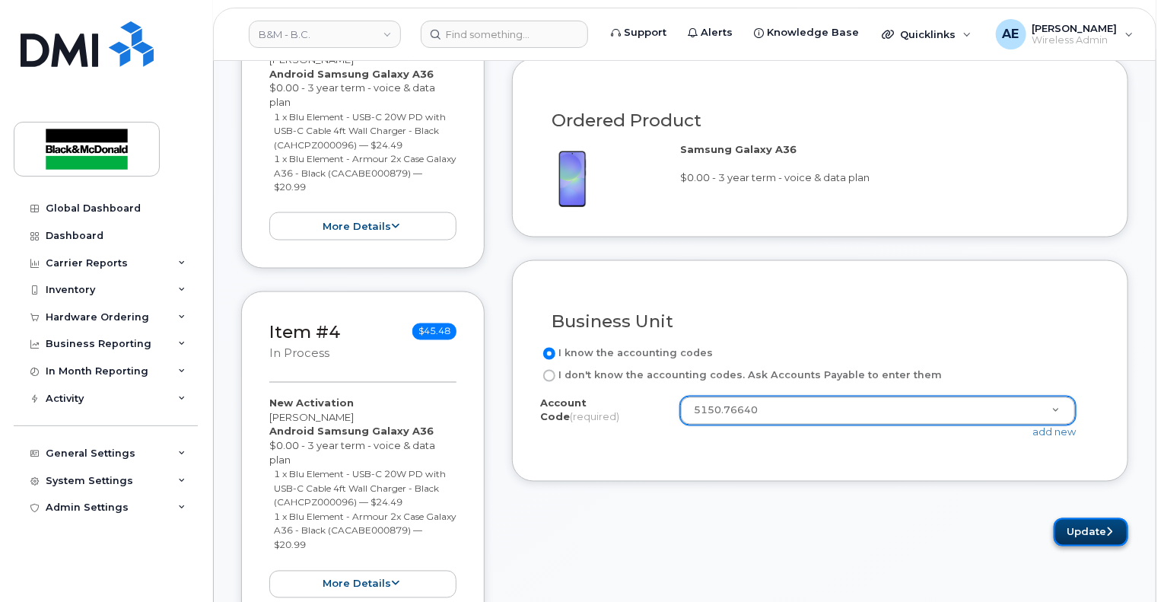
click at [1092, 526] on button "Update" at bounding box center [1090, 532] width 75 height 28
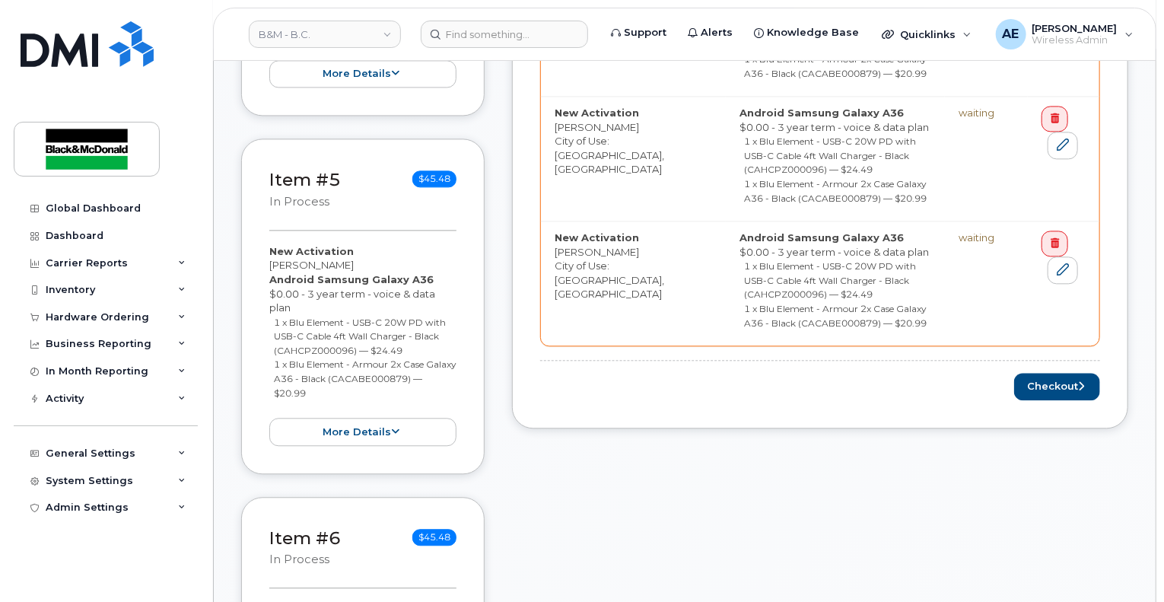
scroll to position [1673, 0]
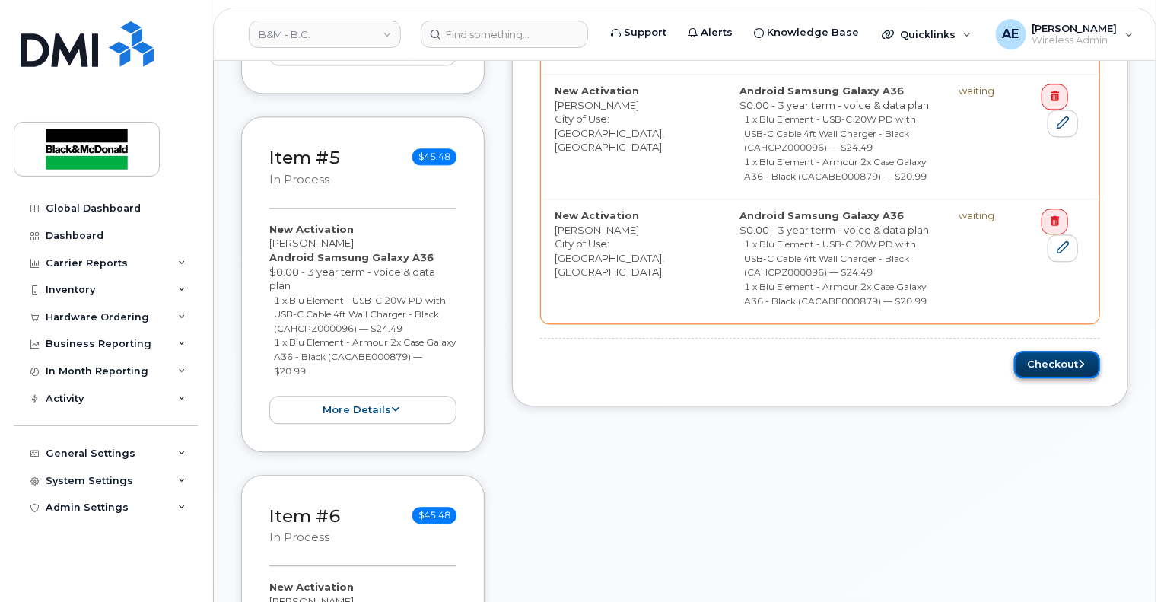
click at [1071, 371] on button "Checkout" at bounding box center [1057, 365] width 86 height 28
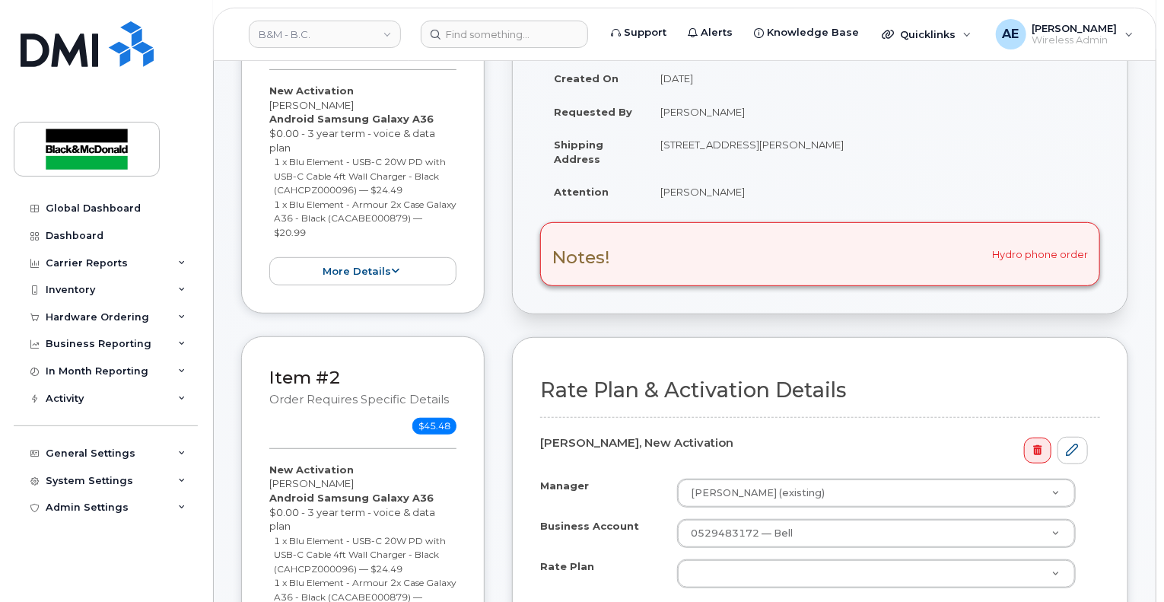
scroll to position [380, 0]
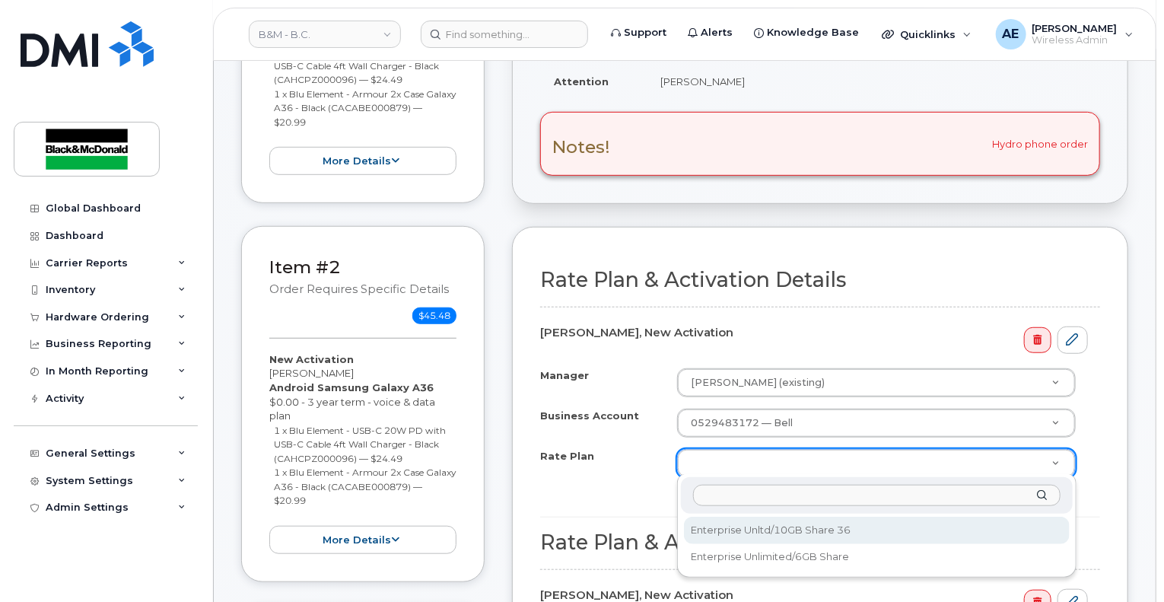
select select "Enterprise Unltd/10GB Share 36"
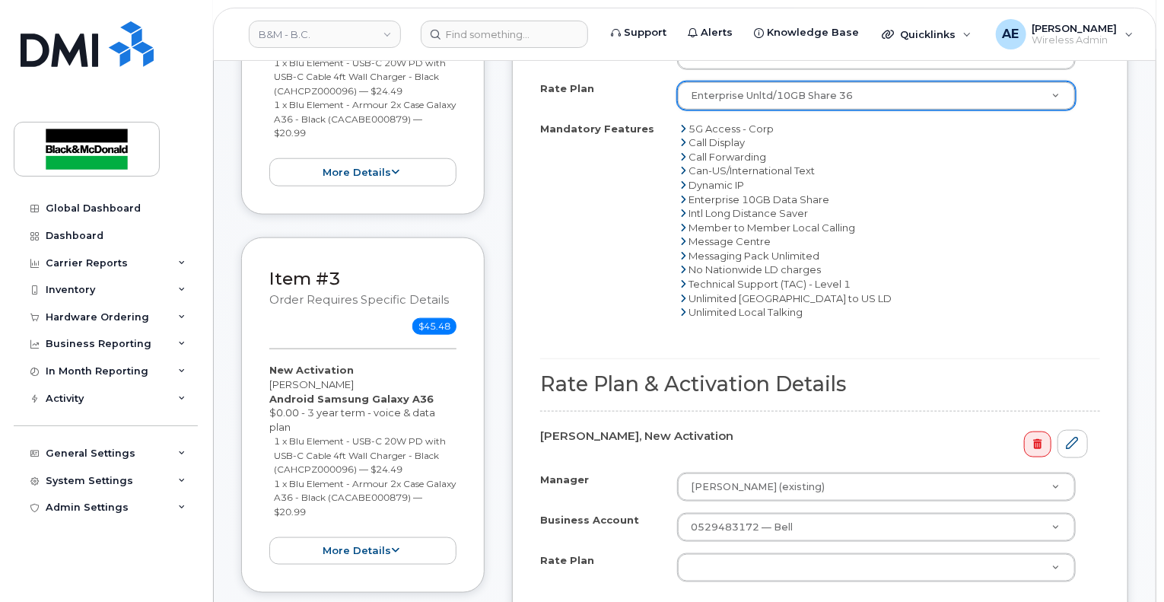
scroll to position [837, 0]
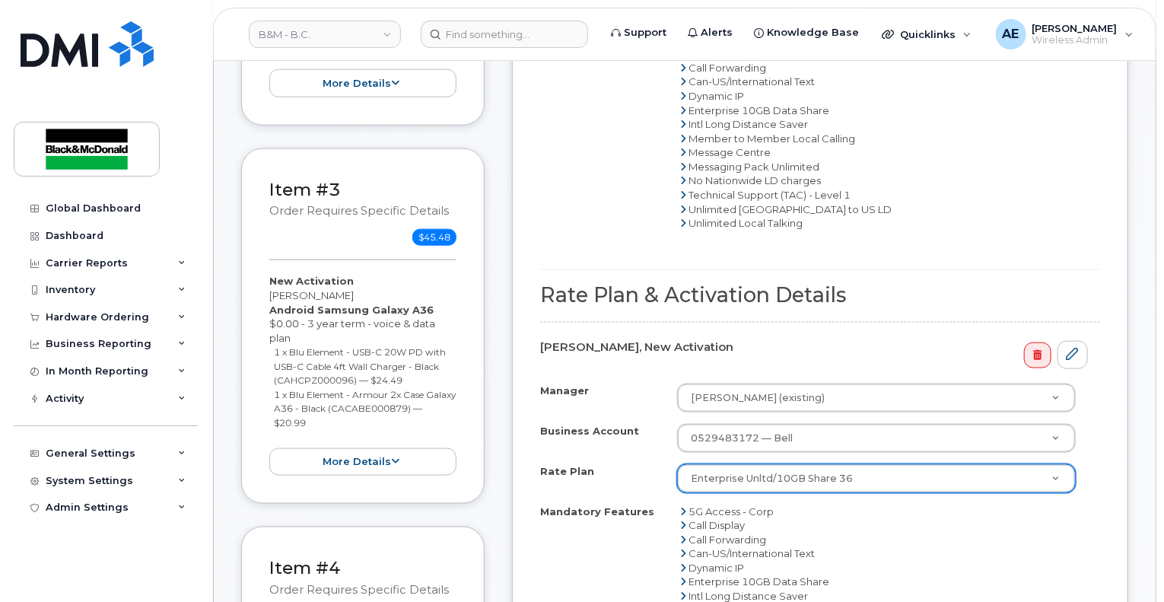
select select "Enterprise Unltd/10GB Share 36"
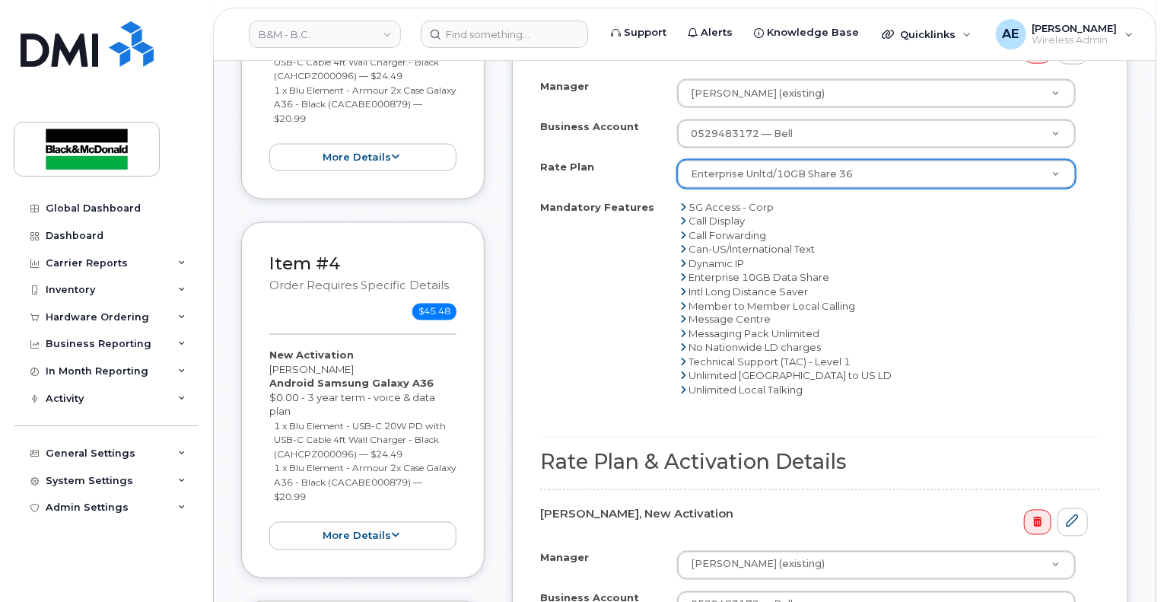
scroll to position [1293, 0]
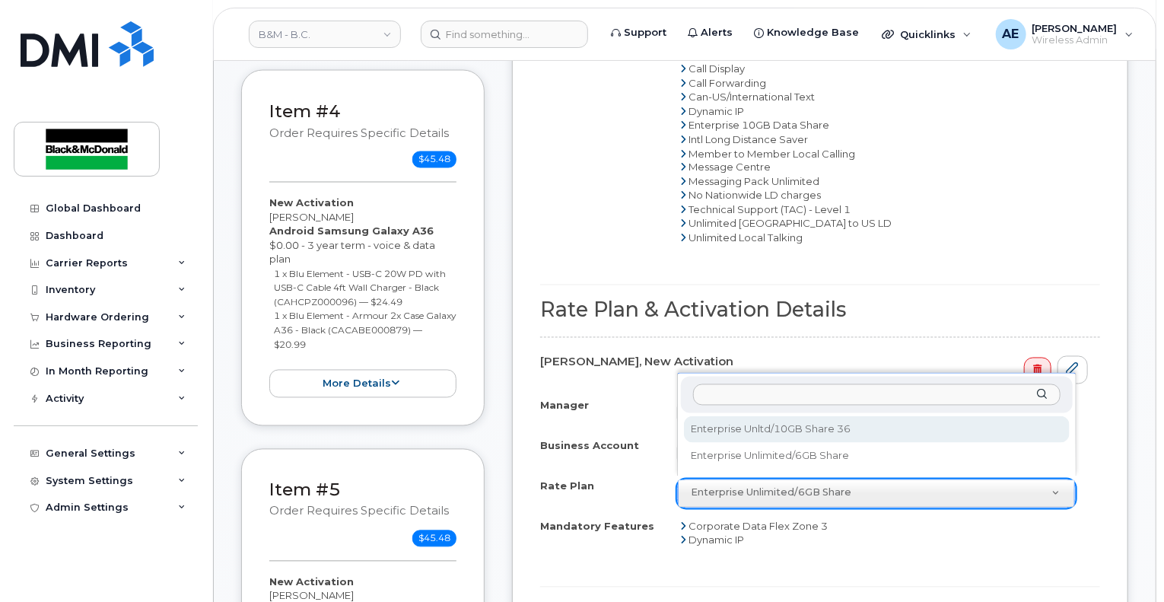
select select "Enterprise Unltd/10GB Share 36"
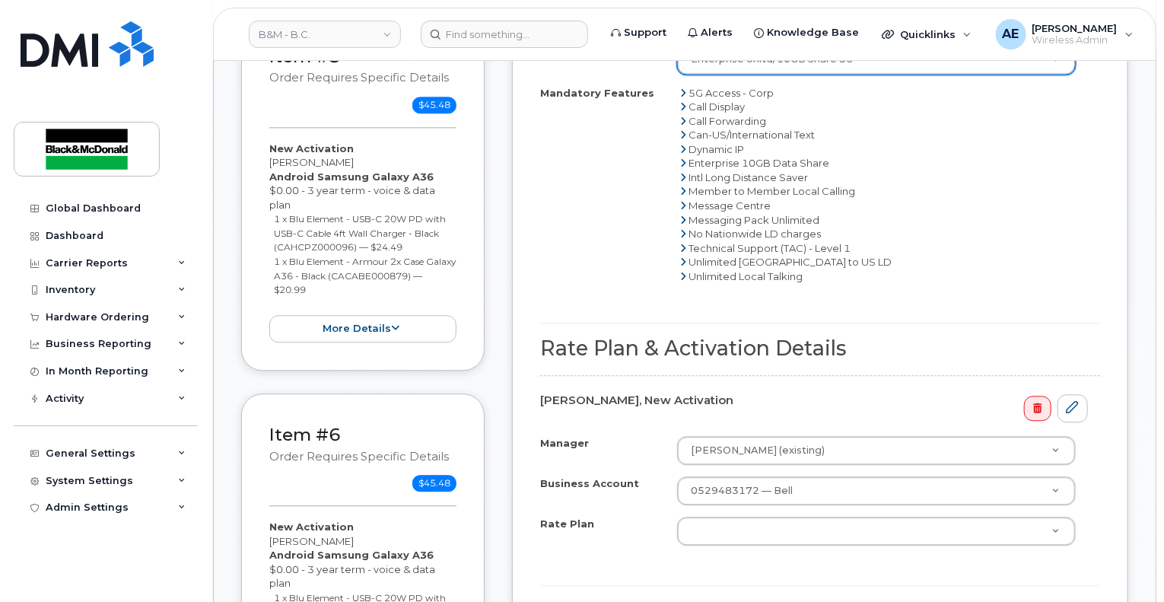
scroll to position [1749, 0]
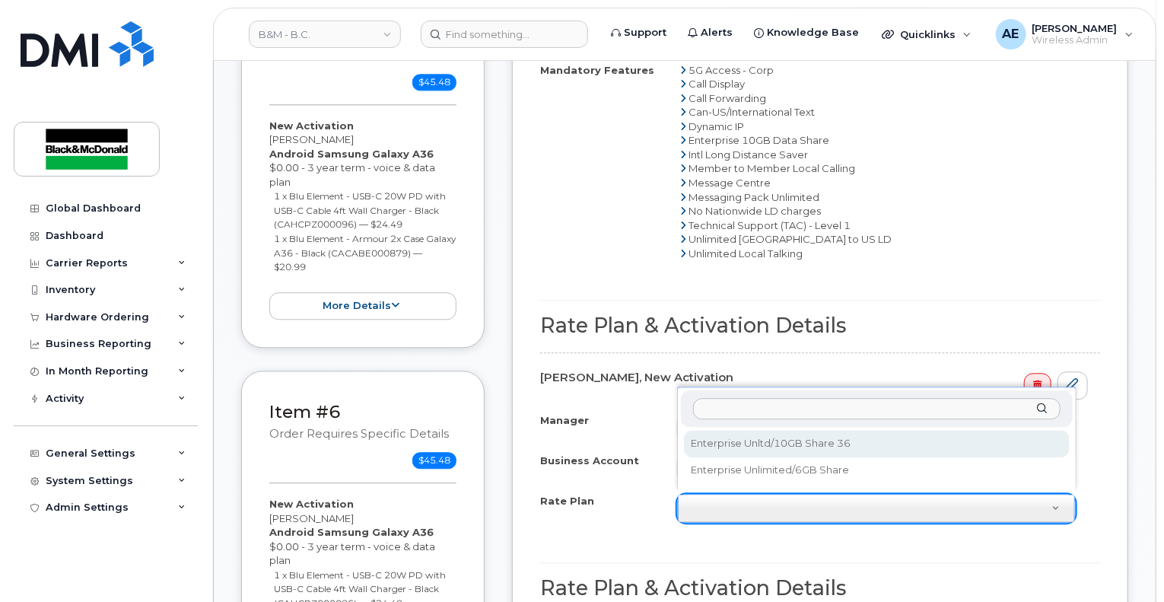
select select "Enterprise Unltd/10GB Share 36"
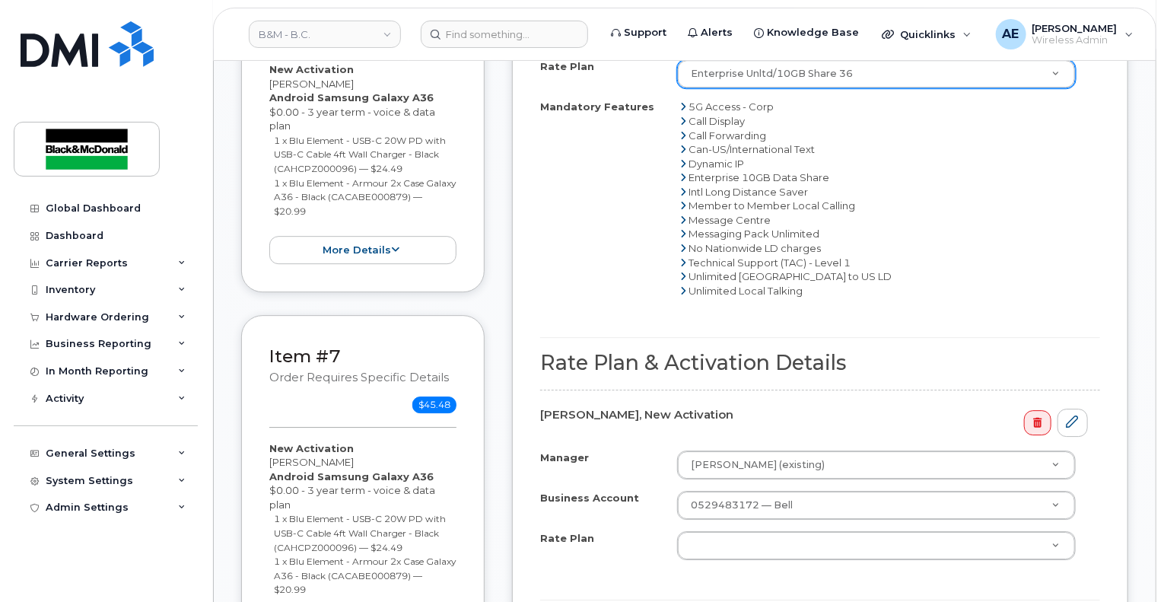
scroll to position [2358, 0]
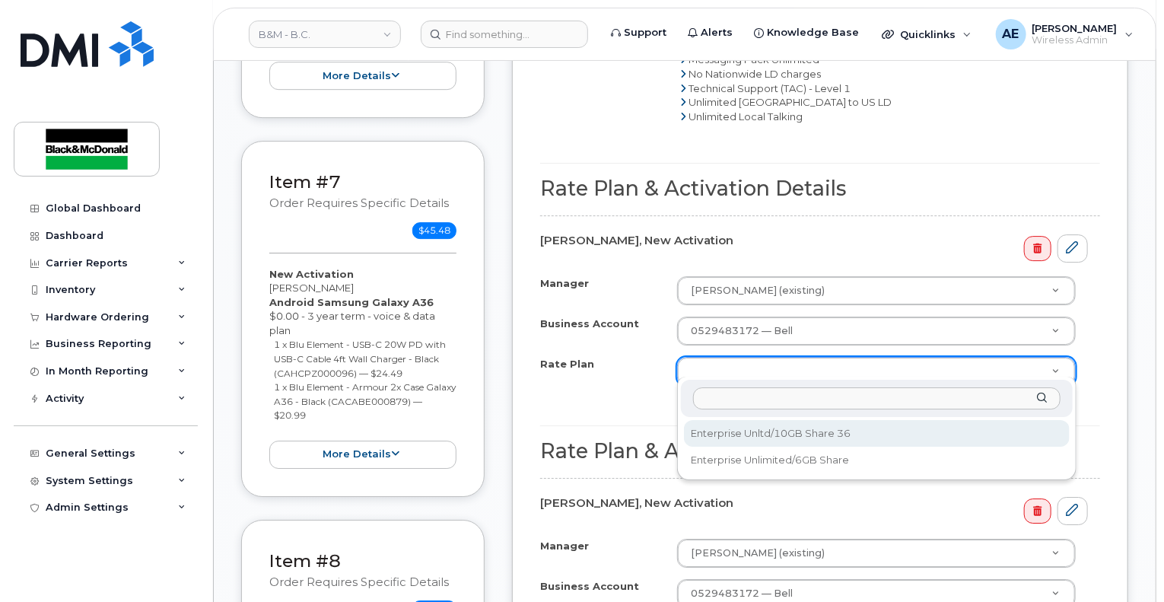
select select "Enterprise Unltd/10GB Share 36"
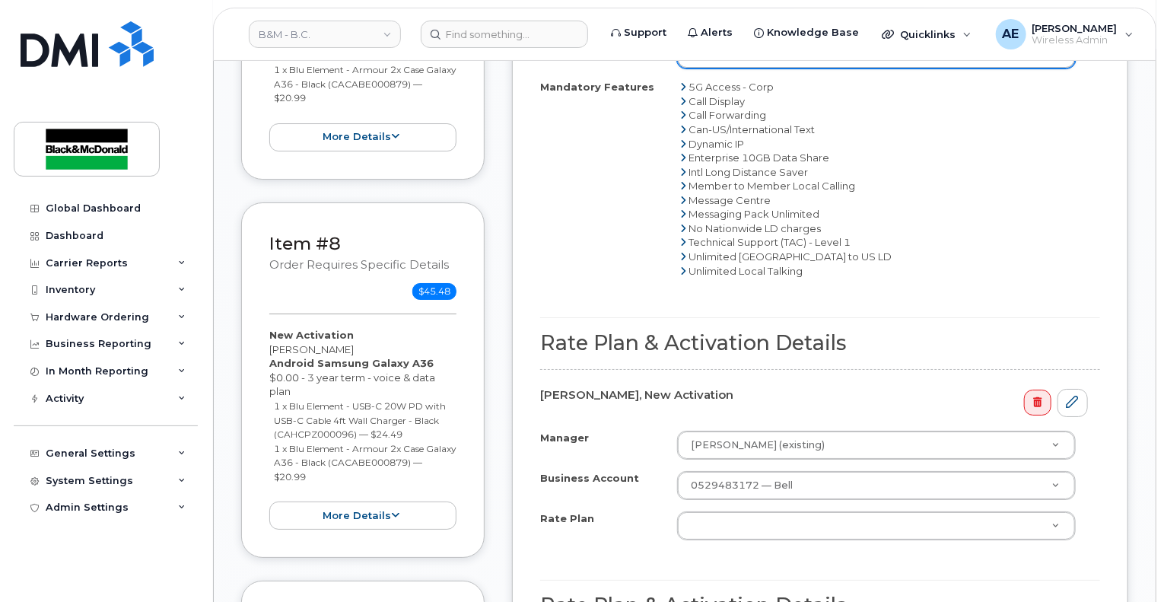
scroll to position [2738, 0]
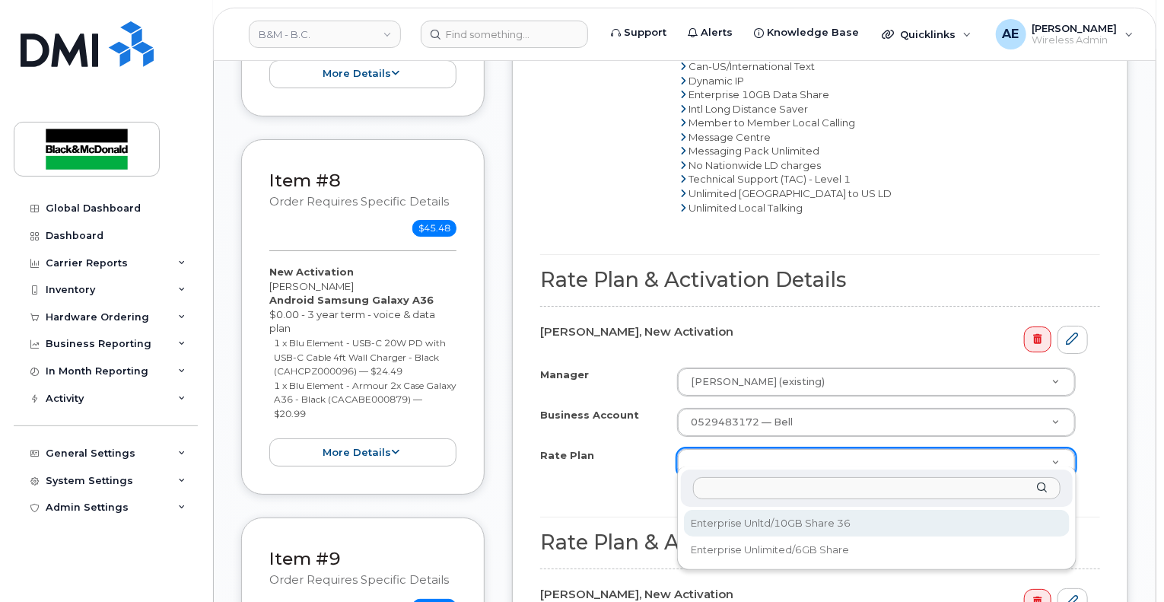
select select "Enterprise Unltd/10GB Share 36"
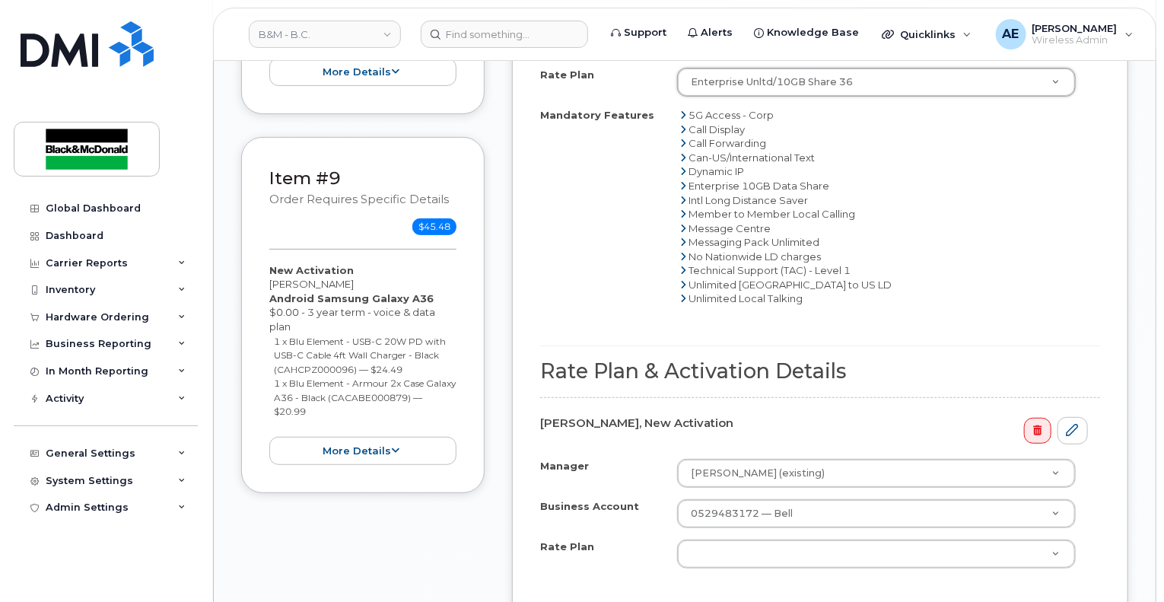
scroll to position [3271, 0]
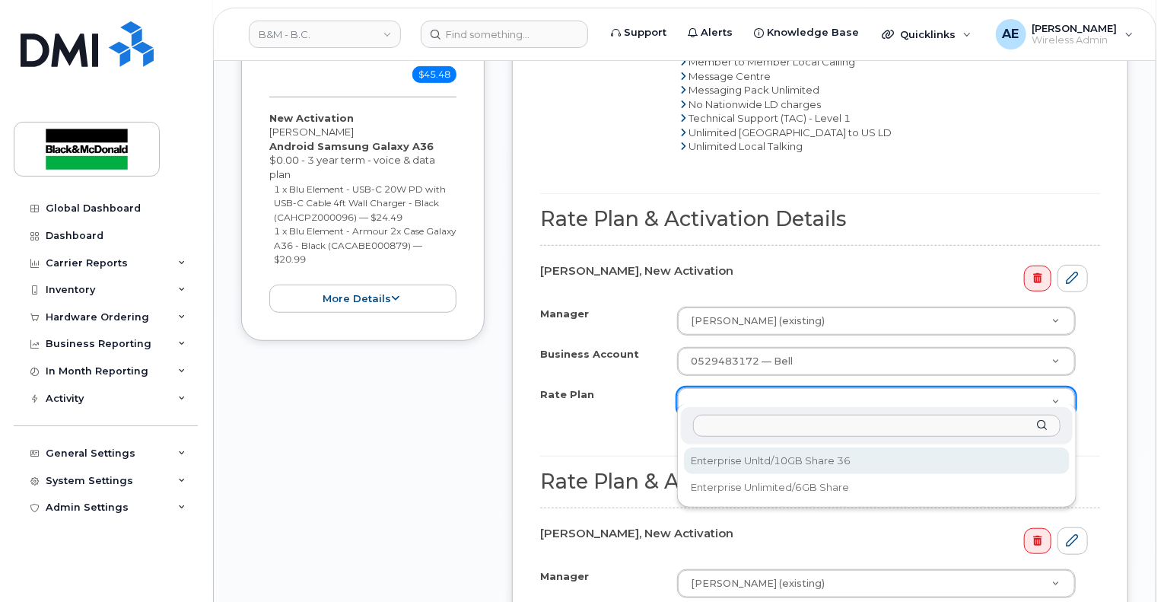
select select "Enterprise Unltd/10GB Share 36"
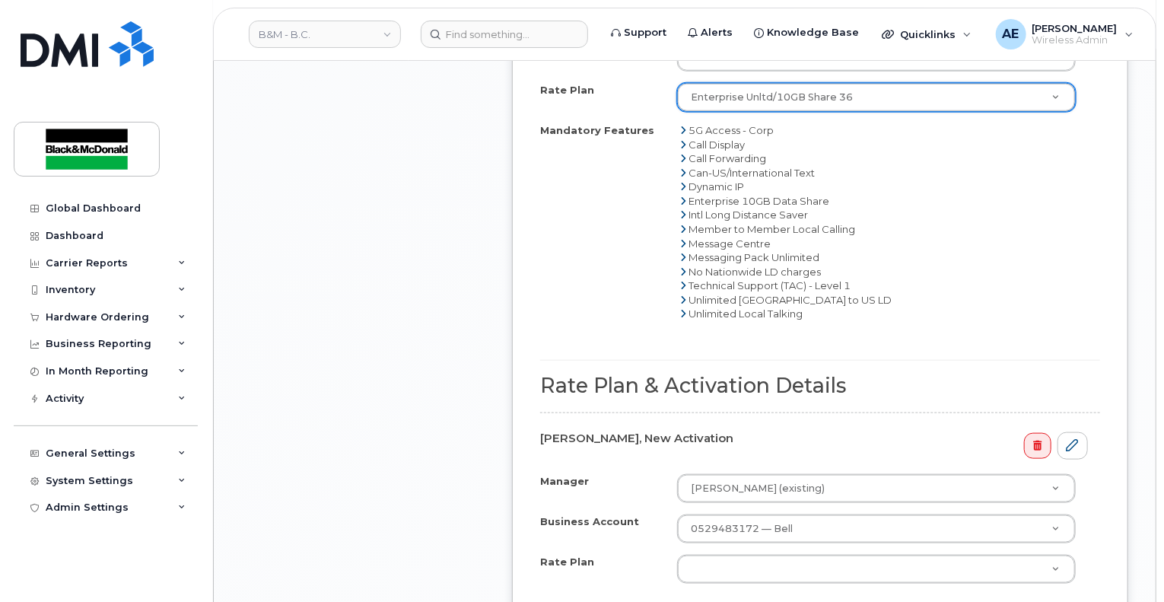
scroll to position [3803, 0]
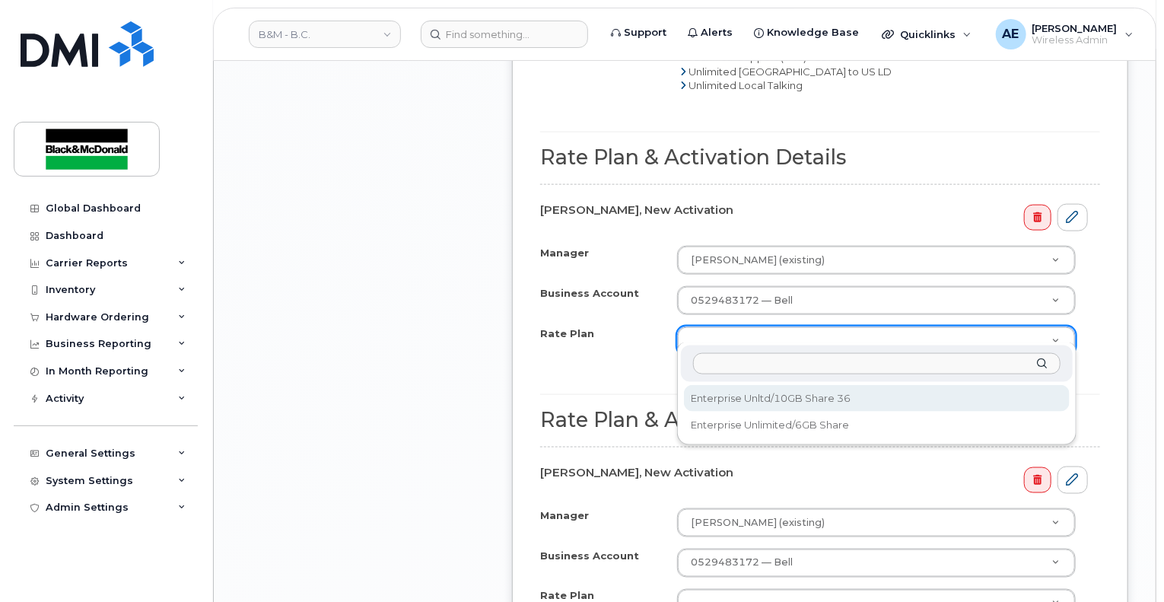
select select "Enterprise Unltd/10GB Share 36"
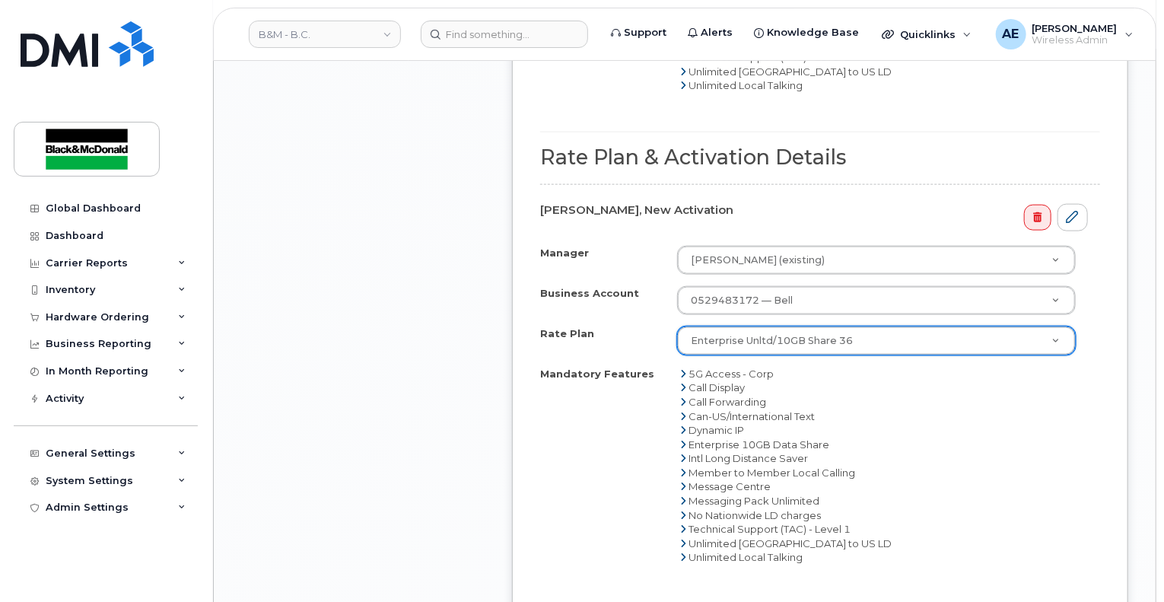
scroll to position [4183, 0]
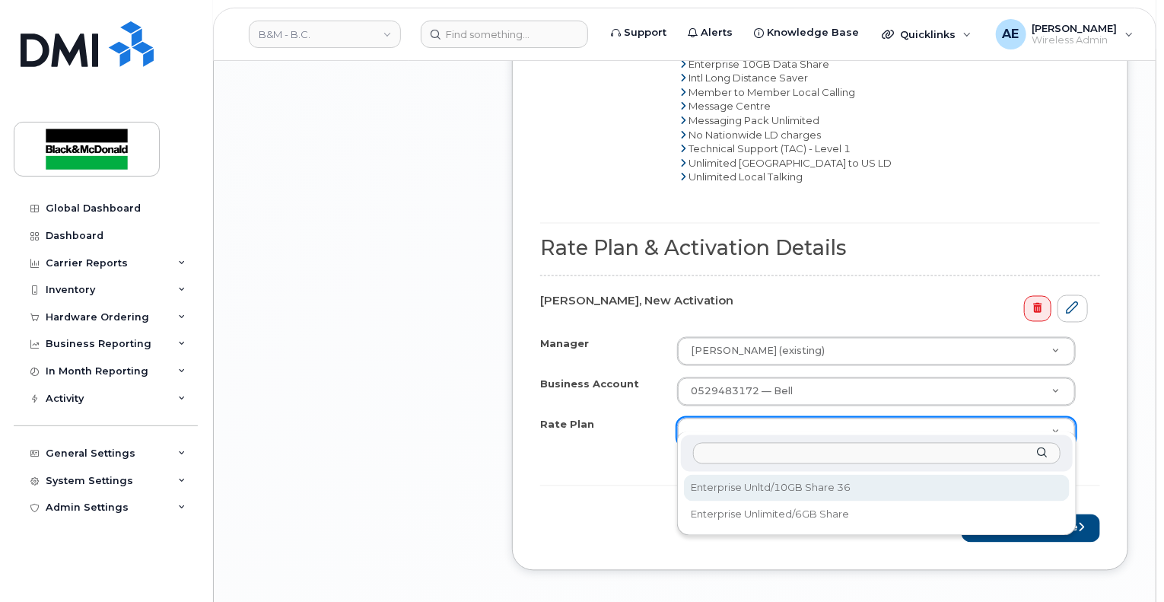
select select "Enterprise Unltd/10GB Share 36"
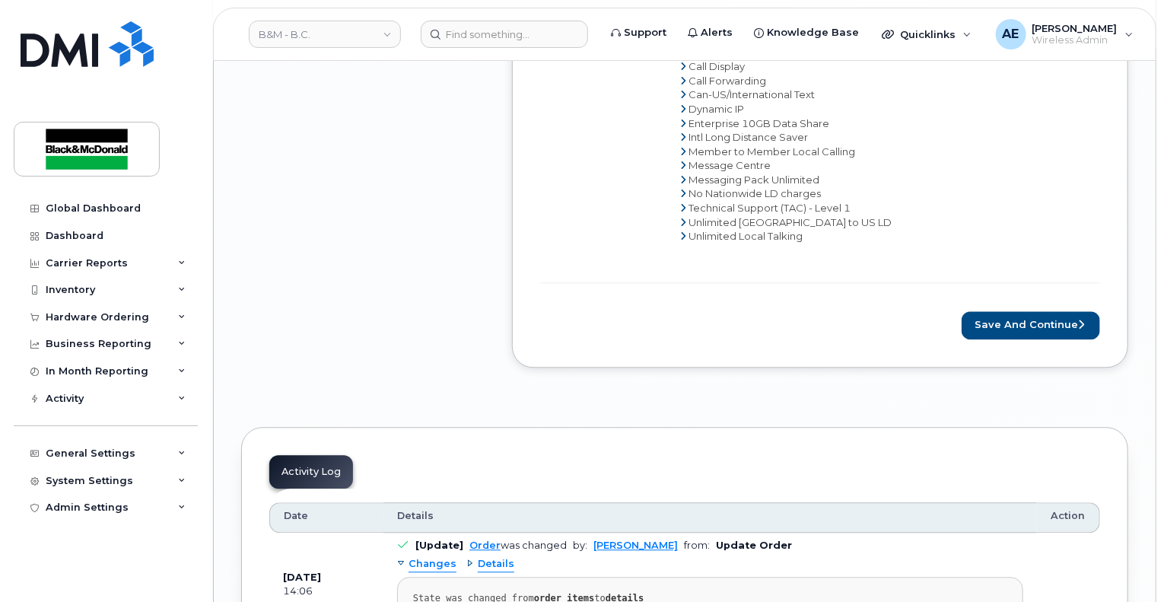
scroll to position [4640, 0]
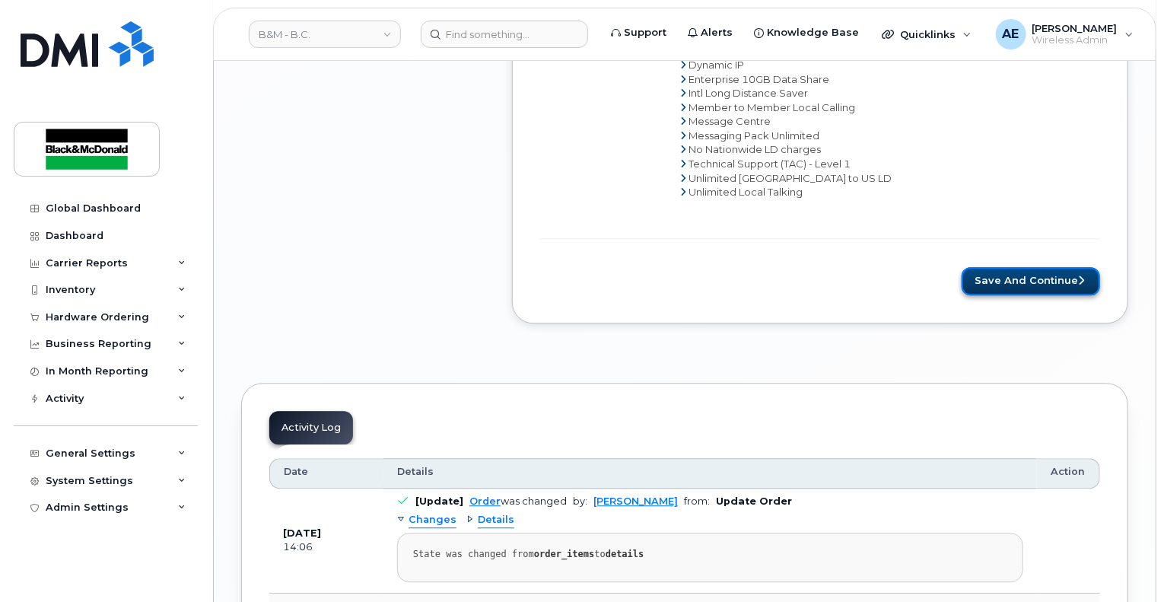
click at [1023, 267] on button "Save and Continue" at bounding box center [1030, 281] width 138 height 28
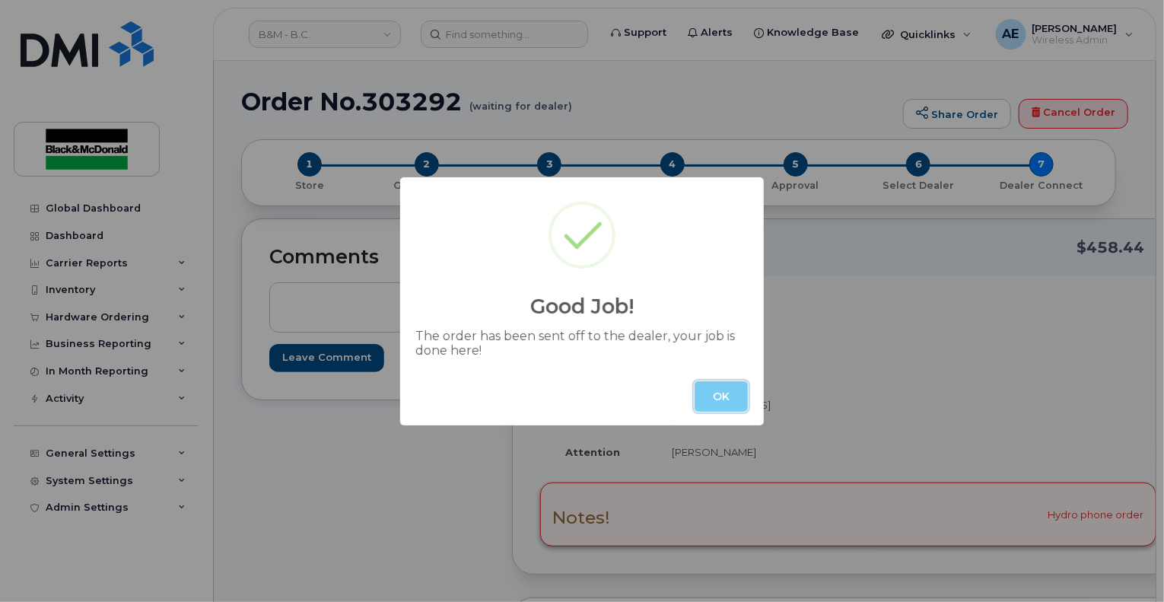
click at [726, 389] on button "OK" at bounding box center [720, 396] width 53 height 30
